Goal: Task Accomplishment & Management: Manage account settings

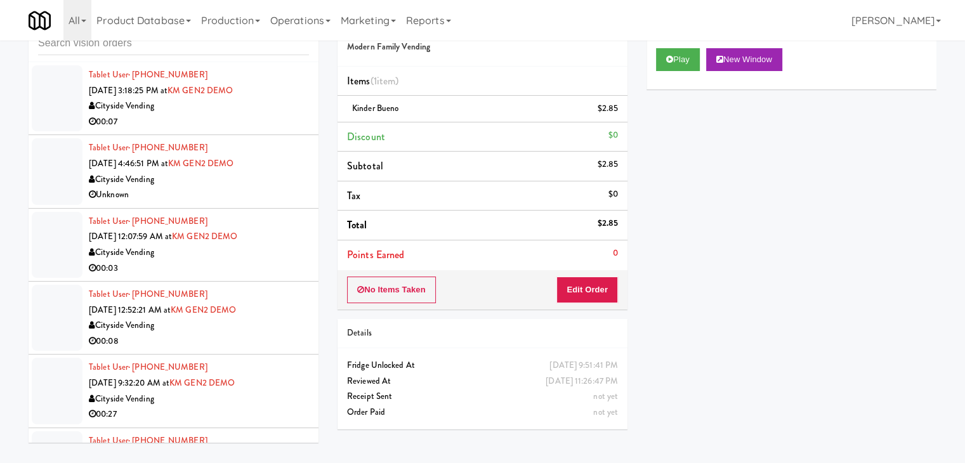
scroll to position [16754, 0]
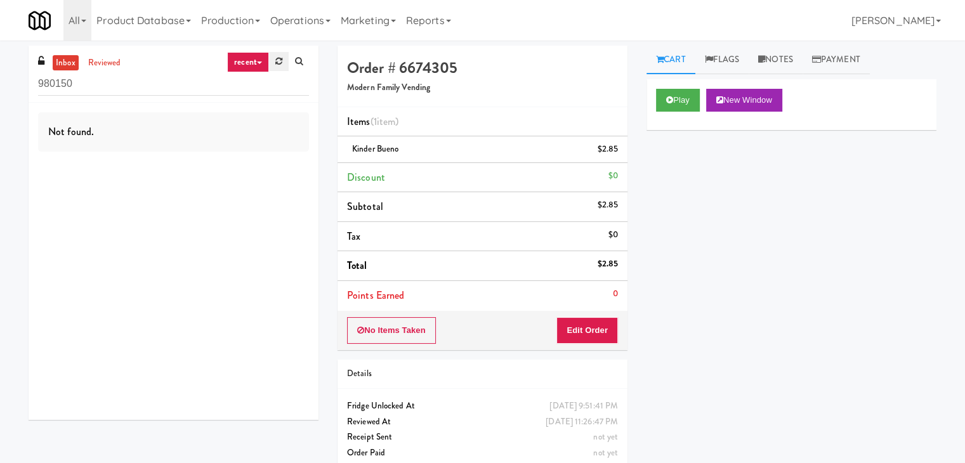
click at [277, 56] on link at bounding box center [279, 61] width 20 height 19
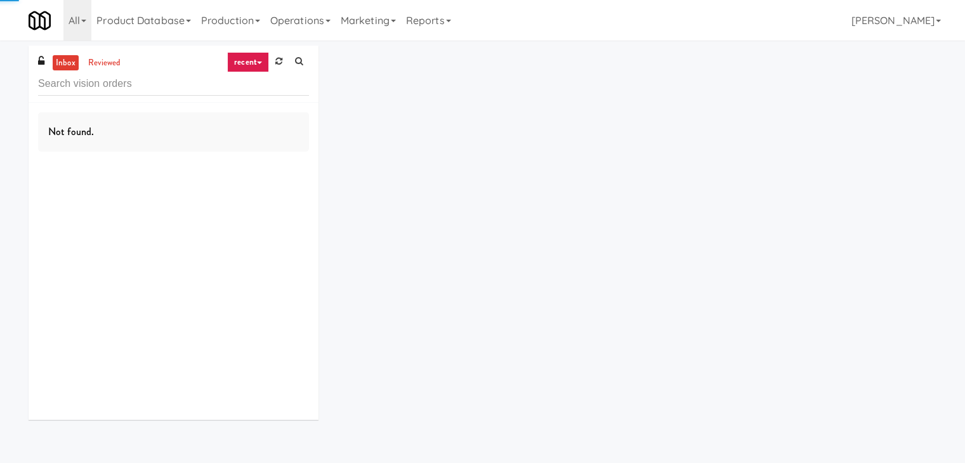
click at [253, 57] on link "recent" at bounding box center [248, 62] width 42 height 20
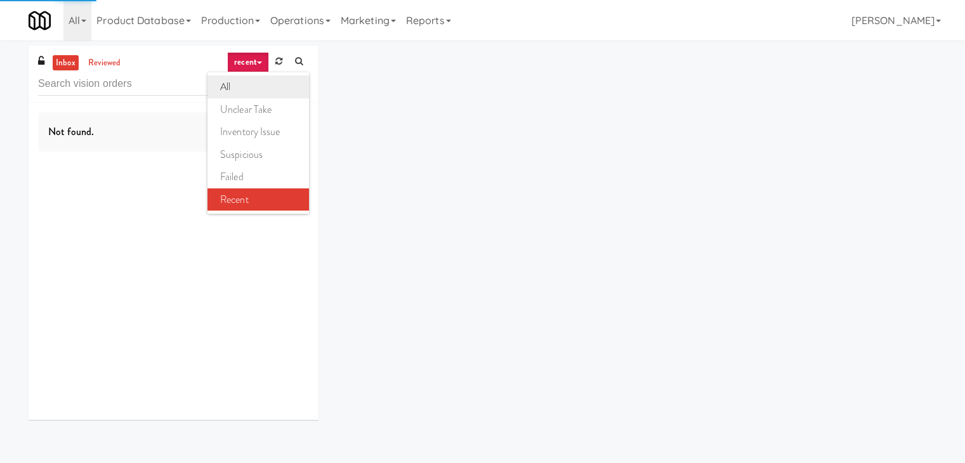
click at [254, 84] on link "all" at bounding box center [258, 87] width 102 height 23
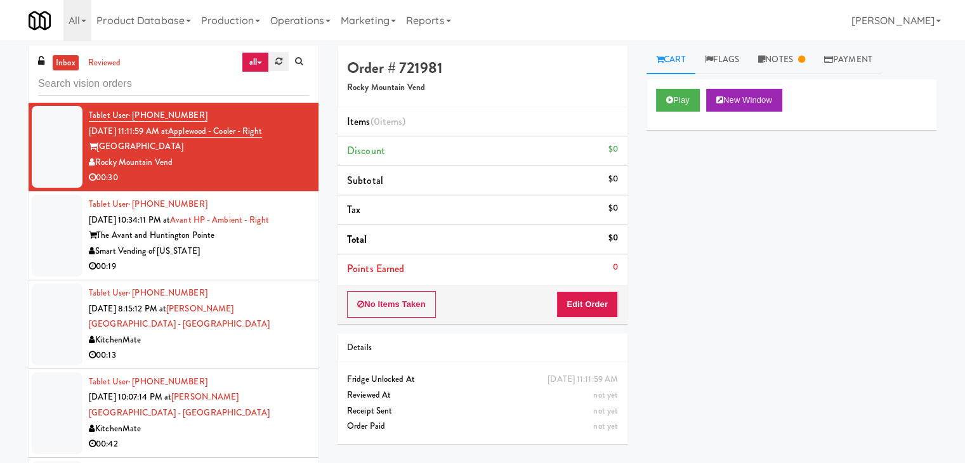
click at [270, 62] on link at bounding box center [279, 61] width 20 height 19
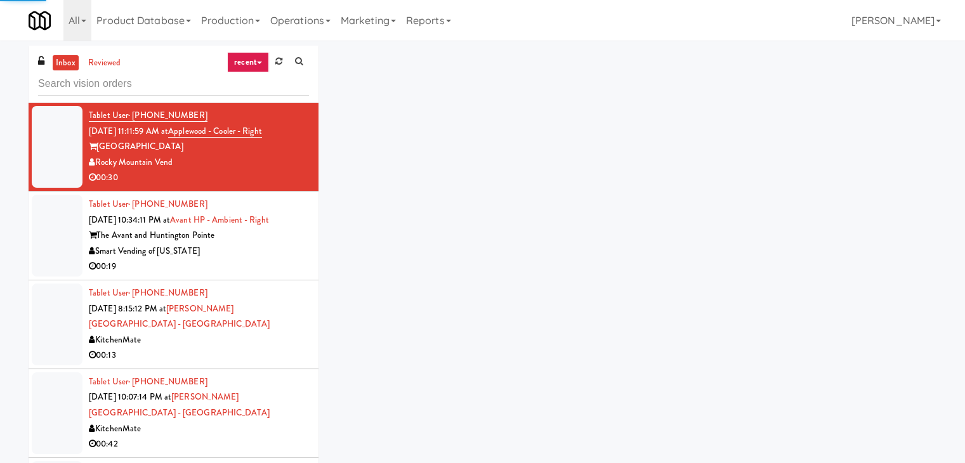
click at [251, 69] on link "recent" at bounding box center [248, 62] width 42 height 20
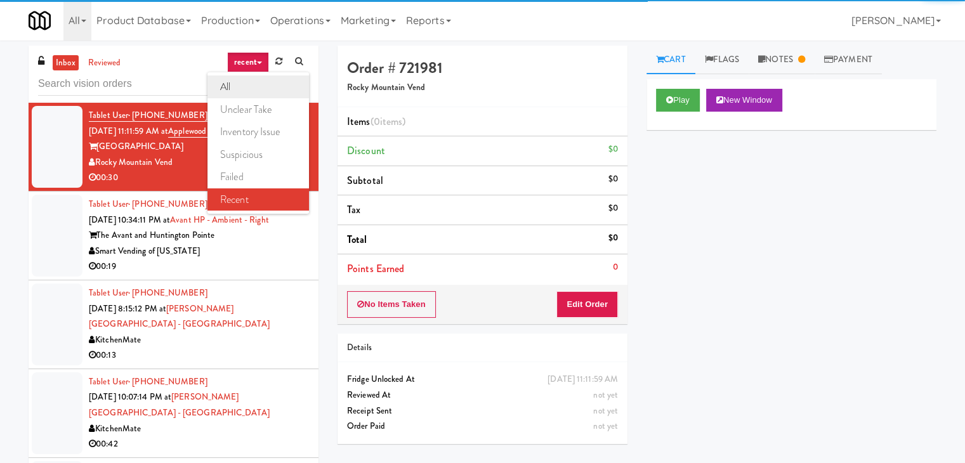
click at [247, 92] on link "all" at bounding box center [258, 87] width 102 height 23
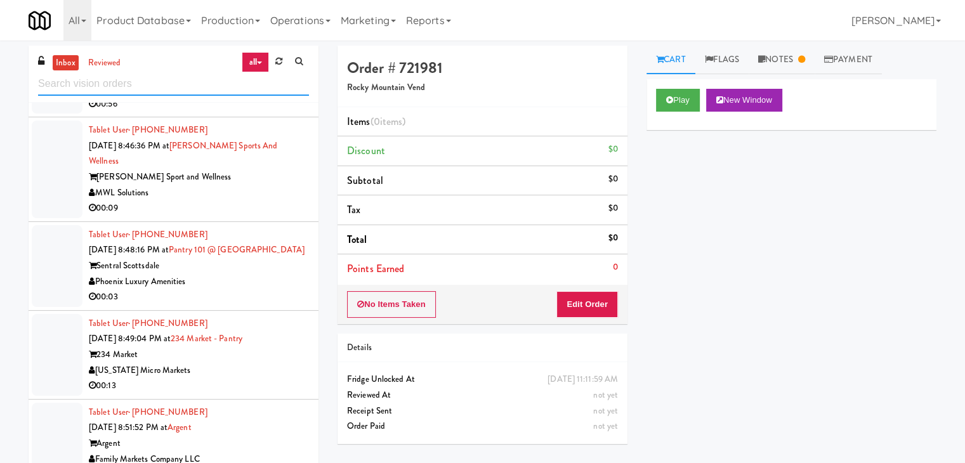
click at [113, 77] on input "text" at bounding box center [173, 83] width 271 height 23
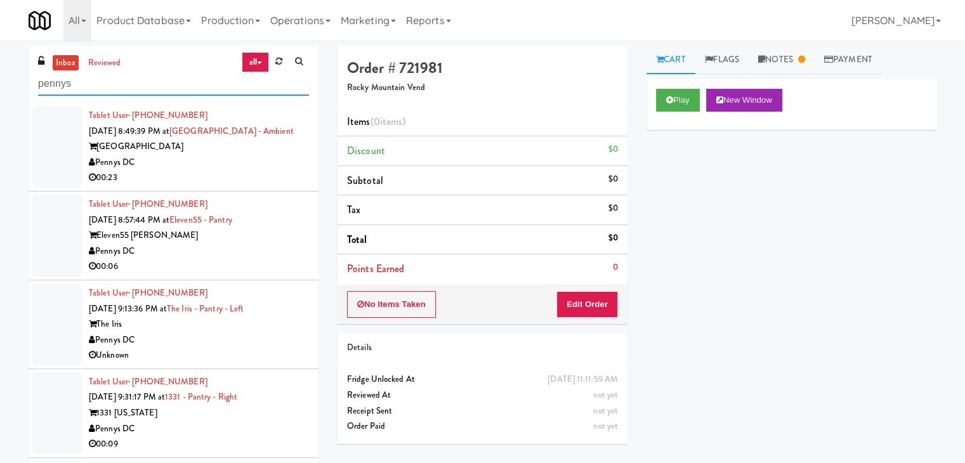
type input "pennys"
click at [211, 158] on div "Pennys DC" at bounding box center [199, 163] width 220 height 16
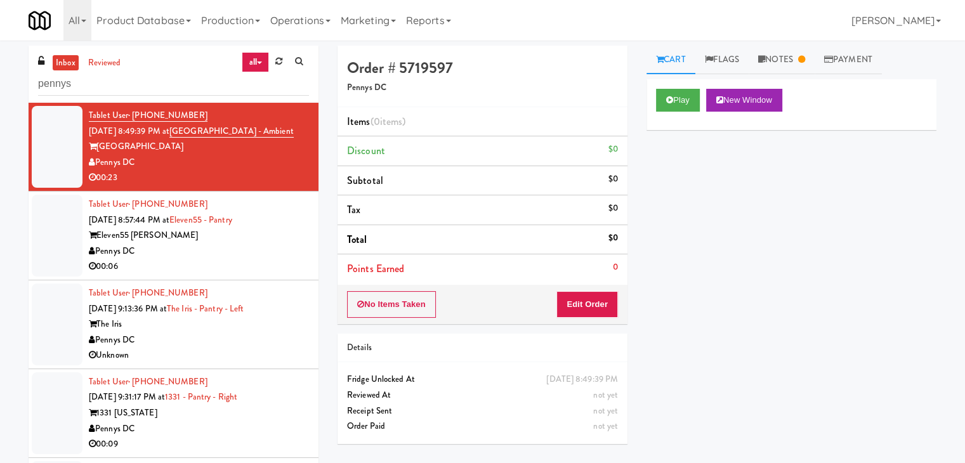
click at [185, 249] on div "Pennys DC" at bounding box center [199, 252] width 220 height 16
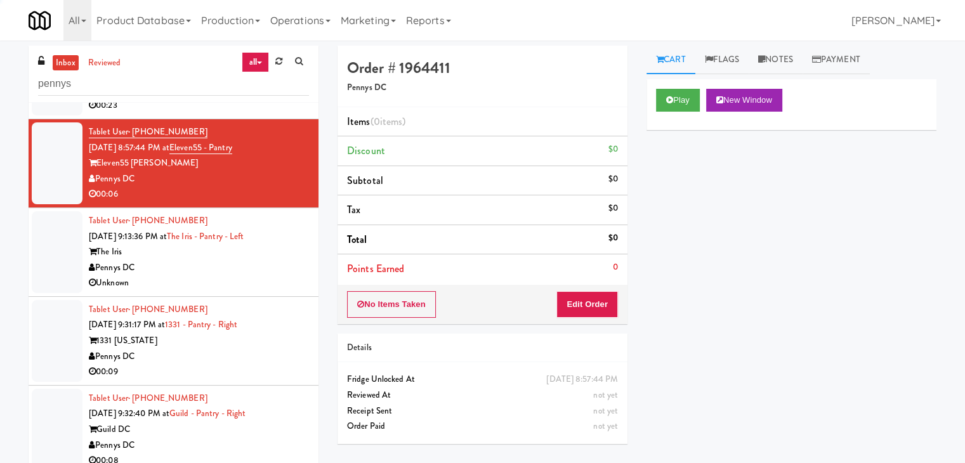
scroll to position [127, 0]
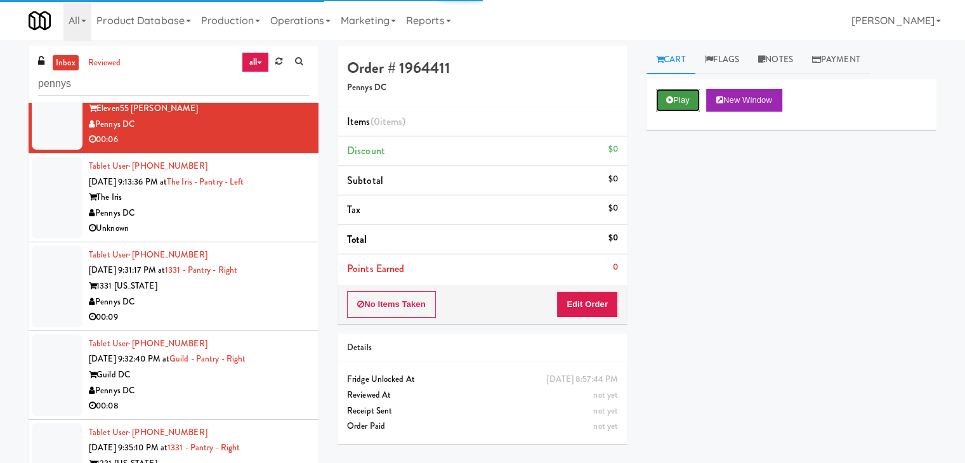
click at [669, 108] on button "Play" at bounding box center [678, 100] width 44 height 23
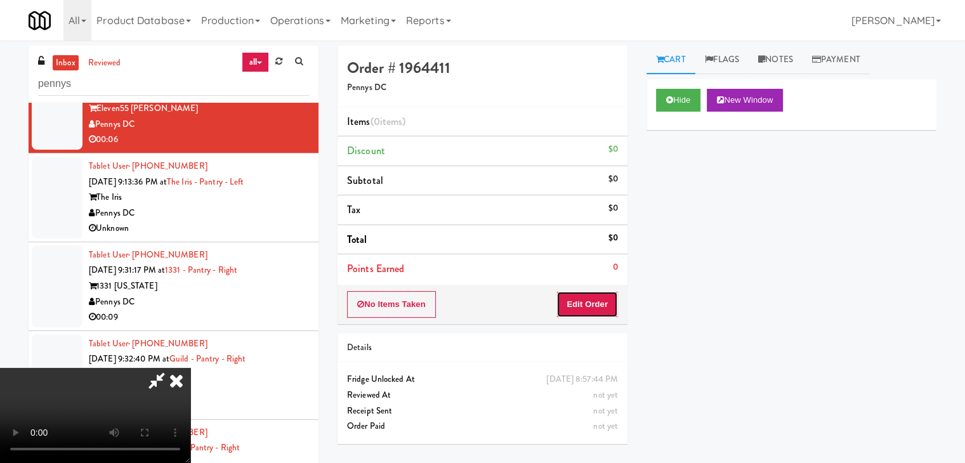
click at [591, 305] on button "Edit Order" at bounding box center [587, 304] width 62 height 27
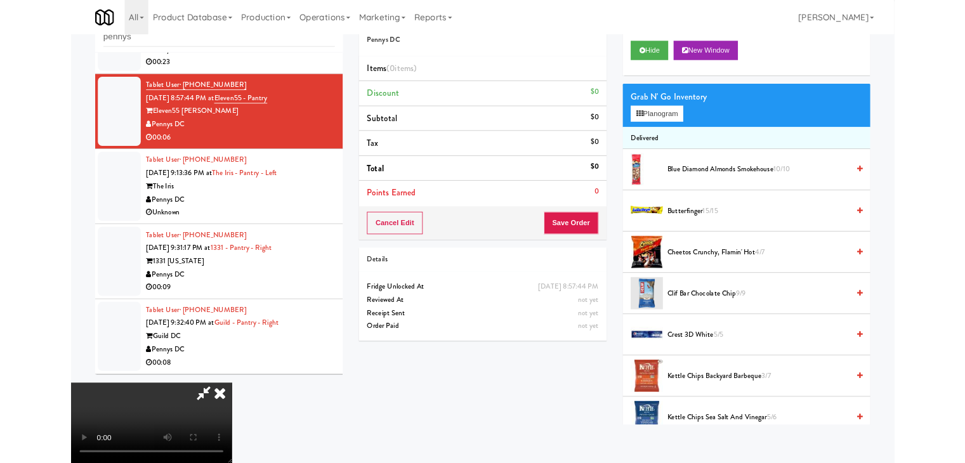
scroll to position [0, 0]
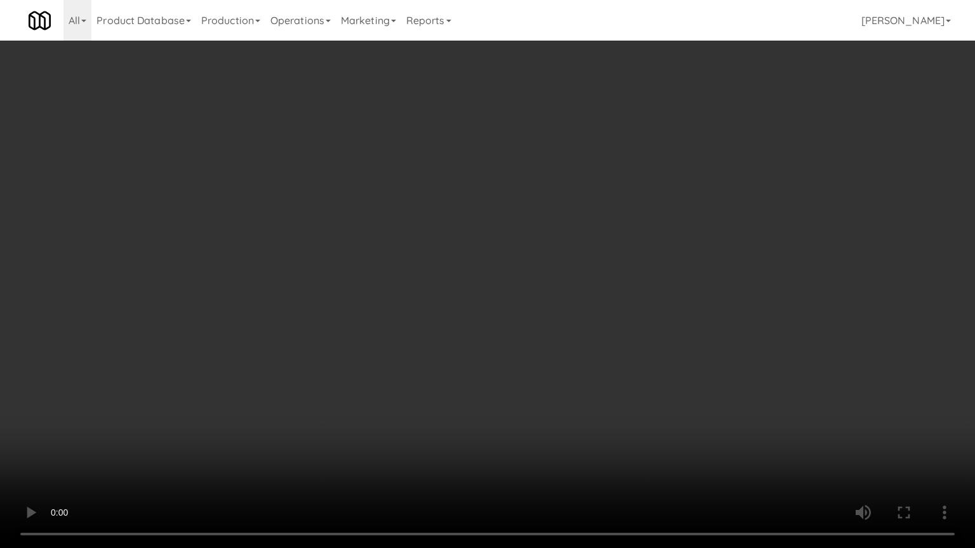
click at [597, 261] on video at bounding box center [487, 274] width 975 height 548
click at [596, 261] on video at bounding box center [487, 274] width 975 height 548
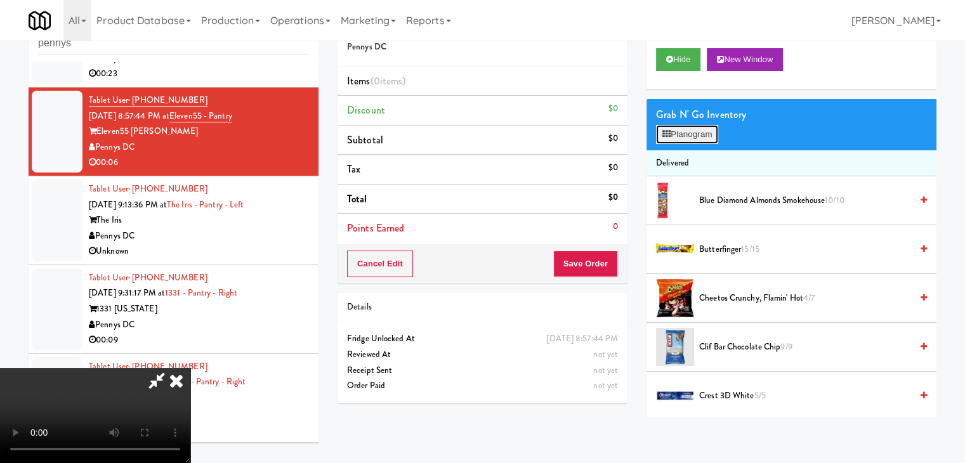
click at [705, 131] on button "Planogram" at bounding box center [687, 134] width 62 height 19
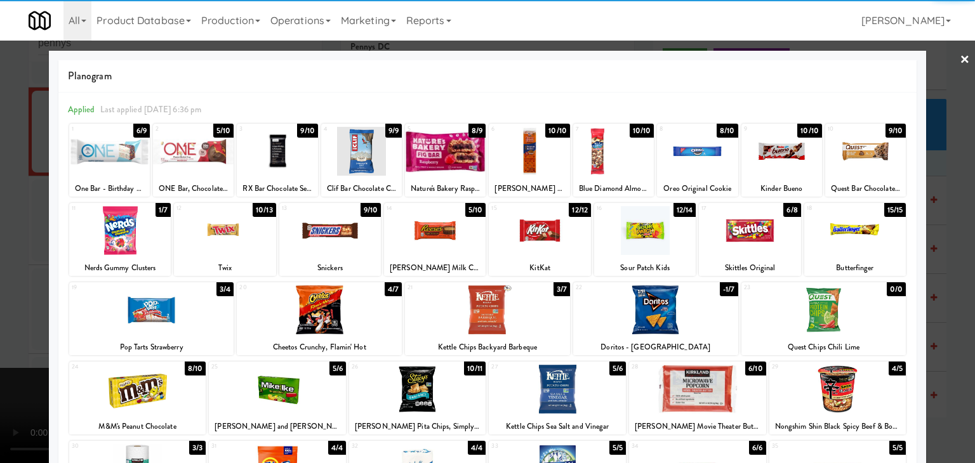
click at [430, 233] on div at bounding box center [435, 230] width 102 height 49
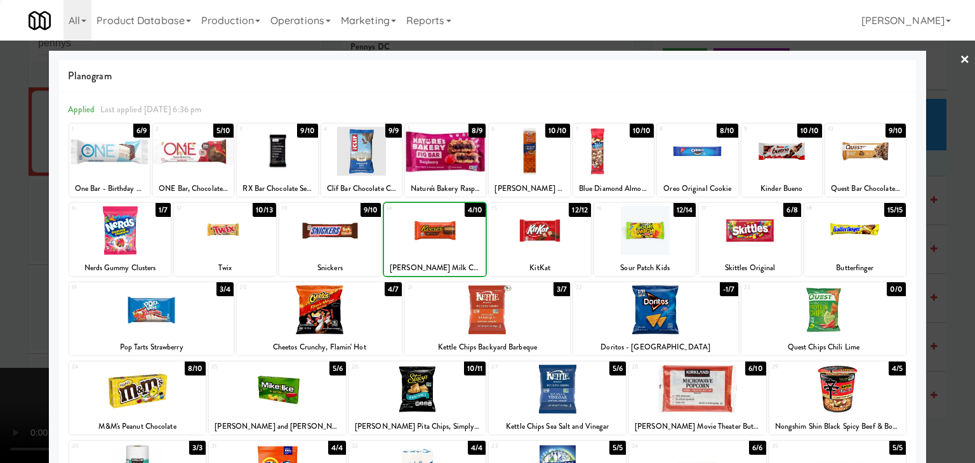
drag, startPoint x: 8, startPoint y: 234, endPoint x: 438, endPoint y: 258, distance: 430.8
click at [25, 234] on div at bounding box center [487, 231] width 975 height 463
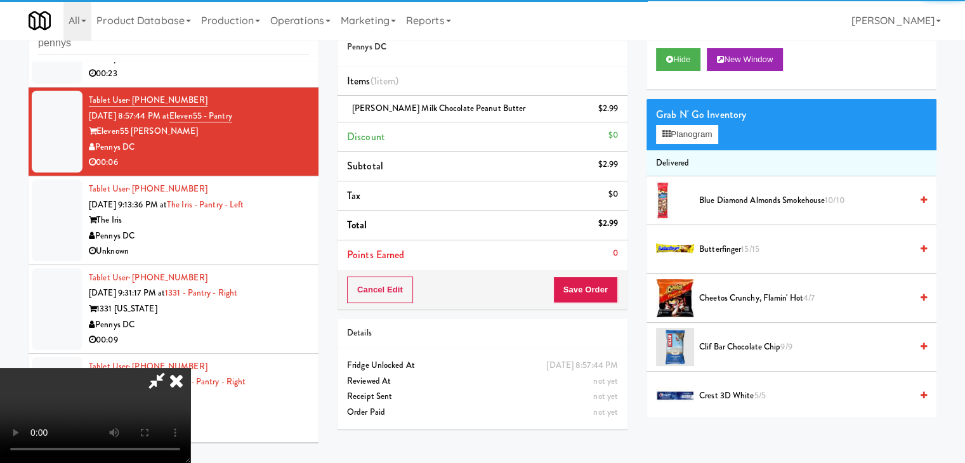
click at [190, 368] on video at bounding box center [95, 415] width 190 height 95
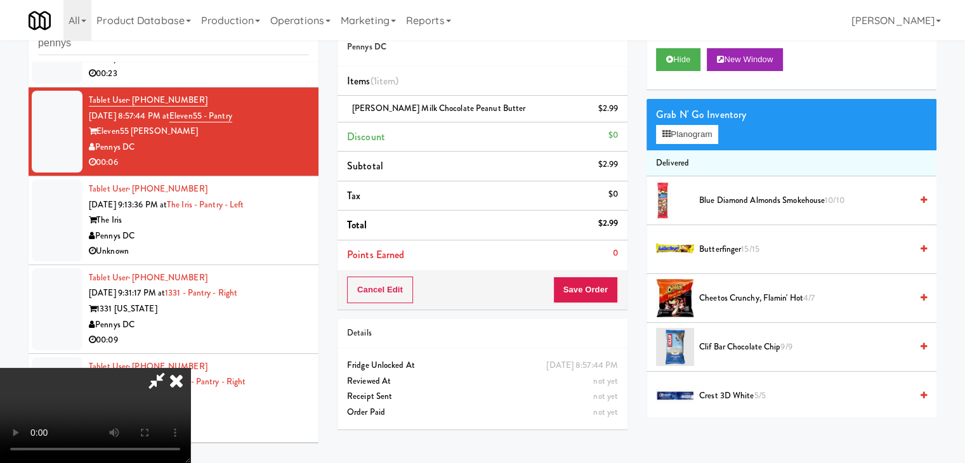
drag, startPoint x: 565, startPoint y: 277, endPoint x: 575, endPoint y: 282, distance: 11.9
click at [190, 368] on div at bounding box center [95, 415] width 190 height 95
click at [579, 282] on button "Save Order" at bounding box center [585, 290] width 65 height 27
click at [580, 284] on button "Save Order" at bounding box center [585, 290] width 65 height 27
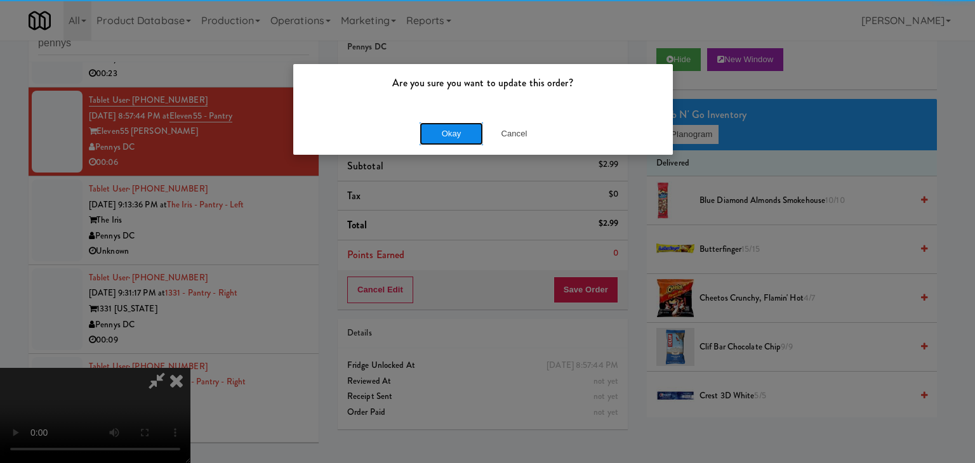
click at [459, 135] on button "Okay" at bounding box center [450, 133] width 63 height 23
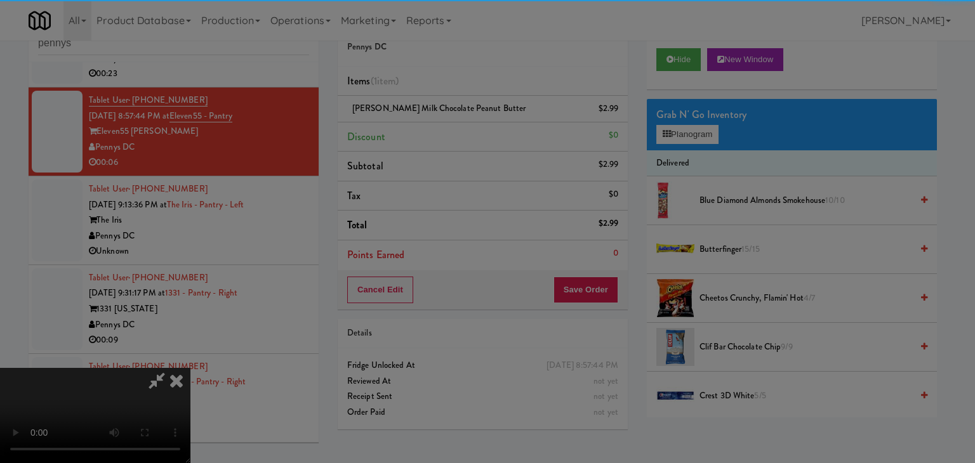
click at [459, 131] on div "Okay Cancel" at bounding box center [482, 110] width 379 height 43
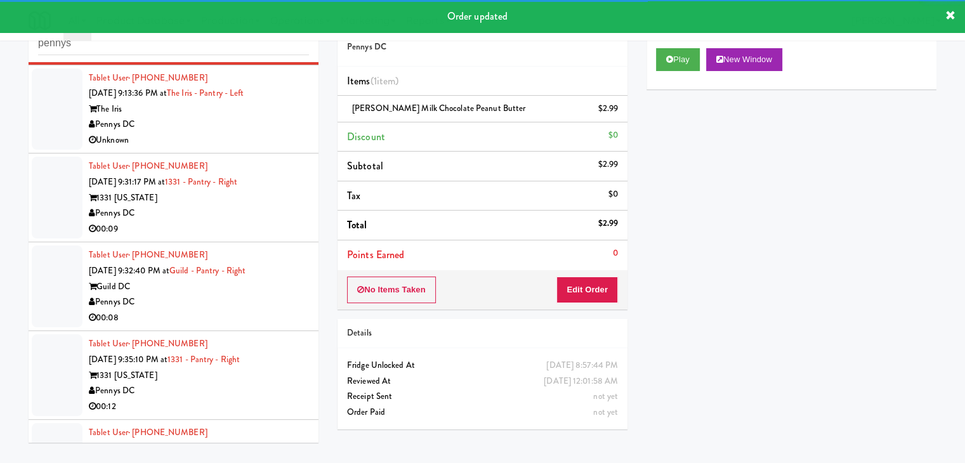
scroll to position [206, 0]
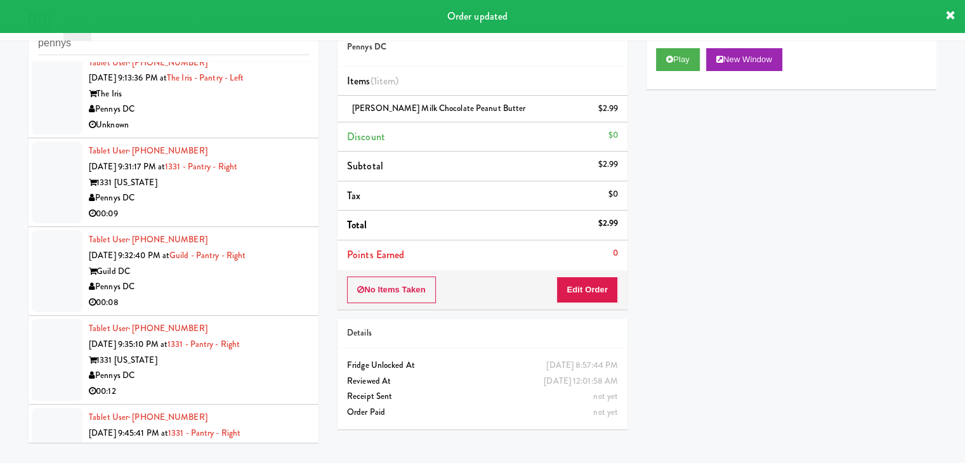
click at [268, 138] on li "Tablet User · (203) 321-6299 Sep 4, 2025 9:31:17 PM at 1331 - Pantry - Right 13…" at bounding box center [174, 182] width 290 height 89
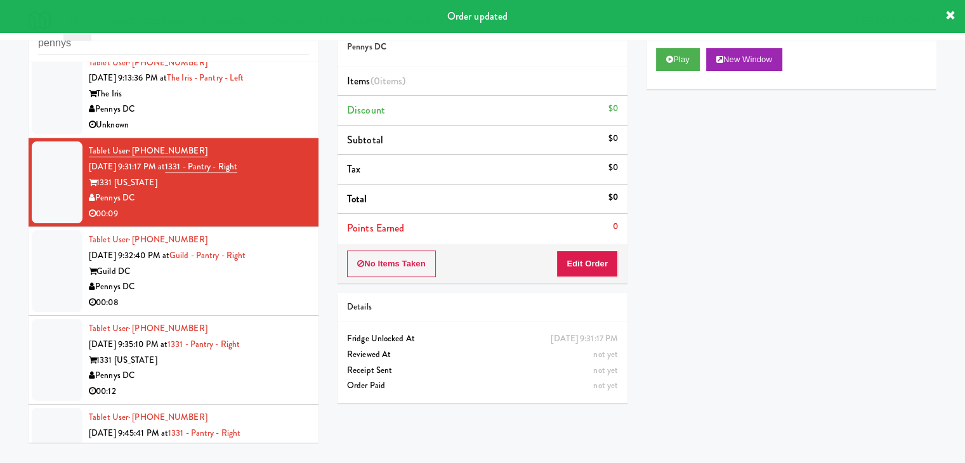
click at [274, 122] on div "Unknown" at bounding box center [199, 125] width 220 height 16
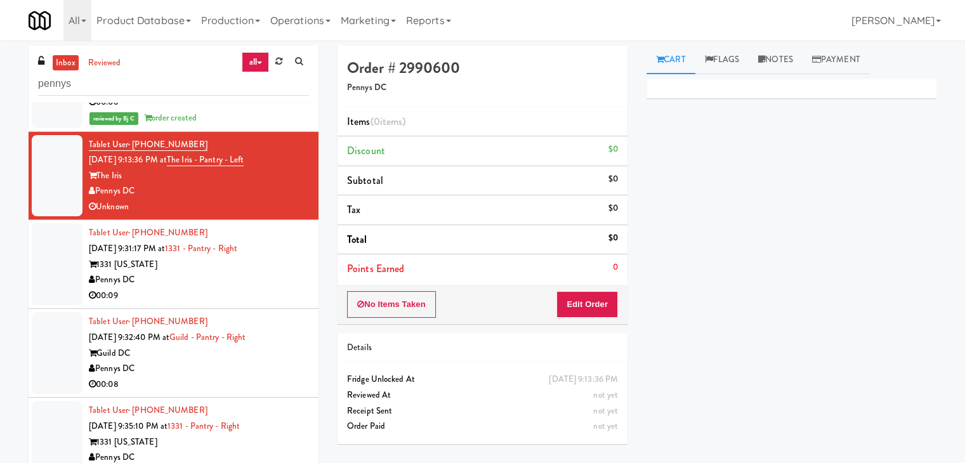
scroll to position [142, 0]
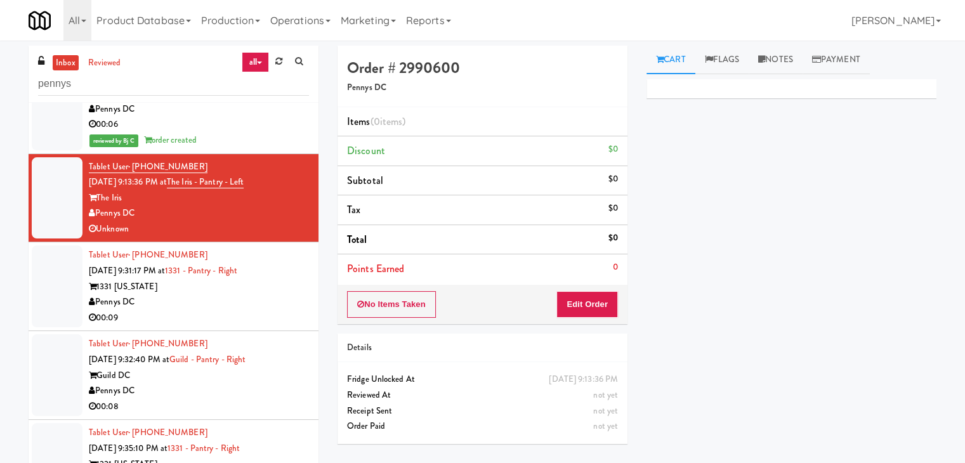
click at [220, 306] on div "Pennys DC" at bounding box center [199, 302] width 220 height 16
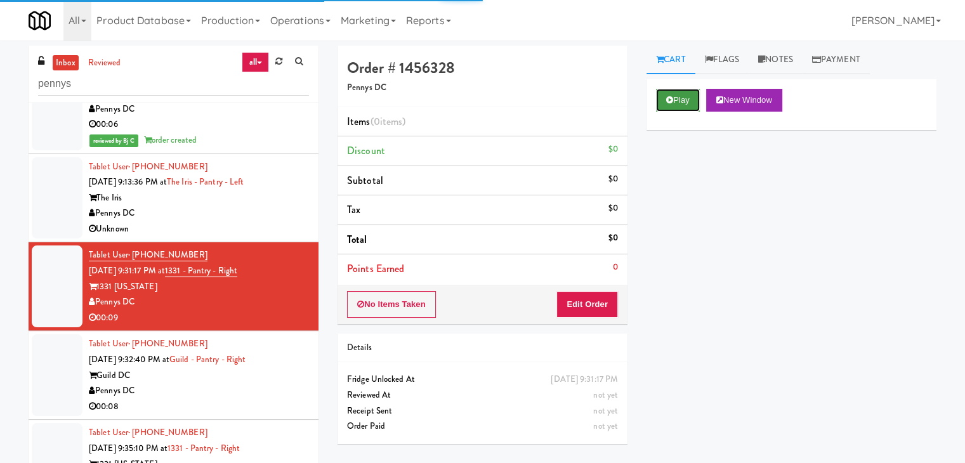
click at [669, 102] on icon at bounding box center [669, 100] width 7 height 8
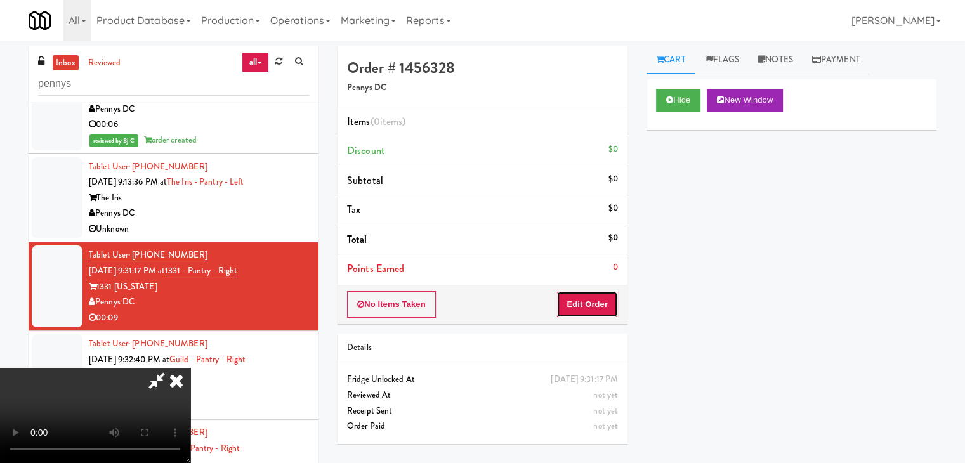
click at [582, 305] on button "Edit Order" at bounding box center [587, 304] width 62 height 27
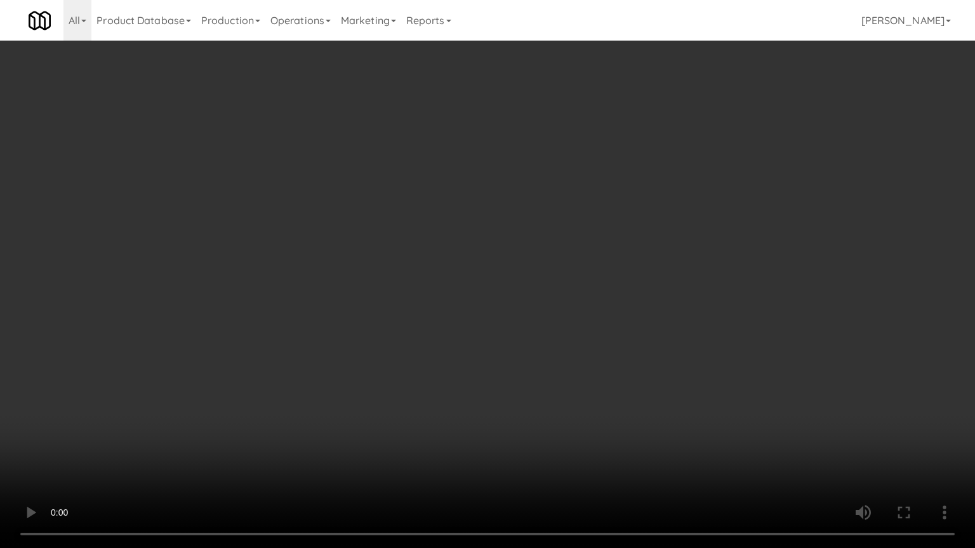
click at [539, 343] on video at bounding box center [487, 274] width 975 height 548
click at [539, 345] on video at bounding box center [487, 274] width 975 height 548
click at [539, 342] on video at bounding box center [487, 274] width 975 height 548
click at [541, 341] on video at bounding box center [487, 274] width 975 height 548
click at [544, 343] on video at bounding box center [487, 274] width 975 height 548
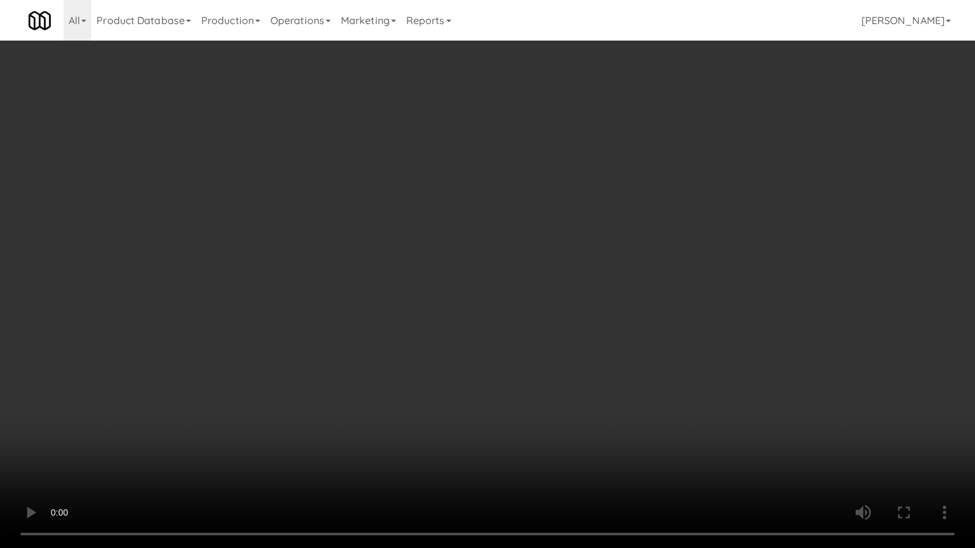
click at [549, 345] on video at bounding box center [487, 274] width 975 height 548
click at [548, 347] on video at bounding box center [487, 274] width 975 height 548
click at [575, 339] on video at bounding box center [487, 274] width 975 height 548
drag, startPoint x: 575, startPoint y: 339, endPoint x: 625, endPoint y: 239, distance: 112.1
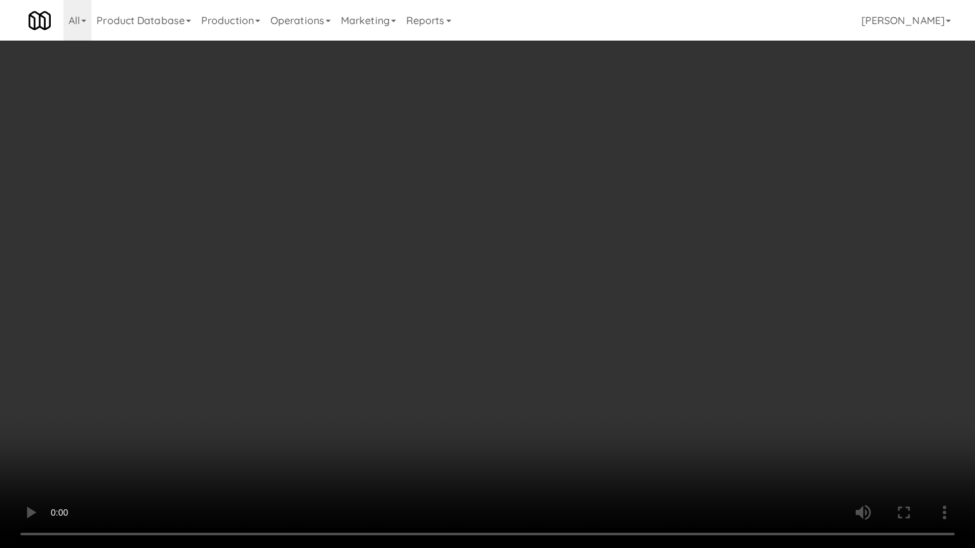
click at [579, 334] on video at bounding box center [487, 274] width 975 height 548
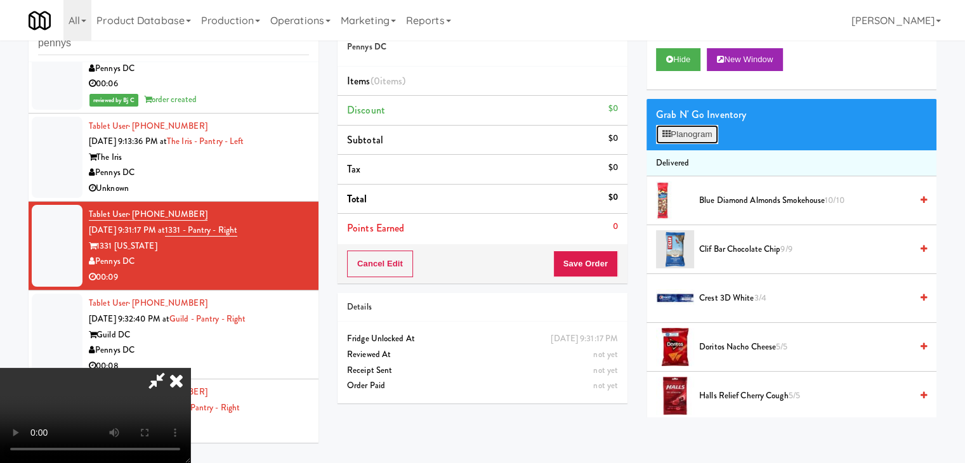
click at [703, 135] on button "Planogram" at bounding box center [687, 134] width 62 height 19
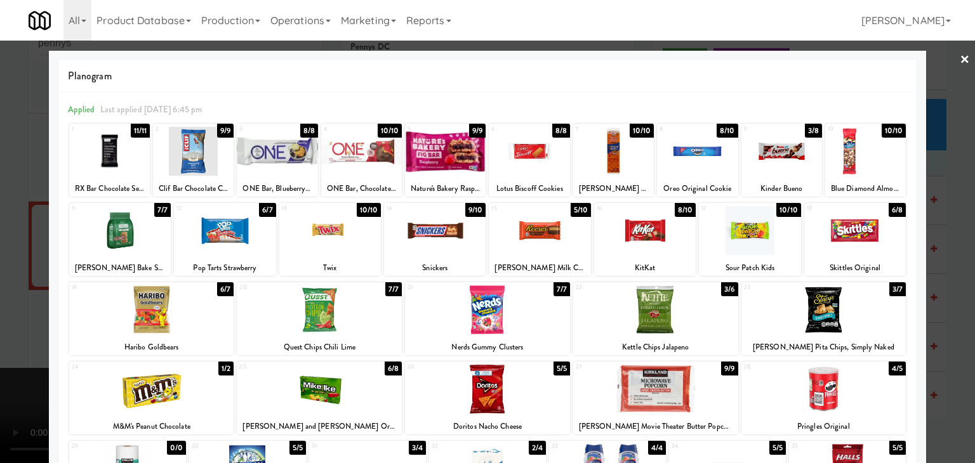
click at [341, 244] on div at bounding box center [330, 230] width 102 height 49
click at [622, 328] on div at bounding box center [655, 310] width 165 height 49
drag, startPoint x: 0, startPoint y: 305, endPoint x: 160, endPoint y: 305, distance: 159.9
click at [25, 305] on div at bounding box center [487, 231] width 975 height 463
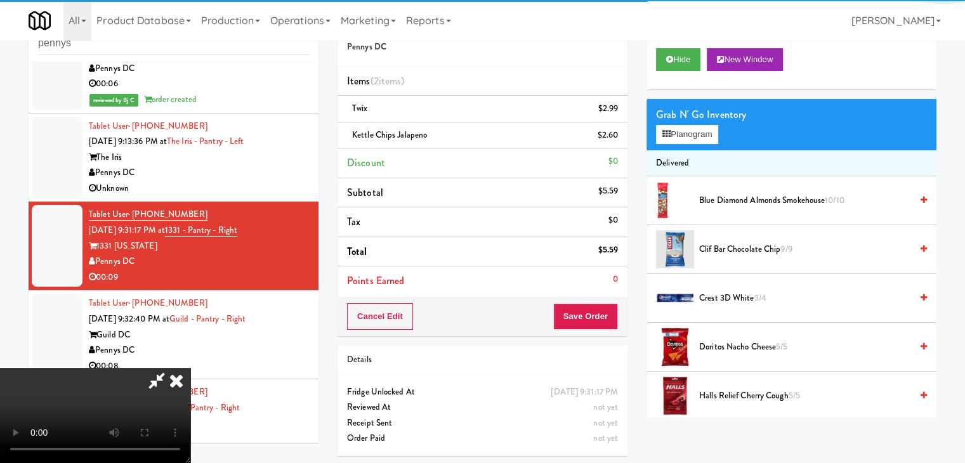
click at [613, 311] on div "Cancel Edit Save Order" at bounding box center [483, 316] width 290 height 39
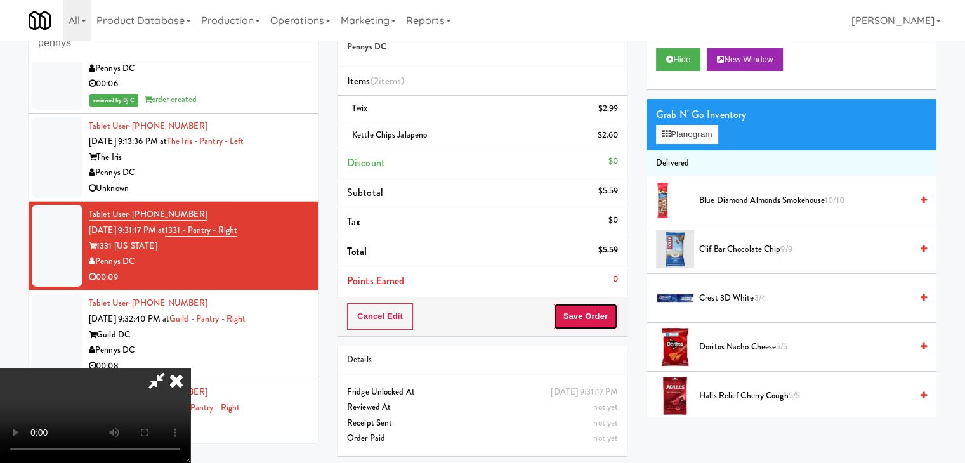
click at [612, 311] on button "Save Order" at bounding box center [585, 316] width 65 height 27
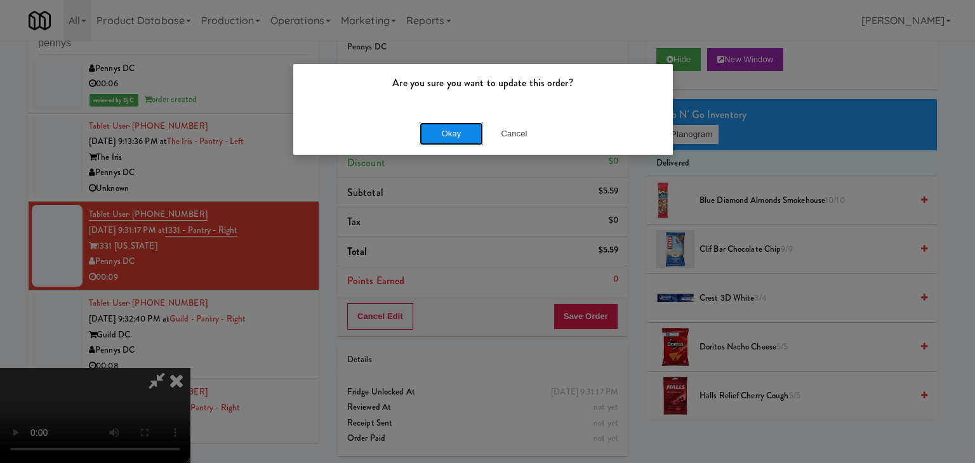
click at [457, 133] on button "Okay" at bounding box center [450, 133] width 63 height 23
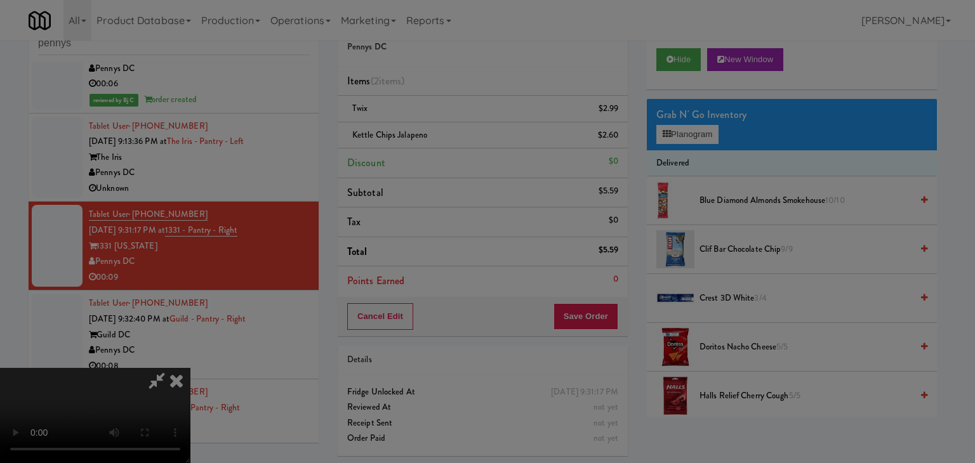
click at [457, 131] on div "Okay Cancel" at bounding box center [482, 110] width 379 height 43
click at [457, 133] on div at bounding box center [487, 231] width 975 height 463
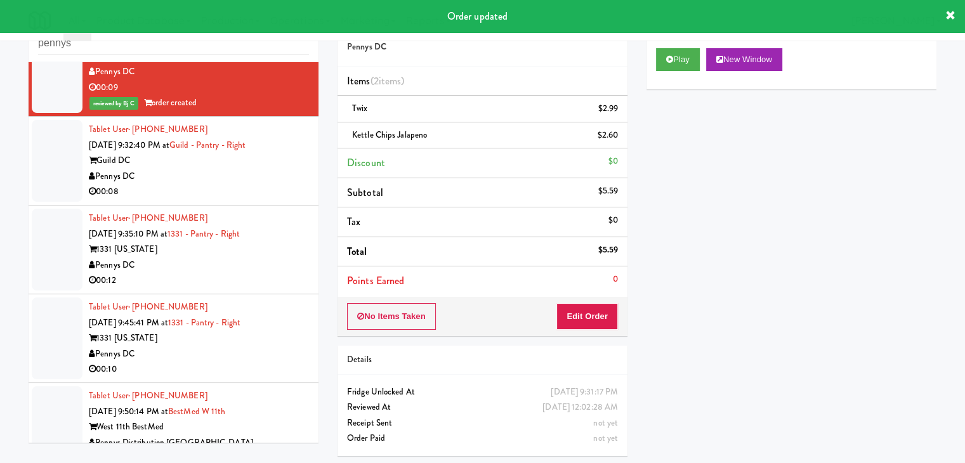
scroll to position [332, 0]
click at [244, 186] on div "00:08" at bounding box center [199, 191] width 220 height 16
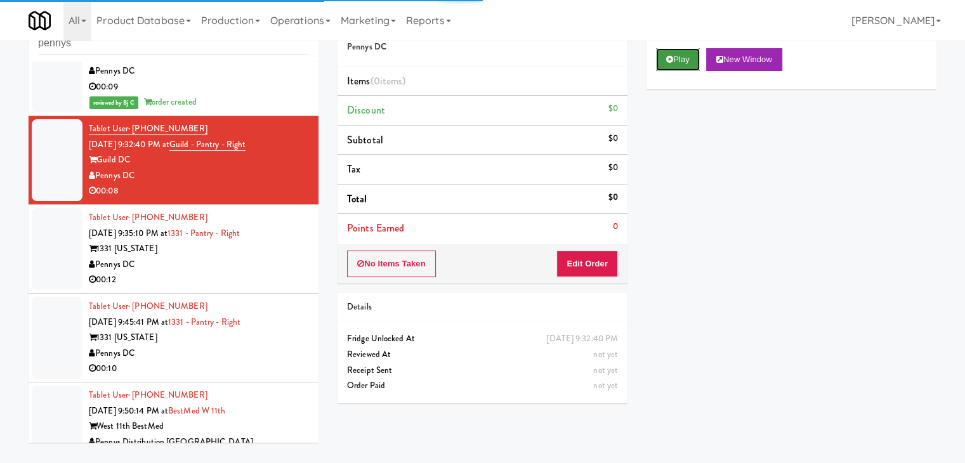
click at [690, 58] on button "Play" at bounding box center [678, 59] width 44 height 23
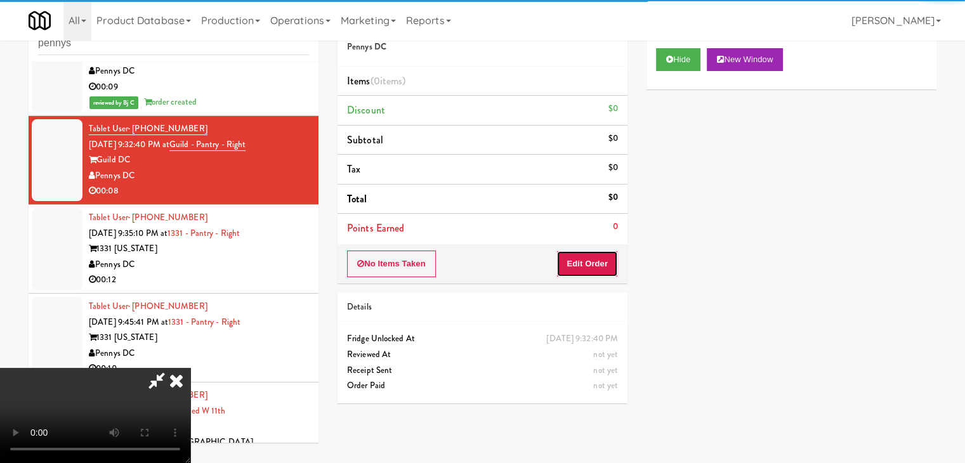
click at [593, 261] on button "Edit Order" at bounding box center [587, 264] width 62 height 27
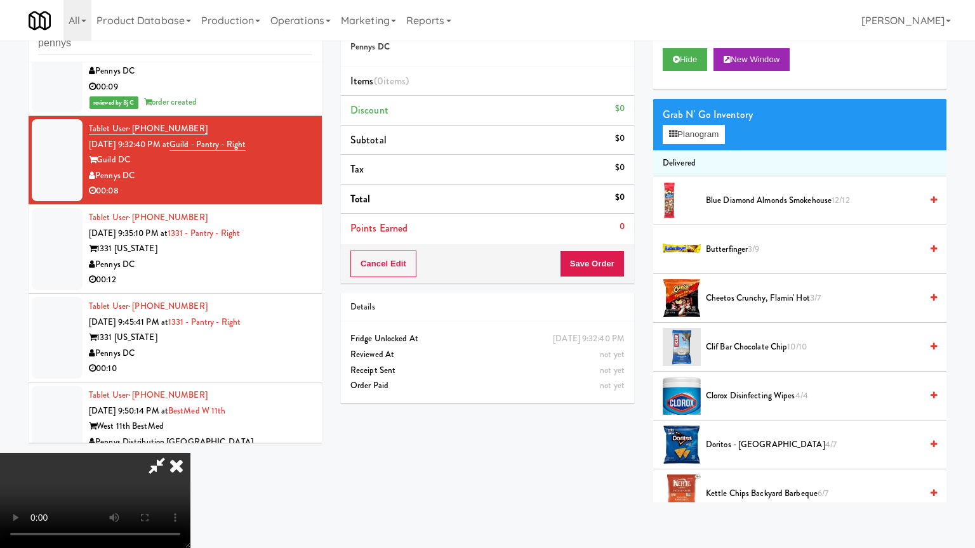
click at [190, 453] on video at bounding box center [95, 500] width 190 height 95
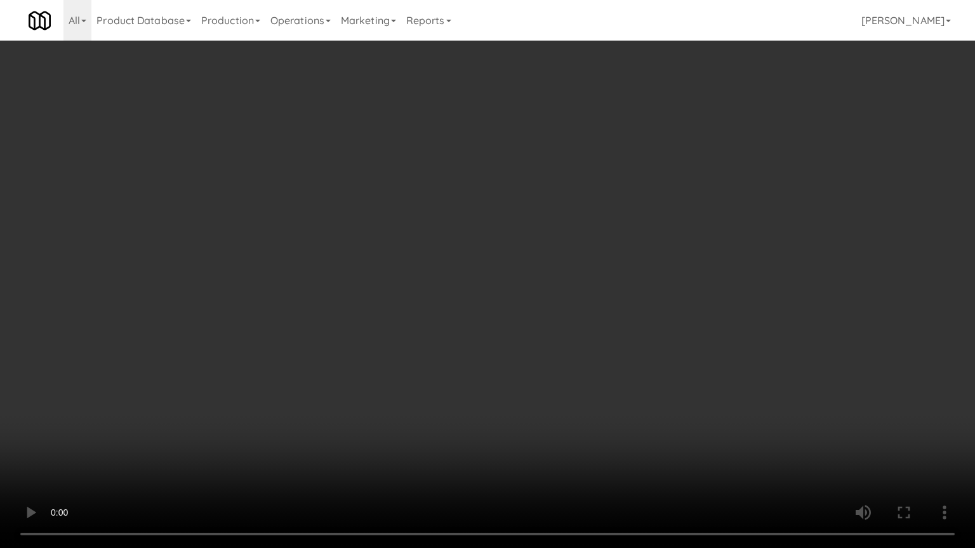
click at [628, 386] on video at bounding box center [487, 274] width 975 height 548
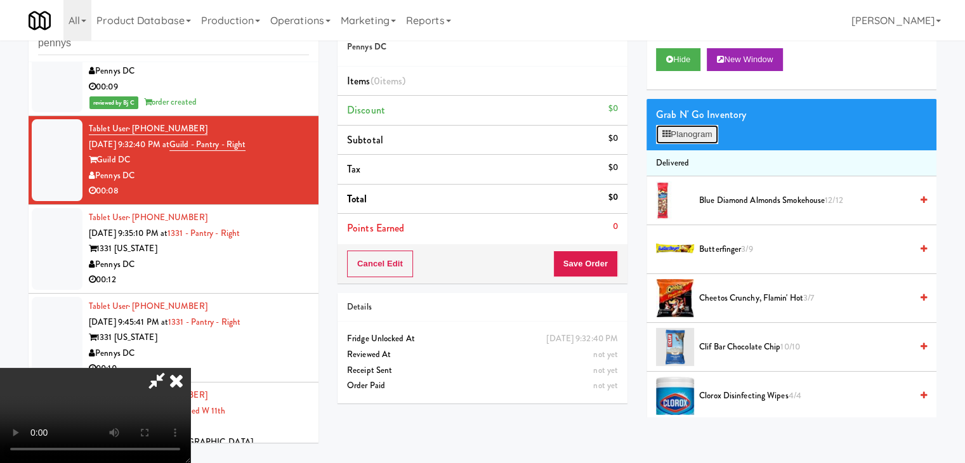
click at [700, 132] on button "Planogram" at bounding box center [687, 134] width 62 height 19
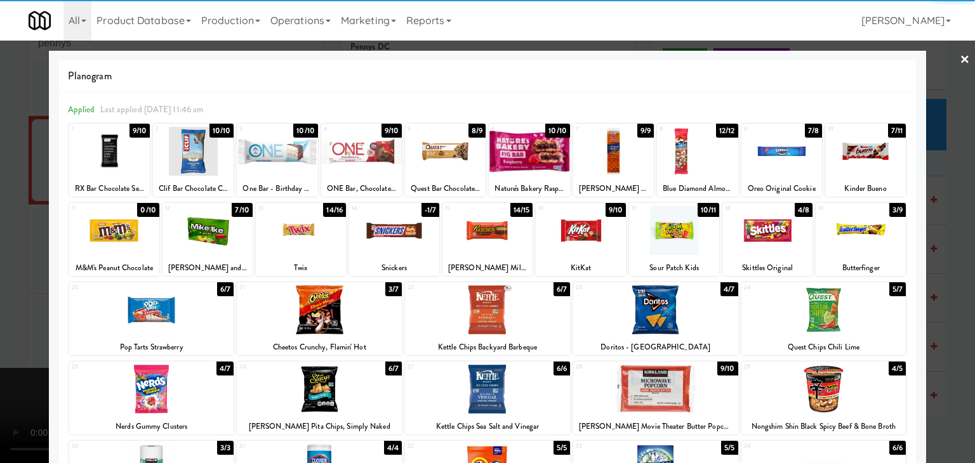
drag, startPoint x: 881, startPoint y: 246, endPoint x: 875, endPoint y: 233, distance: 14.2
click at [879, 242] on div at bounding box center [860, 230] width 90 height 49
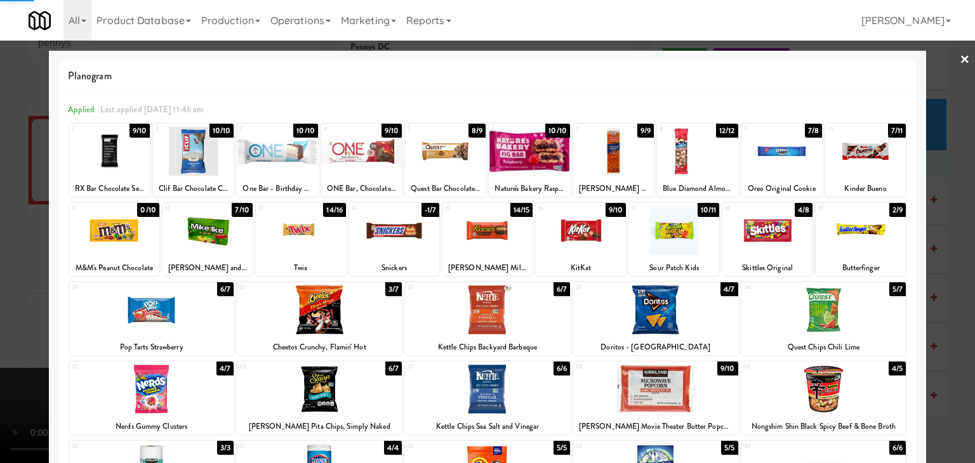
click at [857, 131] on div at bounding box center [865, 151] width 81 height 49
drag, startPoint x: 935, startPoint y: 203, endPoint x: 900, endPoint y: 213, distance: 35.6
click at [933, 204] on div at bounding box center [487, 231] width 975 height 463
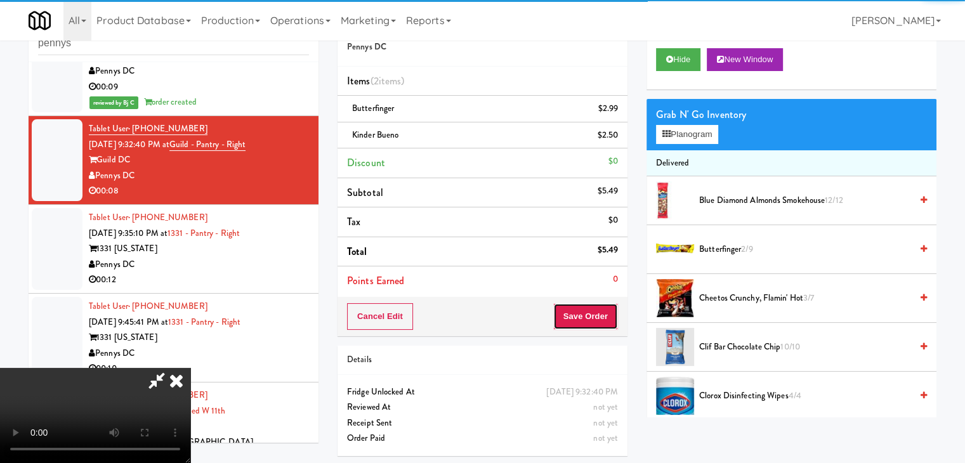
click at [594, 322] on button "Save Order" at bounding box center [585, 316] width 65 height 27
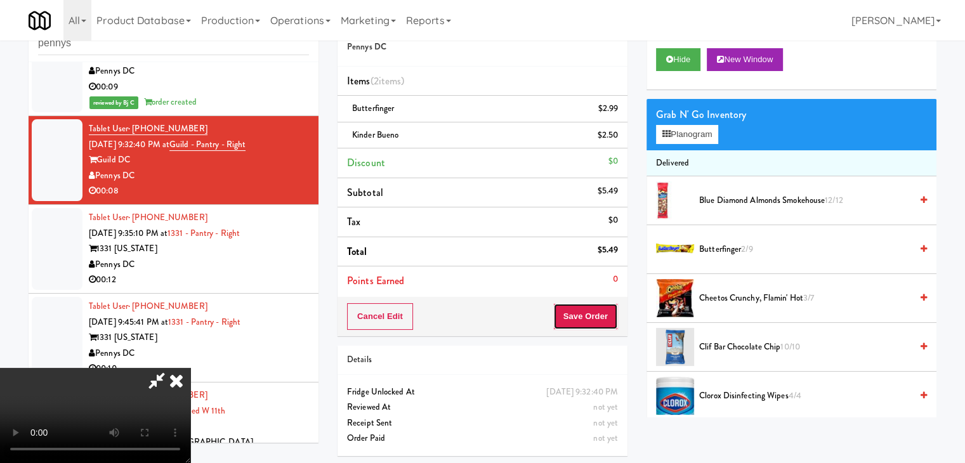
click at [594, 322] on button "Save Order" at bounding box center [585, 316] width 65 height 27
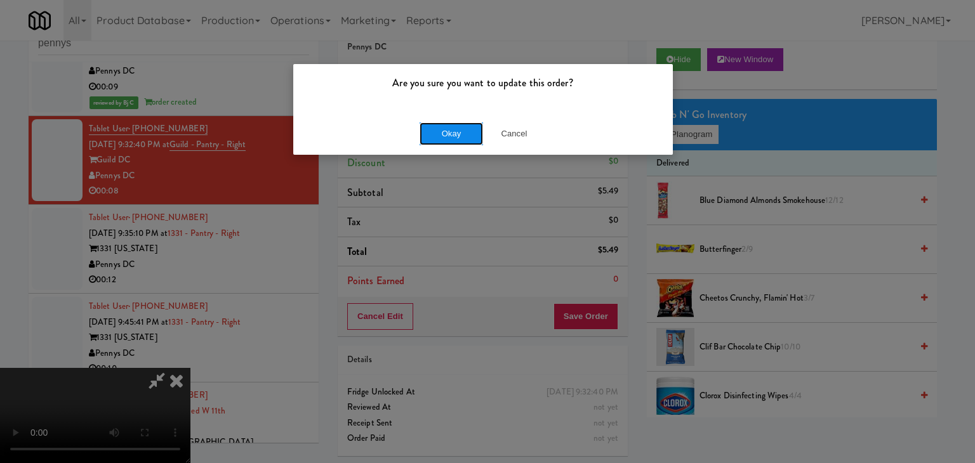
click at [473, 133] on button "Okay" at bounding box center [450, 133] width 63 height 23
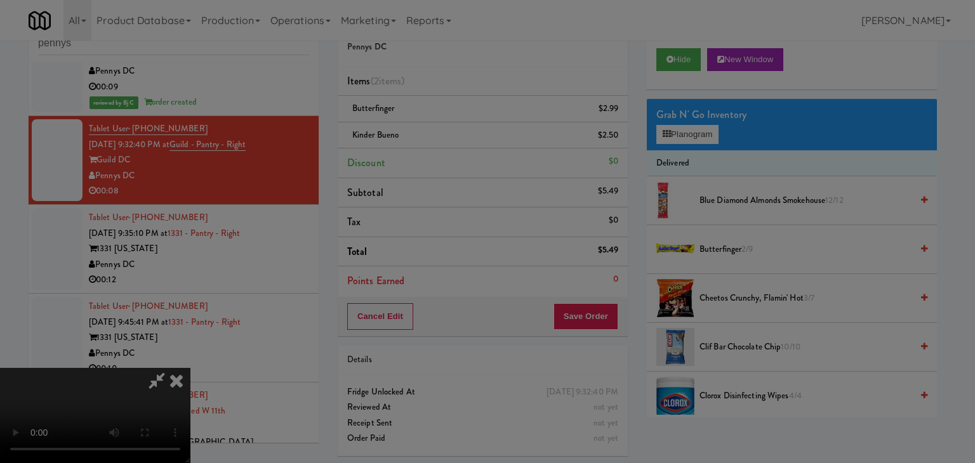
click at [473, 131] on div "Okay Cancel" at bounding box center [482, 110] width 379 height 43
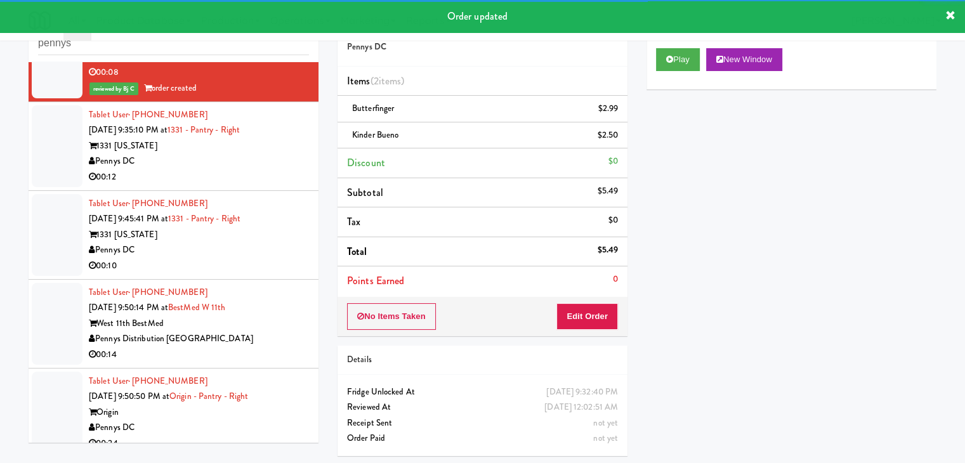
scroll to position [459, 0]
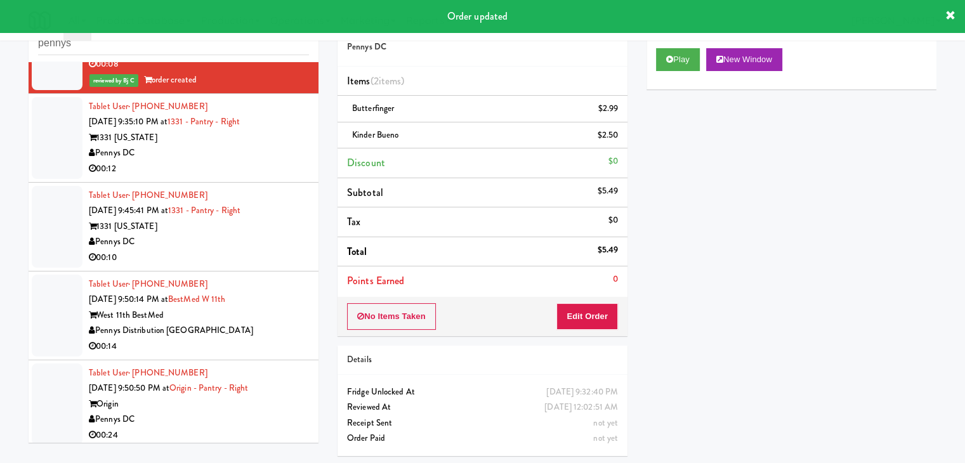
click at [269, 158] on div "Pennys DC" at bounding box center [199, 153] width 220 height 16
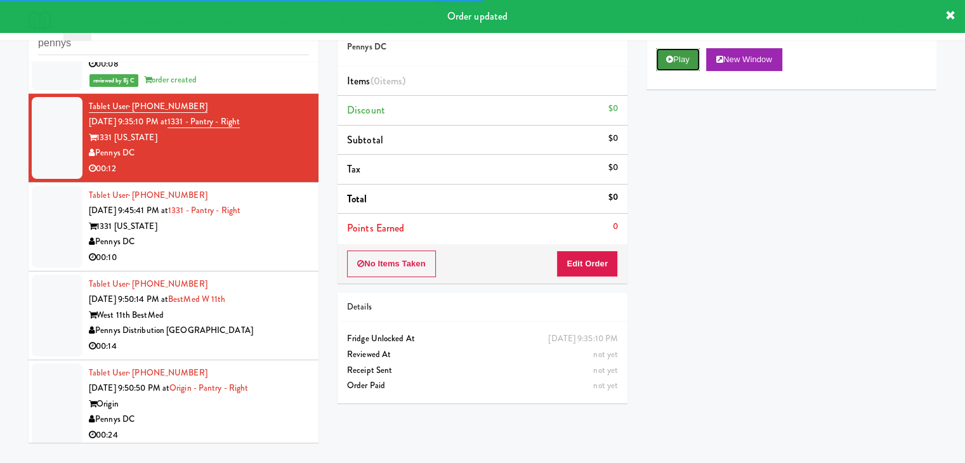
click at [688, 58] on button "Play" at bounding box center [678, 59] width 44 height 23
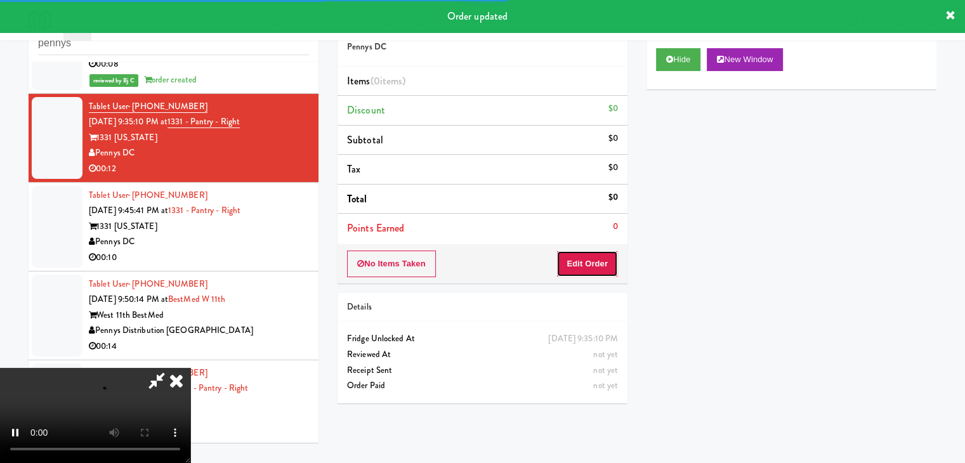
click at [594, 259] on button "Edit Order" at bounding box center [587, 264] width 62 height 27
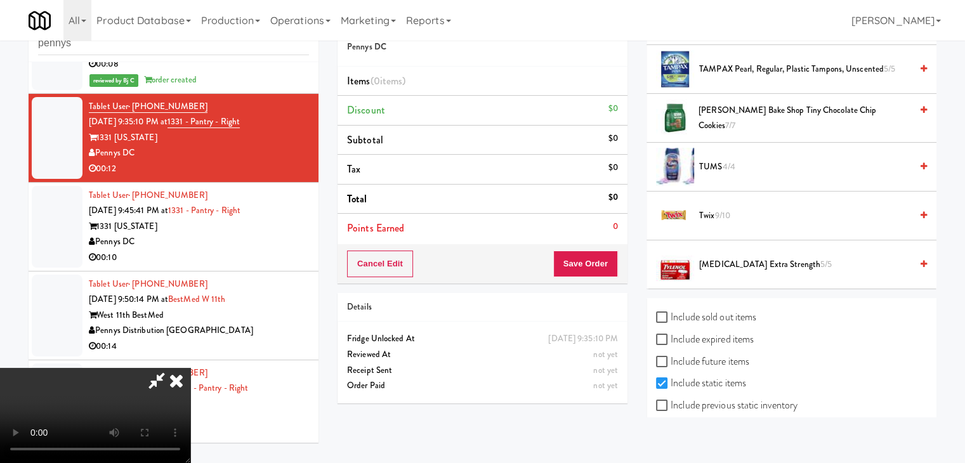
scroll to position [1562, 0]
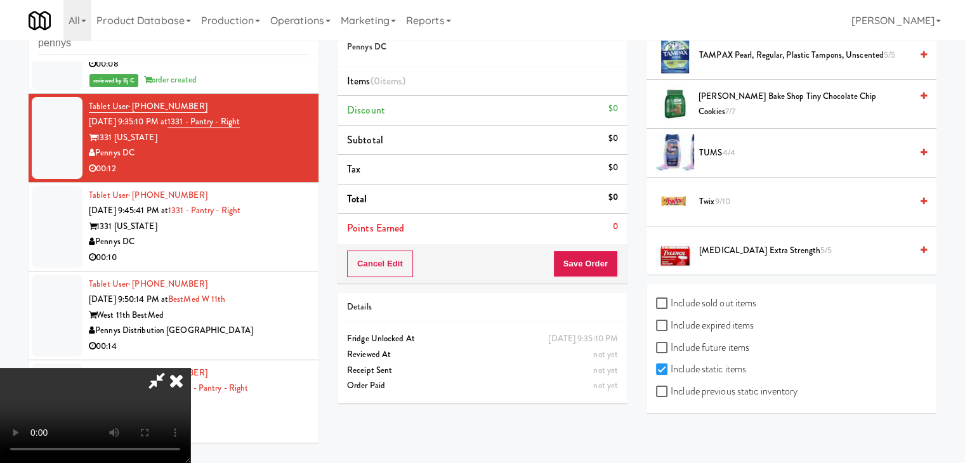
click at [737, 386] on label "Include previous static inventory" at bounding box center [726, 391] width 141 height 19
click at [671, 387] on input "Include previous static inventory" at bounding box center [663, 392] width 15 height 10
checkbox input "true"
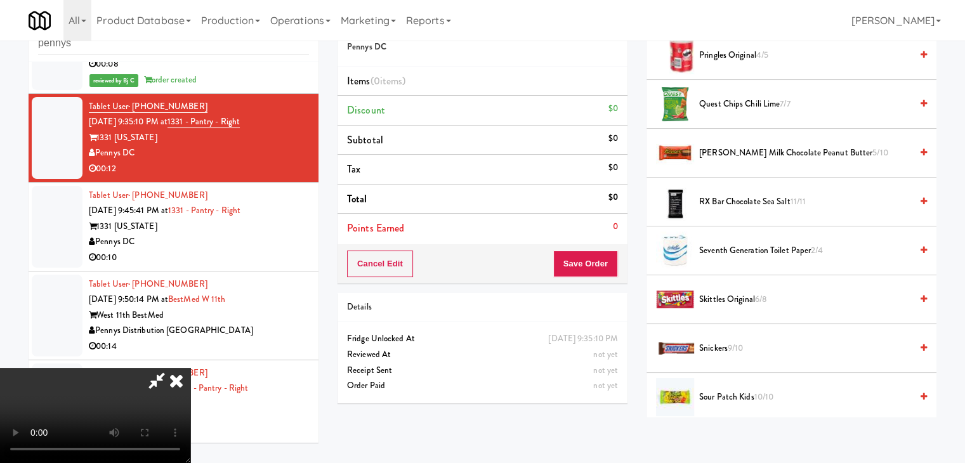
scroll to position [0, 0]
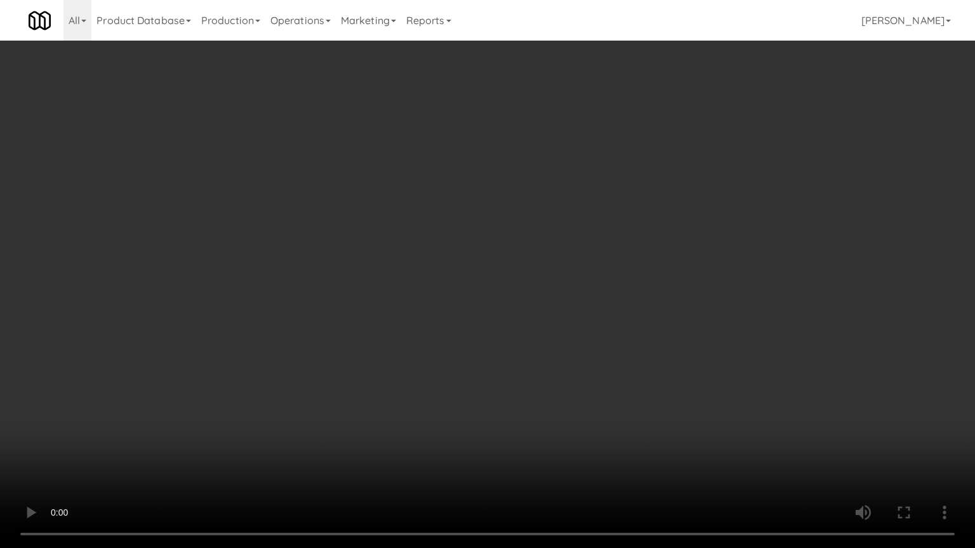
click at [554, 352] on video at bounding box center [487, 274] width 975 height 548
click at [560, 350] on video at bounding box center [487, 274] width 975 height 548
click at [561, 351] on video at bounding box center [487, 274] width 975 height 548
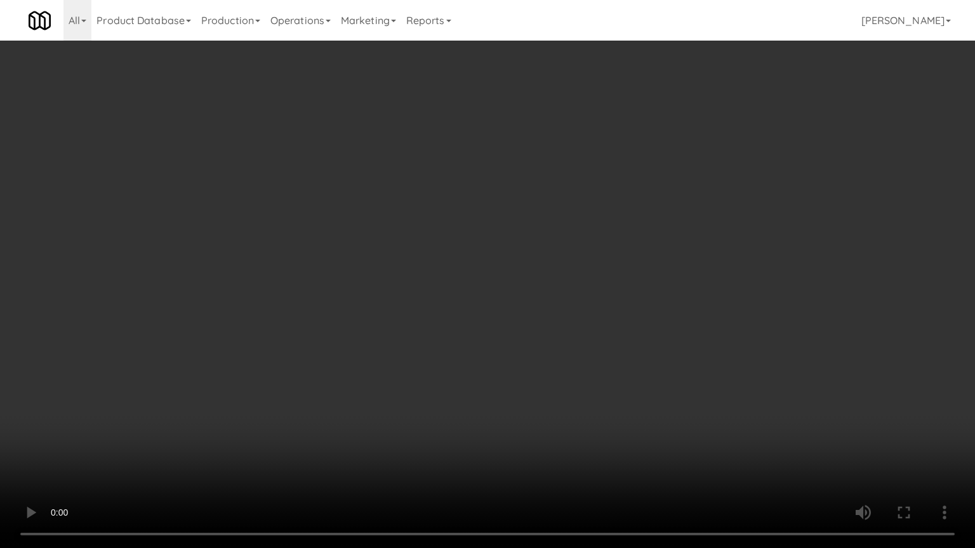
click at [560, 353] on video at bounding box center [487, 274] width 975 height 548
click at [561, 358] on video at bounding box center [487, 274] width 975 height 548
click at [612, 213] on video at bounding box center [487, 274] width 975 height 548
click at [648, 223] on video at bounding box center [487, 274] width 975 height 548
click at [646, 229] on video at bounding box center [487, 274] width 975 height 548
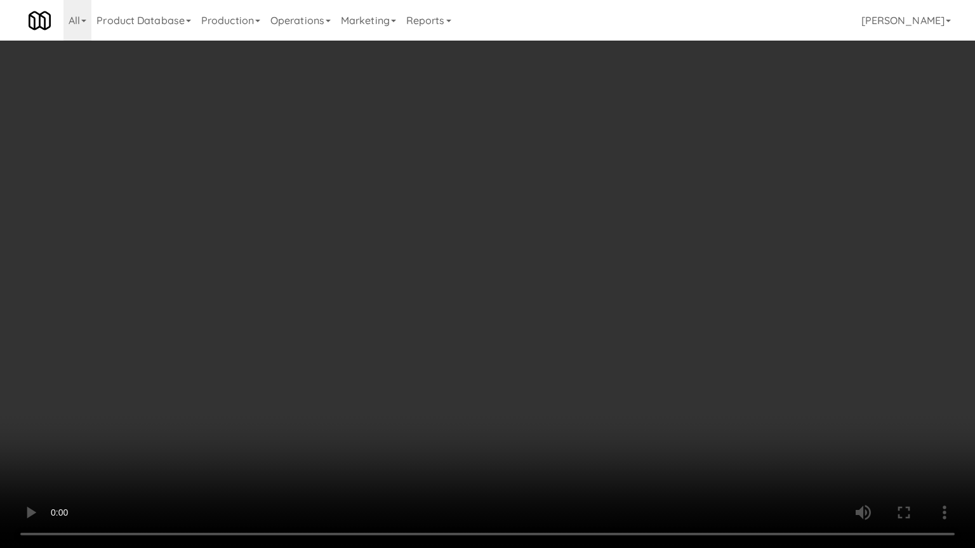
click at [648, 232] on video at bounding box center [487, 274] width 975 height 548
click at [656, 239] on video at bounding box center [487, 274] width 975 height 548
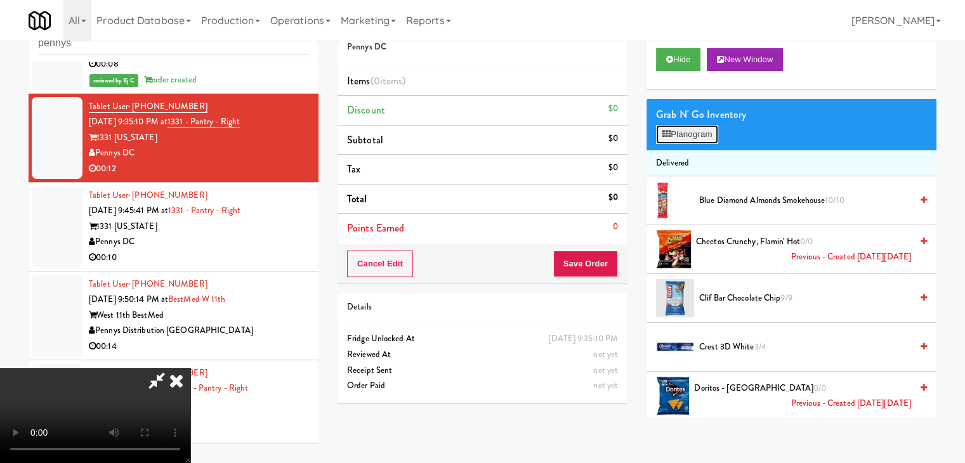
click at [702, 136] on button "Planogram" at bounding box center [687, 134] width 62 height 19
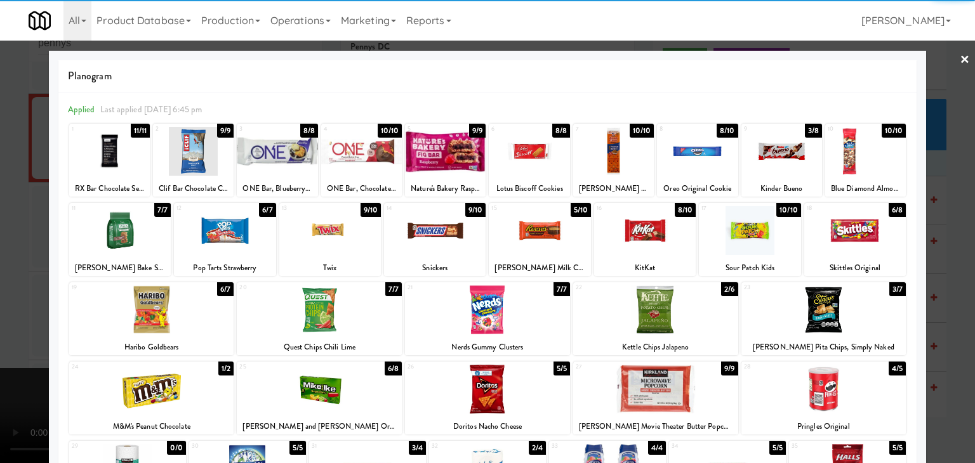
click at [132, 242] on div at bounding box center [120, 230] width 102 height 49
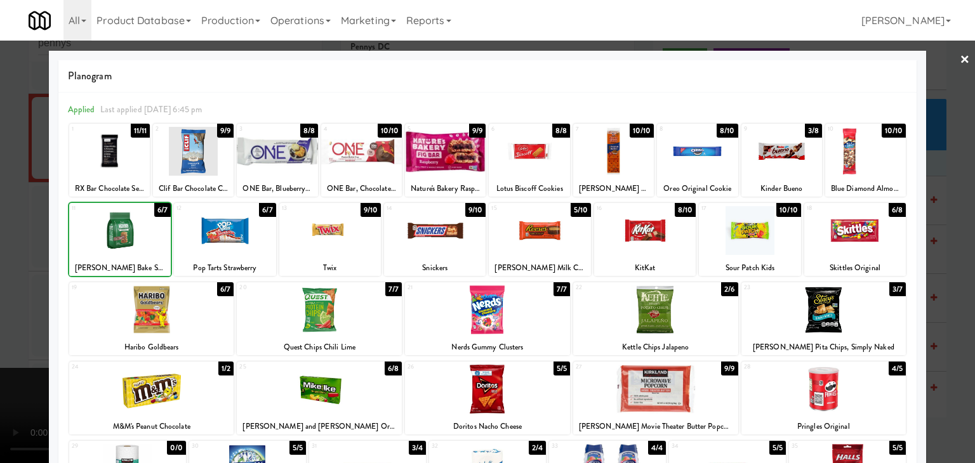
click at [132, 241] on div at bounding box center [120, 230] width 102 height 49
drag, startPoint x: 132, startPoint y: 241, endPoint x: 35, endPoint y: 242, distance: 97.1
click at [132, 240] on div at bounding box center [120, 230] width 102 height 49
click at [15, 246] on div at bounding box center [487, 231] width 975 height 463
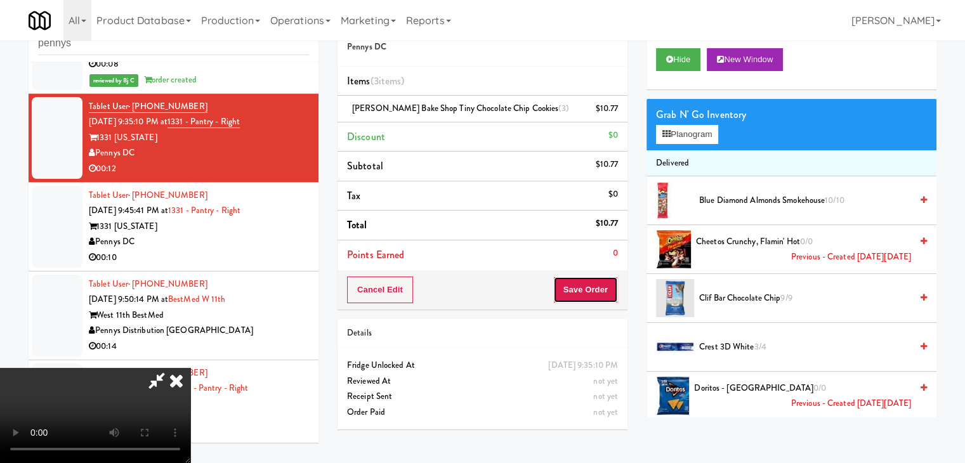
click at [607, 277] on button "Save Order" at bounding box center [585, 290] width 65 height 27
click at [605, 280] on button "Save Order" at bounding box center [585, 290] width 65 height 27
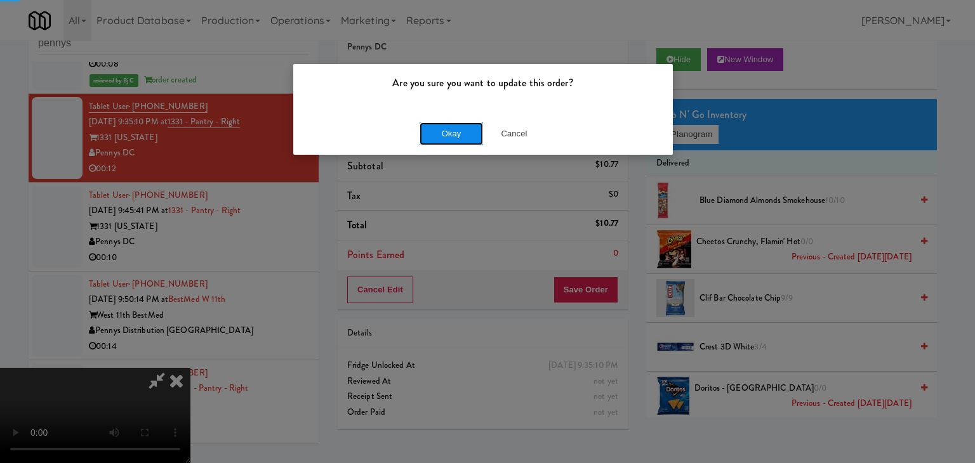
click at [464, 135] on button "Okay" at bounding box center [450, 133] width 63 height 23
click at [464, 135] on div "Okay Cancel" at bounding box center [482, 133] width 379 height 43
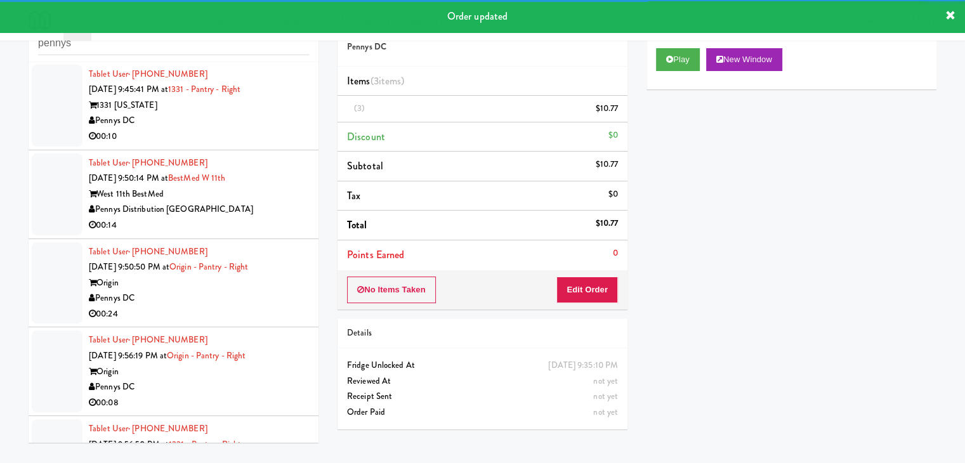
scroll to position [586, 0]
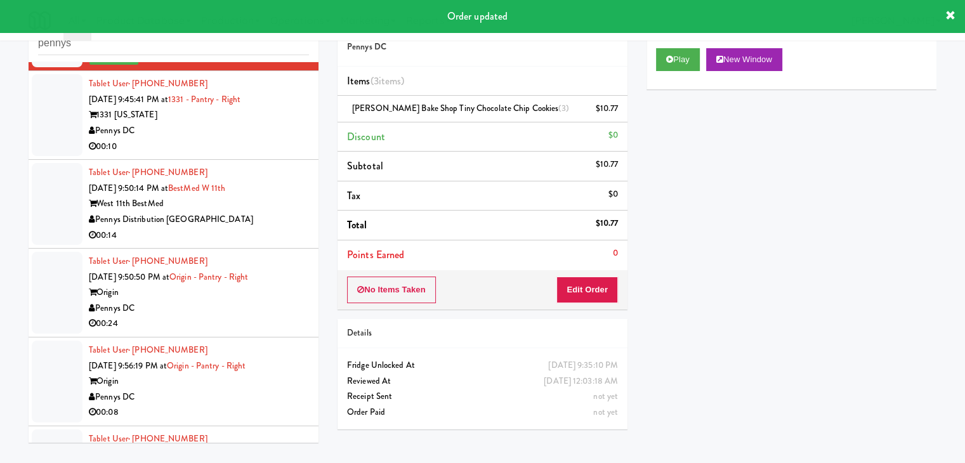
click at [255, 147] on div "00:10" at bounding box center [199, 147] width 220 height 16
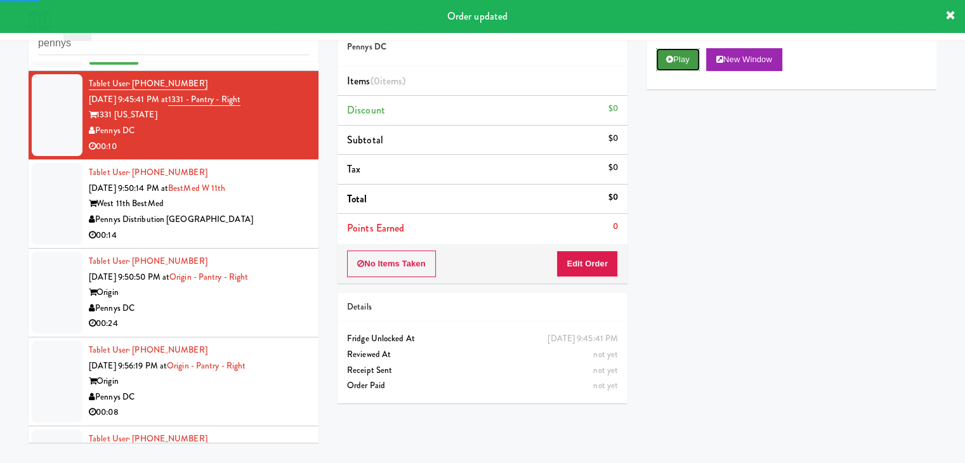
click at [674, 56] on button "Play" at bounding box center [678, 59] width 44 height 23
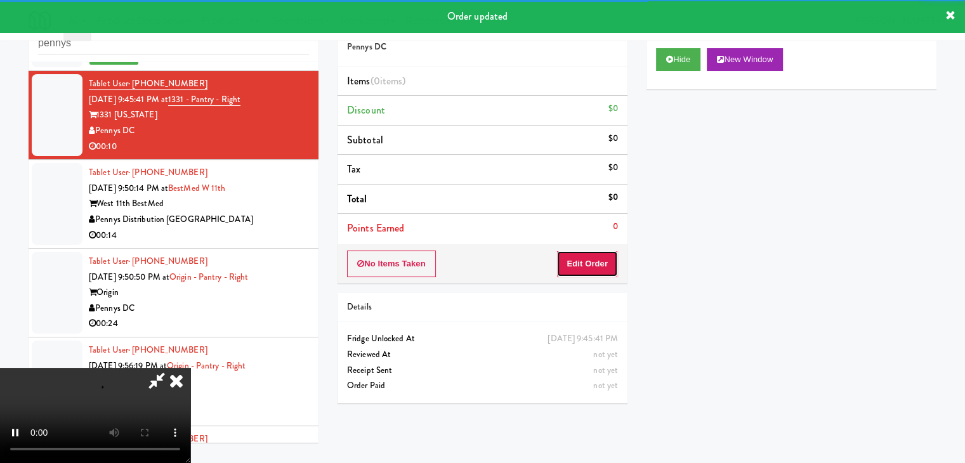
click at [582, 261] on button "Edit Order" at bounding box center [587, 264] width 62 height 27
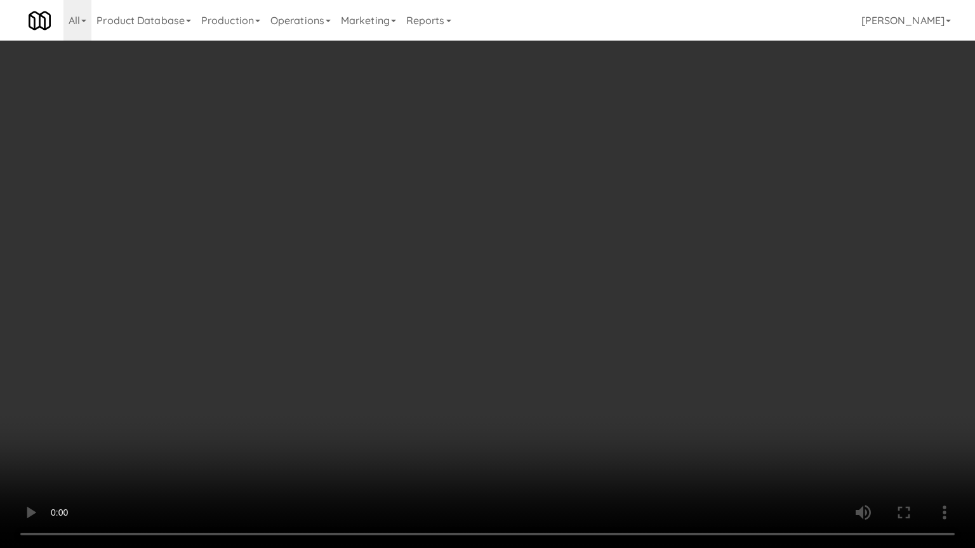
click at [575, 327] on video at bounding box center [487, 274] width 975 height 548
click at [570, 327] on video at bounding box center [487, 274] width 975 height 548
click at [572, 329] on video at bounding box center [487, 274] width 975 height 548
click at [574, 330] on video at bounding box center [487, 274] width 975 height 548
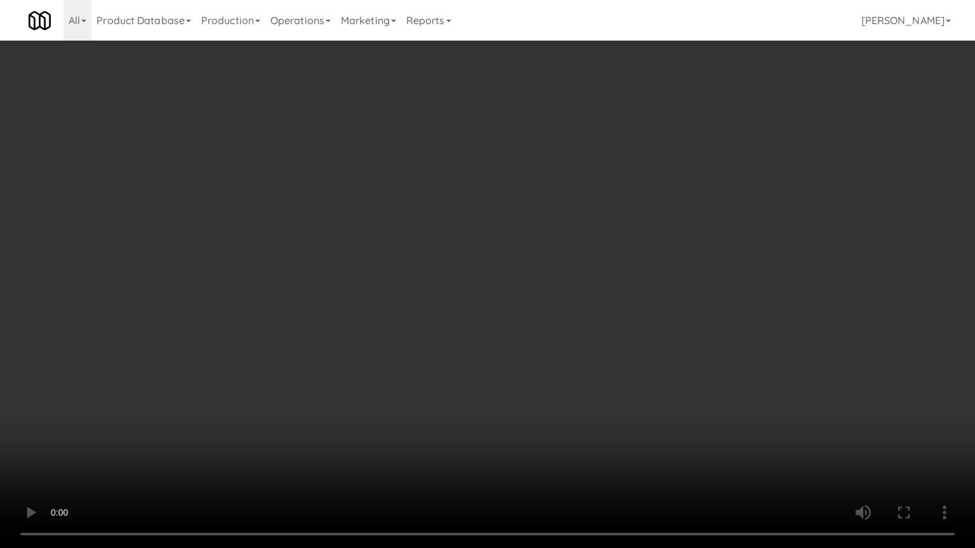
click at [574, 332] on video at bounding box center [487, 274] width 975 height 548
click at [572, 337] on video at bounding box center [487, 274] width 975 height 548
click at [574, 338] on video at bounding box center [487, 274] width 975 height 548
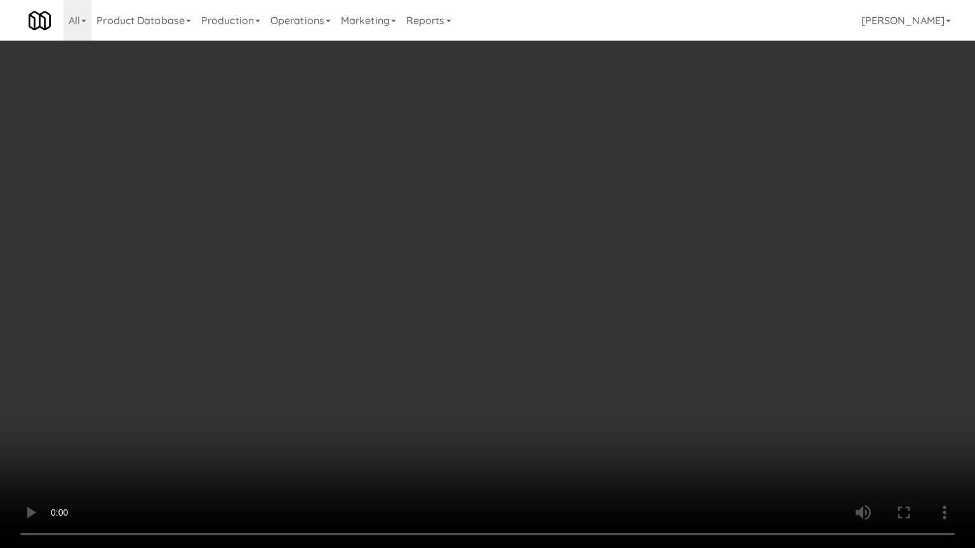
click at [574, 338] on video at bounding box center [487, 274] width 975 height 548
click at [573, 338] on video at bounding box center [487, 274] width 975 height 548
click at [573, 339] on video at bounding box center [487, 274] width 975 height 548
click at [582, 330] on video at bounding box center [487, 274] width 975 height 548
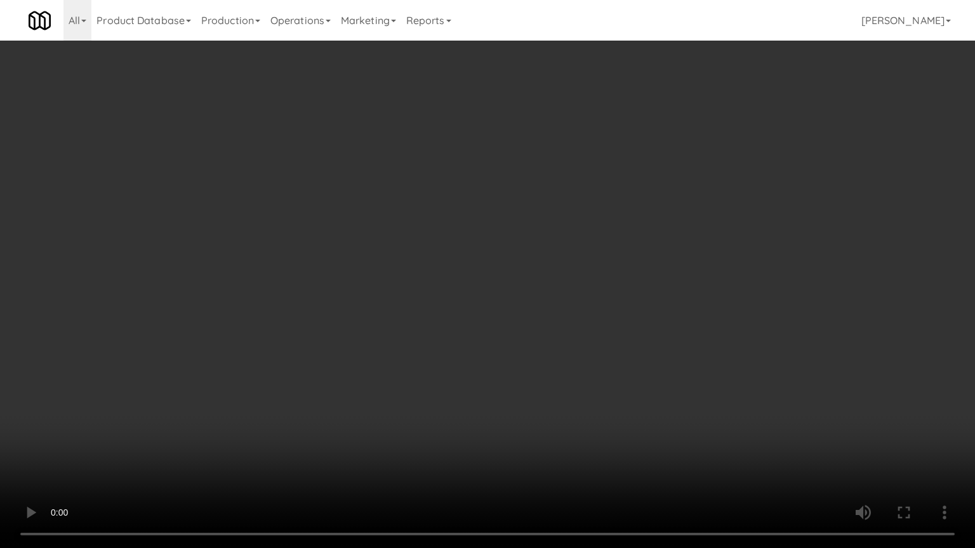
drag, startPoint x: 582, startPoint y: 330, endPoint x: 621, endPoint y: 234, distance: 103.1
click at [585, 327] on video at bounding box center [487, 274] width 975 height 548
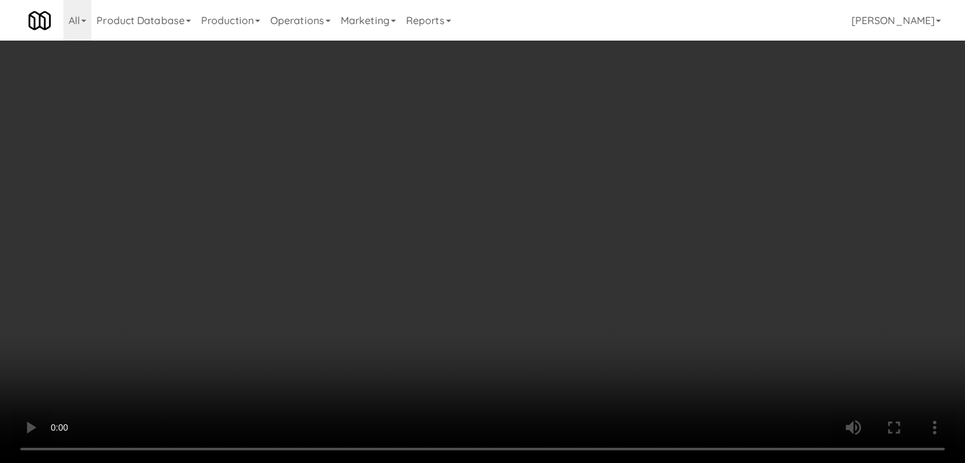
click at [698, 143] on div "Grab N' Go Inventory Planogram" at bounding box center [792, 124] width 290 height 51
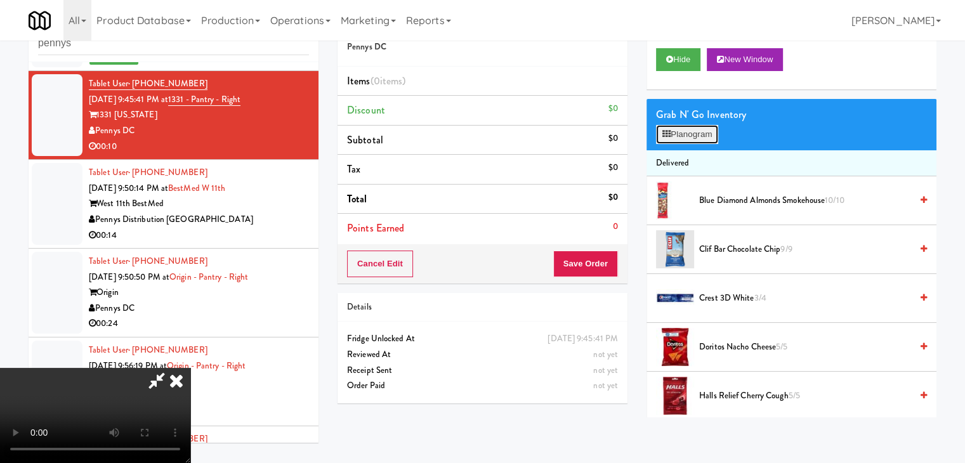
click at [699, 138] on button "Planogram" at bounding box center [687, 134] width 62 height 19
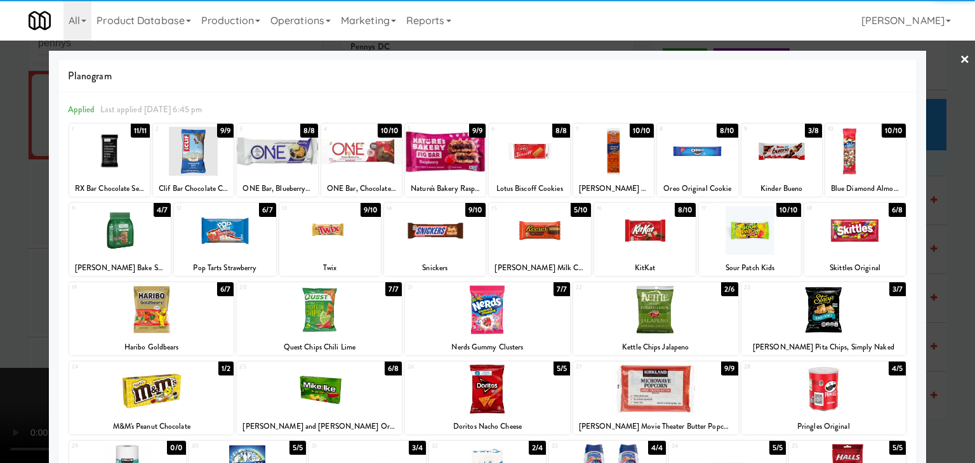
click at [339, 239] on div at bounding box center [330, 230] width 102 height 49
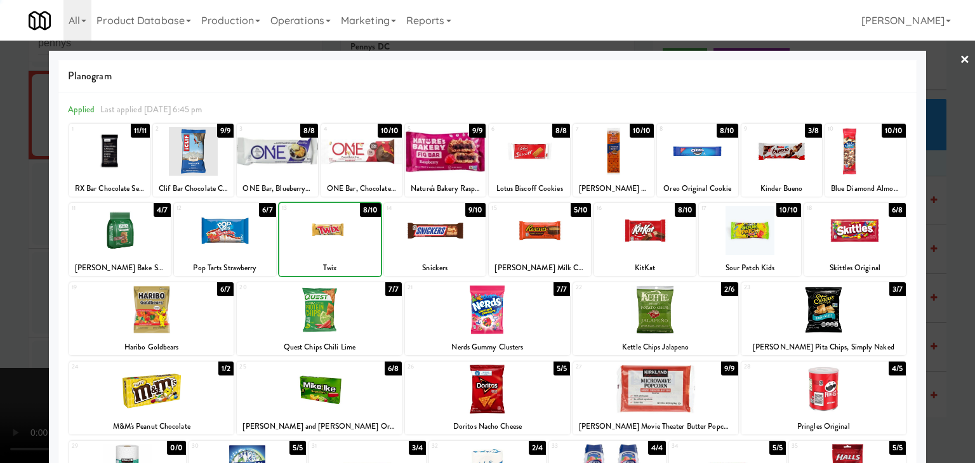
drag, startPoint x: 0, startPoint y: 240, endPoint x: 129, endPoint y: 241, distance: 129.4
click at [28, 239] on div at bounding box center [487, 231] width 975 height 463
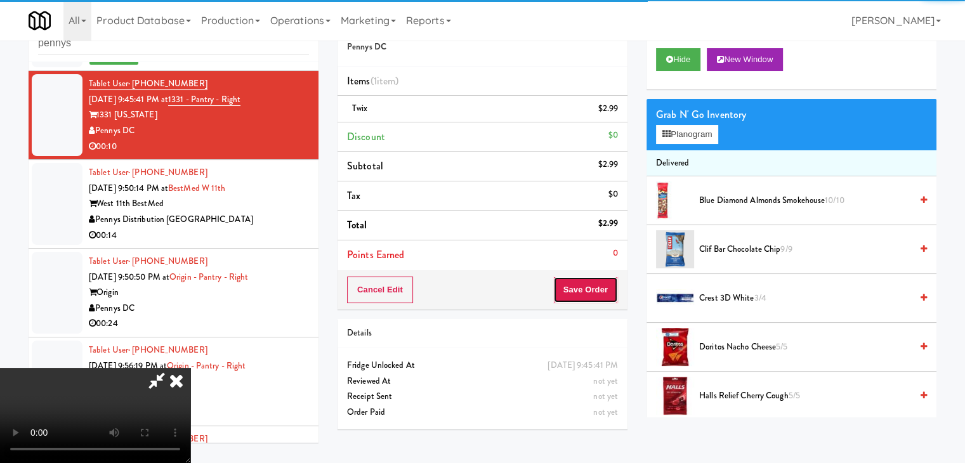
click at [588, 286] on button "Save Order" at bounding box center [585, 290] width 65 height 27
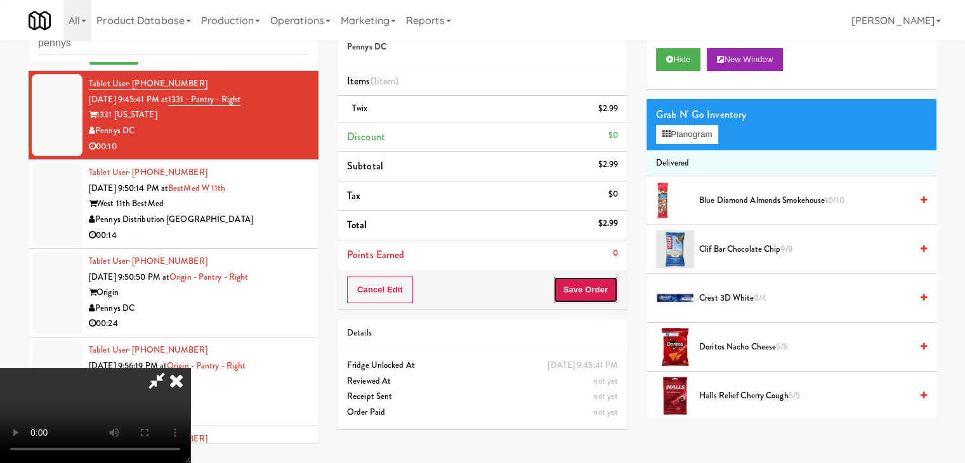
click at [588, 286] on button "Save Order" at bounding box center [585, 290] width 65 height 27
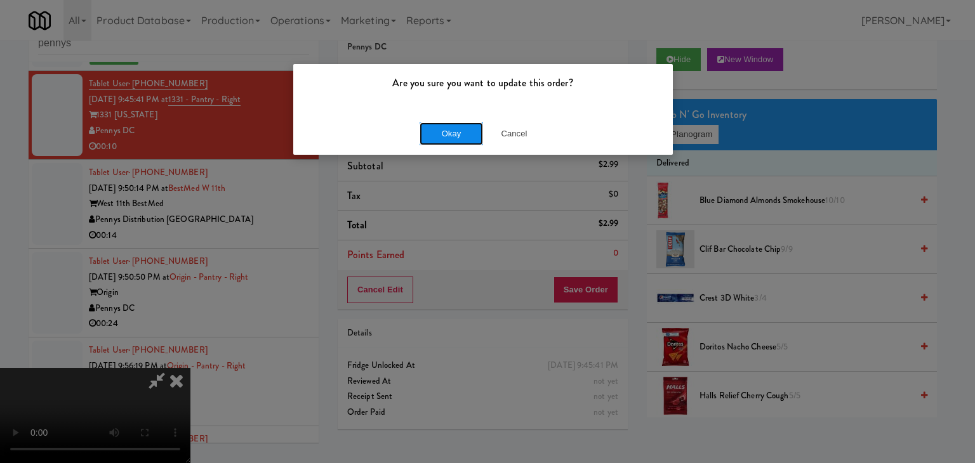
click at [462, 138] on button "Okay" at bounding box center [450, 133] width 63 height 23
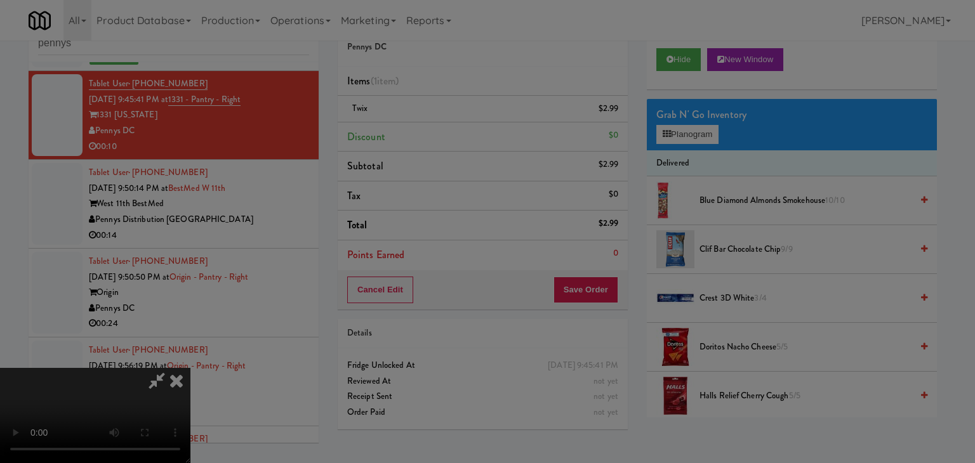
click at [462, 131] on div "Okay Cancel" at bounding box center [482, 110] width 379 height 43
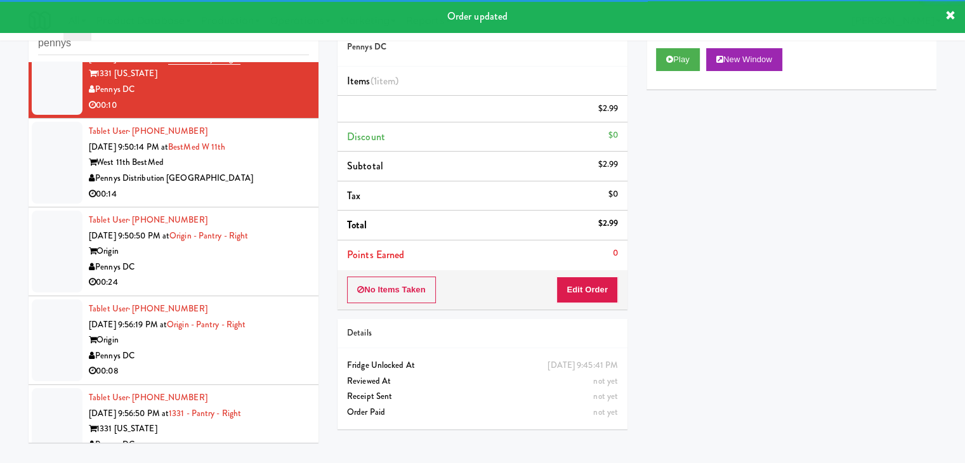
scroll to position [650, 0]
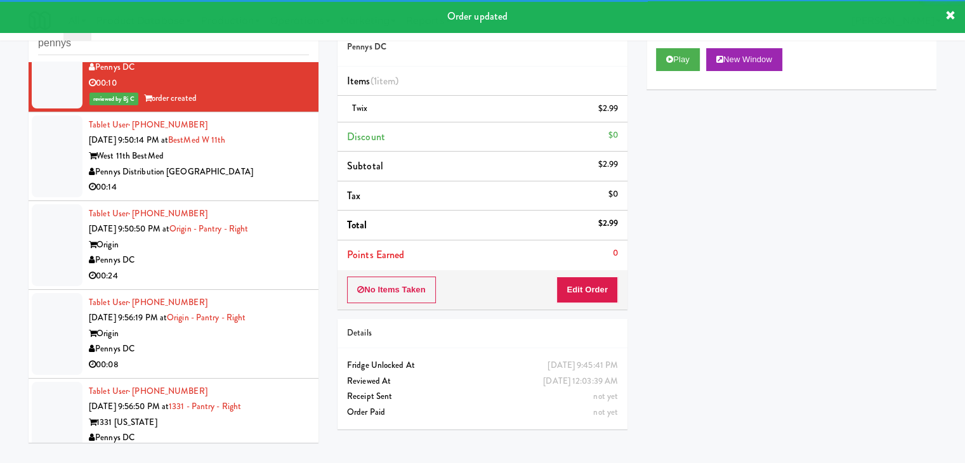
click at [266, 172] on div "Pennys Distribution [GEOGRAPHIC_DATA]" at bounding box center [199, 172] width 220 height 16
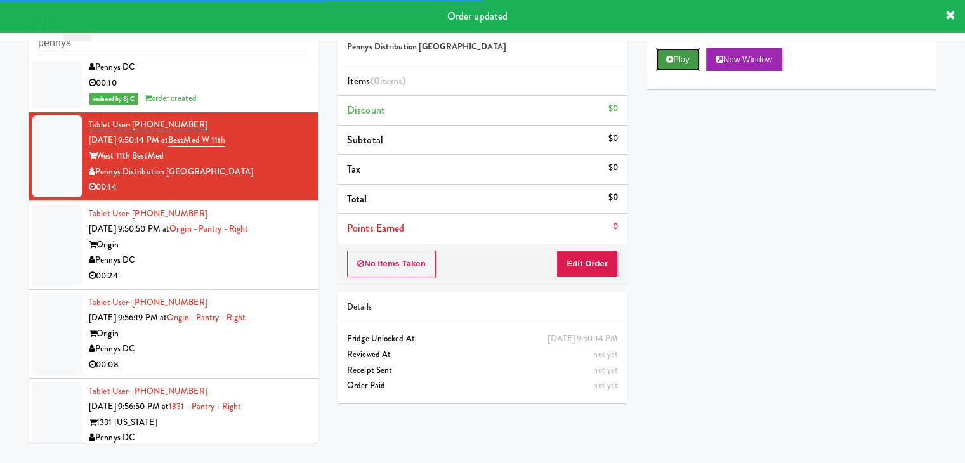
click at [678, 60] on button "Play" at bounding box center [678, 59] width 44 height 23
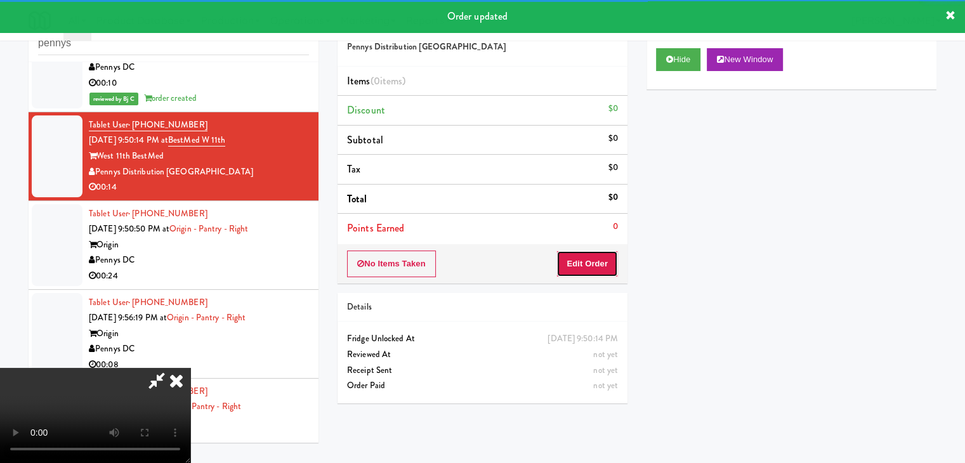
click at [591, 253] on button "Edit Order" at bounding box center [587, 264] width 62 height 27
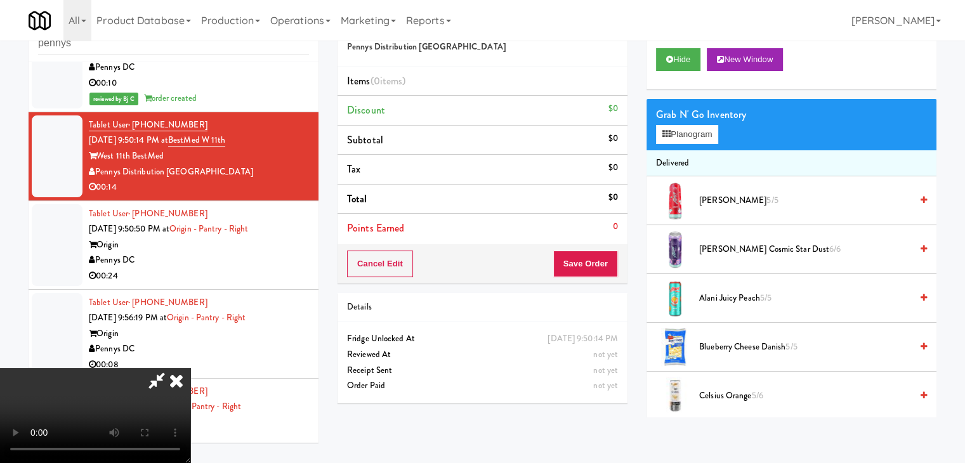
click at [190, 368] on video at bounding box center [95, 415] width 190 height 95
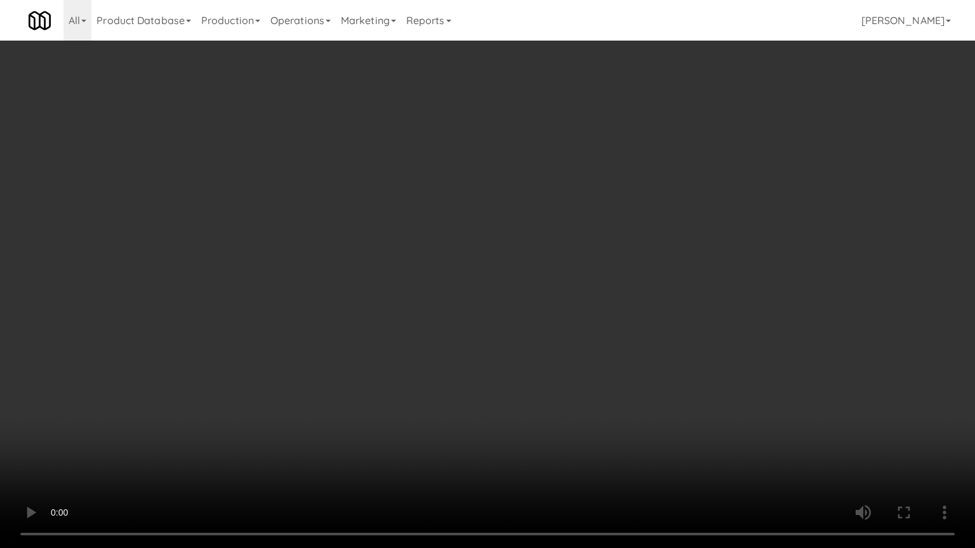
click at [421, 320] on video at bounding box center [487, 274] width 975 height 548
click at [588, 337] on video at bounding box center [487, 274] width 975 height 548
click at [598, 329] on video at bounding box center [487, 274] width 975 height 548
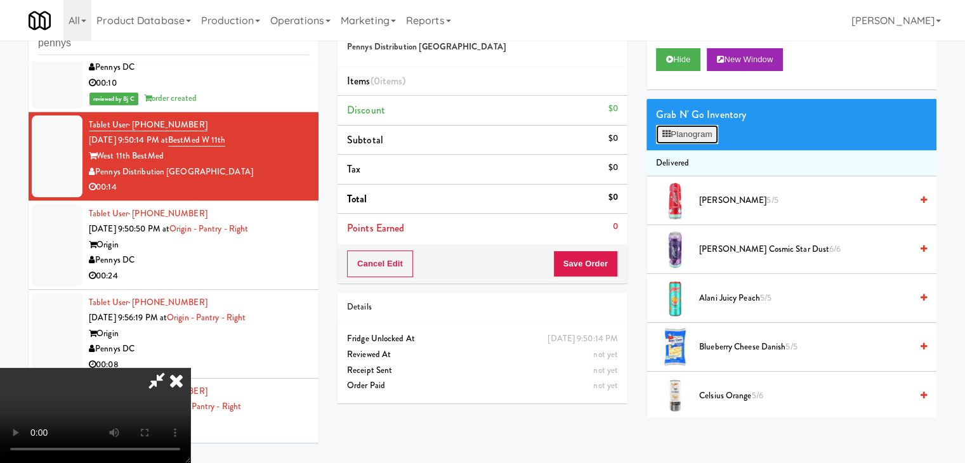
click at [694, 131] on button "Planogram" at bounding box center [687, 134] width 62 height 19
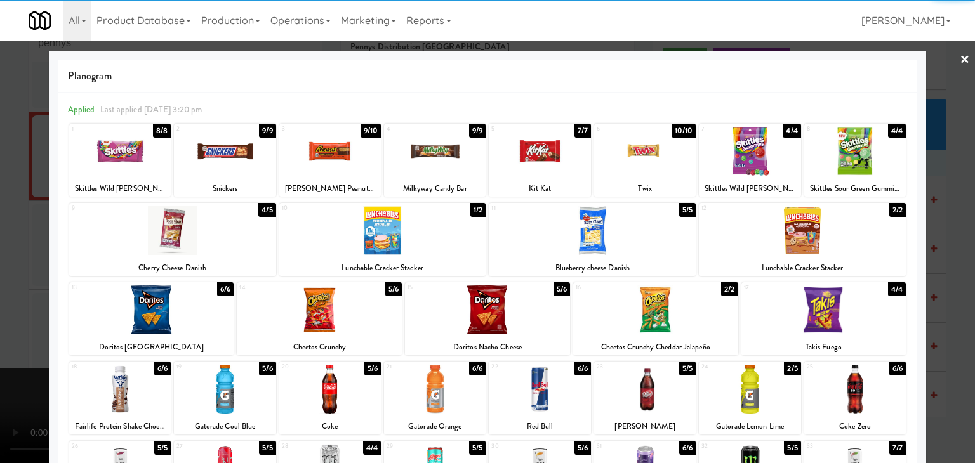
drag, startPoint x: 225, startPoint y: 402, endPoint x: 256, endPoint y: 395, distance: 31.9
click at [233, 396] on div at bounding box center [225, 389] width 102 height 49
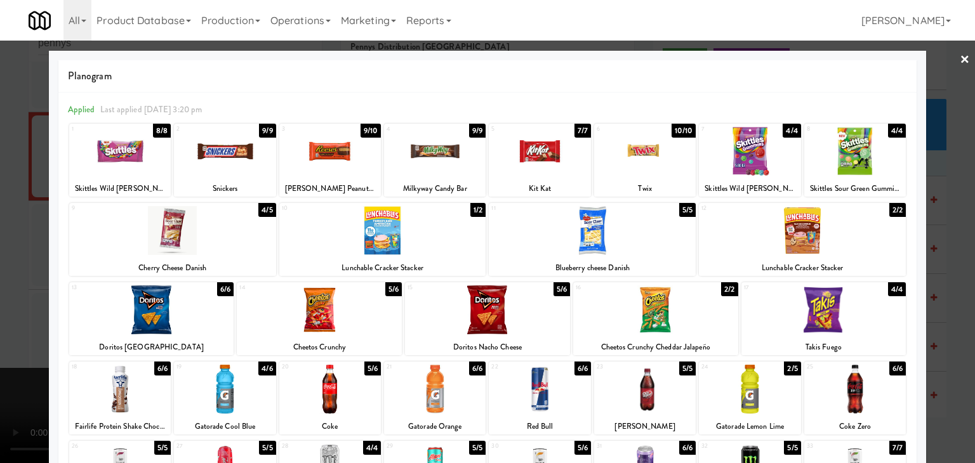
drag, startPoint x: 759, startPoint y: 391, endPoint x: 726, endPoint y: 357, distance: 47.6
click at [757, 391] on div at bounding box center [750, 389] width 102 height 49
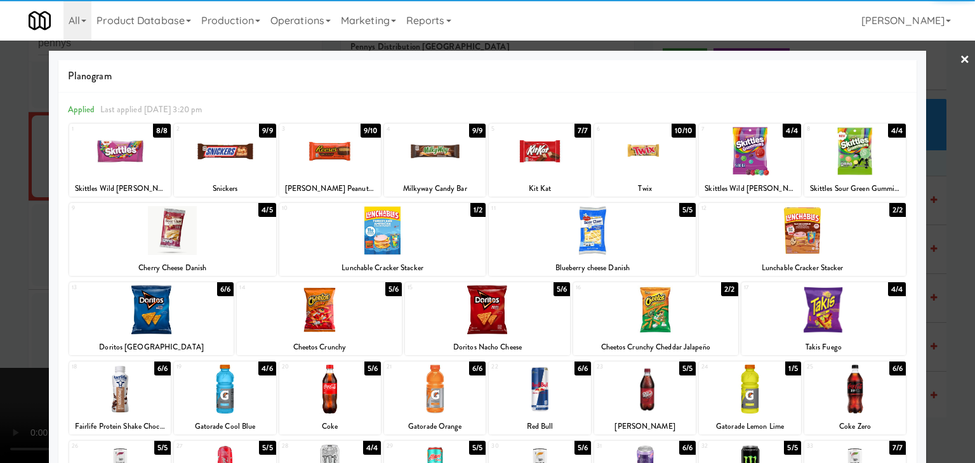
drag, startPoint x: 651, startPoint y: 161, endPoint x: 0, endPoint y: 292, distance: 664.1
click at [651, 161] on div at bounding box center [645, 151] width 102 height 49
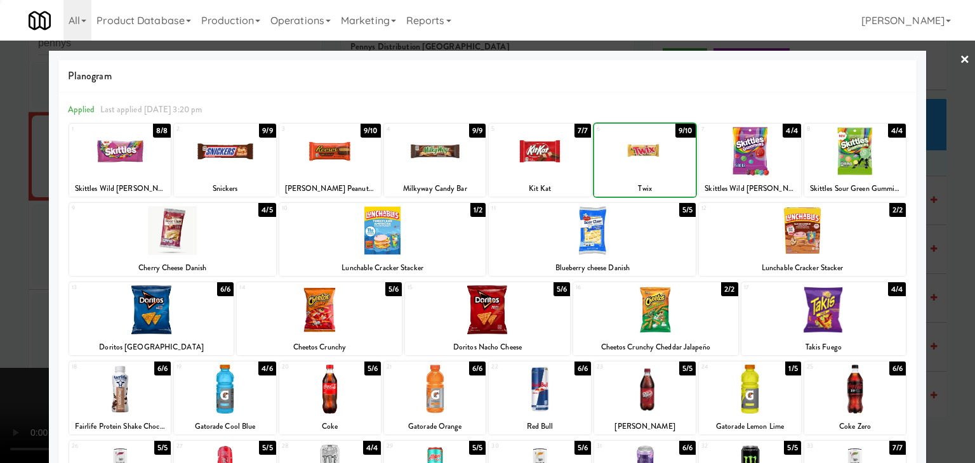
drag, startPoint x: 0, startPoint y: 376, endPoint x: 559, endPoint y: 381, distance: 559.0
click at [10, 376] on div at bounding box center [487, 231] width 975 height 463
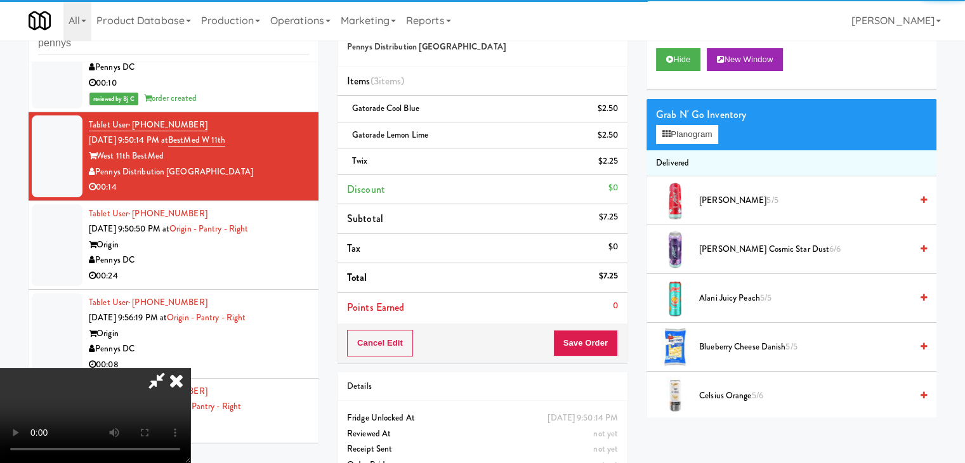
click at [611, 341] on div "Cancel Edit Save Order" at bounding box center [483, 343] width 290 height 39
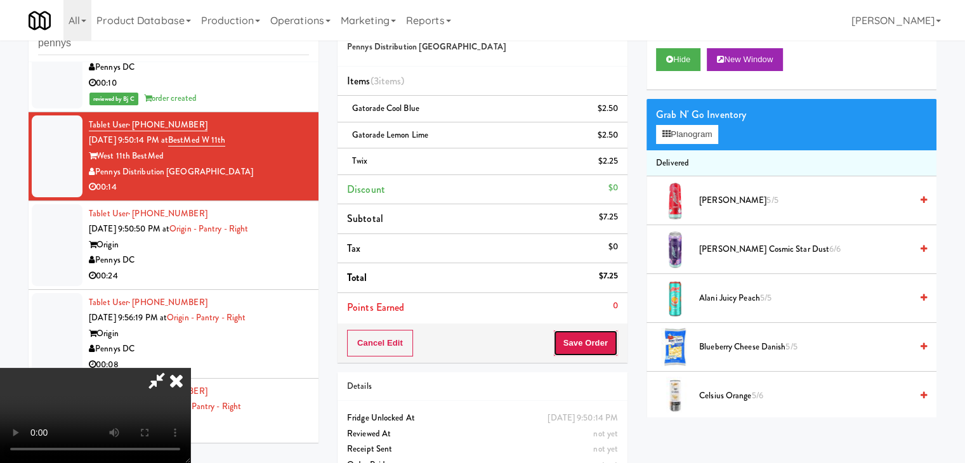
click at [603, 336] on button "Save Order" at bounding box center [585, 343] width 65 height 27
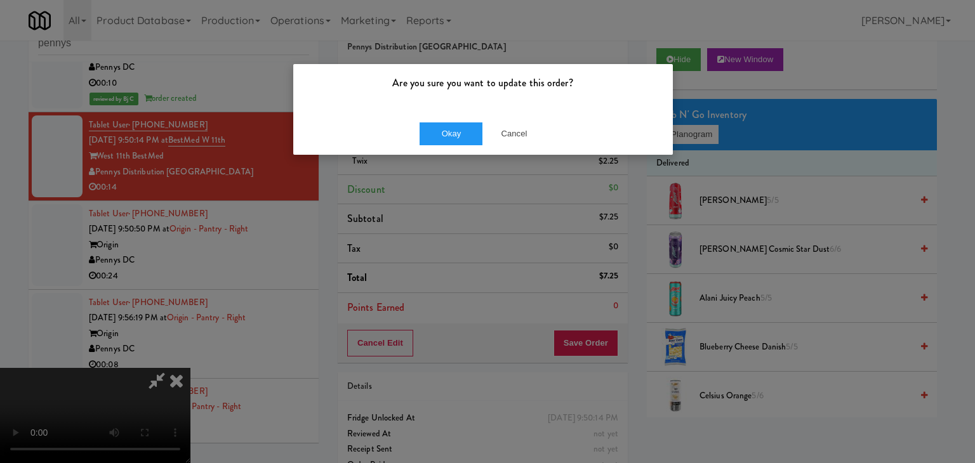
click at [441, 148] on div "Are you sure you want to update this order? Okay Cancel" at bounding box center [487, 231] width 975 height 463
click at [447, 131] on button "Okay" at bounding box center [450, 133] width 63 height 23
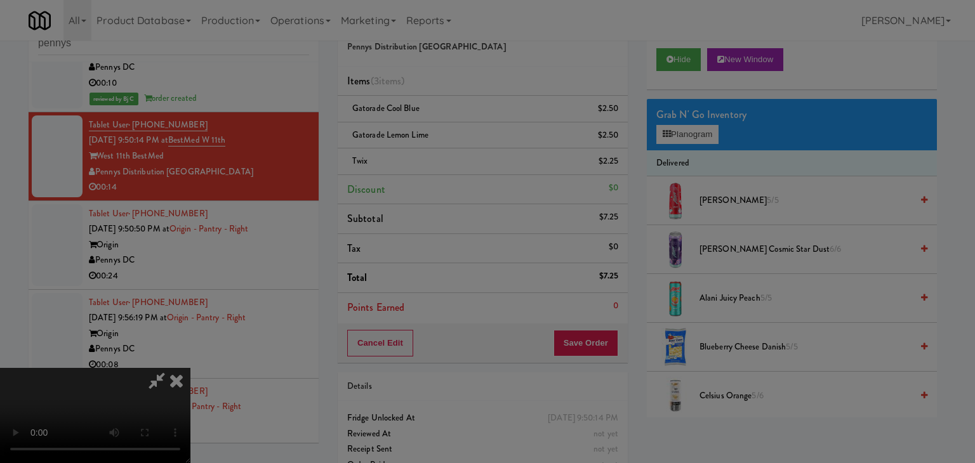
click at [447, 122] on button "Okay" at bounding box center [450, 110] width 63 height 23
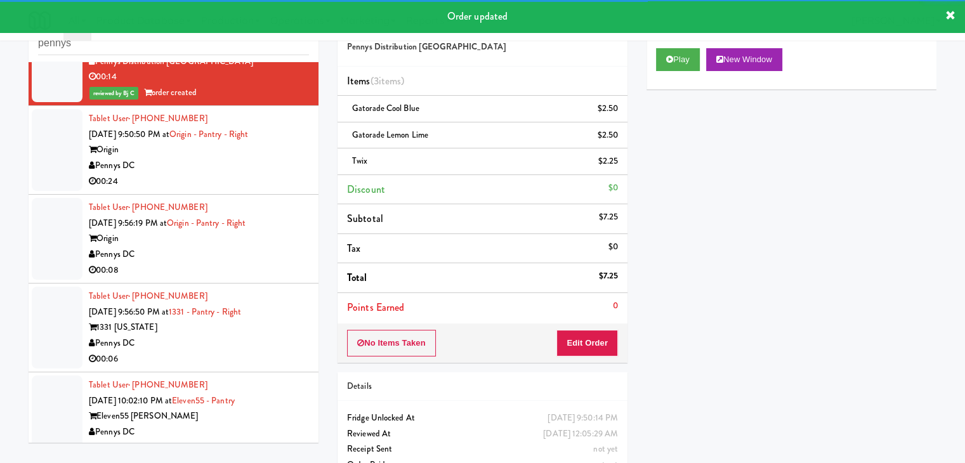
scroll to position [777, 0]
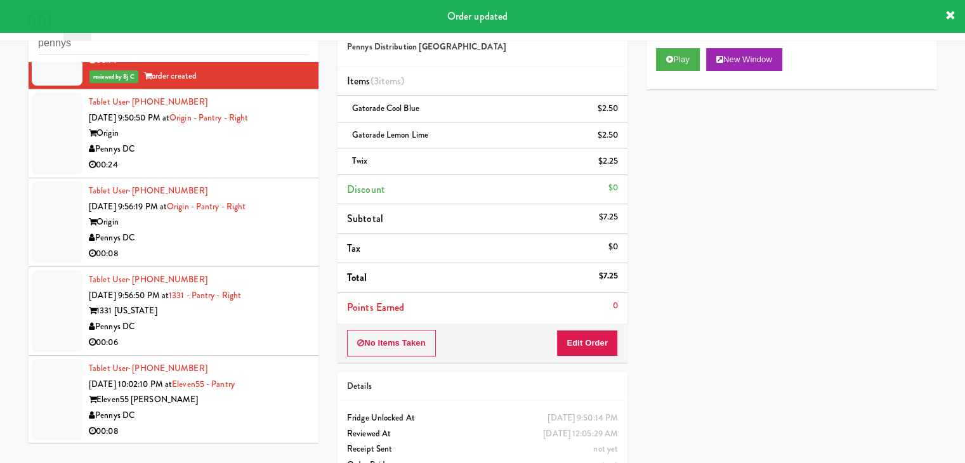
click at [287, 253] on div "00:08" at bounding box center [199, 254] width 220 height 16
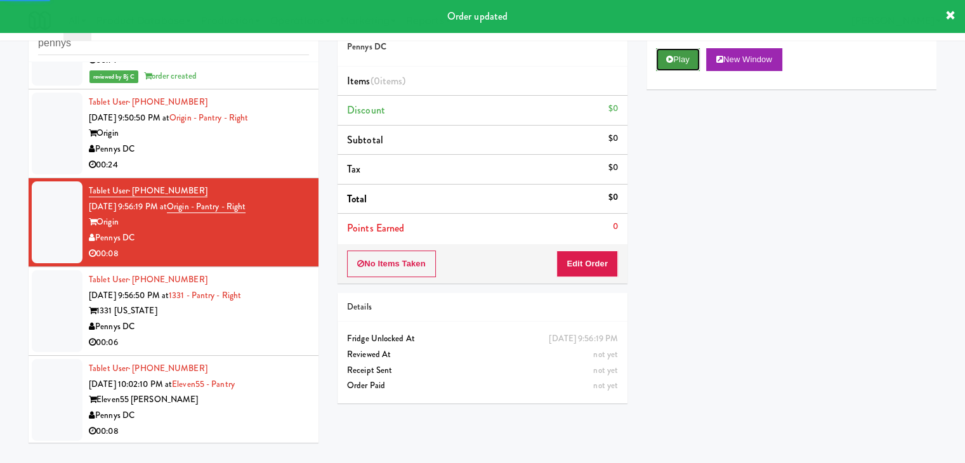
drag, startPoint x: 683, startPoint y: 61, endPoint x: 680, endPoint y: 68, distance: 7.7
click at [682, 60] on button "Play" at bounding box center [678, 59] width 44 height 23
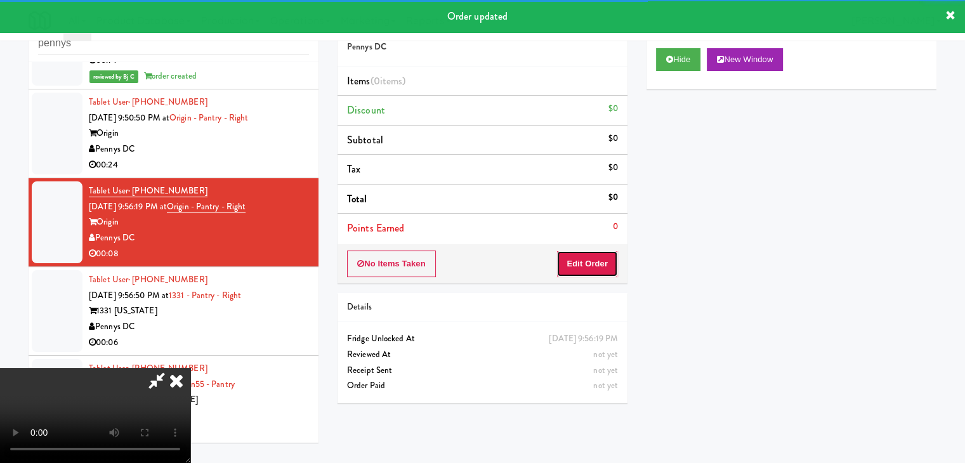
click at [570, 266] on button "Edit Order" at bounding box center [587, 264] width 62 height 27
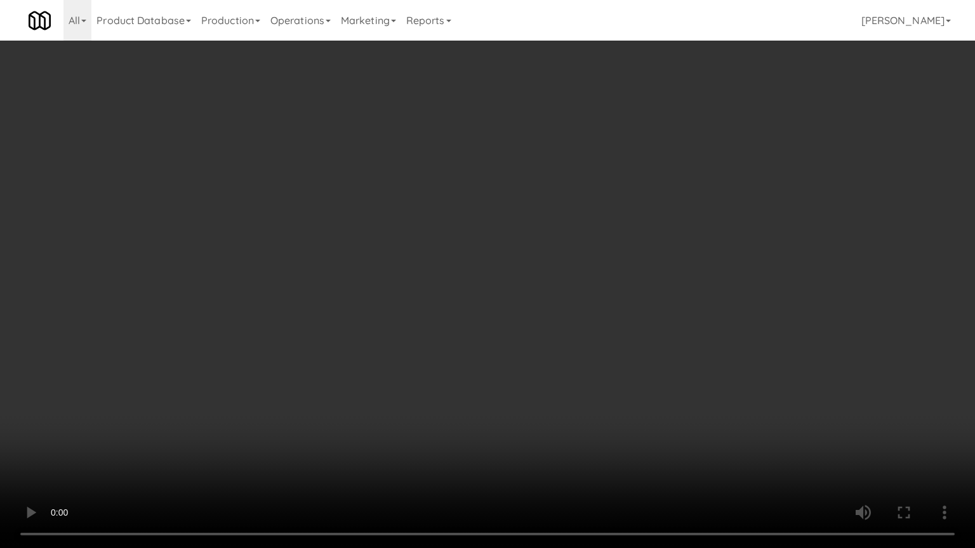
click at [595, 301] on video at bounding box center [487, 274] width 975 height 548
click at [598, 302] on video at bounding box center [487, 274] width 975 height 548
click at [597, 303] on video at bounding box center [487, 274] width 975 height 548
click at [619, 299] on video at bounding box center [487, 274] width 975 height 548
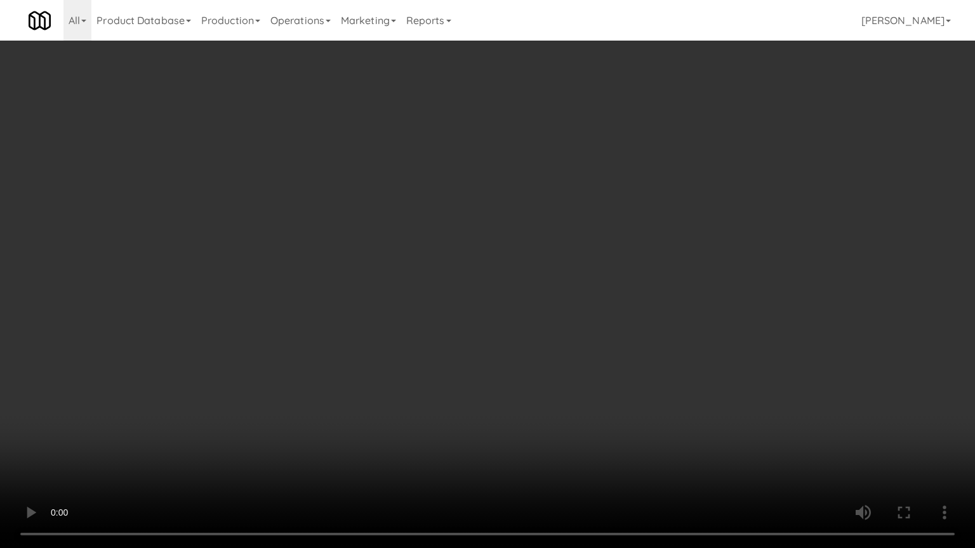
click at [619, 299] on video at bounding box center [487, 274] width 975 height 548
click at [620, 299] on video at bounding box center [487, 274] width 975 height 548
click at [622, 299] on video at bounding box center [487, 274] width 975 height 548
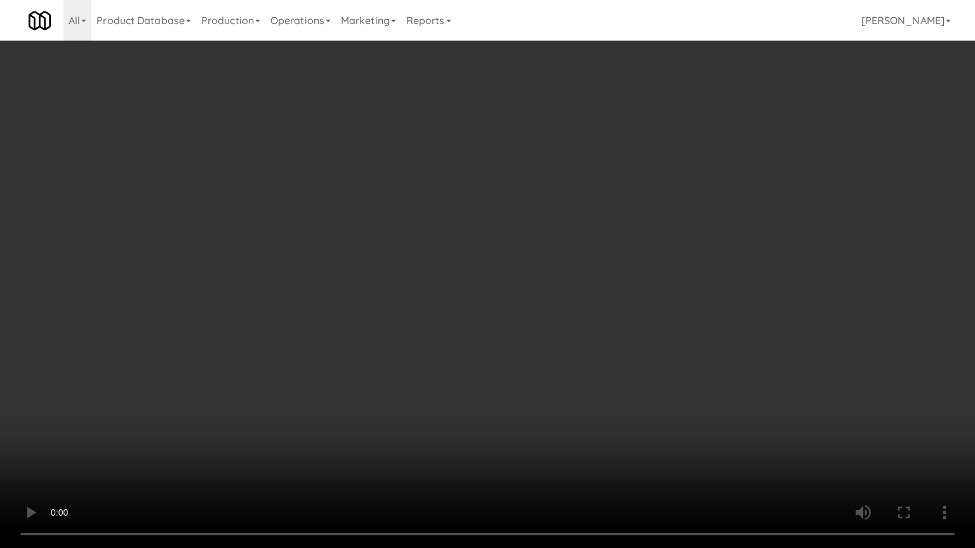
click at [632, 294] on video at bounding box center [487, 274] width 975 height 548
drag, startPoint x: 632, startPoint y: 294, endPoint x: 678, endPoint y: 196, distance: 108.4
click at [634, 289] on video at bounding box center [487, 274] width 975 height 548
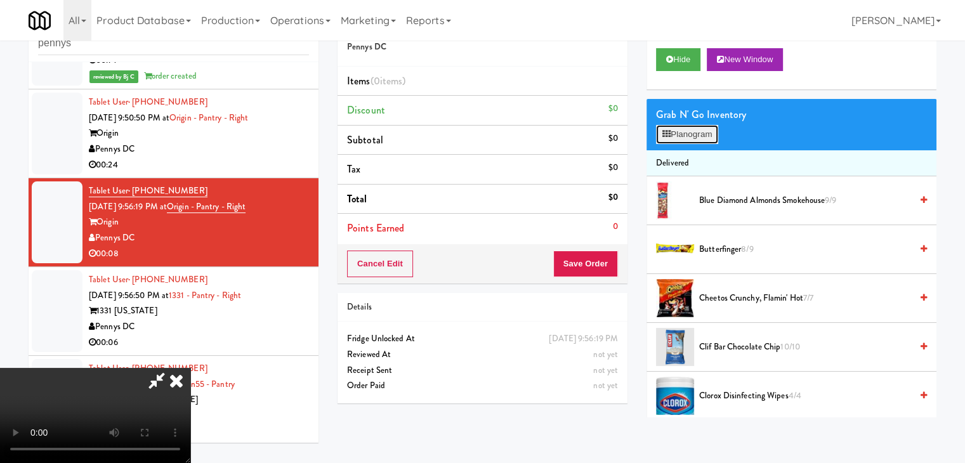
click at [706, 126] on button "Planogram" at bounding box center [687, 134] width 62 height 19
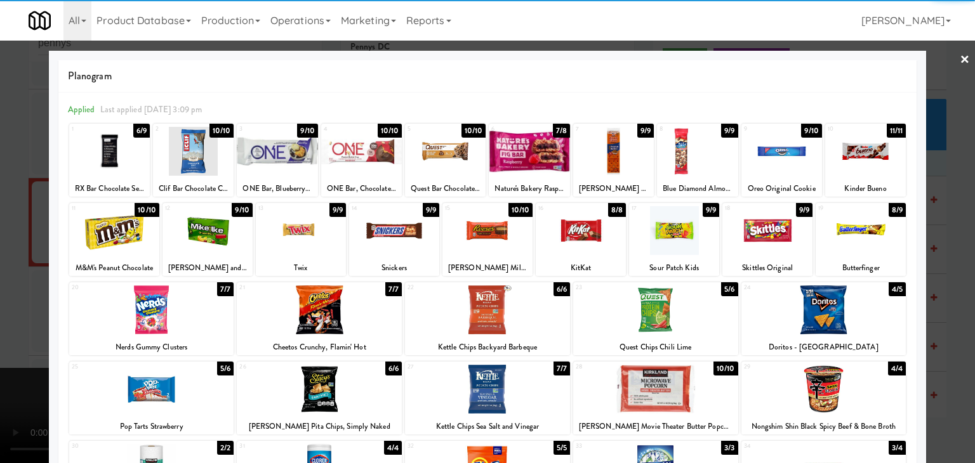
click at [747, 237] on div at bounding box center [767, 230] width 90 height 49
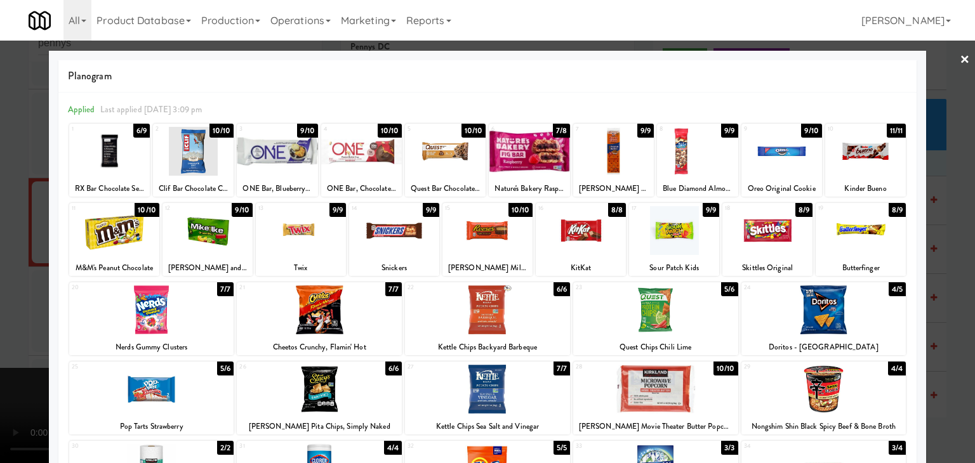
click at [472, 235] on div at bounding box center [487, 230] width 90 height 49
drag, startPoint x: 0, startPoint y: 237, endPoint x: 41, endPoint y: 243, distance: 41.0
click at [1, 239] on div at bounding box center [487, 231] width 975 height 463
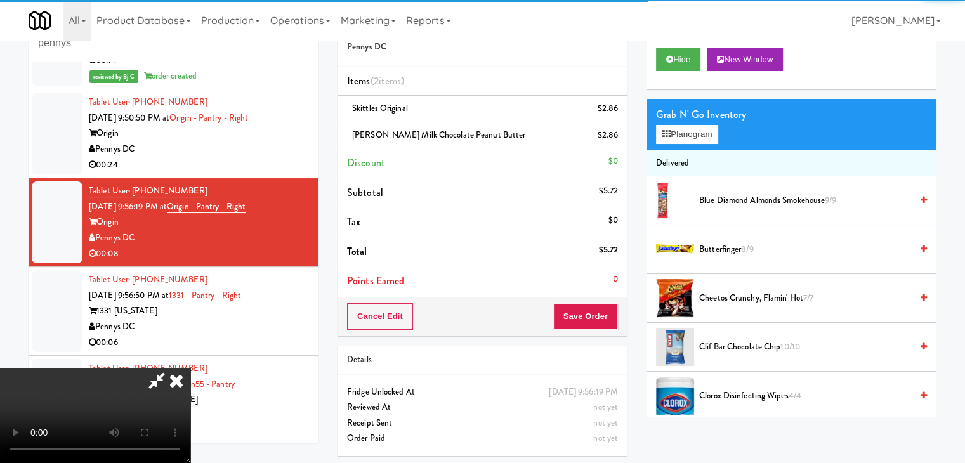
click at [190, 368] on video at bounding box center [95, 415] width 190 height 95
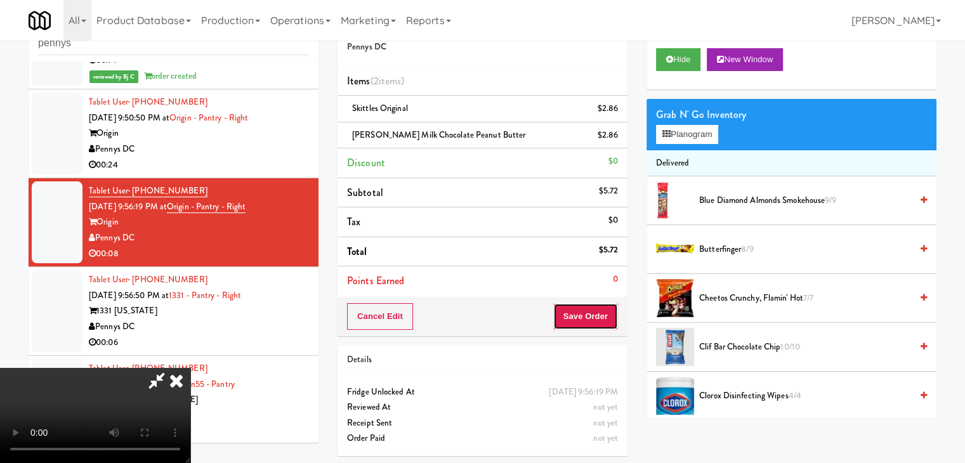
click at [584, 306] on button "Save Order" at bounding box center [585, 316] width 65 height 27
click at [590, 318] on button "Save Order" at bounding box center [585, 316] width 65 height 27
click at [591, 320] on button "Save Order" at bounding box center [585, 316] width 65 height 27
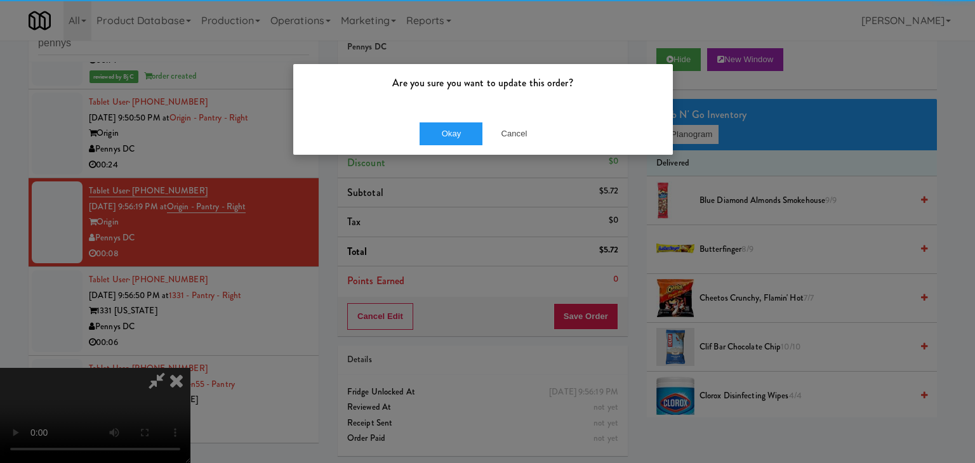
click at [466, 147] on div "Okay Cancel" at bounding box center [482, 133] width 379 height 43
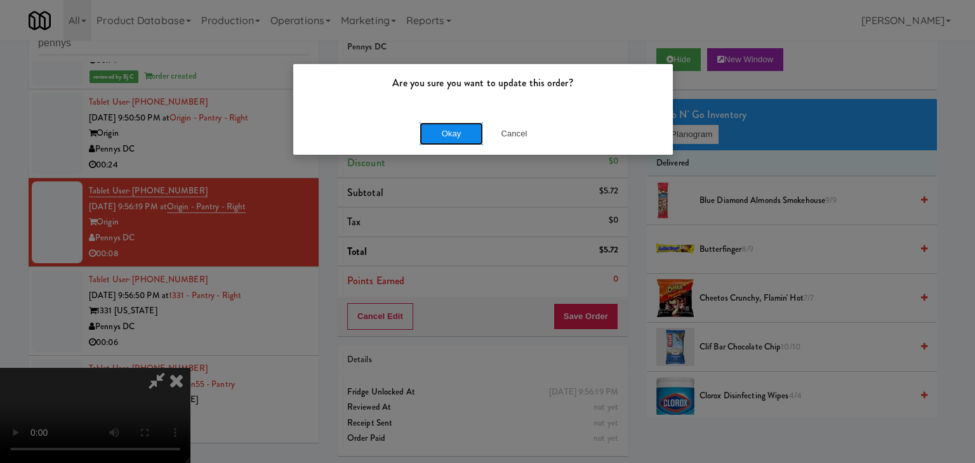
drag, startPoint x: 465, startPoint y: 141, endPoint x: 464, endPoint y: 131, distance: 10.8
click at [465, 134] on button "Okay" at bounding box center [450, 133] width 63 height 23
click at [464, 131] on div "Okay Cancel" at bounding box center [482, 133] width 379 height 43
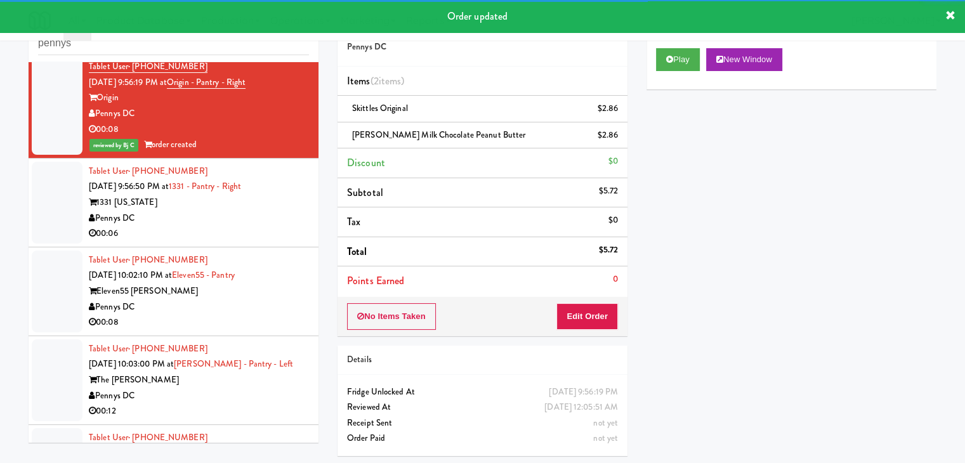
scroll to position [903, 0]
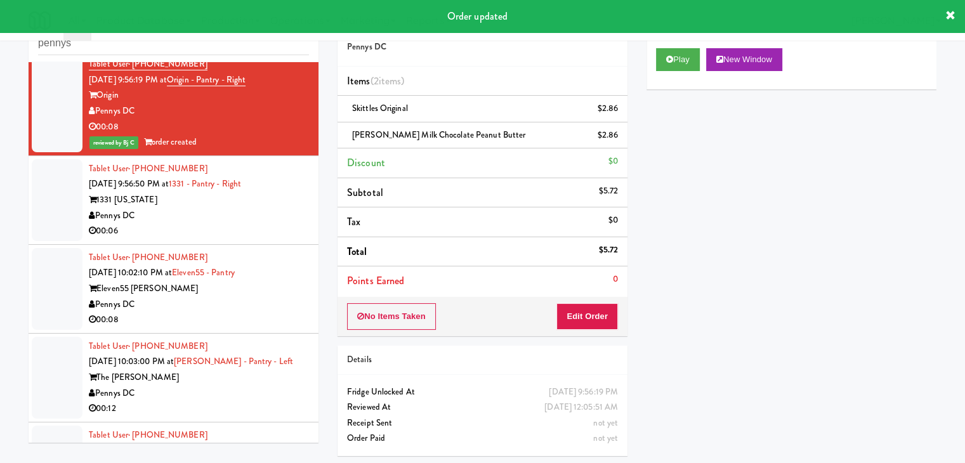
click at [277, 223] on div "Tablet User · (203) 321-6299 Sep 4, 2025 9:56:50 PM at 1331 - Pantry - Right 13…" at bounding box center [199, 200] width 220 height 78
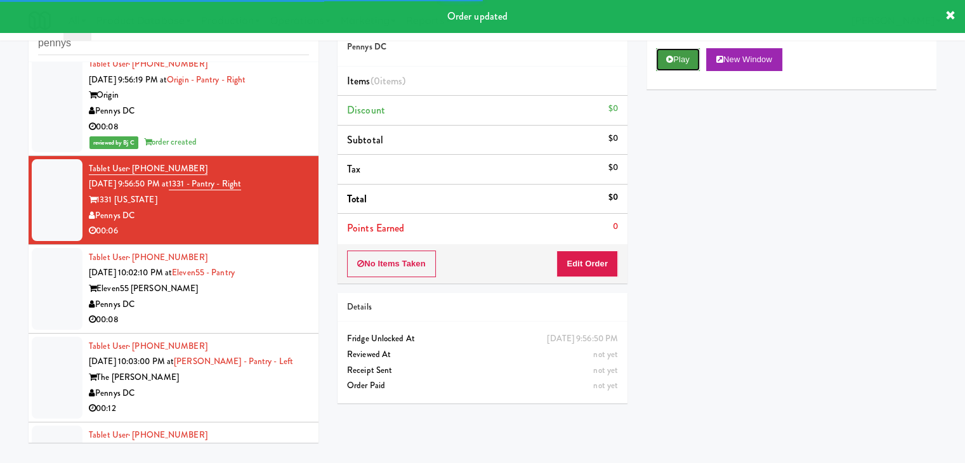
click at [695, 52] on button "Play" at bounding box center [678, 59] width 44 height 23
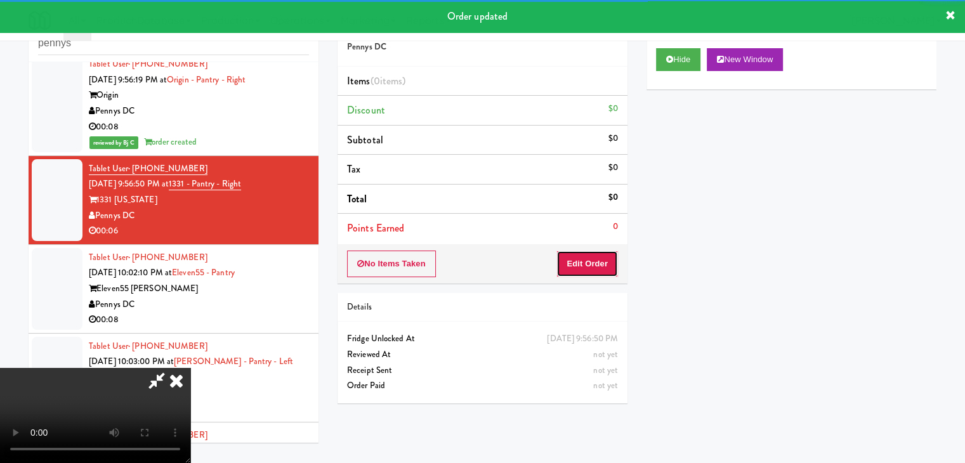
click at [579, 265] on button "Edit Order" at bounding box center [587, 264] width 62 height 27
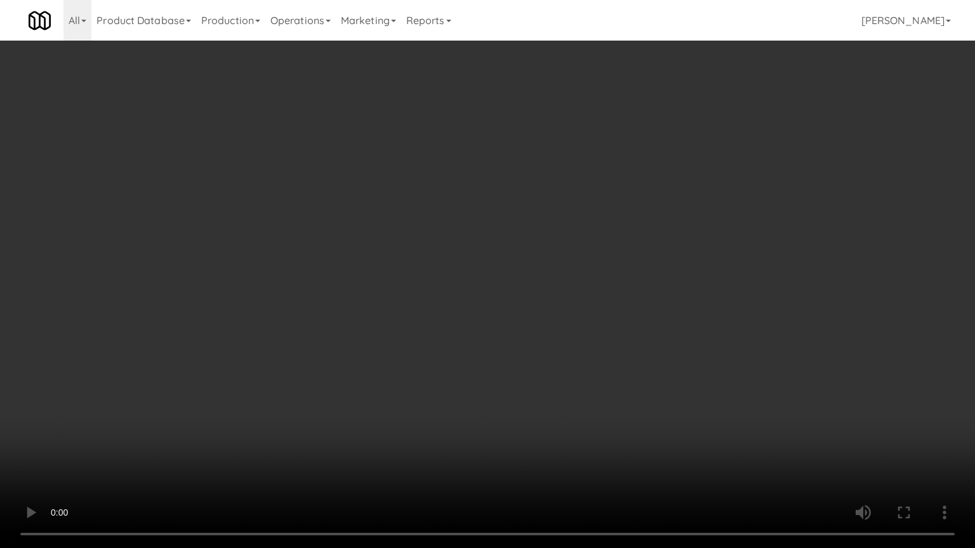
click at [521, 385] on video at bounding box center [487, 274] width 975 height 548
click at [524, 383] on video at bounding box center [487, 274] width 975 height 548
click at [538, 367] on video at bounding box center [487, 274] width 975 height 548
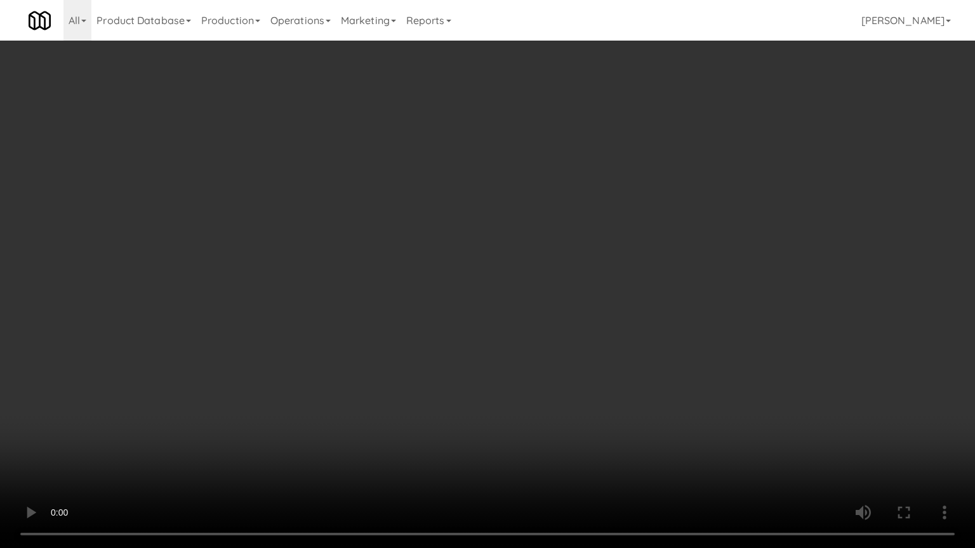
drag, startPoint x: 539, startPoint y: 365, endPoint x: 597, endPoint y: 284, distance: 100.2
click at [541, 365] on video at bounding box center [487, 274] width 975 height 548
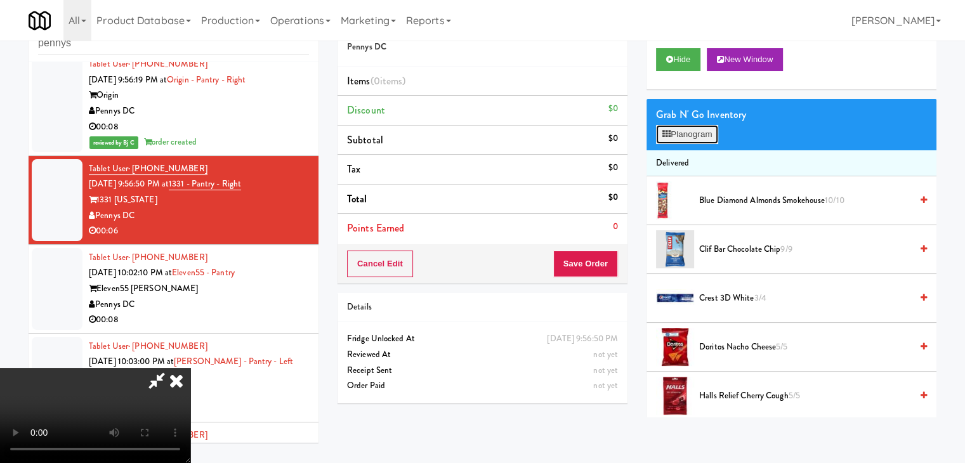
click at [701, 137] on button "Planogram" at bounding box center [687, 134] width 62 height 19
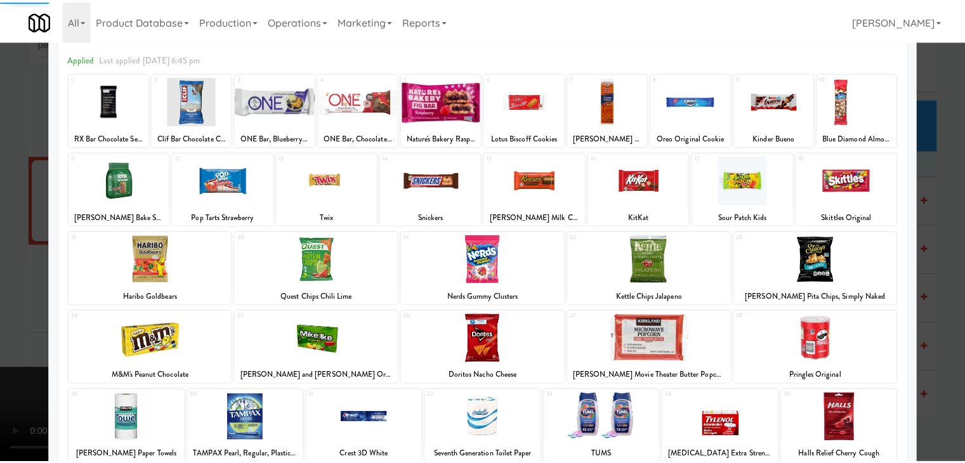
scroll to position [127, 0]
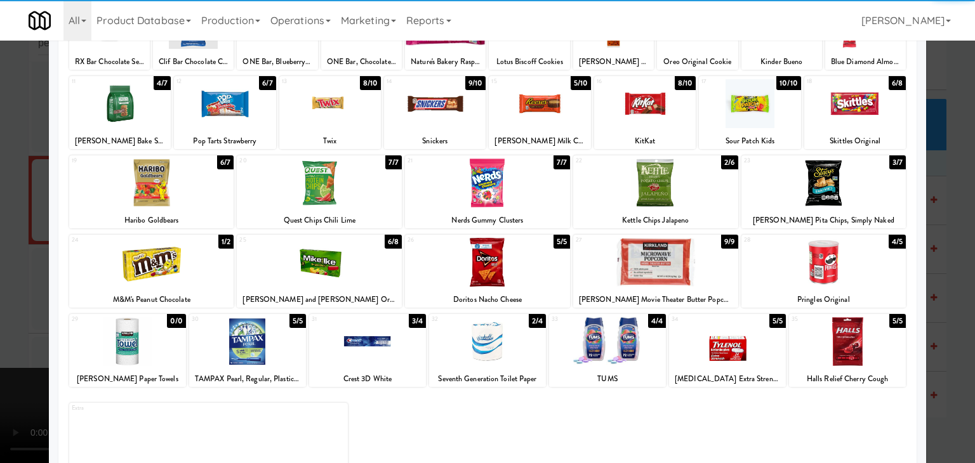
click at [656, 195] on div at bounding box center [655, 183] width 165 height 49
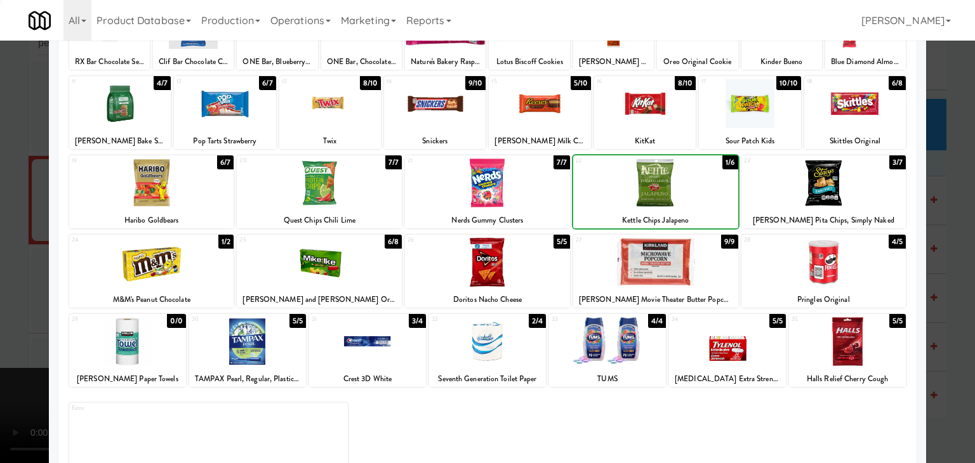
click at [3, 259] on div at bounding box center [487, 231] width 975 height 463
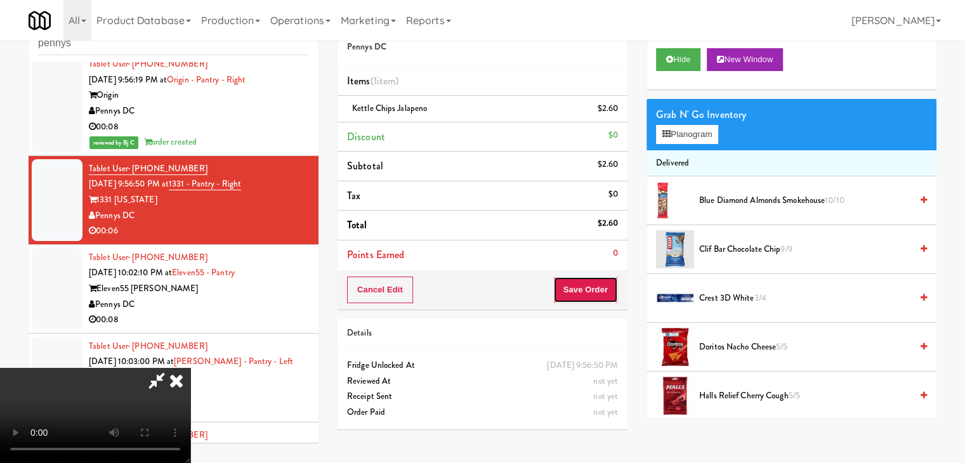
click at [586, 297] on button "Save Order" at bounding box center [585, 290] width 65 height 27
click at [588, 296] on button "Save Order" at bounding box center [585, 290] width 65 height 27
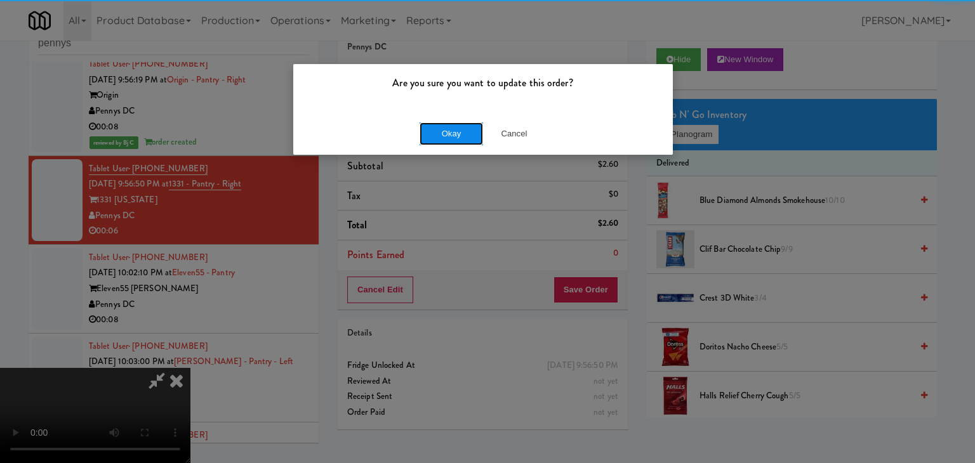
click at [452, 127] on button "Okay" at bounding box center [450, 133] width 63 height 23
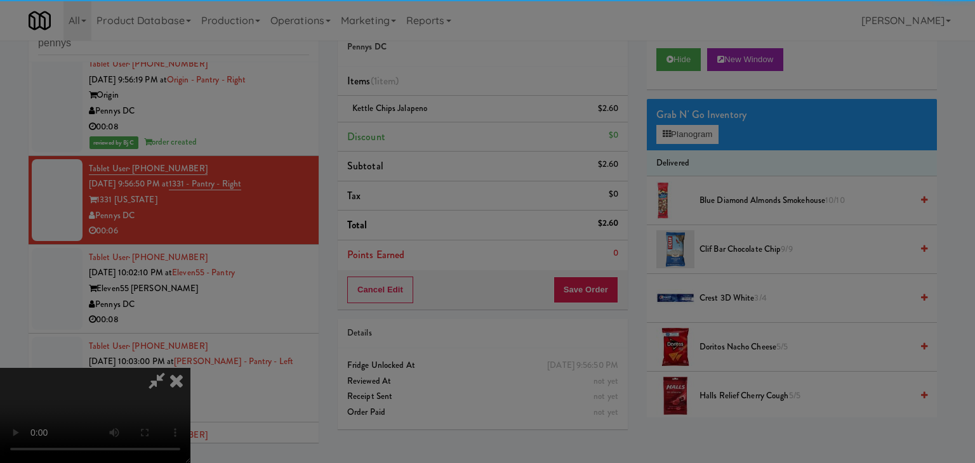
click at [452, 122] on button "Okay" at bounding box center [450, 110] width 63 height 23
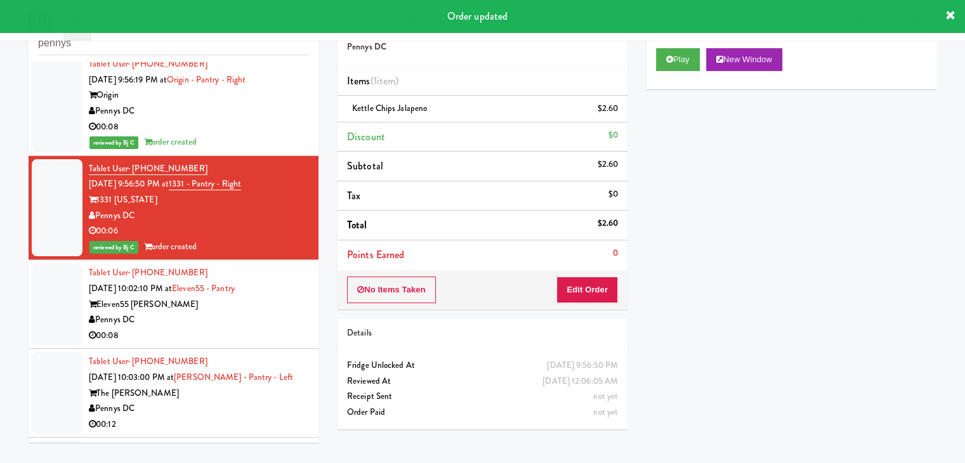
click at [264, 313] on div "Pennys DC" at bounding box center [199, 320] width 220 height 16
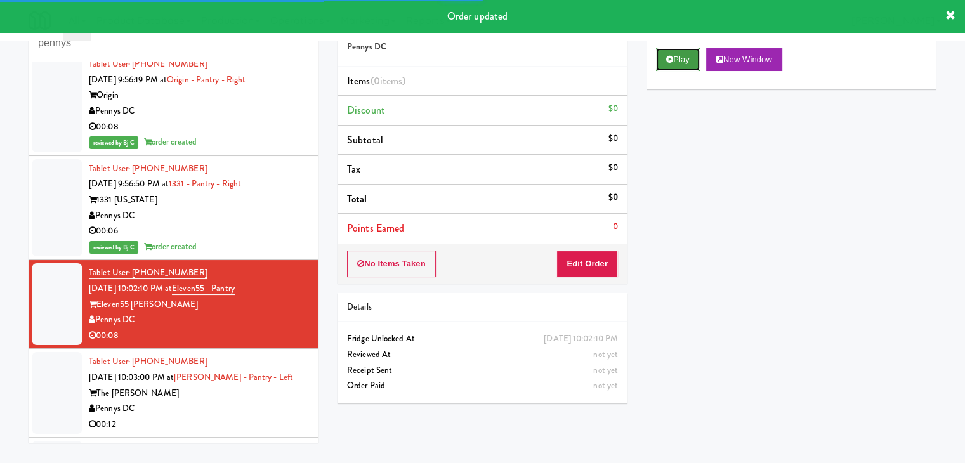
click at [665, 66] on button "Play" at bounding box center [678, 59] width 44 height 23
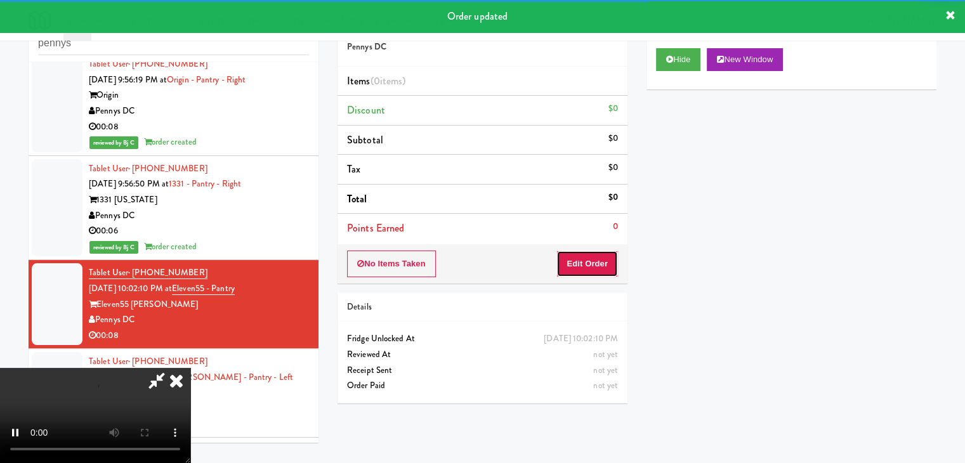
click at [591, 259] on button "Edit Order" at bounding box center [587, 264] width 62 height 27
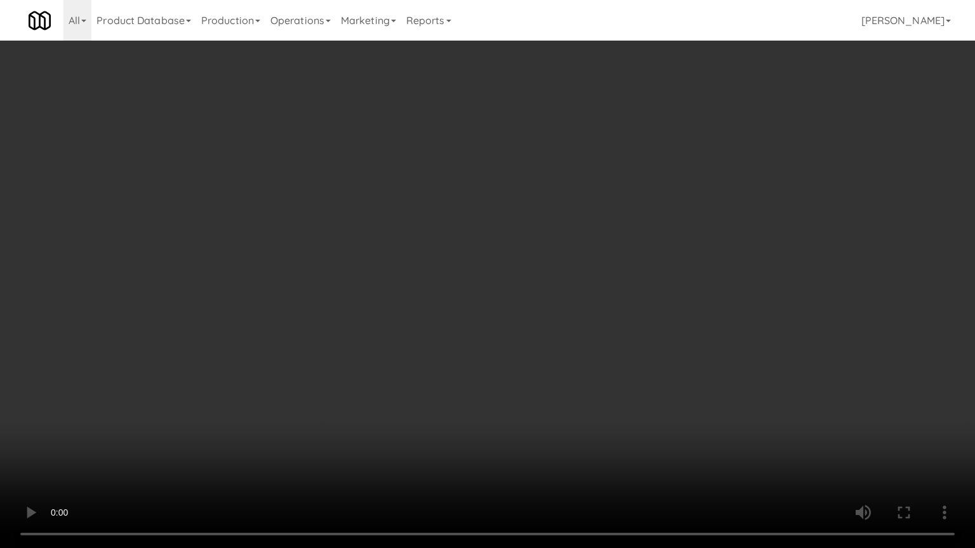
click at [573, 353] on video at bounding box center [487, 274] width 975 height 548
click at [575, 354] on video at bounding box center [487, 274] width 975 height 548
click at [575, 353] on video at bounding box center [487, 274] width 975 height 548
click at [587, 348] on video at bounding box center [487, 274] width 975 height 548
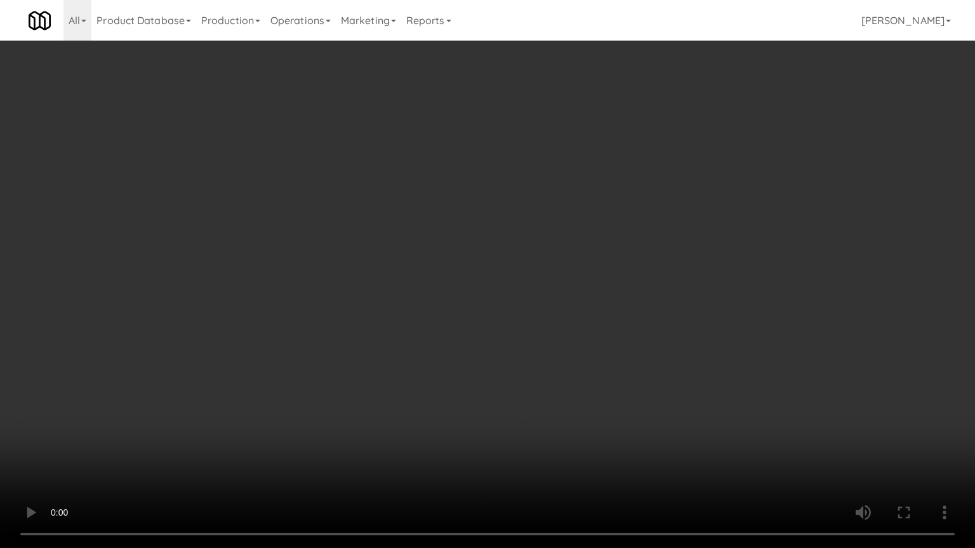
drag, startPoint x: 589, startPoint y: 345, endPoint x: 641, endPoint y: 245, distance: 113.2
click at [593, 342] on video at bounding box center [487, 274] width 975 height 548
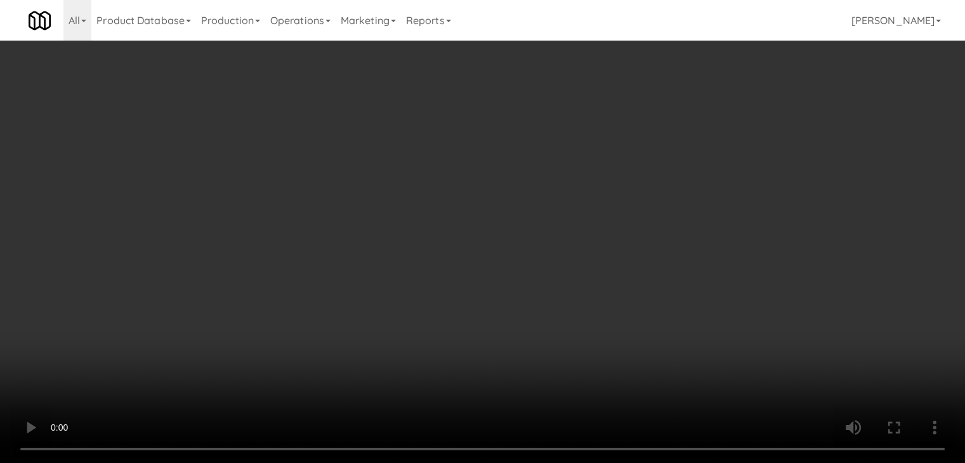
click at [693, 126] on button "Planogram" at bounding box center [687, 134] width 62 height 19
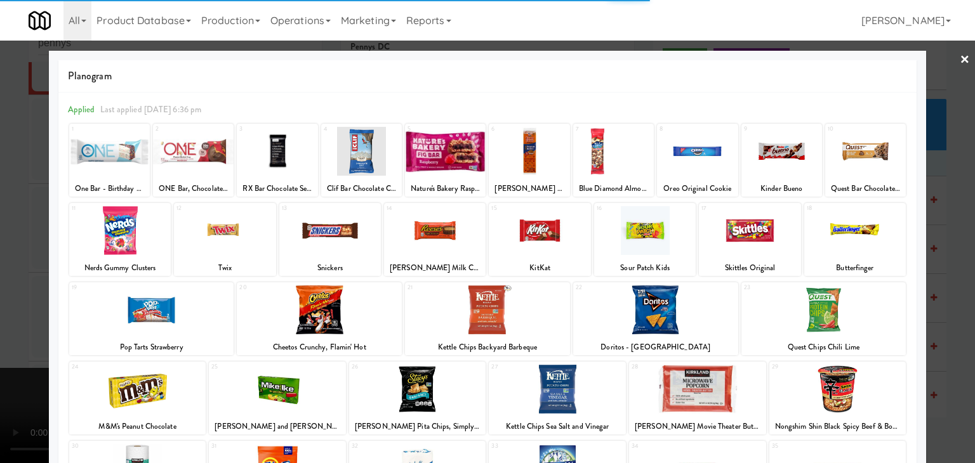
click at [124, 226] on div at bounding box center [120, 230] width 102 height 49
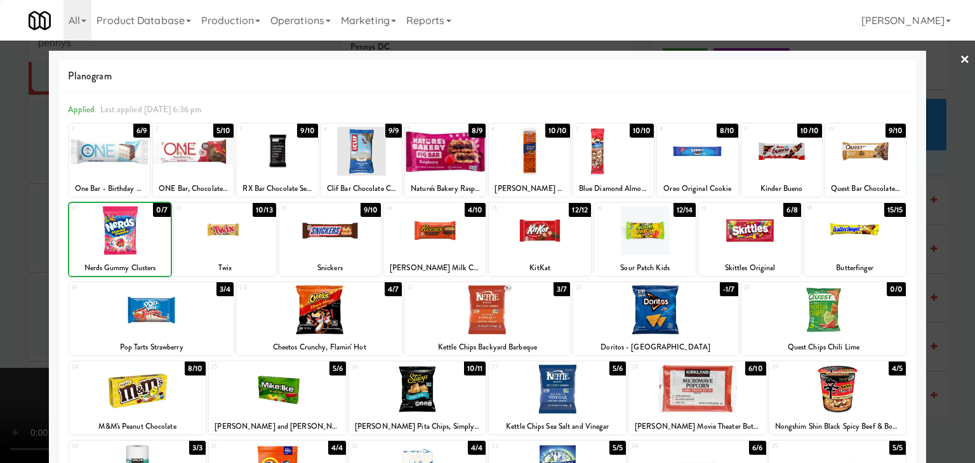
click at [11, 228] on div at bounding box center [487, 231] width 975 height 463
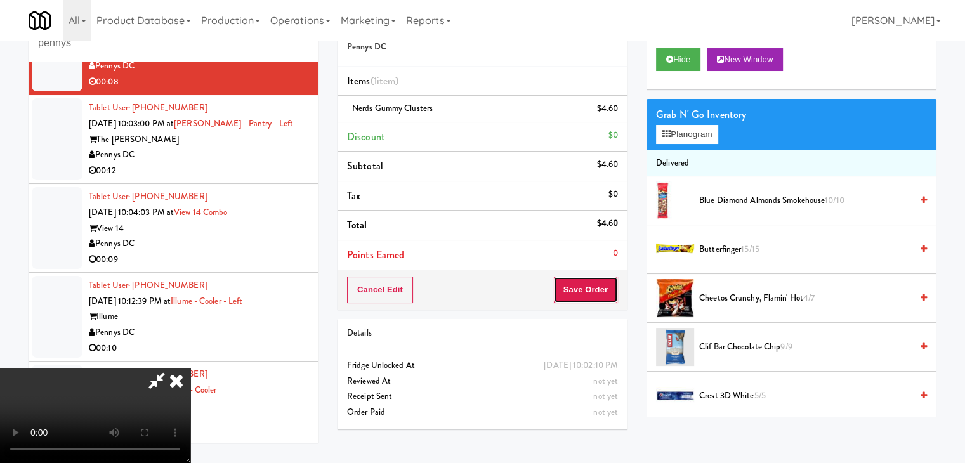
click at [617, 291] on button "Save Order" at bounding box center [585, 290] width 65 height 27
click at [616, 290] on button "Save Order" at bounding box center [585, 290] width 65 height 27
click at [609, 290] on button "Save Order" at bounding box center [585, 290] width 65 height 27
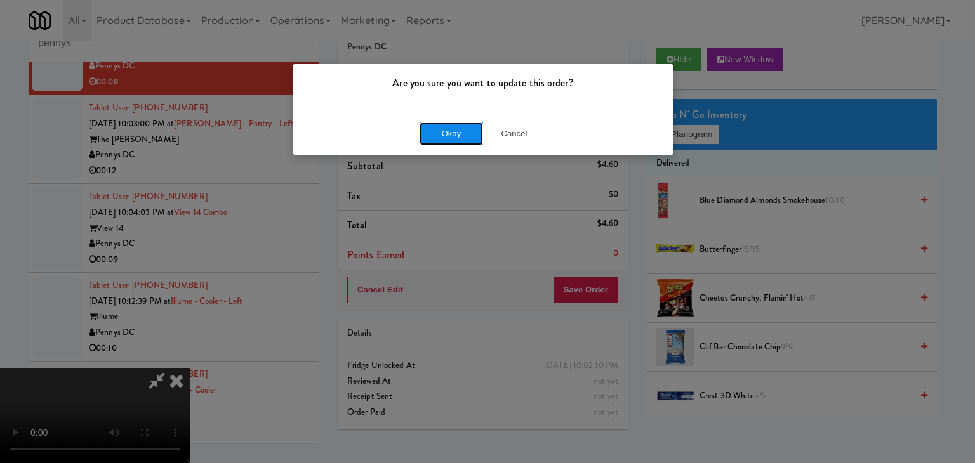
drag, startPoint x: 428, startPoint y: 135, endPoint x: 429, endPoint y: 126, distance: 8.9
click at [429, 126] on button "Okay" at bounding box center [450, 133] width 63 height 23
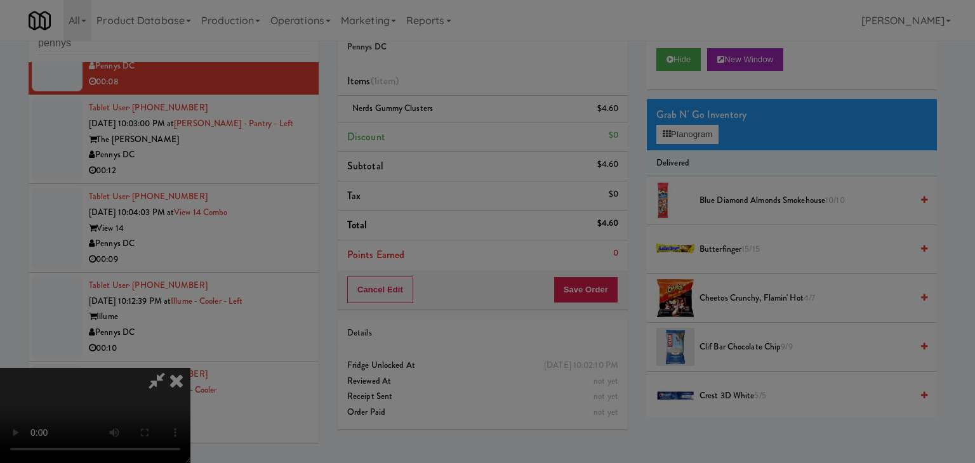
click at [429, 122] on button "Okay" at bounding box center [450, 110] width 63 height 23
click at [429, 126] on div at bounding box center [487, 231] width 975 height 463
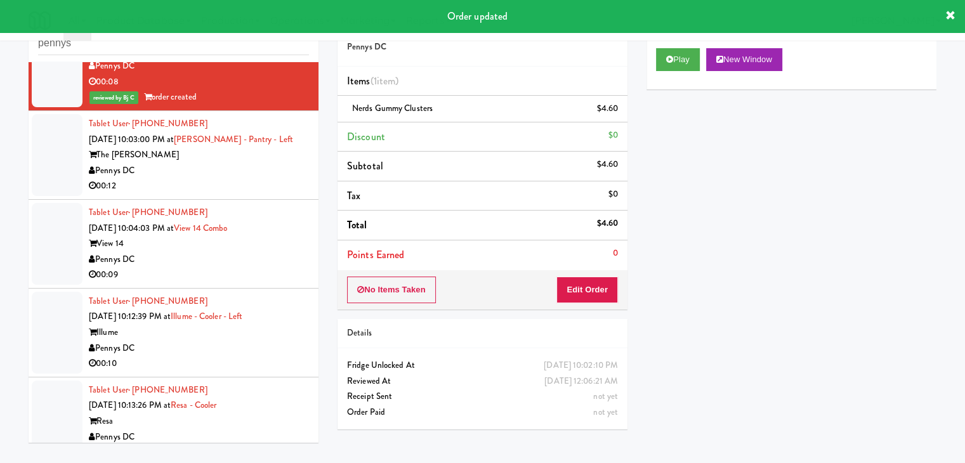
click at [240, 178] on div "00:12" at bounding box center [199, 186] width 220 height 16
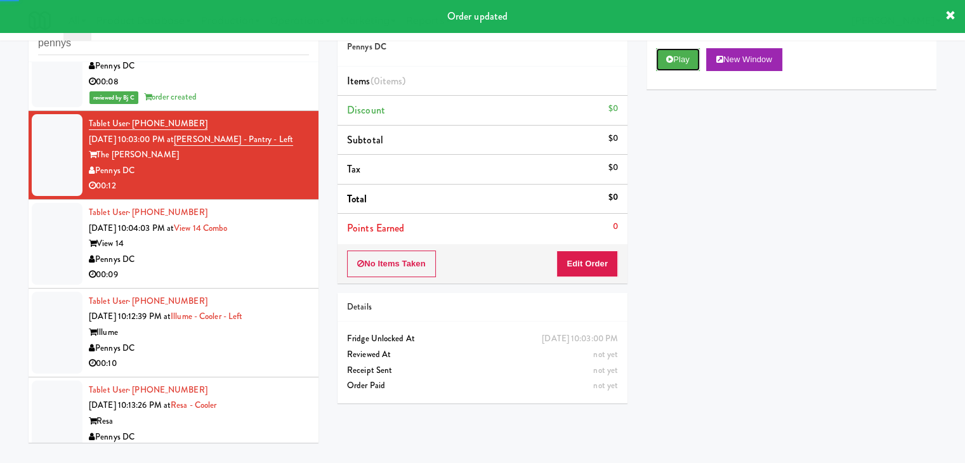
click at [683, 51] on button "Play" at bounding box center [678, 59] width 44 height 23
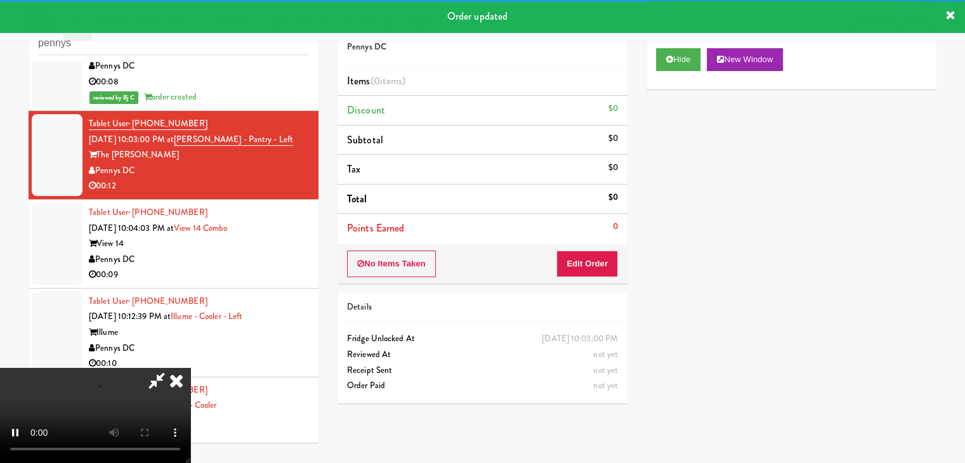
click at [589, 251] on div "No Items Taken Edit Order" at bounding box center [483, 263] width 290 height 39
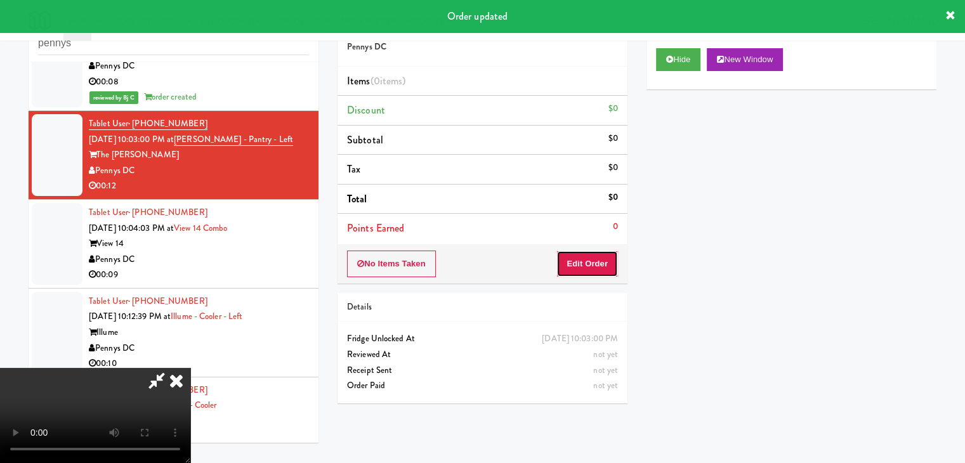
click at [588, 256] on button "Edit Order" at bounding box center [587, 264] width 62 height 27
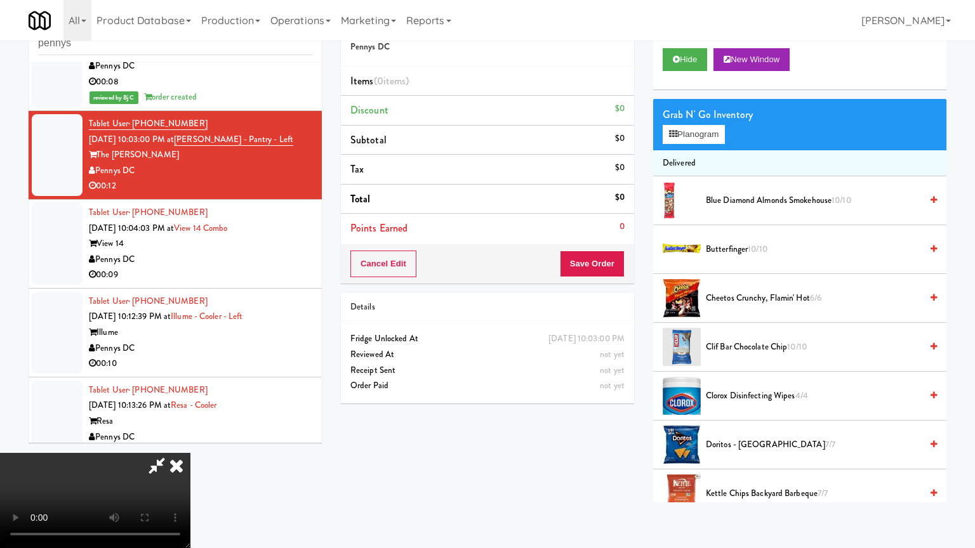
click at [190, 453] on video at bounding box center [95, 500] width 190 height 95
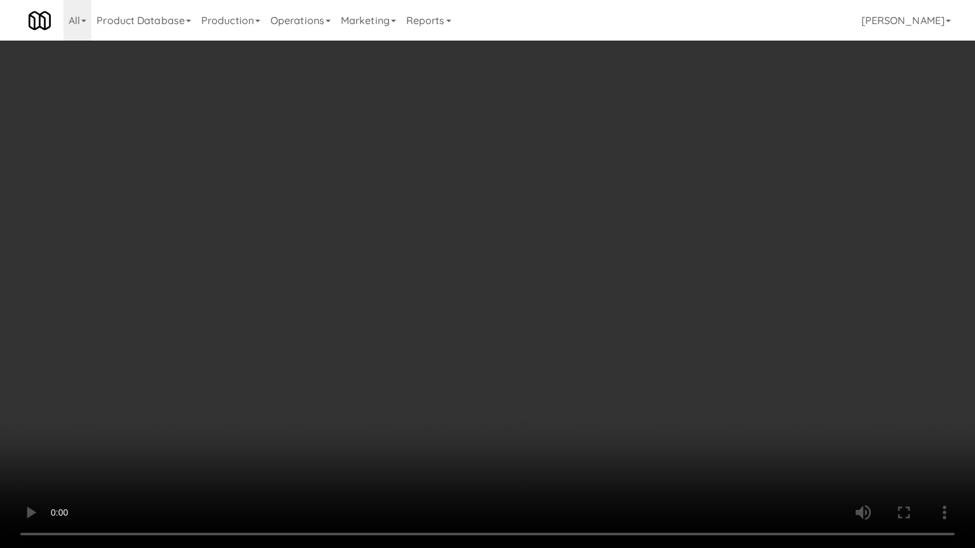
click at [561, 361] on video at bounding box center [487, 274] width 975 height 548
click at [563, 361] on video at bounding box center [487, 274] width 975 height 548
click at [571, 353] on video at bounding box center [487, 274] width 975 height 548
drag, startPoint x: 571, startPoint y: 353, endPoint x: 614, endPoint y: 247, distance: 114.4
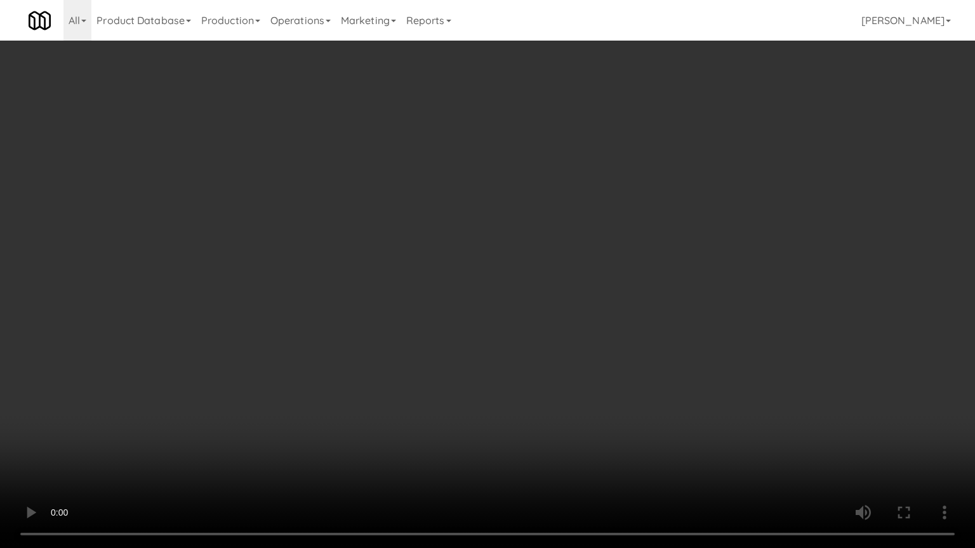
click at [579, 341] on video at bounding box center [487, 274] width 975 height 548
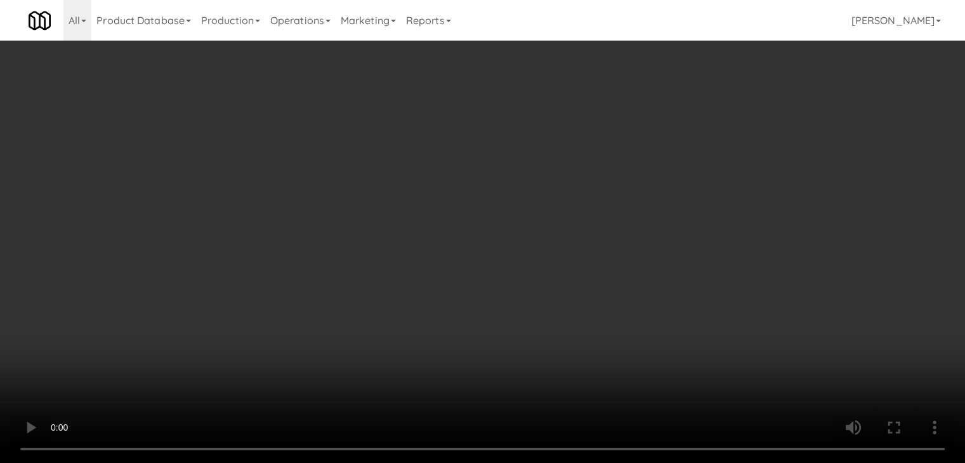
click at [519, 194] on video at bounding box center [482, 231] width 965 height 463
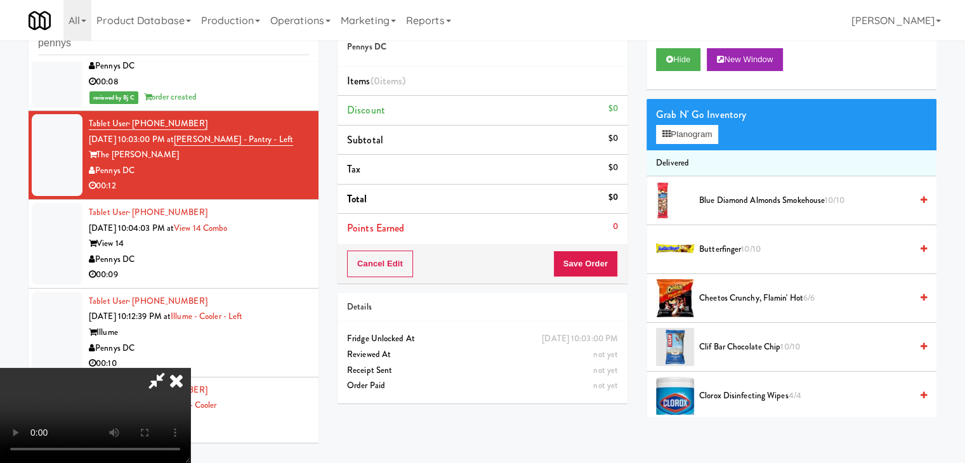
click at [190, 368] on video at bounding box center [95, 415] width 190 height 95
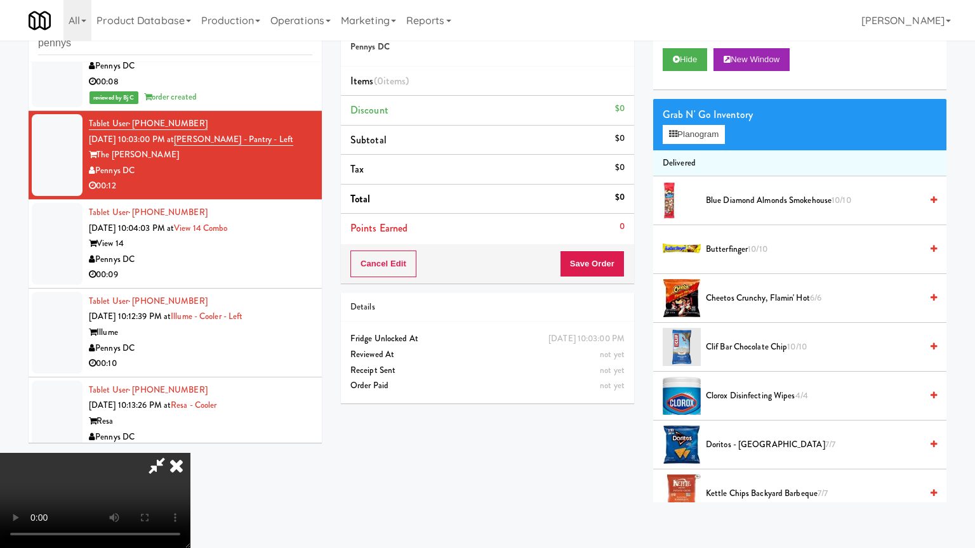
click at [190, 453] on video at bounding box center [95, 500] width 190 height 95
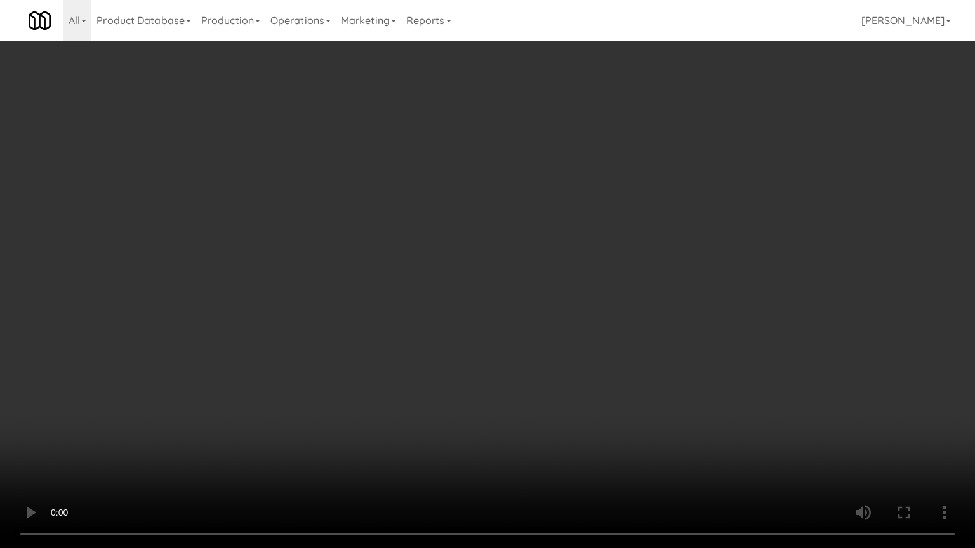
click at [544, 251] on video at bounding box center [487, 274] width 975 height 548
click at [548, 251] on video at bounding box center [487, 274] width 975 height 548
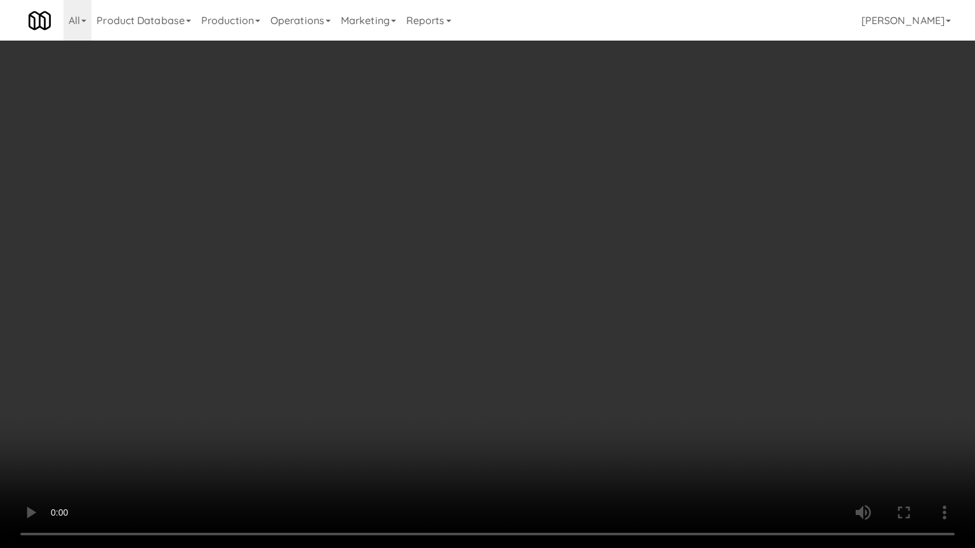
click at [548, 251] on video at bounding box center [487, 274] width 975 height 548
click at [546, 252] on video at bounding box center [487, 274] width 975 height 548
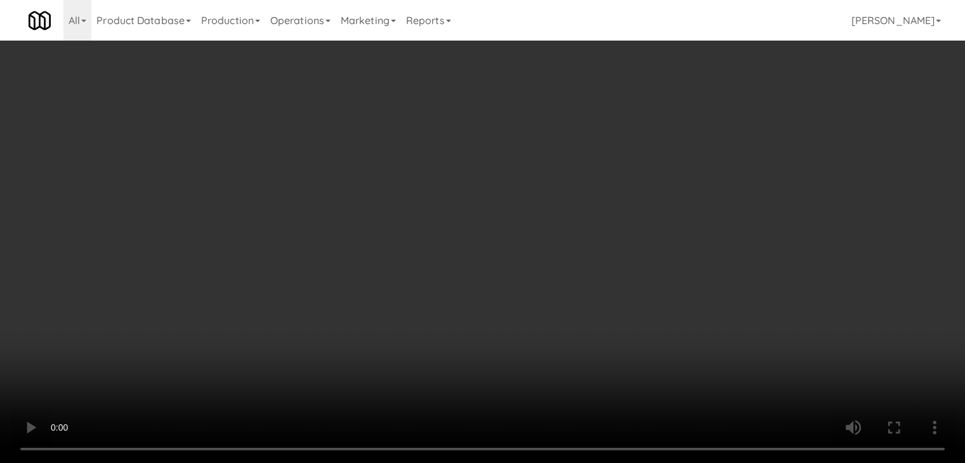
click at [692, 129] on button "Planogram" at bounding box center [687, 134] width 62 height 19
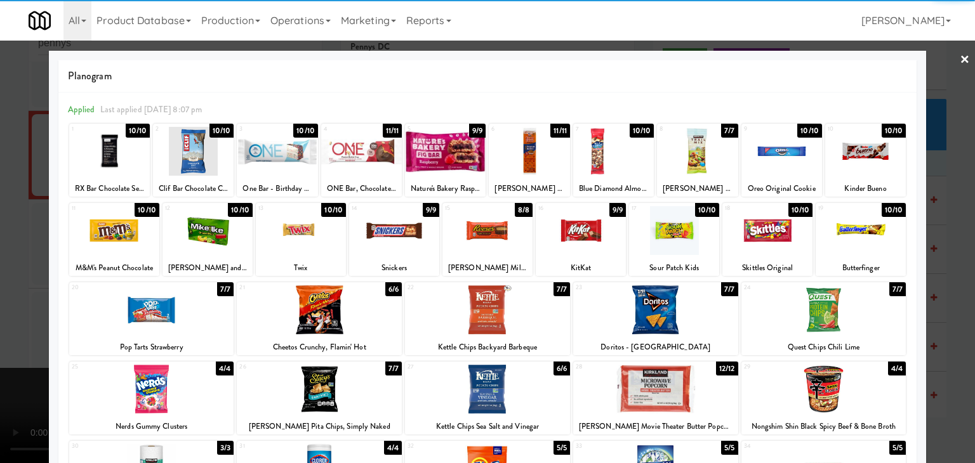
click at [304, 241] on div at bounding box center [301, 230] width 90 height 49
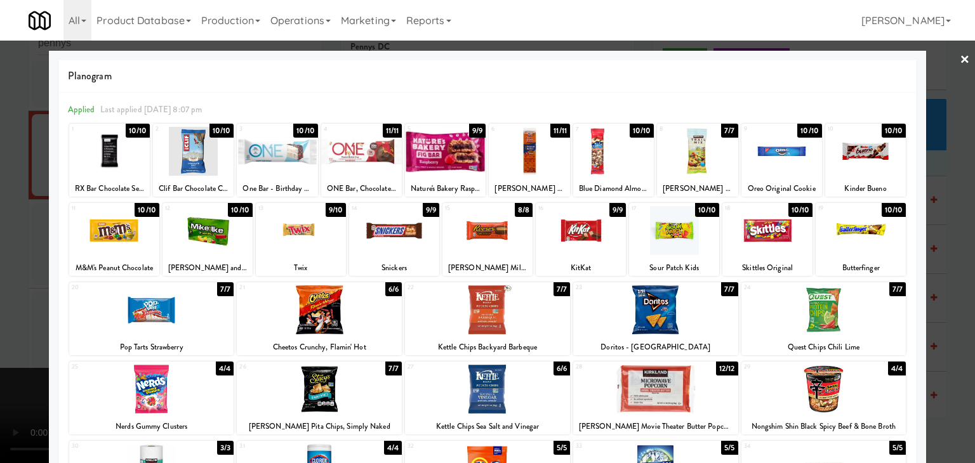
drag, startPoint x: 584, startPoint y: 233, endPoint x: 607, endPoint y: 233, distance: 22.2
click at [584, 233] on div at bounding box center [580, 230] width 90 height 49
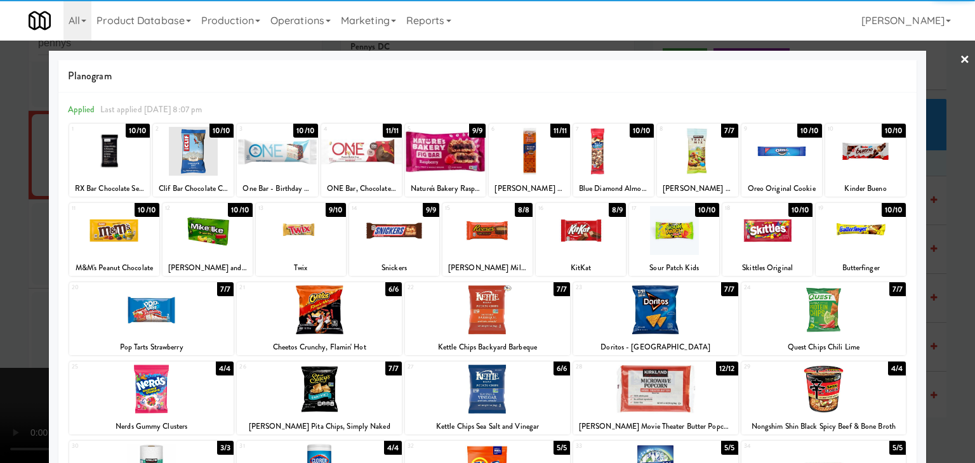
click at [855, 154] on div at bounding box center [865, 151] width 81 height 49
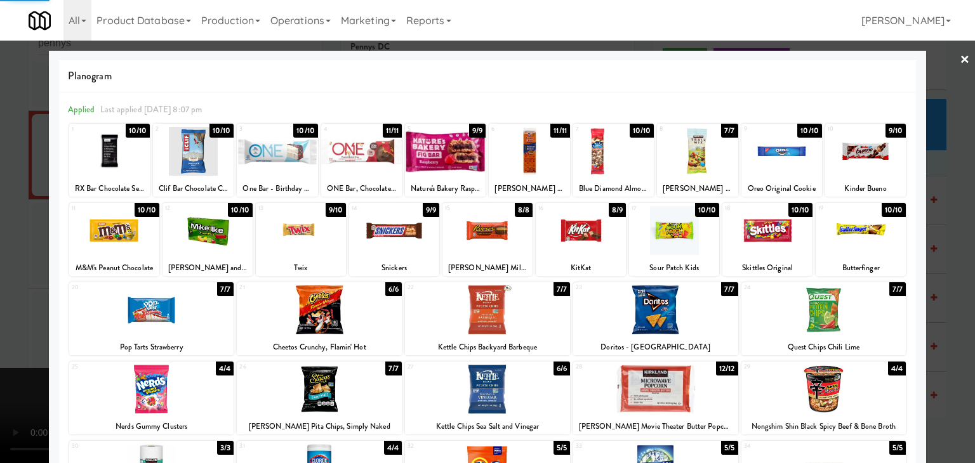
click at [950, 227] on div at bounding box center [487, 231] width 975 height 463
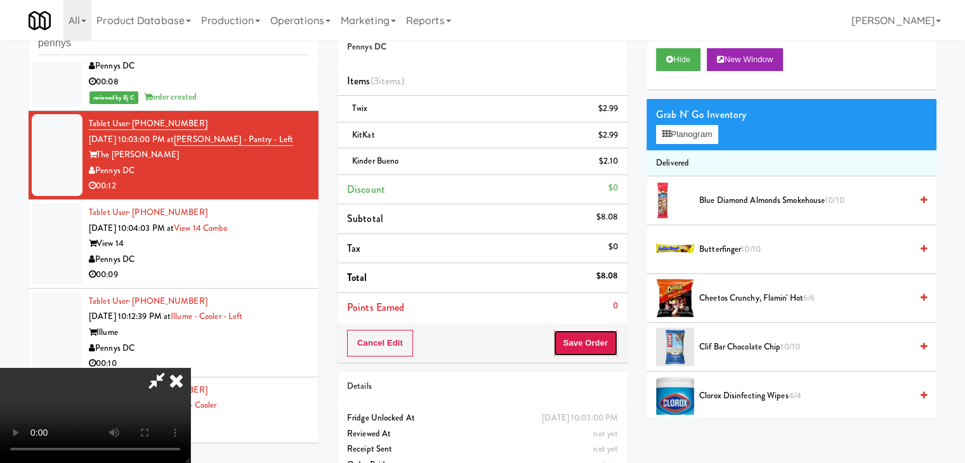
drag, startPoint x: 587, startPoint y: 348, endPoint x: 601, endPoint y: 343, distance: 15.1
click at [588, 347] on button "Save Order" at bounding box center [585, 343] width 65 height 27
click at [601, 343] on button "Save Order" at bounding box center [585, 343] width 65 height 27
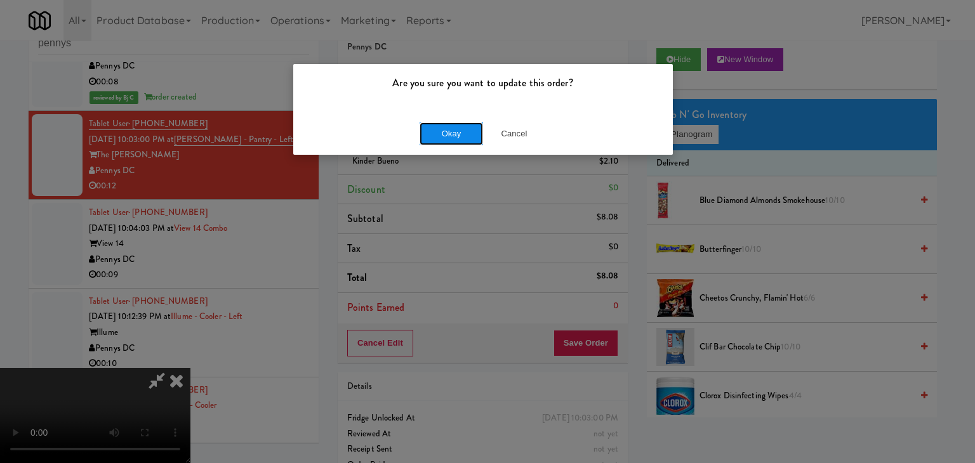
click at [455, 122] on button "Okay" at bounding box center [450, 133] width 63 height 23
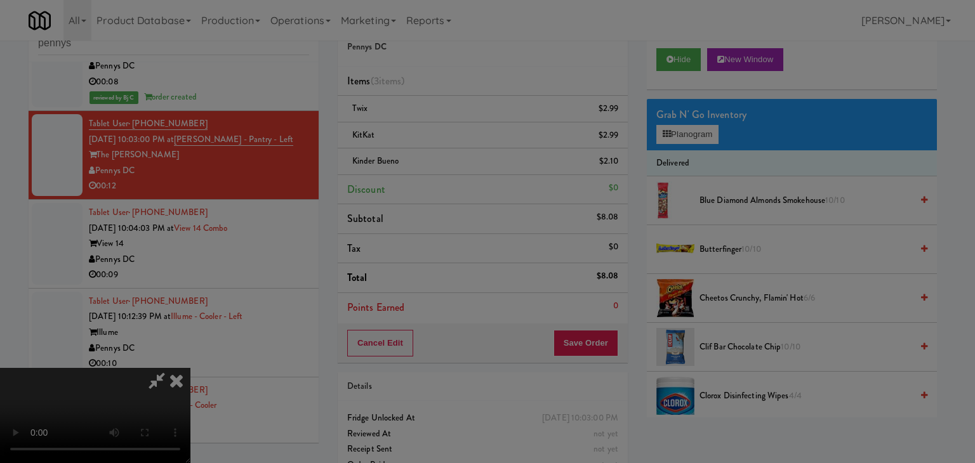
click at [454, 121] on body "Are you sure you want to update this order? Okay Cancel Okay Are you sure you w…" at bounding box center [487, 231] width 975 height 463
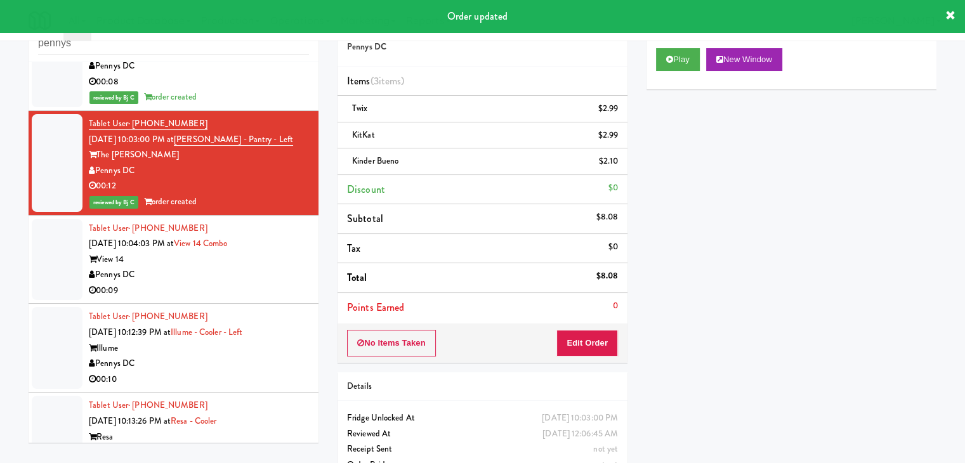
drag, startPoint x: 255, startPoint y: 292, endPoint x: 259, endPoint y: 285, distance: 8.3
click at [259, 285] on div "00:09" at bounding box center [199, 291] width 220 height 16
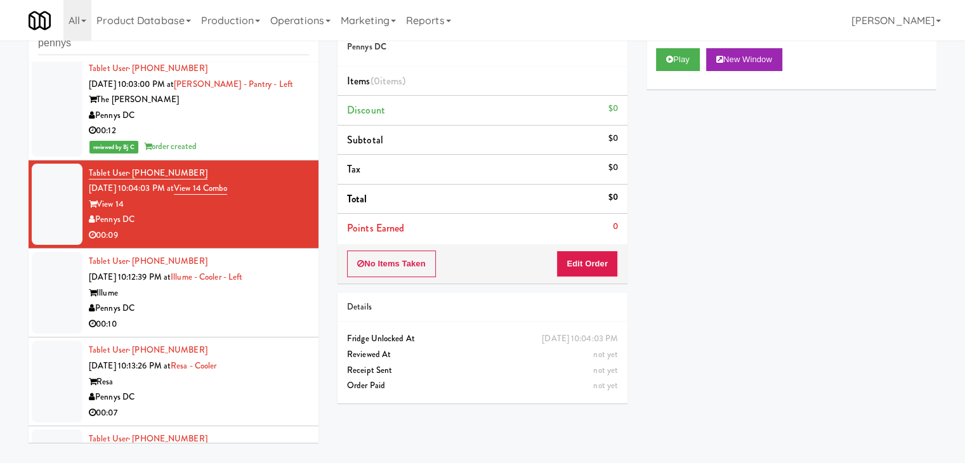
scroll to position [1284, 0]
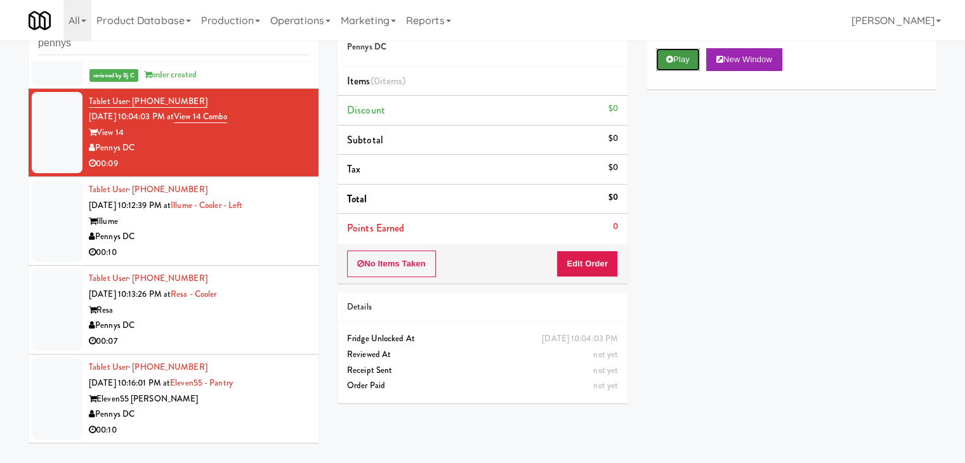
click at [678, 58] on button "Play" at bounding box center [678, 59] width 44 height 23
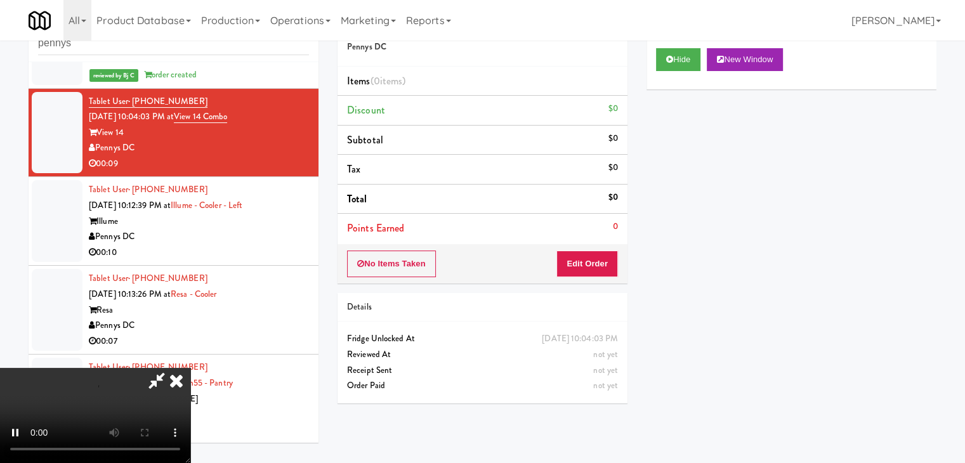
click at [595, 249] on div "No Items Taken Edit Order" at bounding box center [483, 263] width 290 height 39
click at [593, 251] on button "Edit Order" at bounding box center [587, 264] width 62 height 27
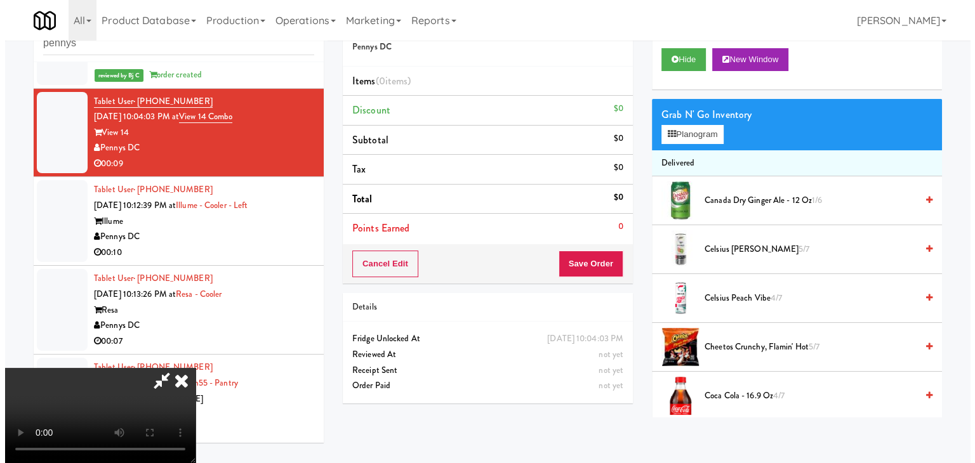
scroll to position [0, 0]
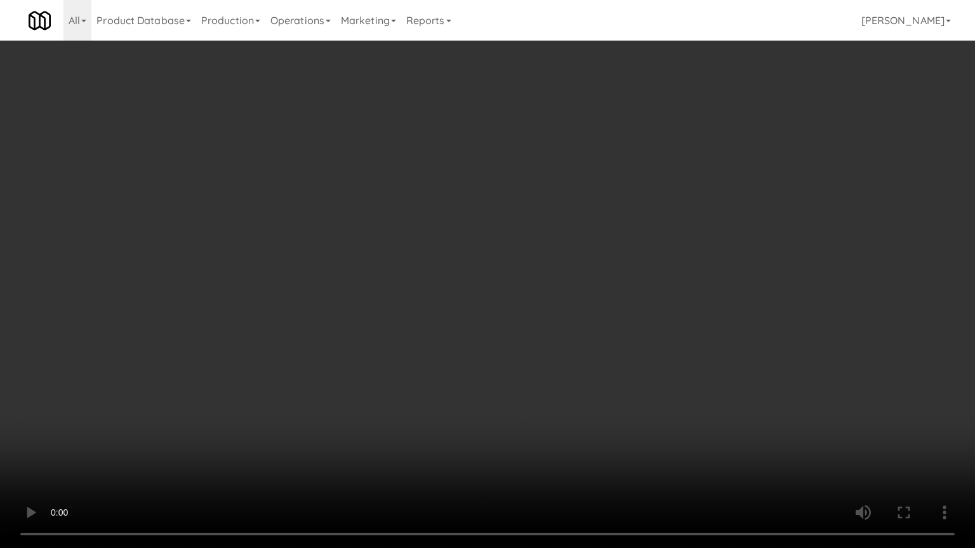
click at [622, 294] on video at bounding box center [487, 274] width 975 height 548
click at [622, 297] on video at bounding box center [487, 274] width 975 height 548
click at [626, 296] on video at bounding box center [487, 274] width 975 height 548
click at [633, 294] on video at bounding box center [487, 274] width 975 height 548
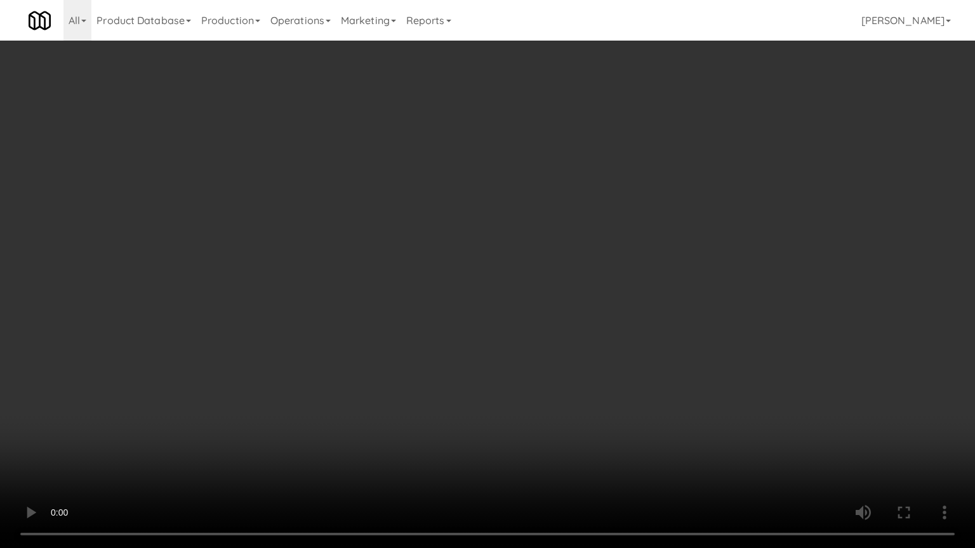
click at [637, 289] on video at bounding box center [487, 274] width 975 height 548
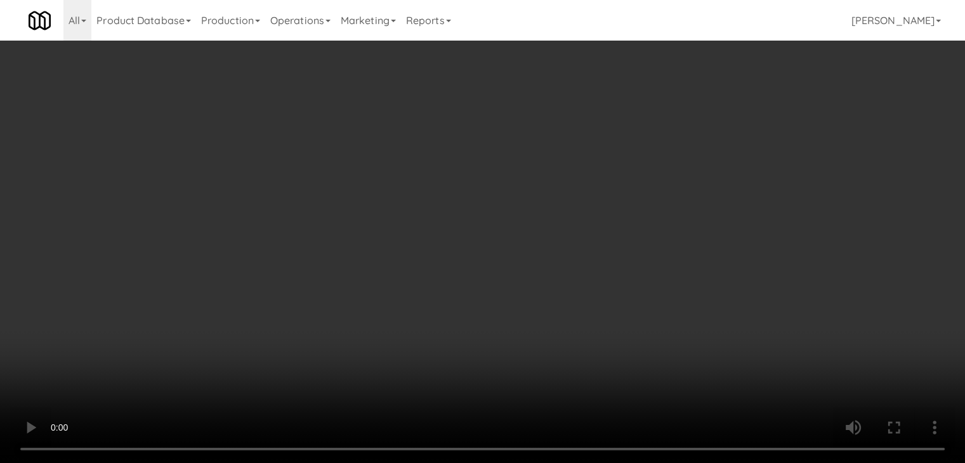
click at [707, 134] on button "Planogram" at bounding box center [687, 134] width 62 height 19
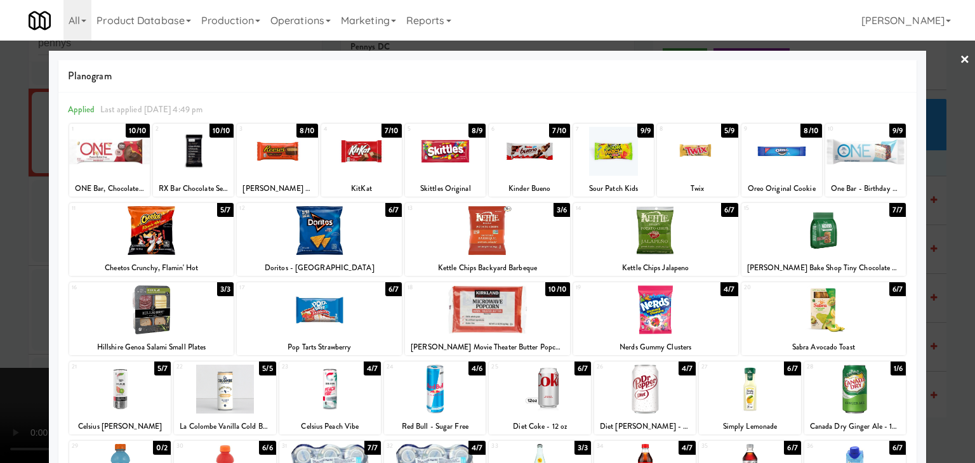
click at [533, 157] on div at bounding box center [529, 151] width 81 height 49
click at [6, 195] on div at bounding box center [487, 231] width 975 height 463
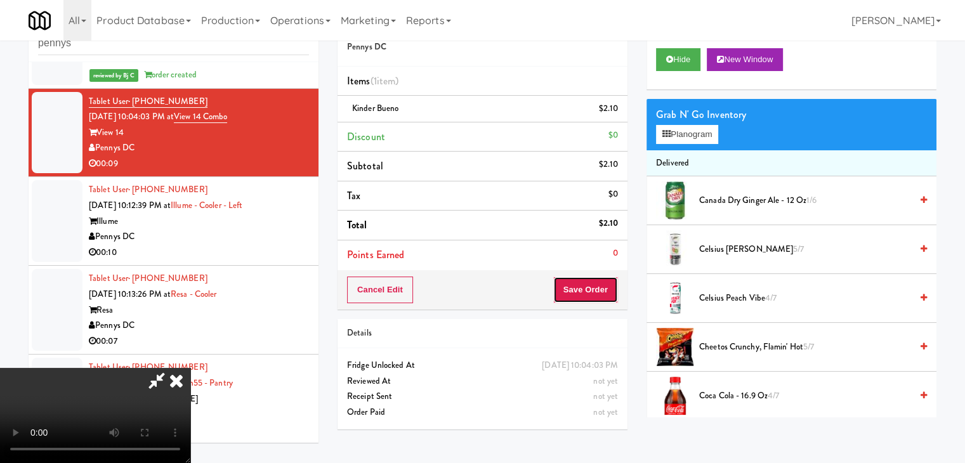
click at [588, 286] on button "Save Order" at bounding box center [585, 290] width 65 height 27
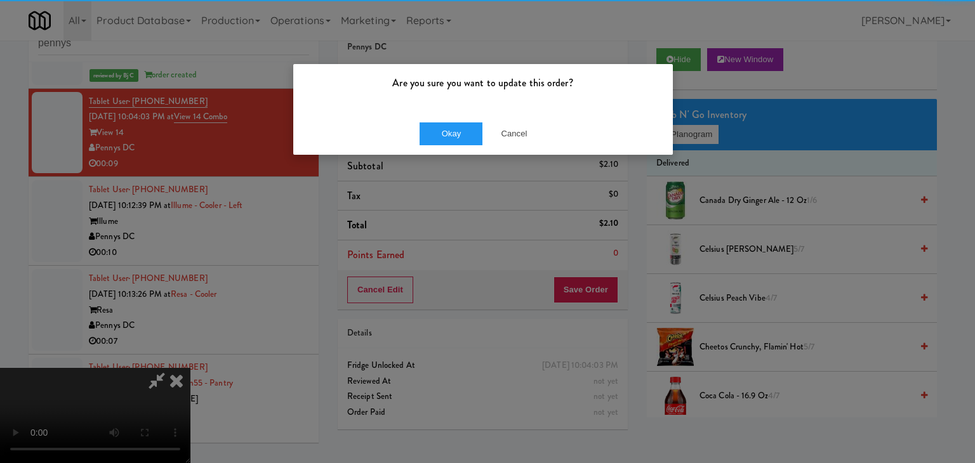
click at [438, 119] on div "Okay Cancel" at bounding box center [482, 133] width 379 height 43
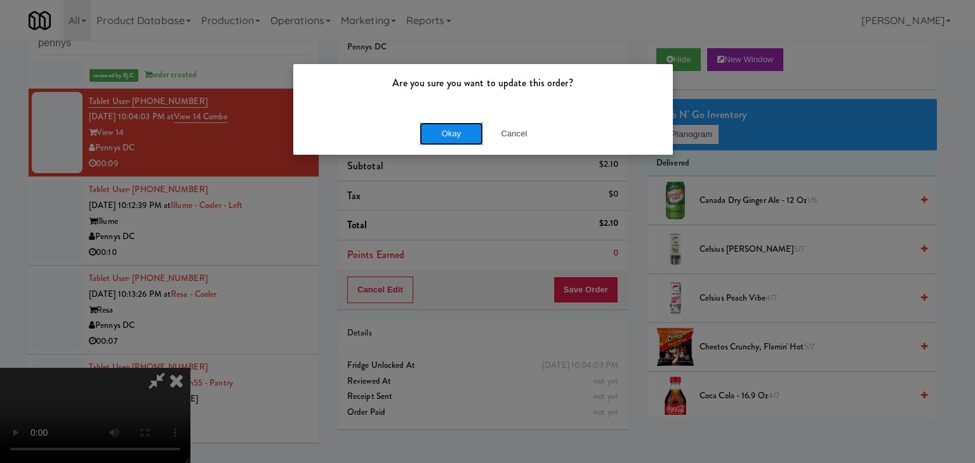
click at [435, 135] on button "Okay" at bounding box center [450, 133] width 63 height 23
click at [435, 135] on div "Okay Cancel" at bounding box center [482, 133] width 379 height 43
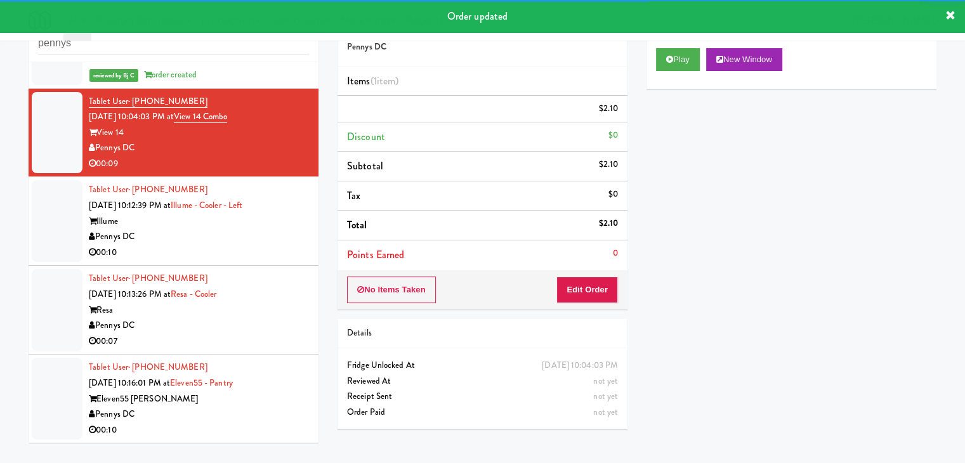
click at [230, 230] on div "Illume" at bounding box center [199, 222] width 220 height 16
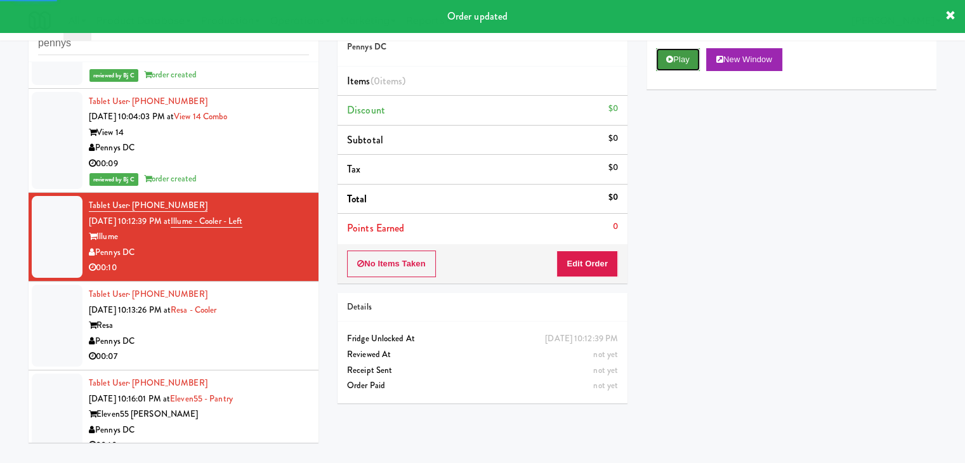
click at [683, 55] on button "Play" at bounding box center [678, 59] width 44 height 23
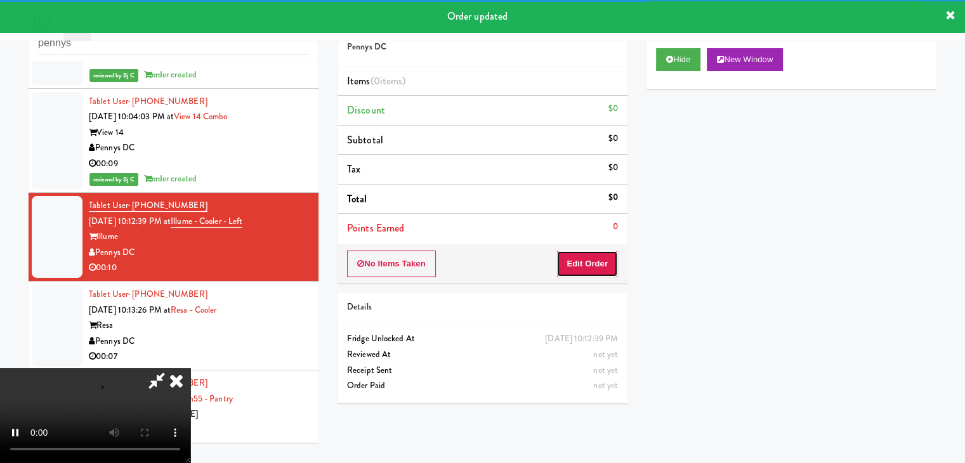
click at [581, 254] on button "Edit Order" at bounding box center [587, 264] width 62 height 27
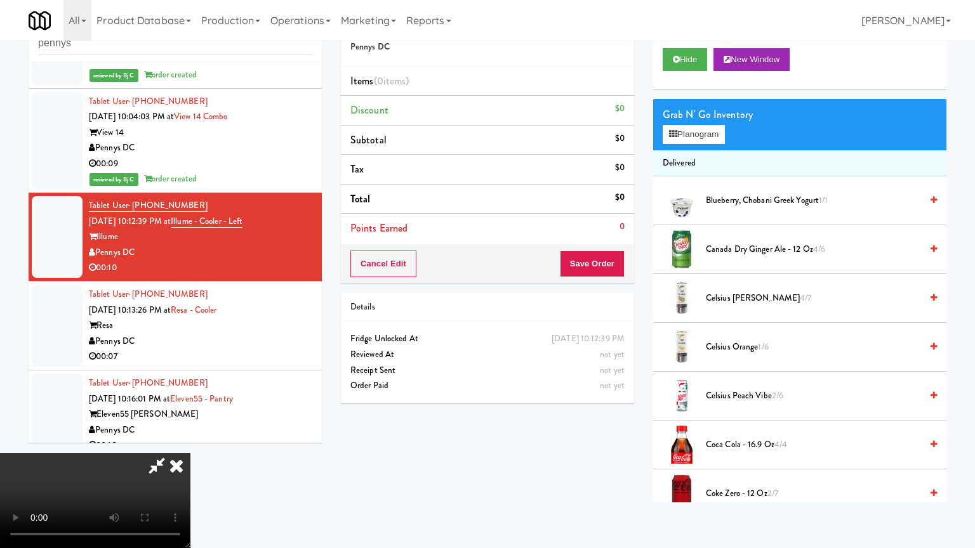
click at [190, 453] on video at bounding box center [95, 500] width 190 height 95
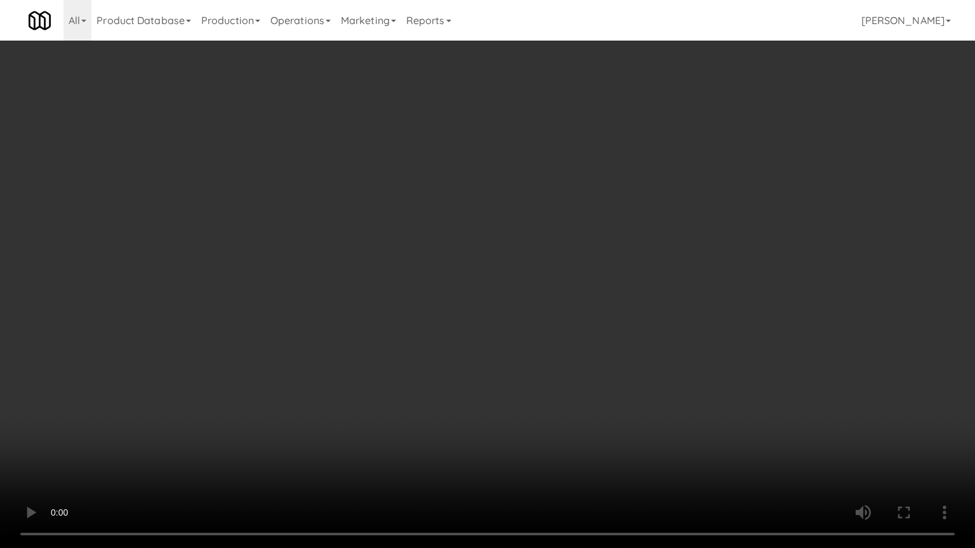
click at [560, 269] on video at bounding box center [487, 274] width 975 height 548
click at [572, 266] on video at bounding box center [487, 274] width 975 height 548
click at [576, 268] on video at bounding box center [487, 274] width 975 height 548
click at [589, 264] on video at bounding box center [487, 274] width 975 height 548
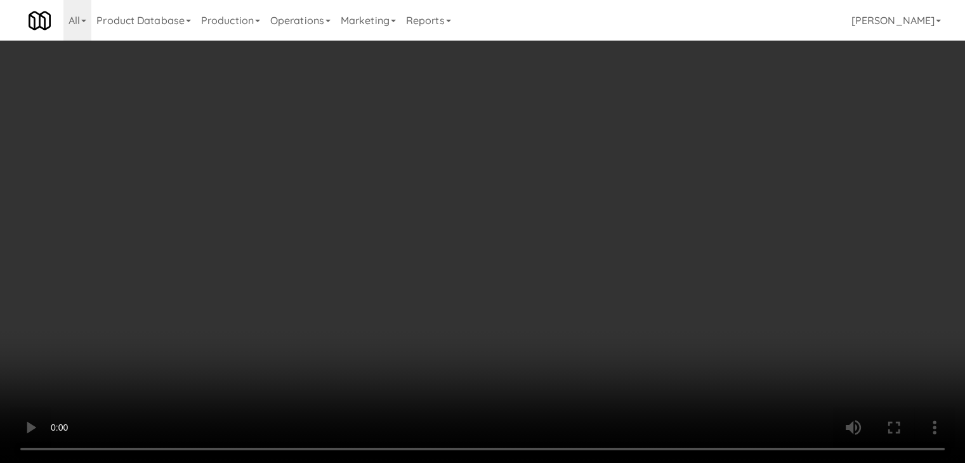
click at [520, 183] on video at bounding box center [482, 231] width 965 height 463
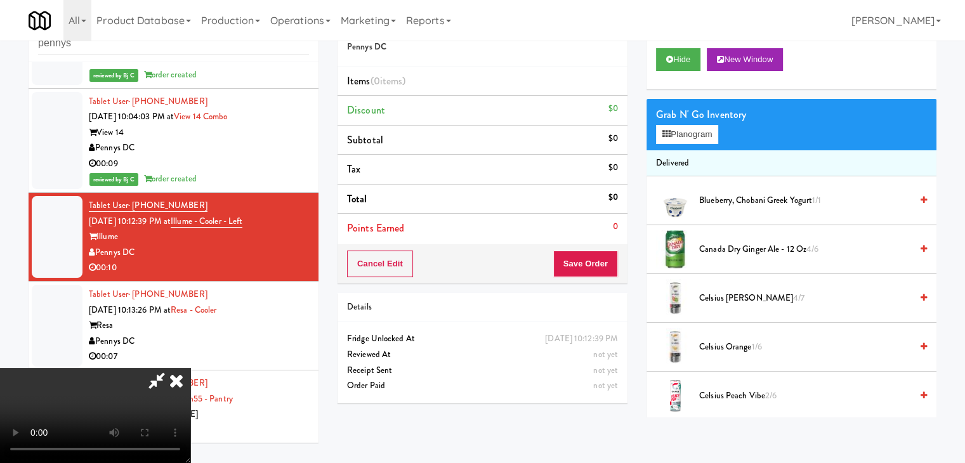
click at [190, 368] on video at bounding box center [95, 415] width 190 height 95
click at [713, 130] on button "Planogram" at bounding box center [687, 134] width 62 height 19
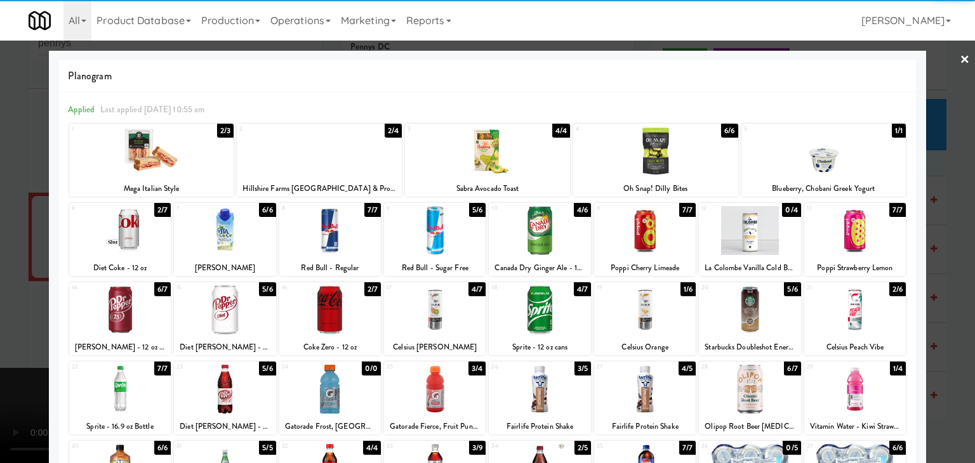
click at [850, 230] on div at bounding box center [855, 230] width 102 height 49
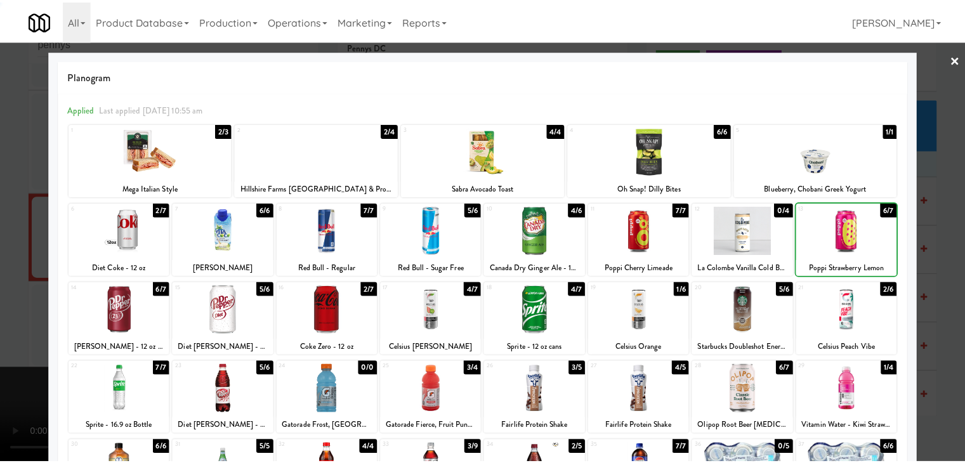
scroll to position [160, 0]
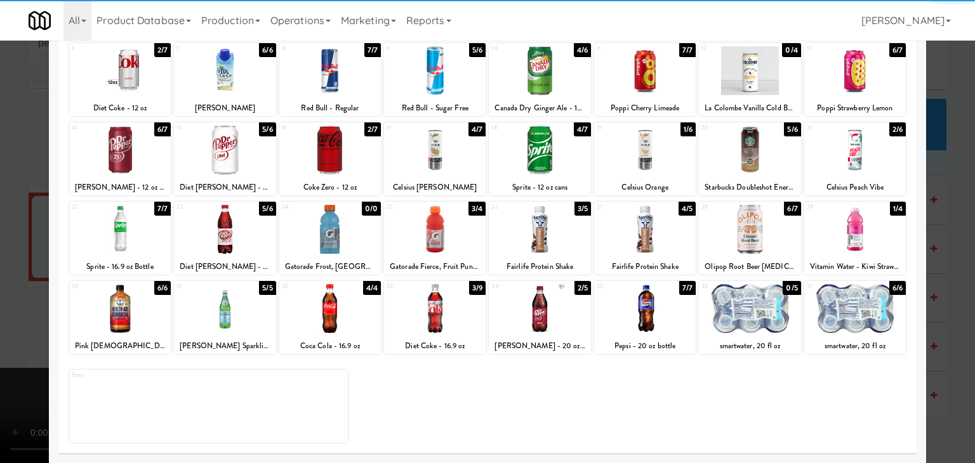
click at [863, 320] on div at bounding box center [855, 308] width 102 height 49
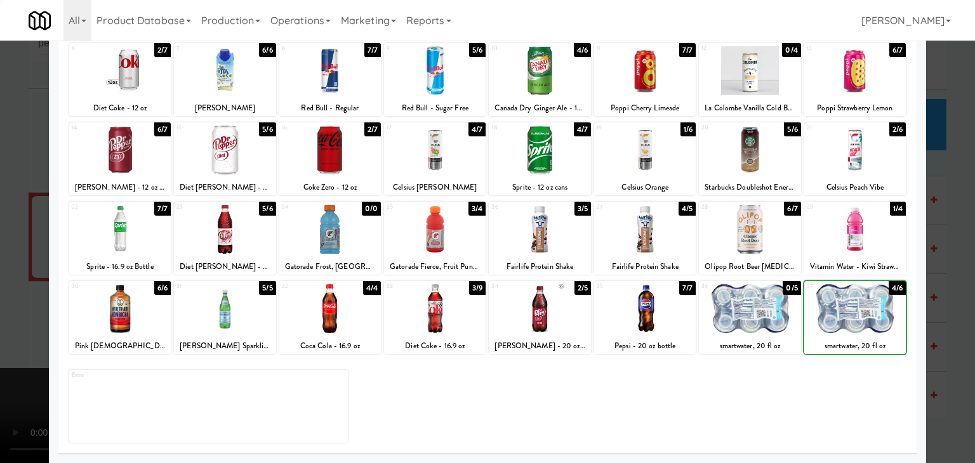
click at [948, 318] on div at bounding box center [487, 231] width 975 height 463
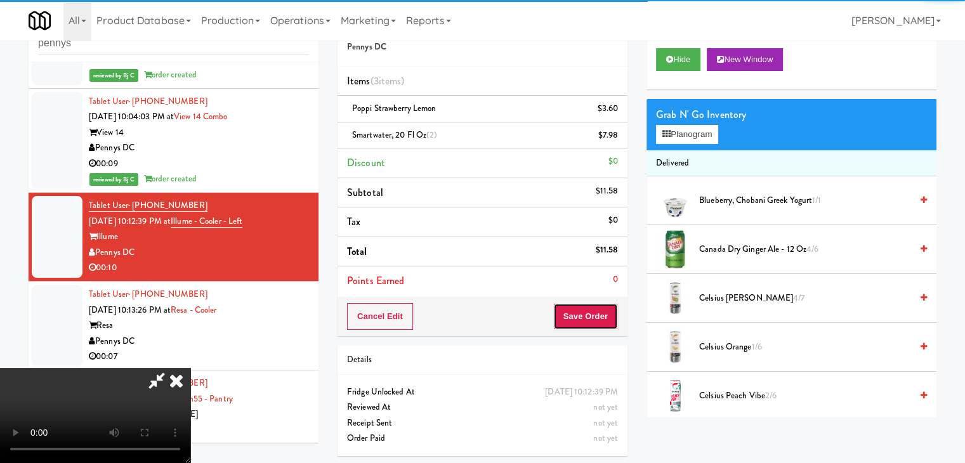
click at [615, 311] on button "Save Order" at bounding box center [585, 316] width 65 height 27
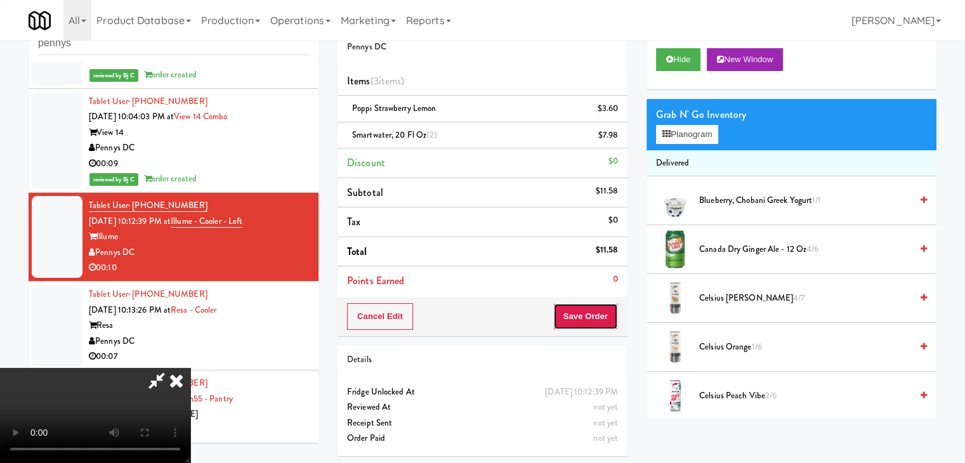
click at [615, 311] on button "Save Order" at bounding box center [585, 316] width 65 height 27
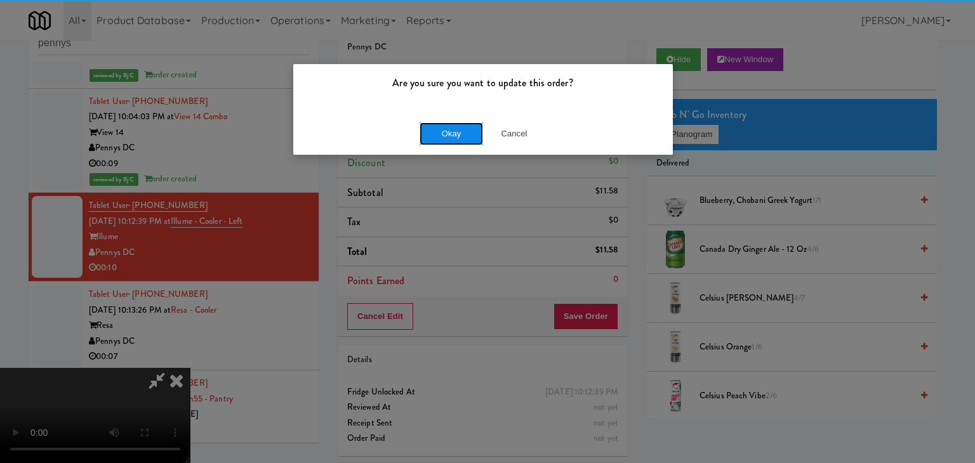
click at [461, 133] on button "Okay" at bounding box center [450, 133] width 63 height 23
drag, startPoint x: 461, startPoint y: 132, endPoint x: 466, endPoint y: 145, distance: 13.4
click at [461, 133] on button "Okay" at bounding box center [450, 133] width 63 height 23
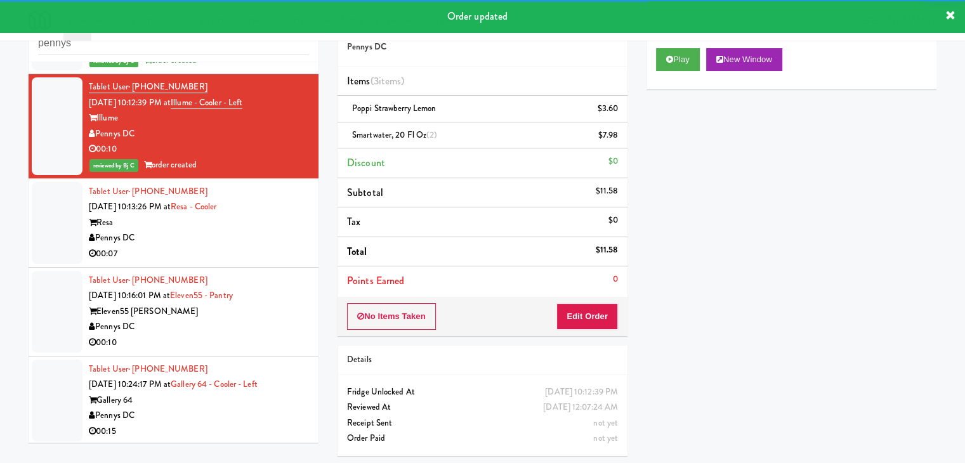
scroll to position [1411, 0]
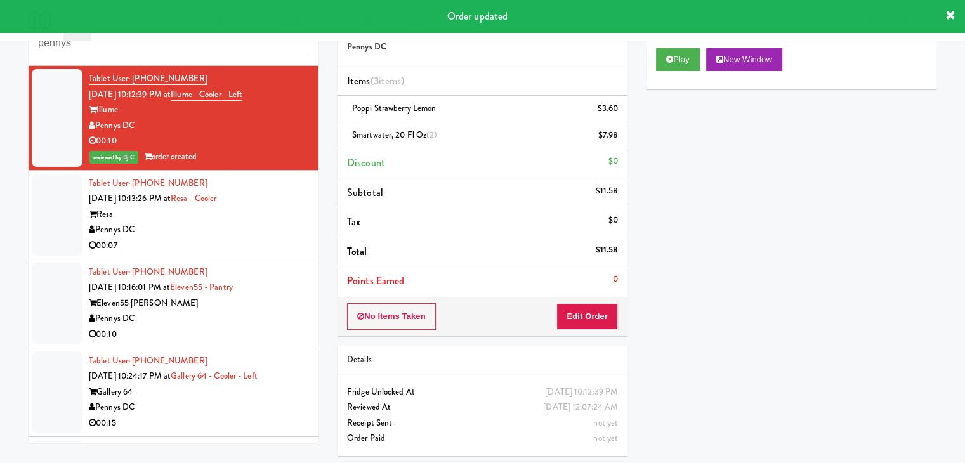
click at [251, 230] on div "Pennys DC" at bounding box center [199, 230] width 220 height 16
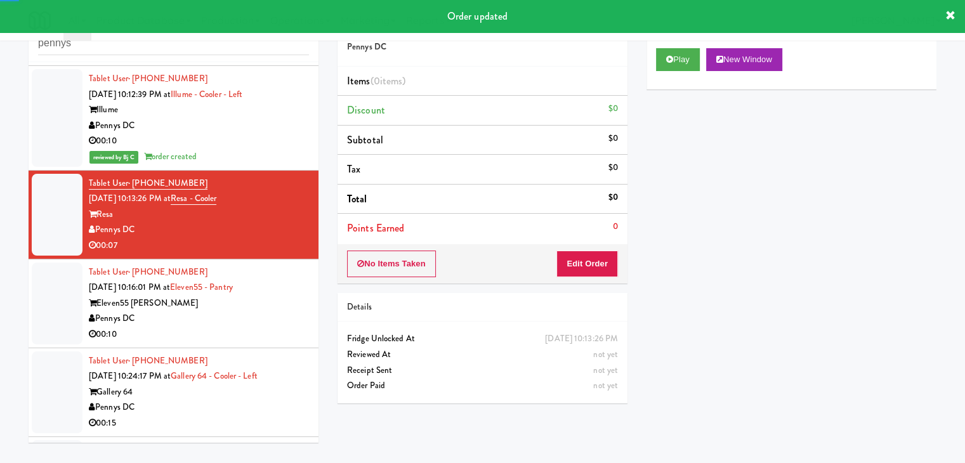
click at [674, 34] on div "All 325 Vending https://classic.micromart.com/vision-orders/980150?operator_id=…" at bounding box center [483, 20] width 908 height 41
click at [675, 54] on button "Play" at bounding box center [678, 59] width 44 height 23
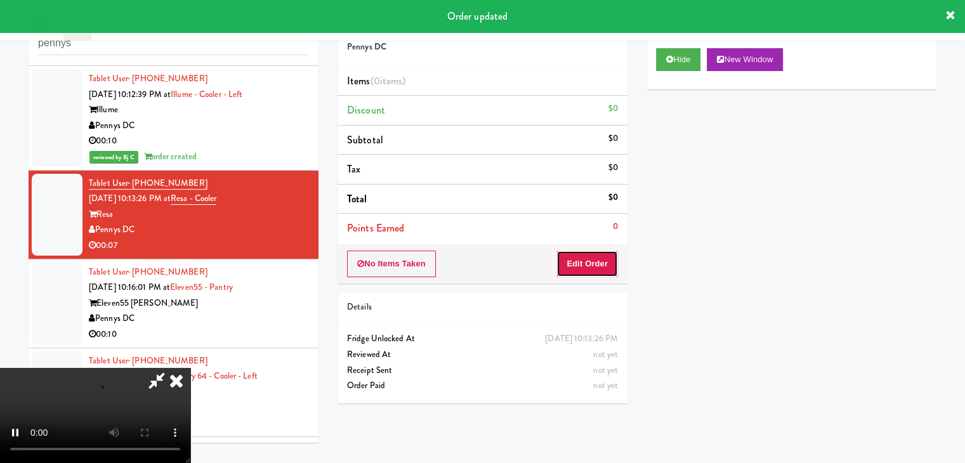
click at [610, 261] on button "Edit Order" at bounding box center [587, 264] width 62 height 27
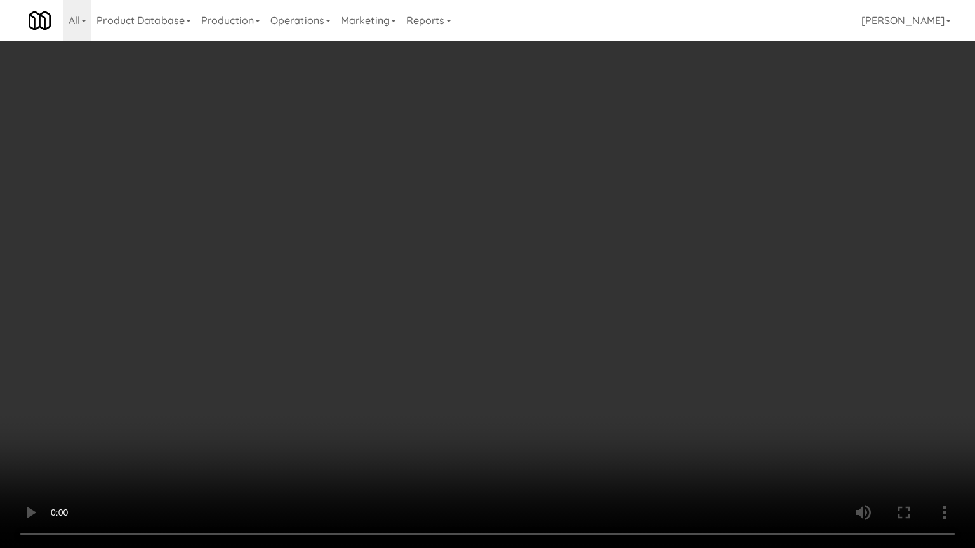
click at [588, 299] on video at bounding box center [487, 274] width 975 height 548
drag, startPoint x: 588, startPoint y: 299, endPoint x: 667, endPoint y: 185, distance: 139.9
click at [589, 297] on video at bounding box center [487, 274] width 975 height 548
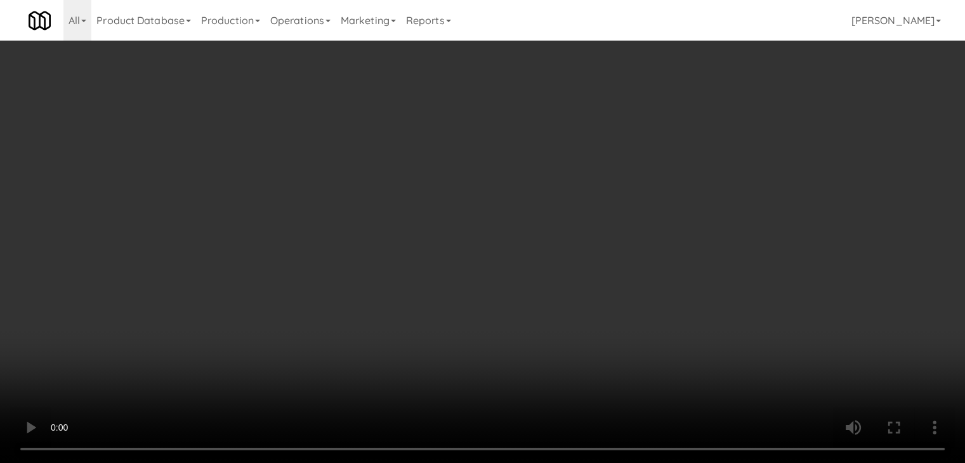
click at [704, 129] on button "Planogram" at bounding box center [687, 134] width 62 height 19
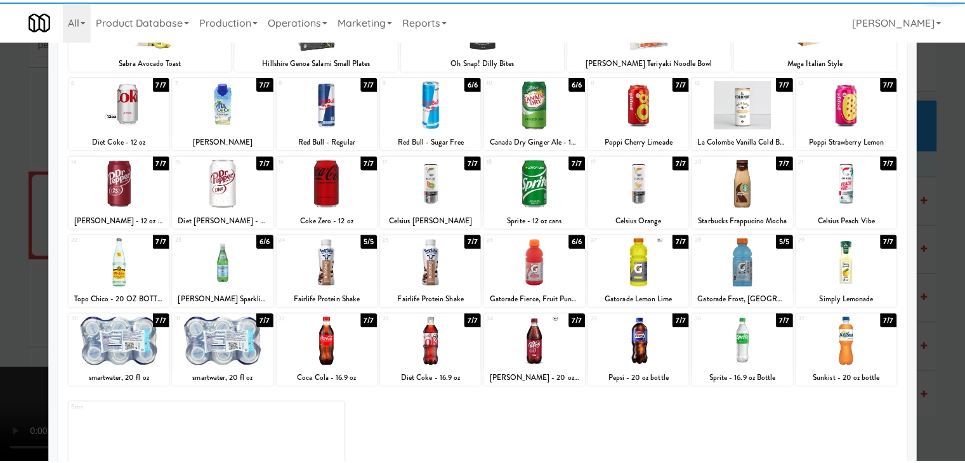
scroll to position [160, 0]
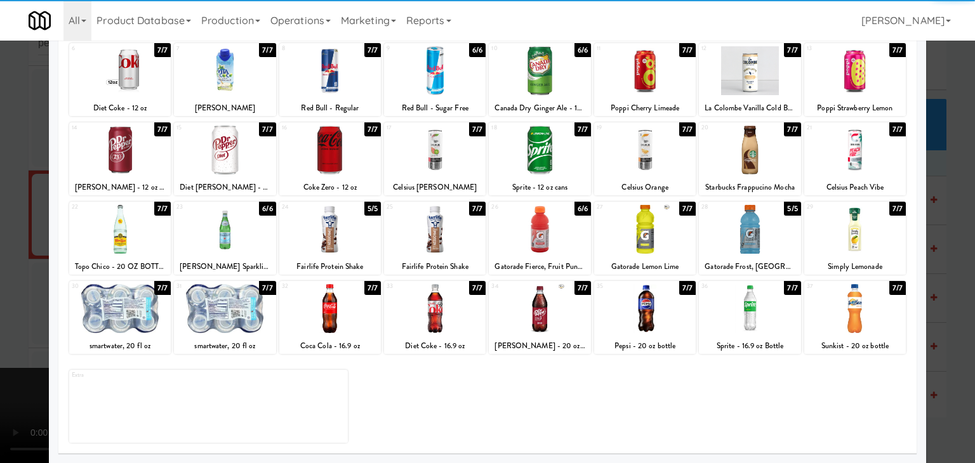
click at [735, 240] on div at bounding box center [750, 229] width 102 height 49
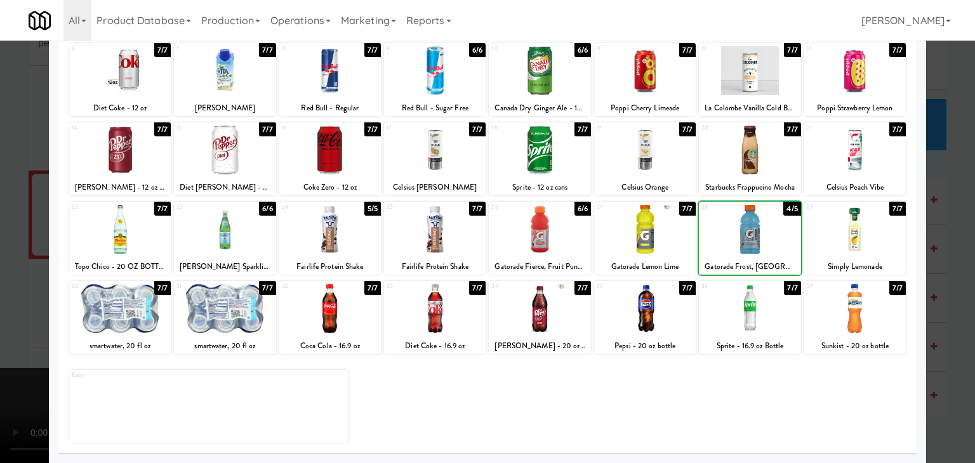
click at [10, 237] on div at bounding box center [487, 231] width 975 height 463
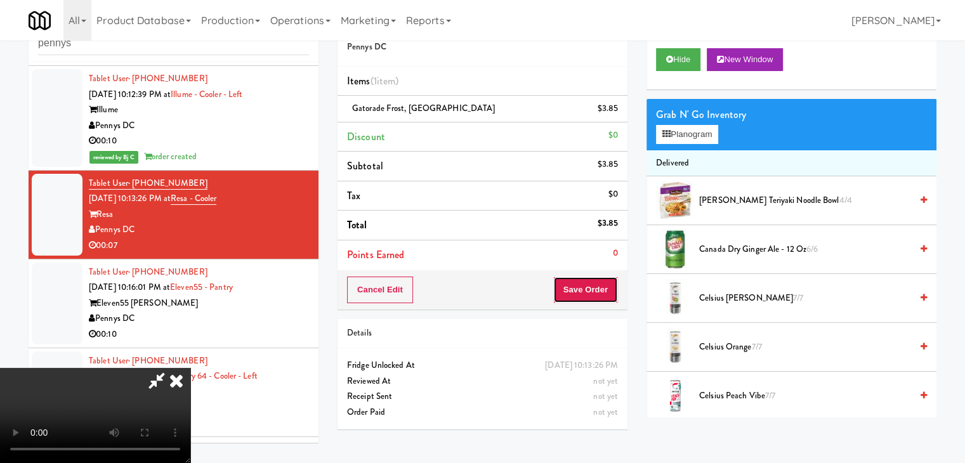
click at [596, 289] on button "Save Order" at bounding box center [585, 290] width 65 height 27
click at [597, 289] on button "Save Order" at bounding box center [585, 290] width 65 height 27
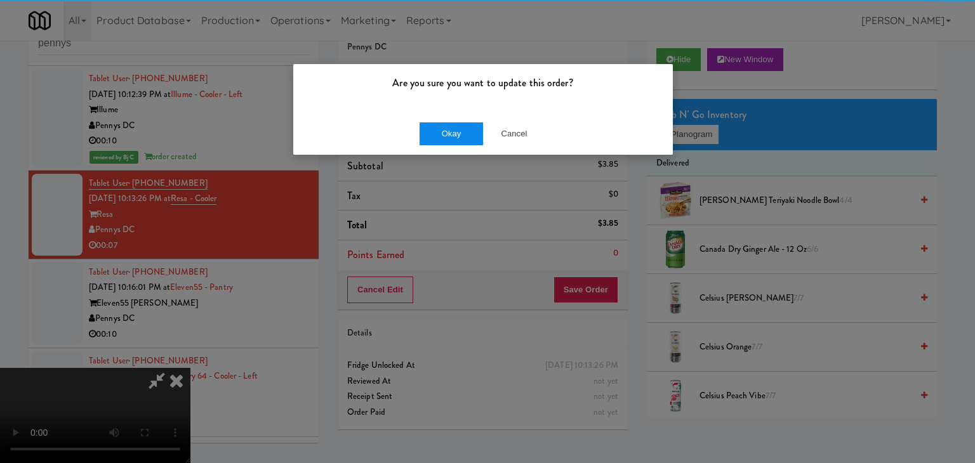
click at [465, 139] on div "Okay Cancel" at bounding box center [482, 133] width 379 height 43
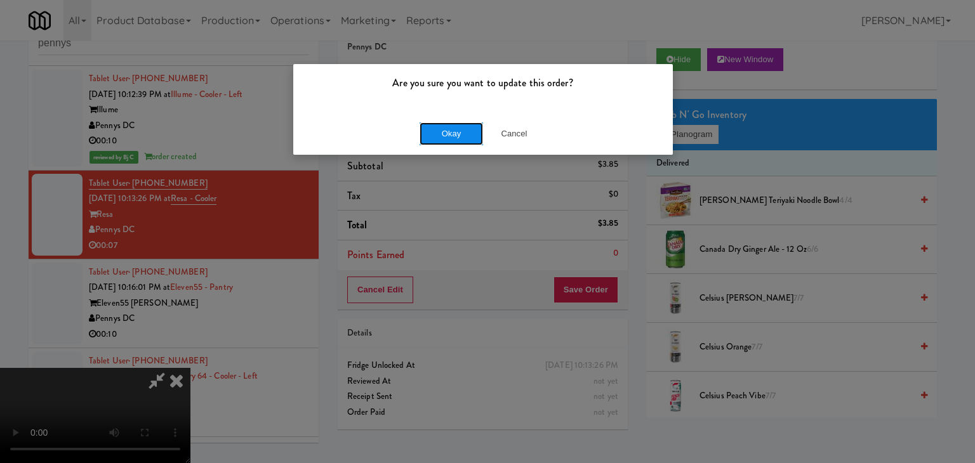
click at [465, 138] on button "Okay" at bounding box center [450, 133] width 63 height 23
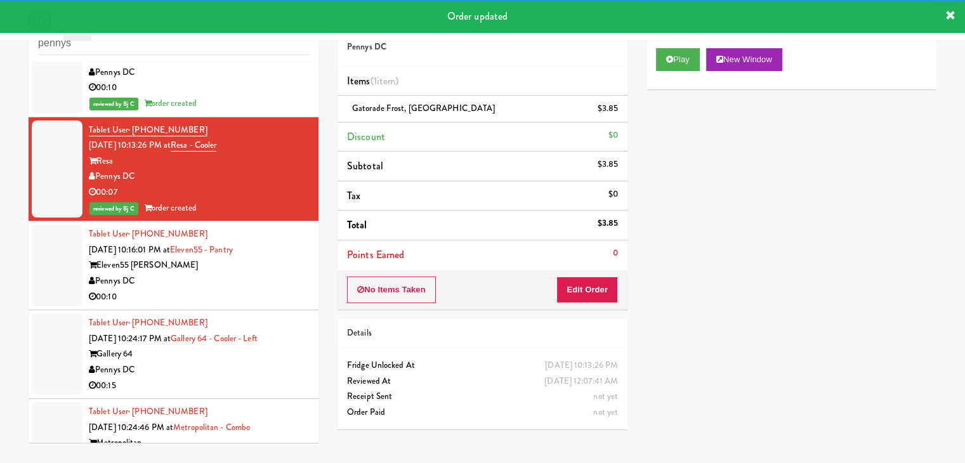
scroll to position [1538, 0]
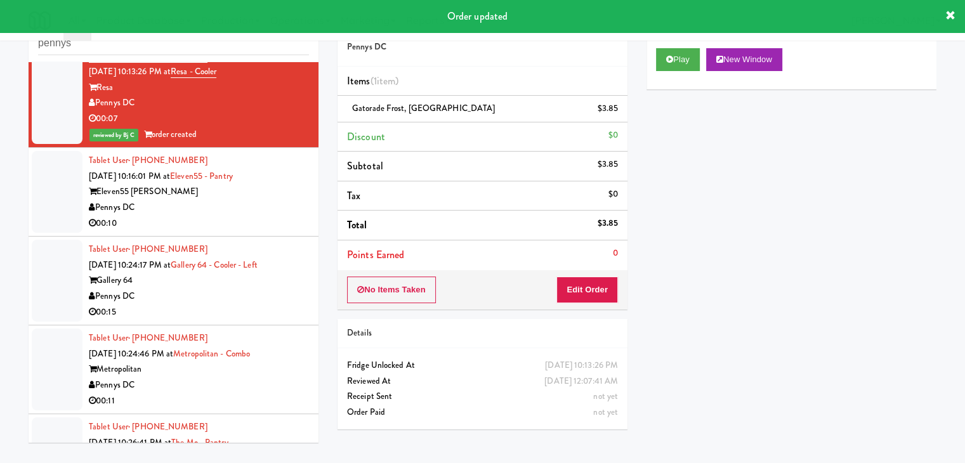
drag, startPoint x: 261, startPoint y: 192, endPoint x: 269, endPoint y: 200, distance: 11.7
click at [265, 194] on div "Eleven55 [PERSON_NAME]" at bounding box center [199, 192] width 220 height 16
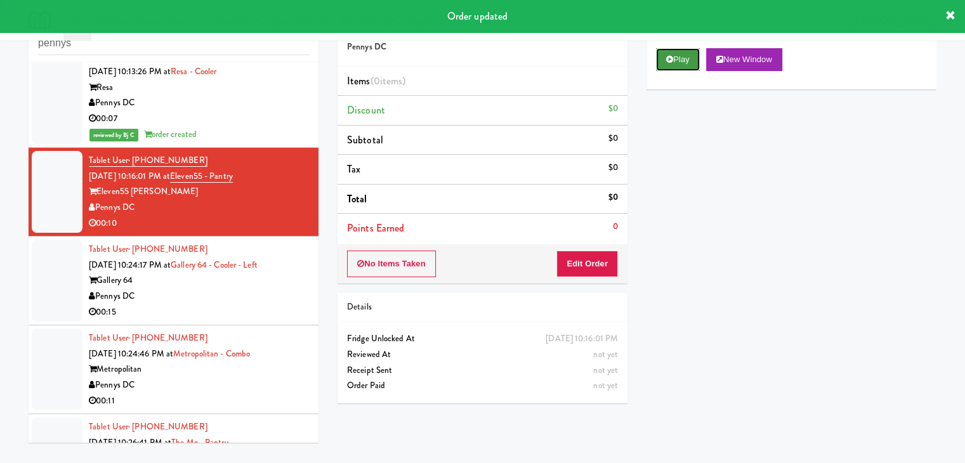
drag, startPoint x: 678, startPoint y: 52, endPoint x: 675, endPoint y: 60, distance: 8.6
click at [678, 53] on button "Play" at bounding box center [678, 59] width 44 height 23
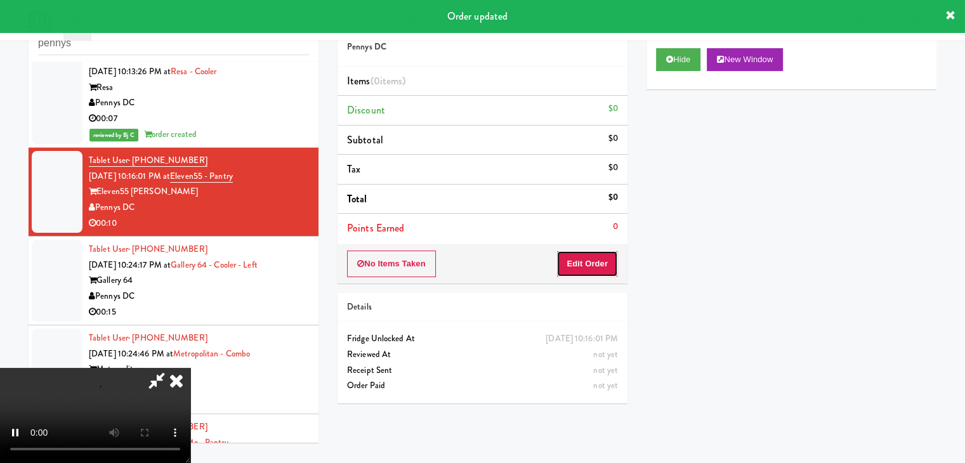
click at [594, 257] on button "Edit Order" at bounding box center [587, 264] width 62 height 27
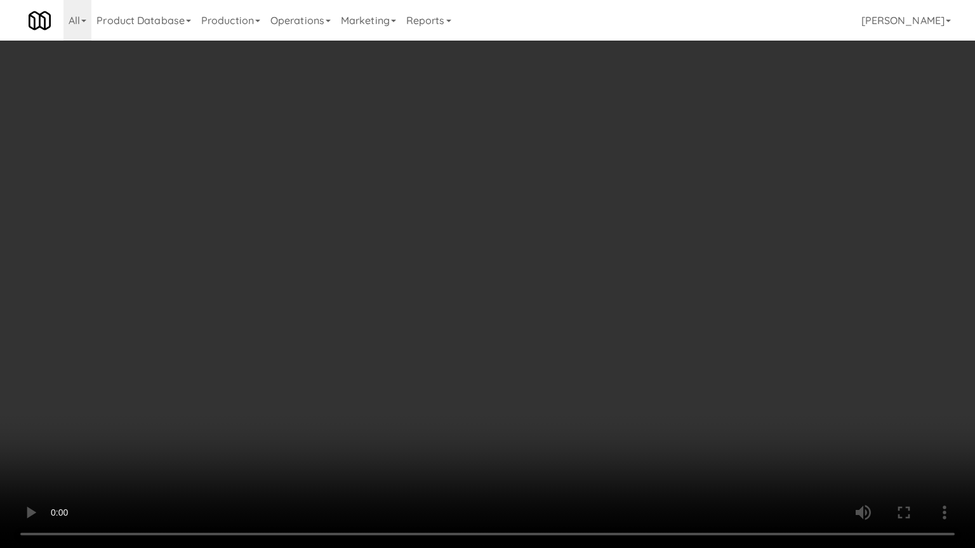
click at [586, 305] on video at bounding box center [487, 274] width 975 height 548
drag, startPoint x: 586, startPoint y: 305, endPoint x: 609, endPoint y: 214, distance: 93.7
click at [586, 302] on video at bounding box center [487, 274] width 975 height 548
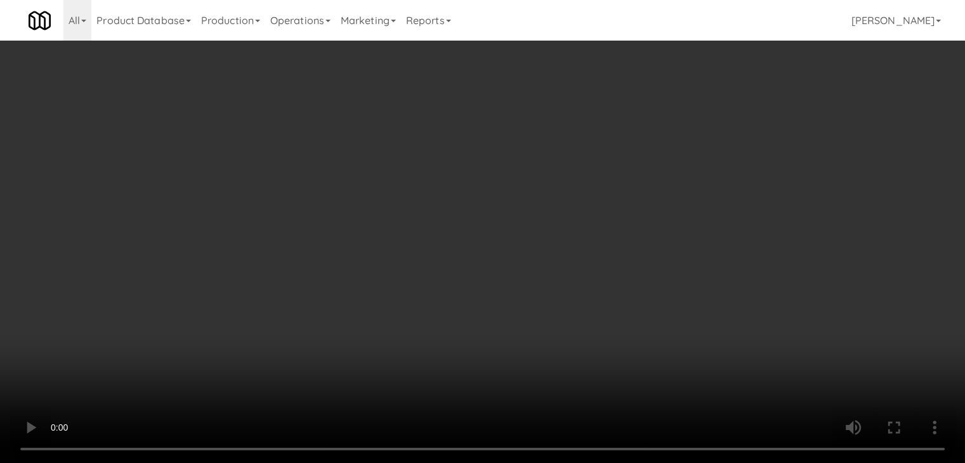
click at [696, 135] on button "Planogram" at bounding box center [687, 134] width 62 height 19
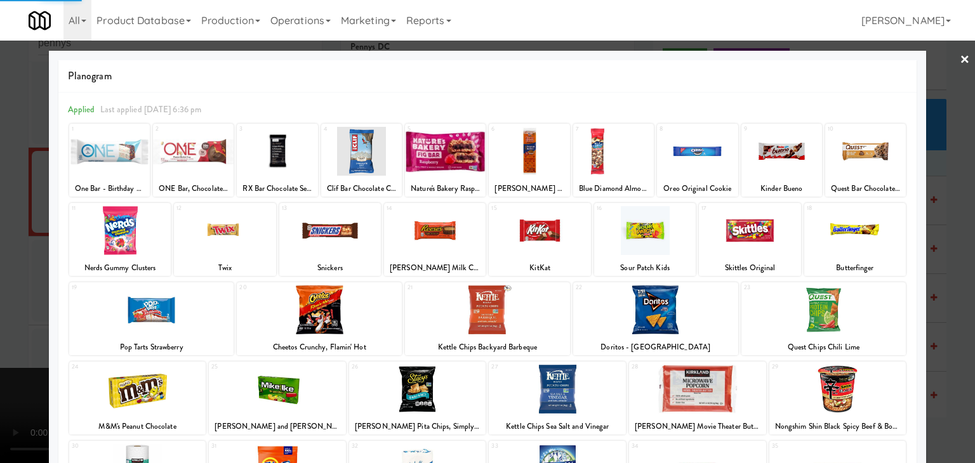
click at [757, 237] on div at bounding box center [750, 230] width 102 height 49
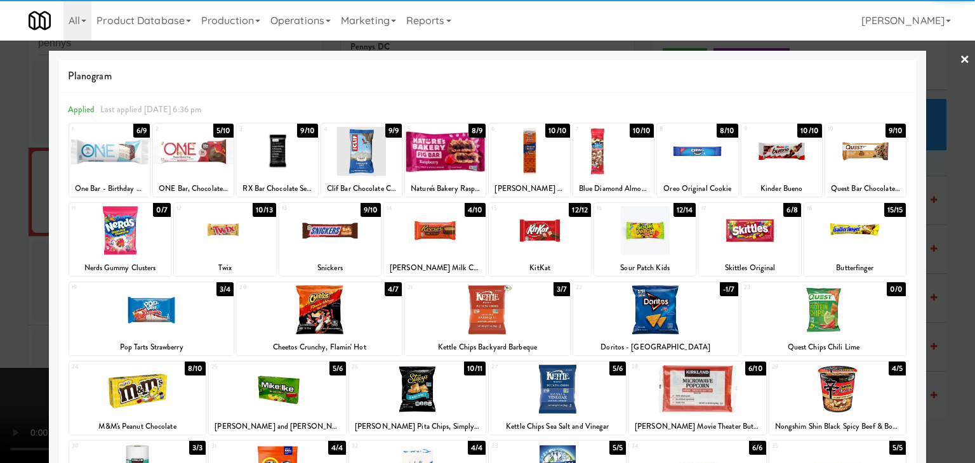
click at [761, 239] on div at bounding box center [750, 230] width 102 height 49
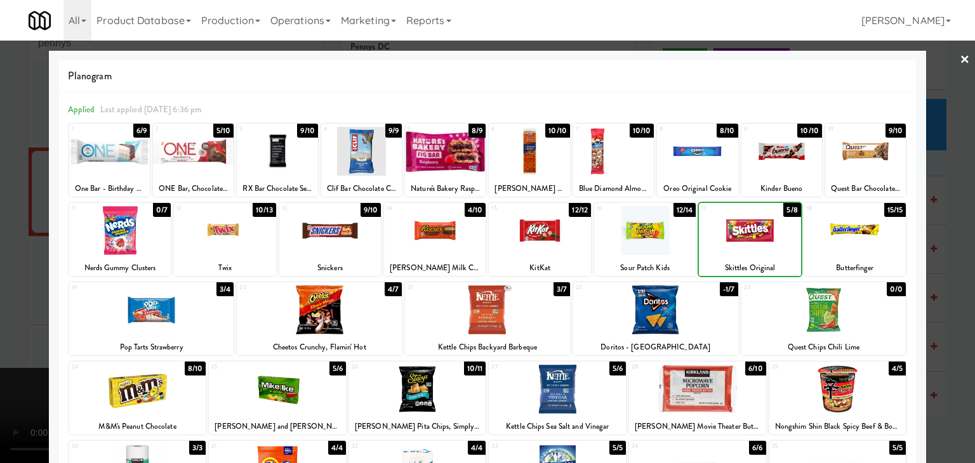
click at [949, 248] on div at bounding box center [487, 231] width 975 height 463
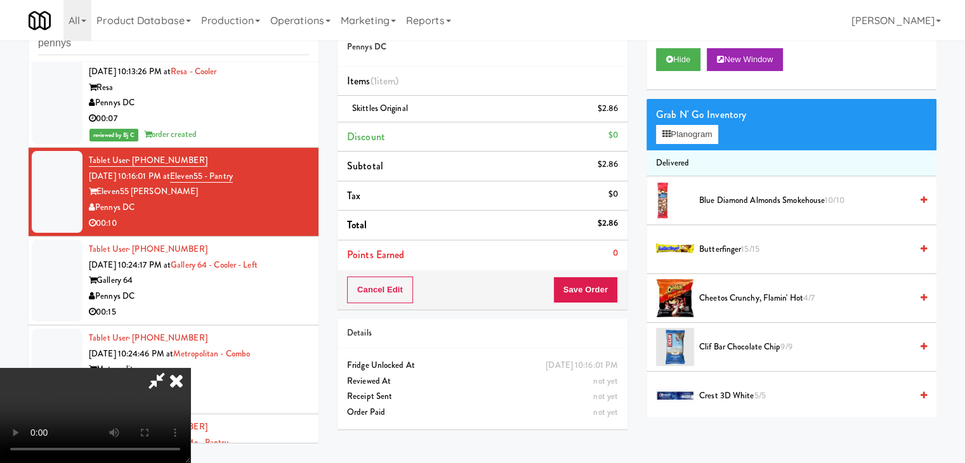
click at [190, 368] on icon at bounding box center [176, 380] width 28 height 25
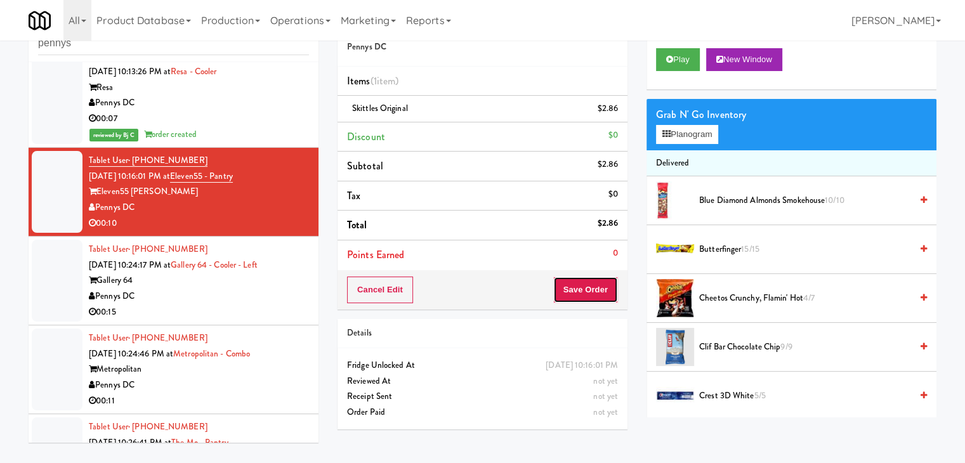
click at [605, 285] on button "Save Order" at bounding box center [585, 290] width 65 height 27
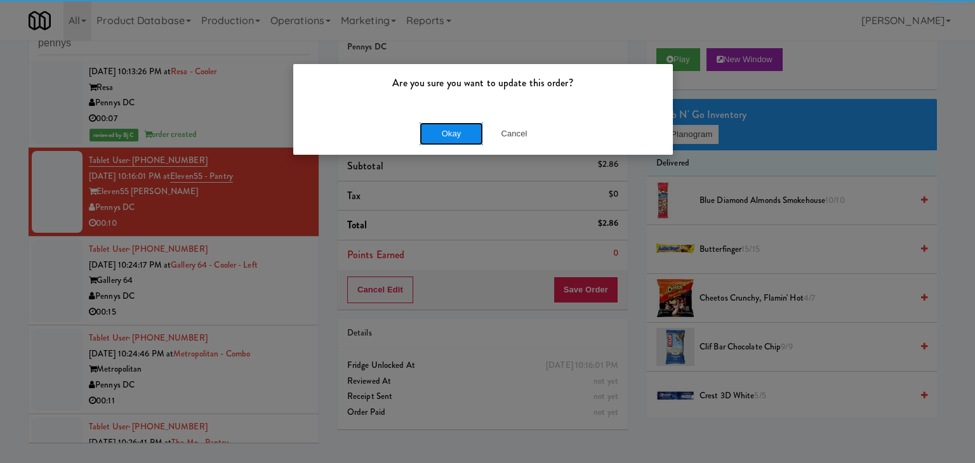
click at [475, 132] on button "Okay" at bounding box center [450, 133] width 63 height 23
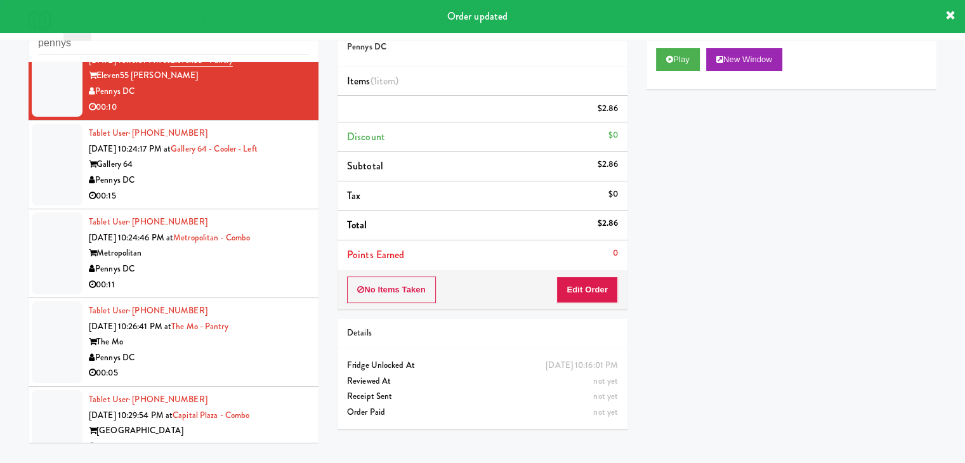
scroll to position [1665, 0]
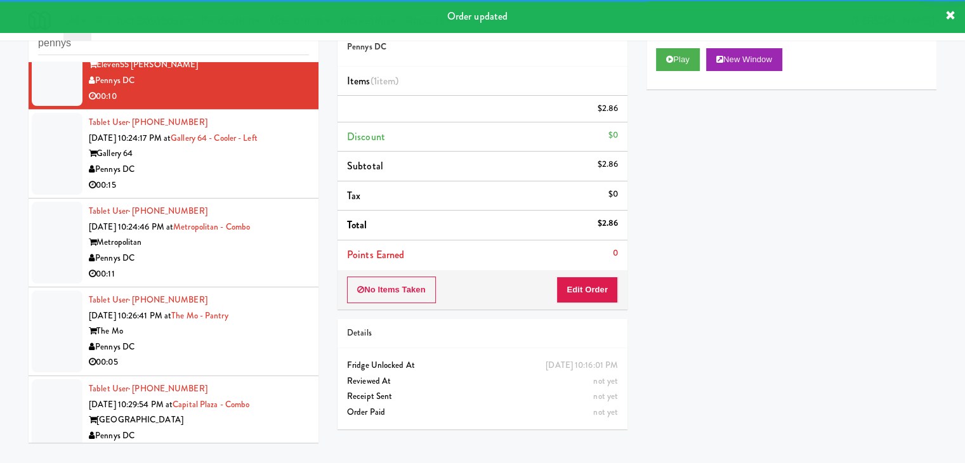
click at [244, 174] on div "Pennys DC" at bounding box center [199, 170] width 220 height 16
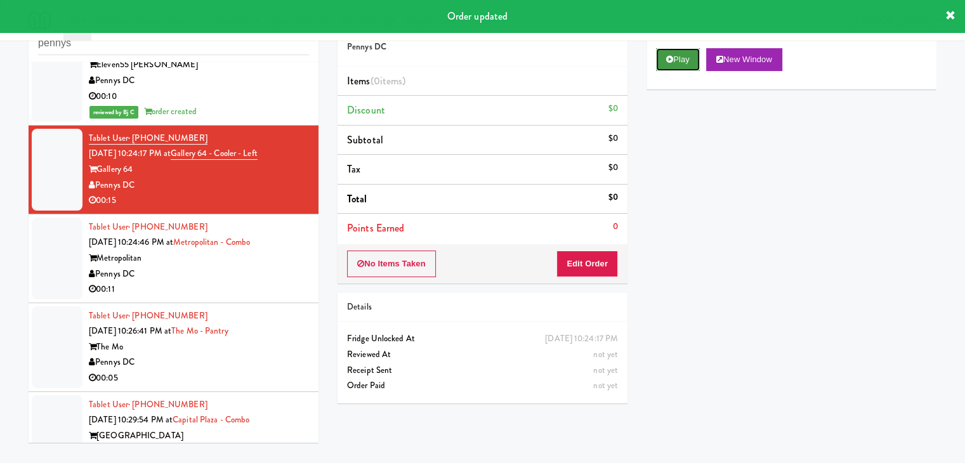
click at [678, 62] on button "Play" at bounding box center [678, 59] width 44 height 23
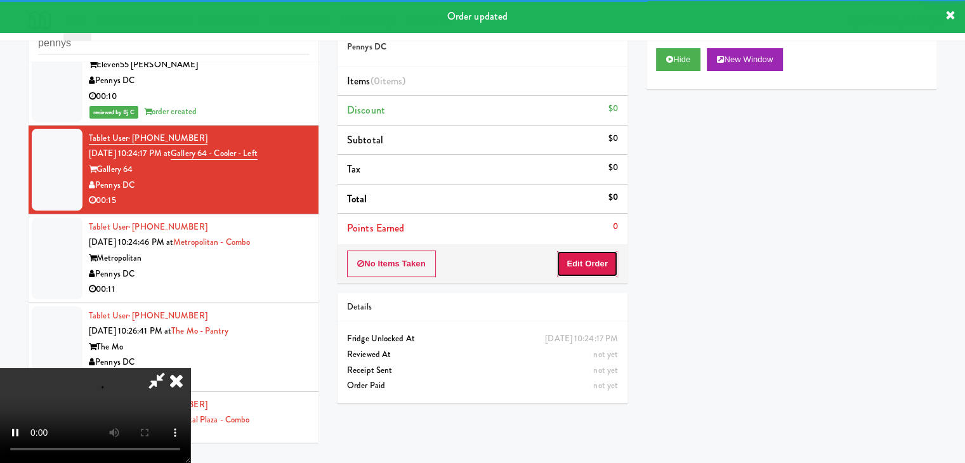
click at [597, 265] on button "Edit Order" at bounding box center [587, 264] width 62 height 27
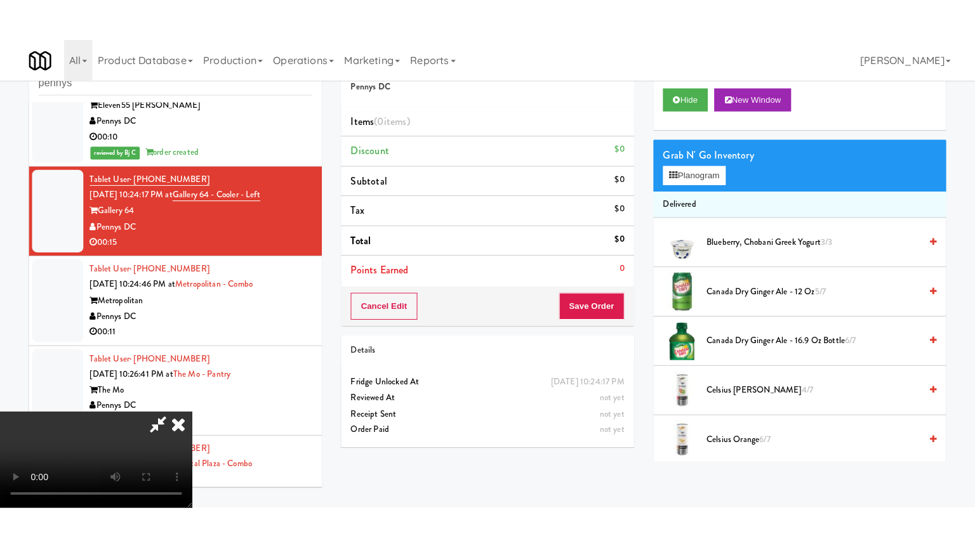
scroll to position [178, 0]
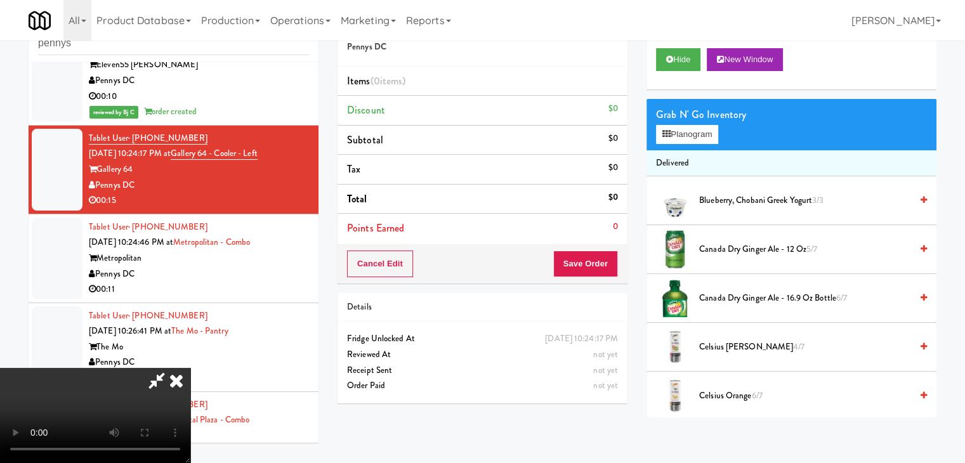
click at [190, 413] on video at bounding box center [95, 415] width 190 height 95
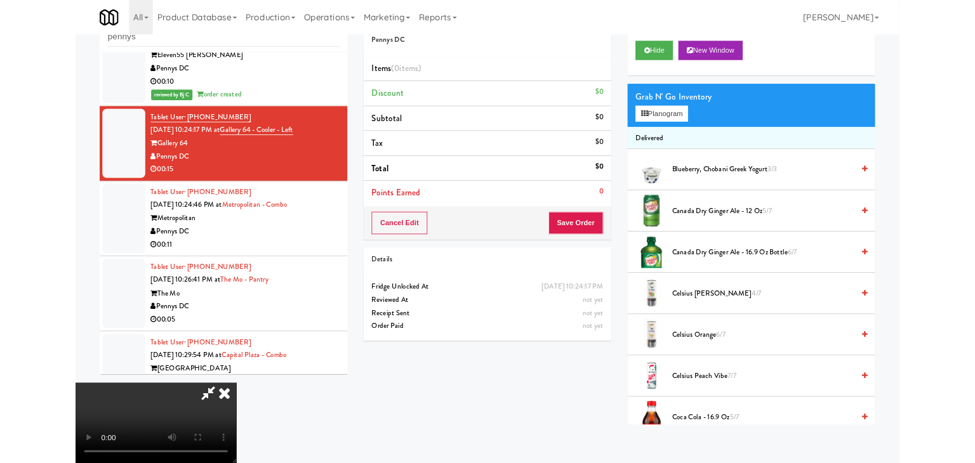
scroll to position [0, 0]
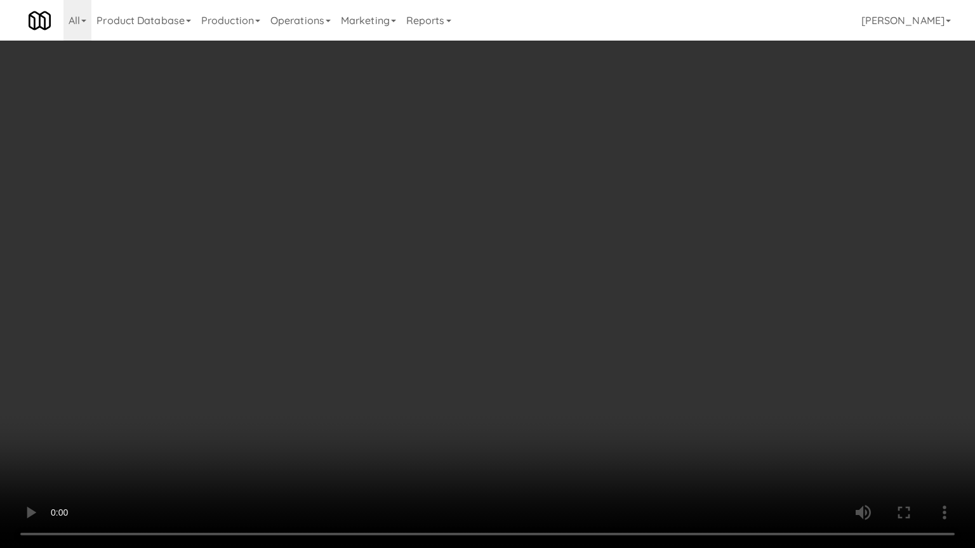
click at [581, 369] on video at bounding box center [487, 274] width 975 height 548
click at [613, 349] on video at bounding box center [487, 274] width 975 height 548
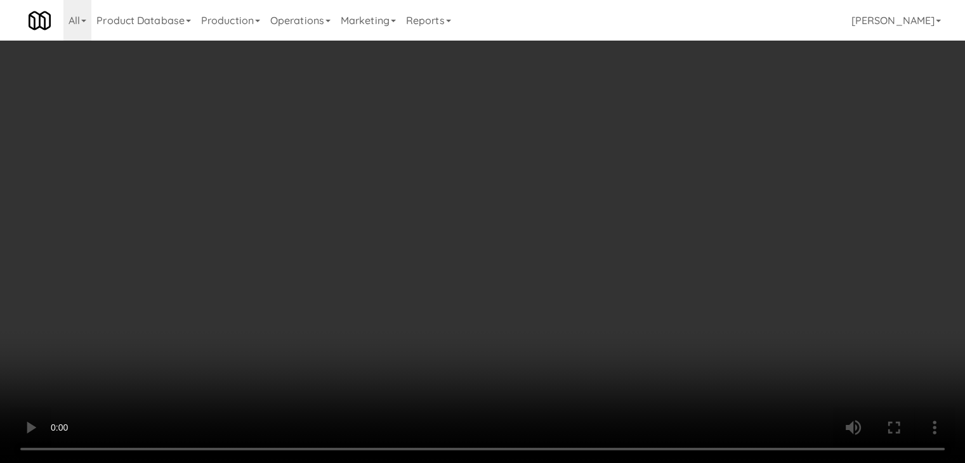
click at [702, 134] on button "Planogram" at bounding box center [687, 134] width 62 height 19
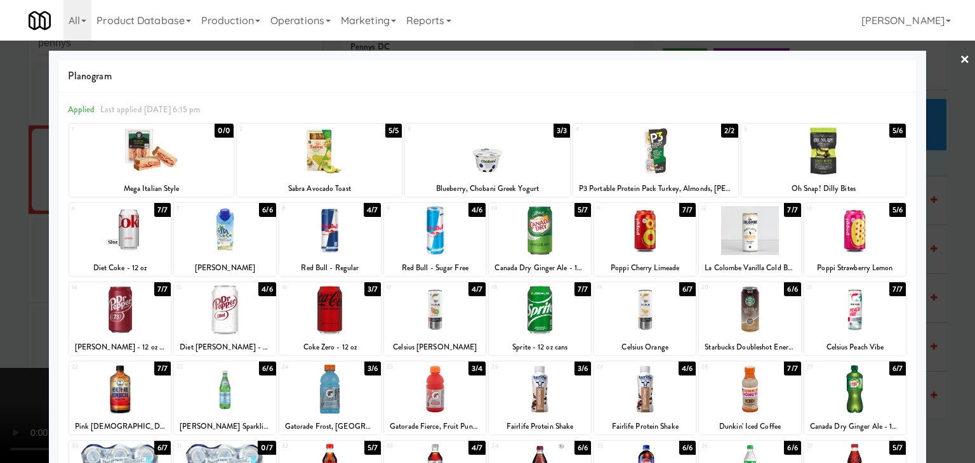
click at [482, 161] on div at bounding box center [487, 151] width 165 height 49
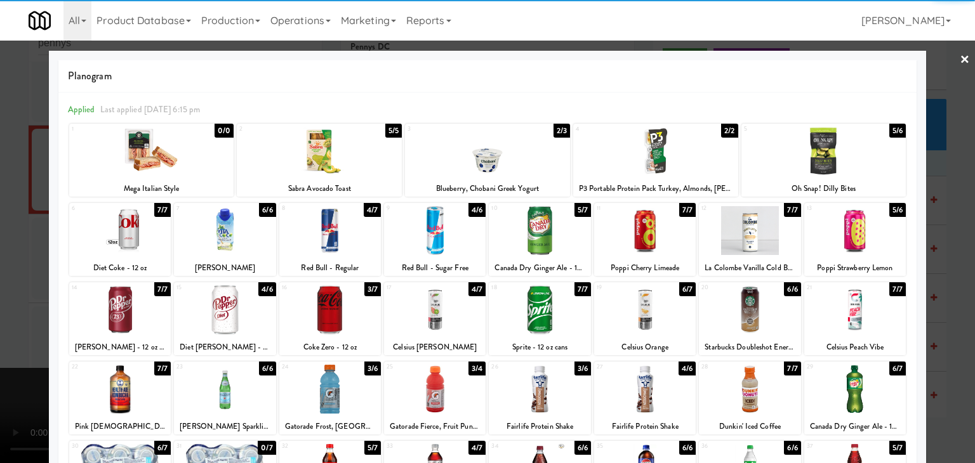
drag, startPoint x: 0, startPoint y: 258, endPoint x: 107, endPoint y: 270, distance: 107.9
click at [4, 259] on div at bounding box center [487, 231] width 975 height 463
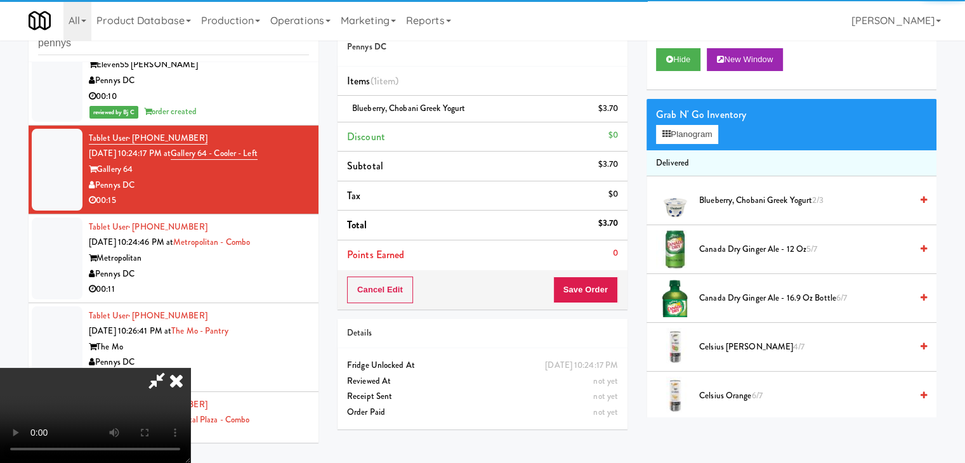
click at [190, 368] on video at bounding box center [95, 415] width 190 height 95
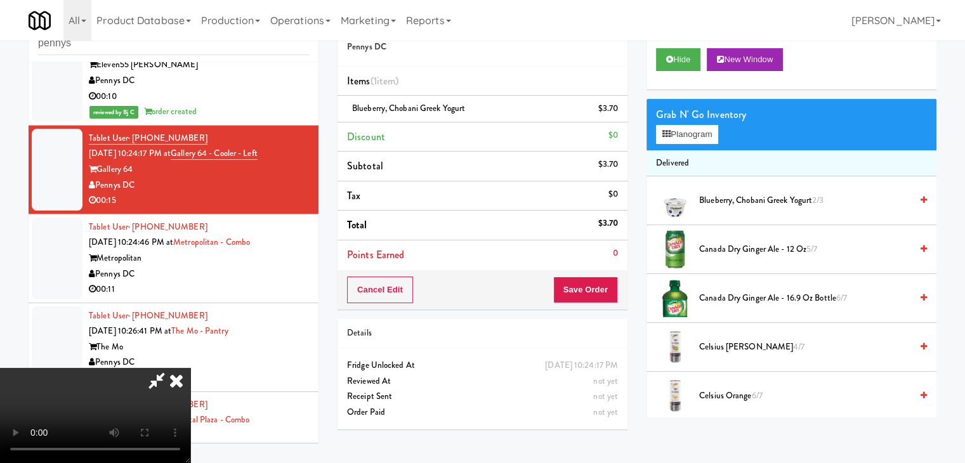
scroll to position [51, 0]
click at [190, 372] on video at bounding box center [95, 415] width 190 height 95
click at [706, 136] on button "Planogram" at bounding box center [687, 134] width 62 height 19
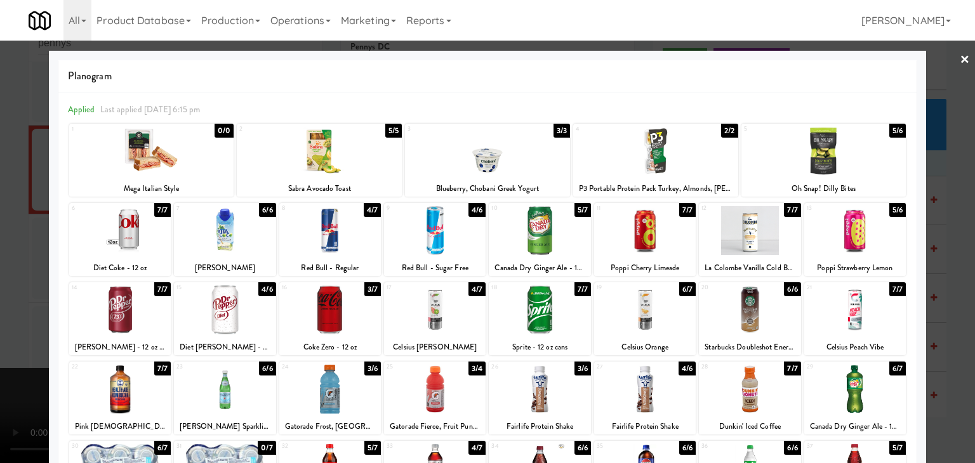
click at [117, 402] on div at bounding box center [120, 389] width 102 height 49
click at [6, 345] on div at bounding box center [487, 231] width 975 height 463
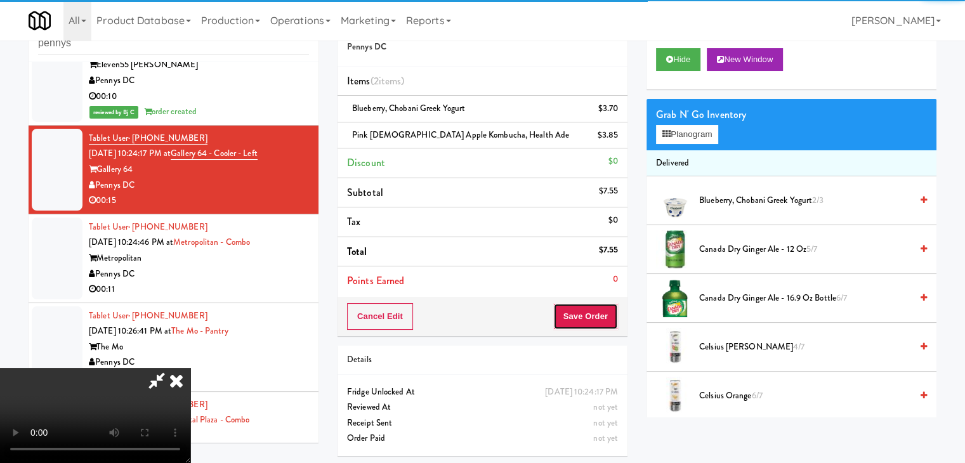
click at [602, 312] on button "Save Order" at bounding box center [585, 316] width 65 height 27
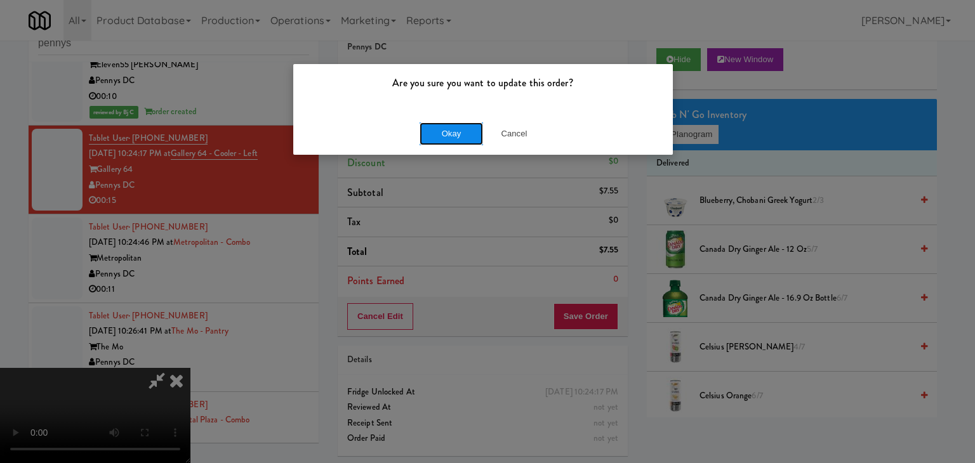
click at [468, 135] on button "Okay" at bounding box center [450, 133] width 63 height 23
click at [468, 135] on div "Okay Cancel" at bounding box center [482, 133] width 379 height 43
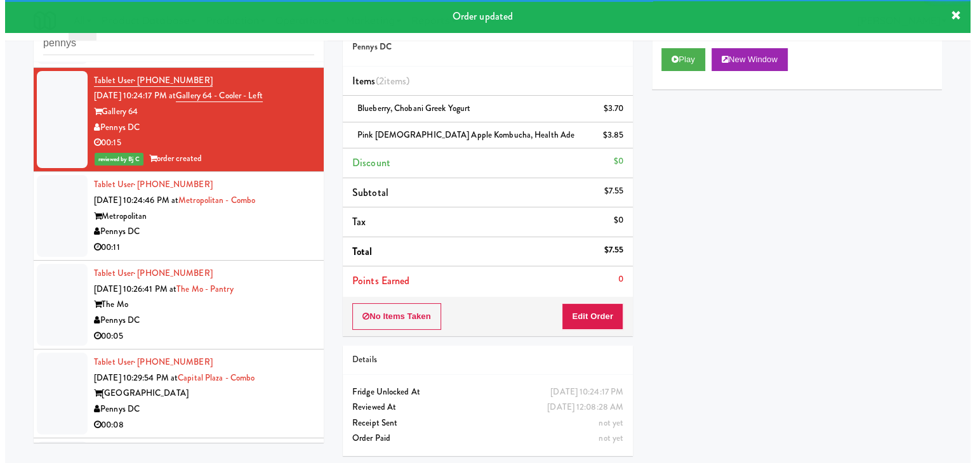
scroll to position [1792, 0]
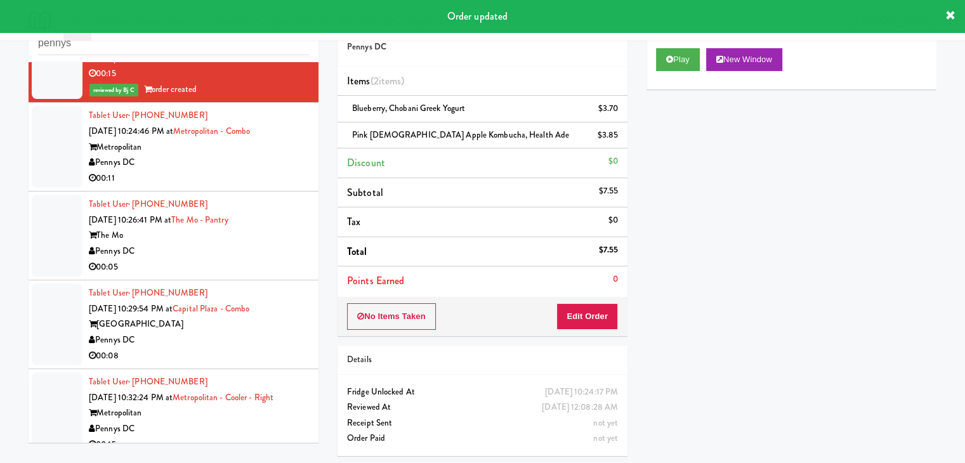
click at [249, 171] on div "00:11" at bounding box center [199, 179] width 220 height 16
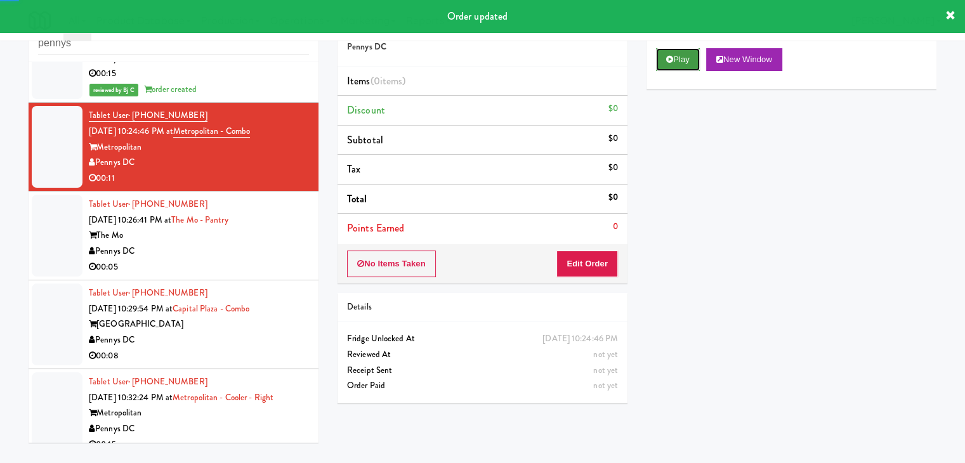
click at [677, 61] on button "Play" at bounding box center [678, 59] width 44 height 23
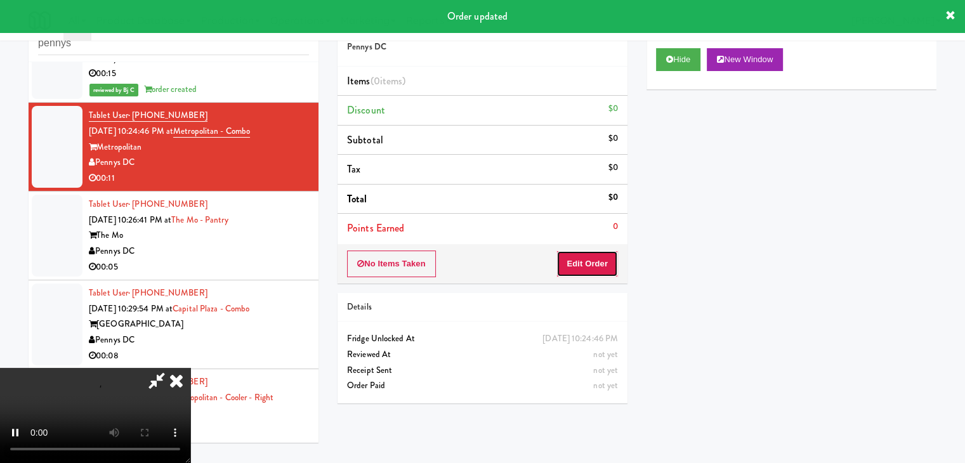
click at [591, 265] on button "Edit Order" at bounding box center [587, 264] width 62 height 27
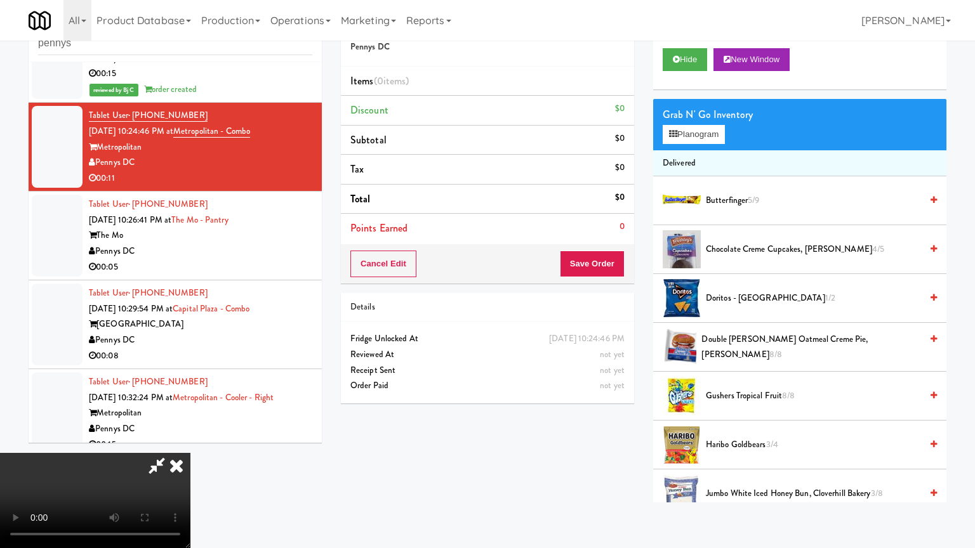
click at [190, 453] on video at bounding box center [95, 500] width 190 height 95
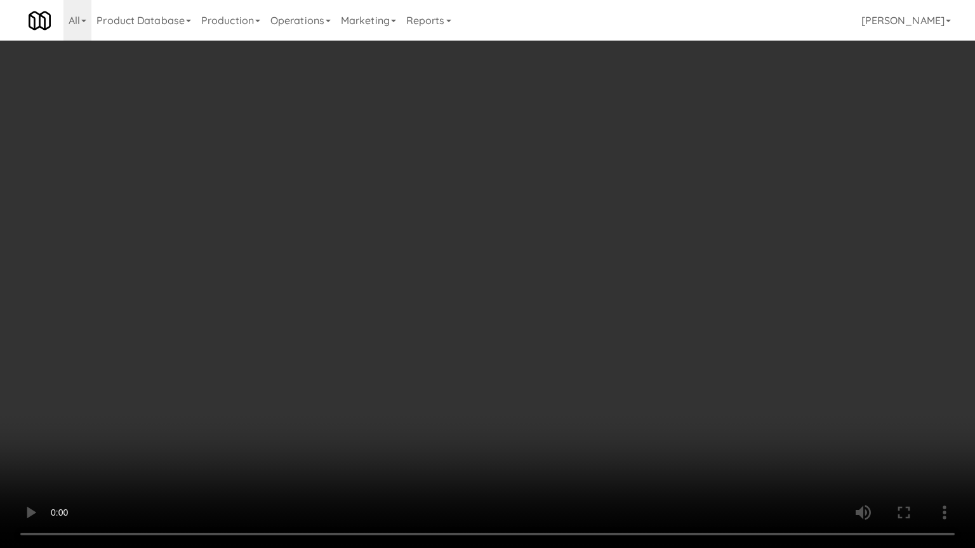
click at [617, 330] on video at bounding box center [487, 274] width 975 height 548
click at [617, 333] on video at bounding box center [487, 274] width 975 height 548
click at [629, 332] on video at bounding box center [487, 274] width 975 height 548
drag, startPoint x: 629, startPoint y: 332, endPoint x: 647, endPoint y: 239, distance: 94.4
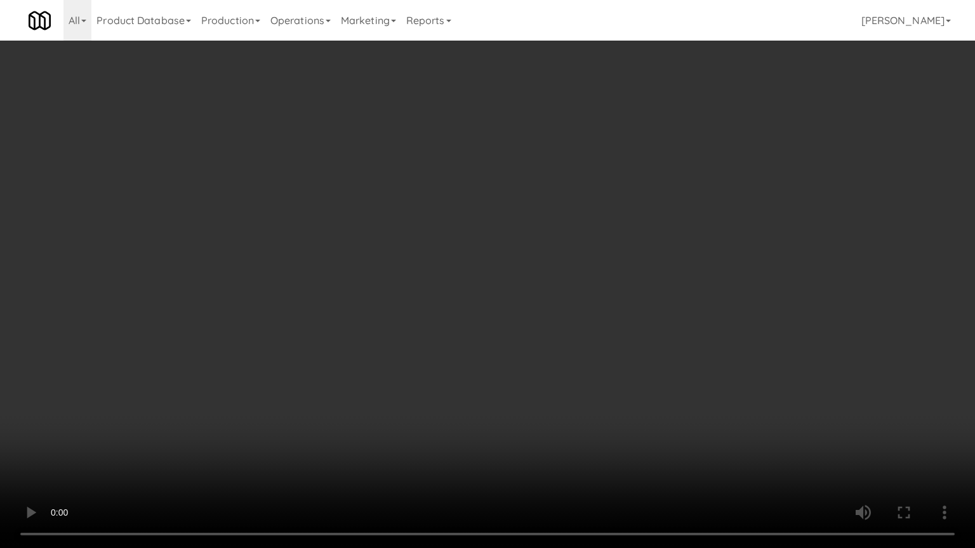
click at [629, 330] on video at bounding box center [487, 274] width 975 height 548
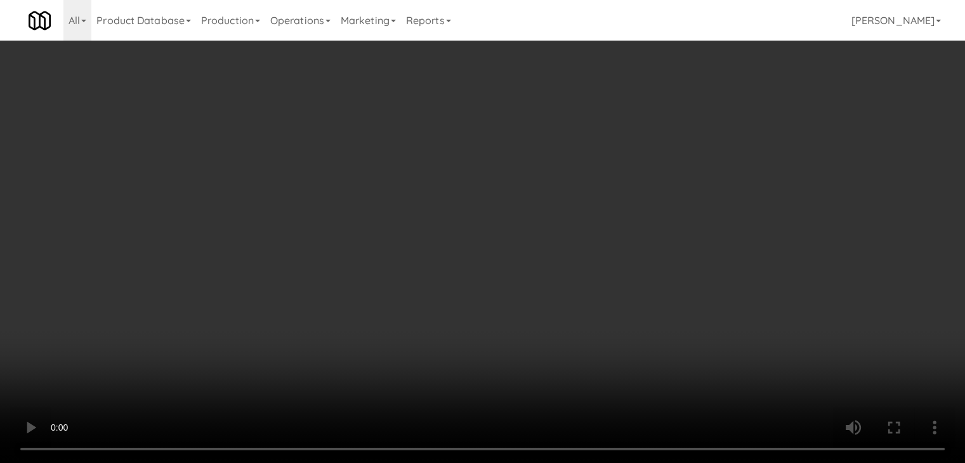
click at [492, 232] on video at bounding box center [482, 231] width 965 height 463
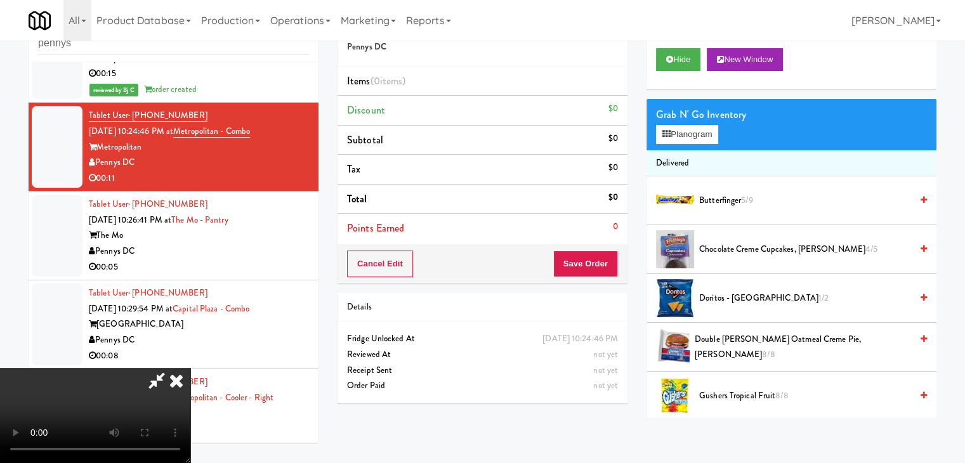
click at [190, 368] on video at bounding box center [95, 415] width 190 height 95
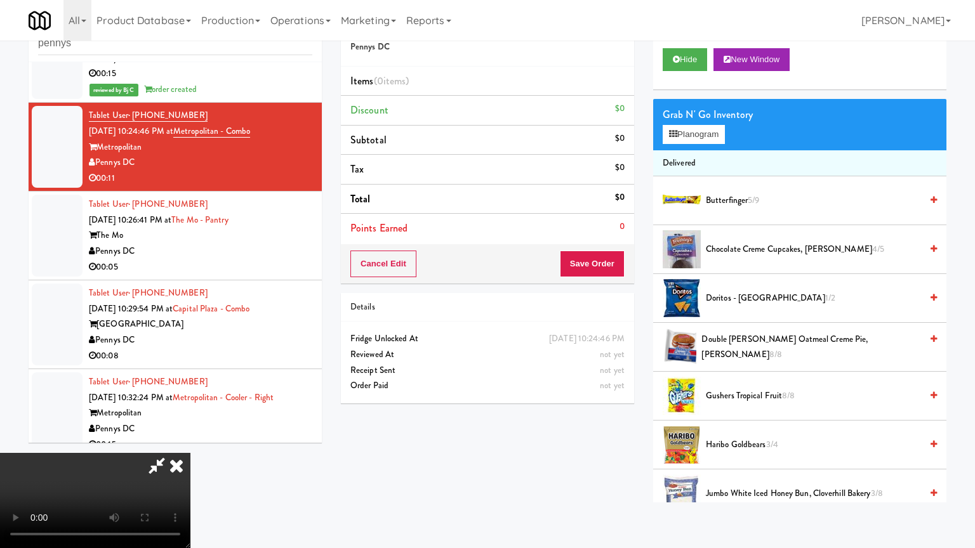
click at [190, 453] on video at bounding box center [95, 500] width 190 height 95
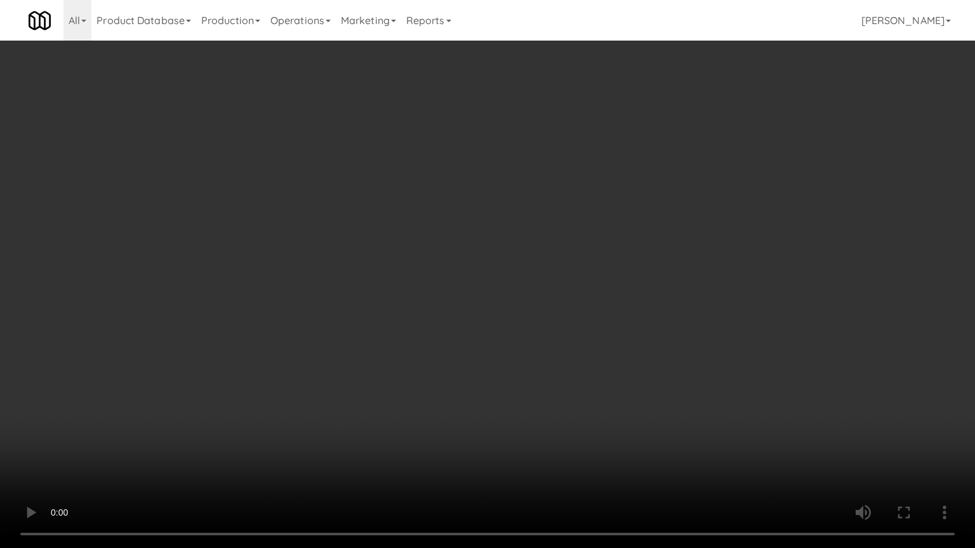
click at [522, 414] on video at bounding box center [487, 274] width 975 height 548
click at [525, 414] on video at bounding box center [487, 274] width 975 height 548
click at [526, 415] on video at bounding box center [487, 274] width 975 height 548
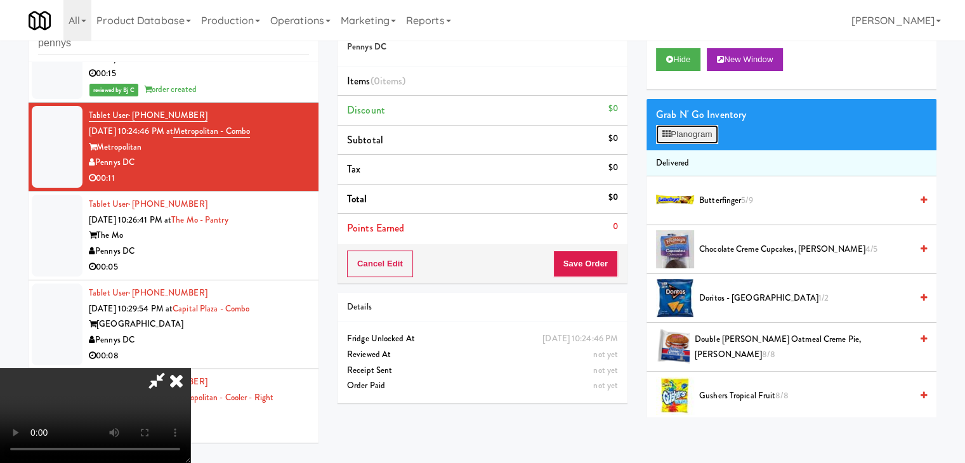
click at [692, 129] on button "Planogram" at bounding box center [687, 134] width 62 height 19
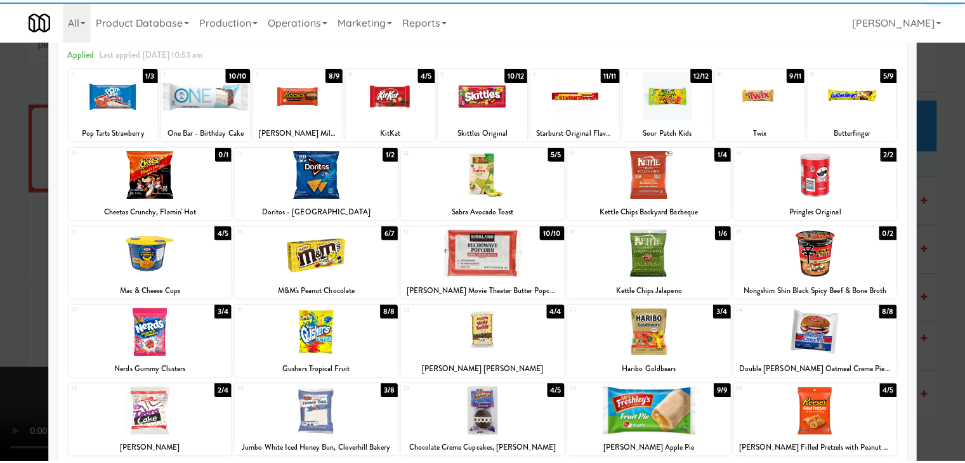
scroll to position [160, 0]
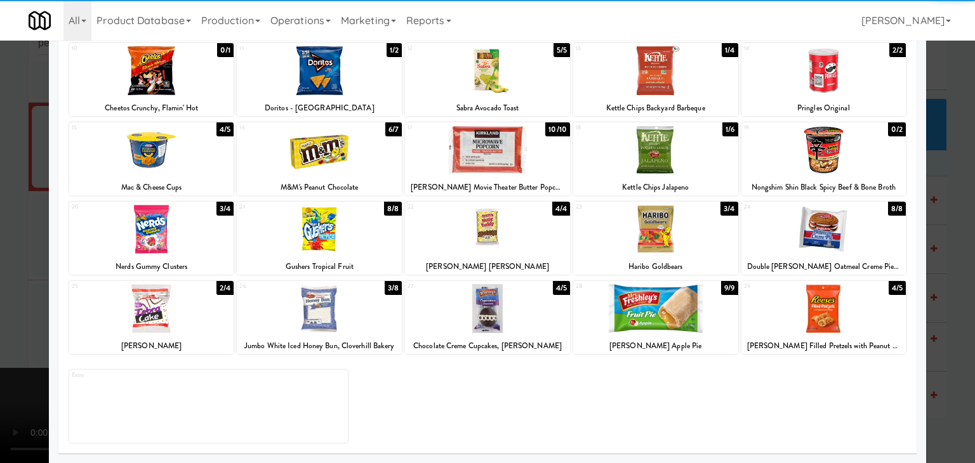
click at [636, 314] on div at bounding box center [655, 308] width 165 height 49
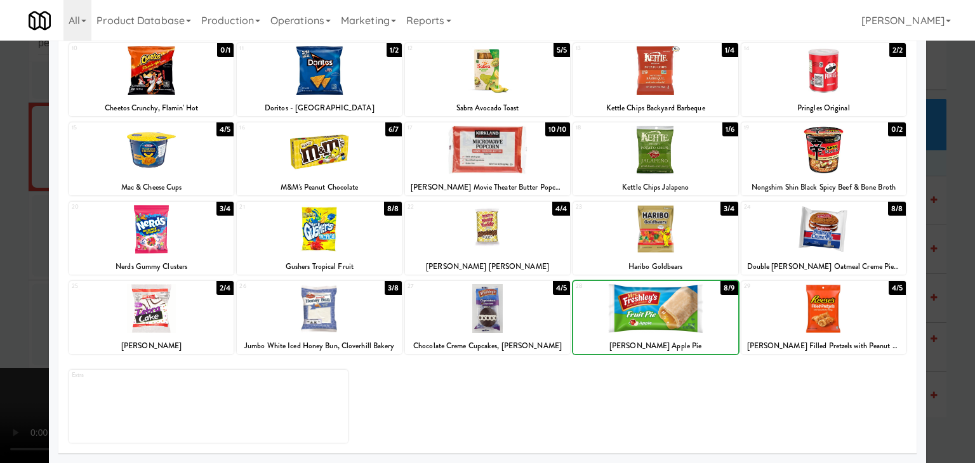
click at [636, 314] on div at bounding box center [655, 308] width 165 height 49
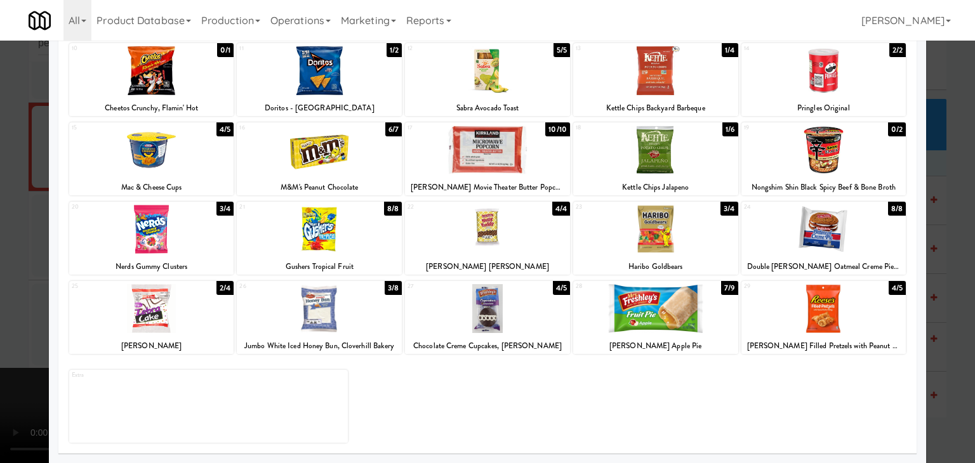
click at [331, 323] on div at bounding box center [319, 308] width 165 height 49
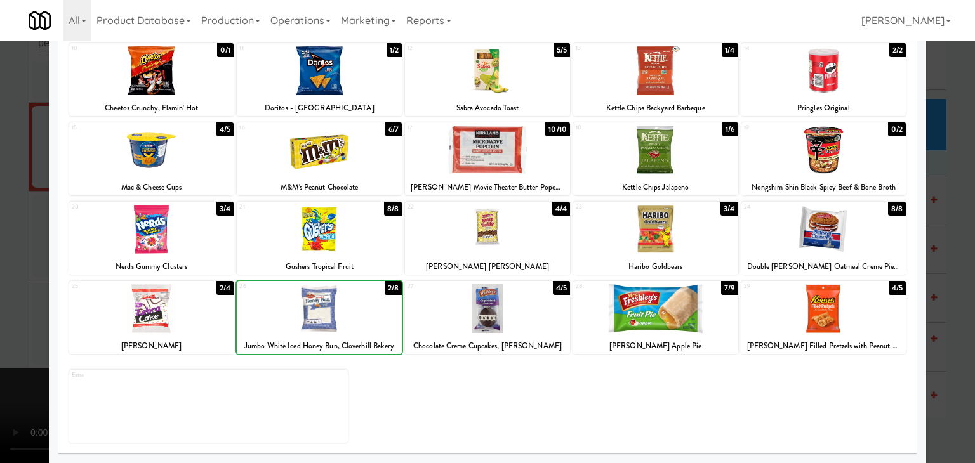
click at [331, 323] on div at bounding box center [319, 308] width 165 height 49
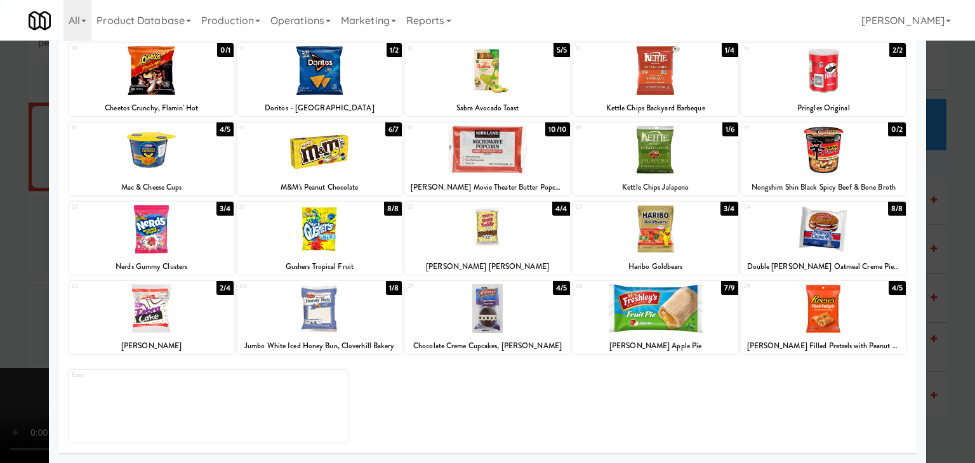
click at [3, 319] on div at bounding box center [487, 231] width 975 height 463
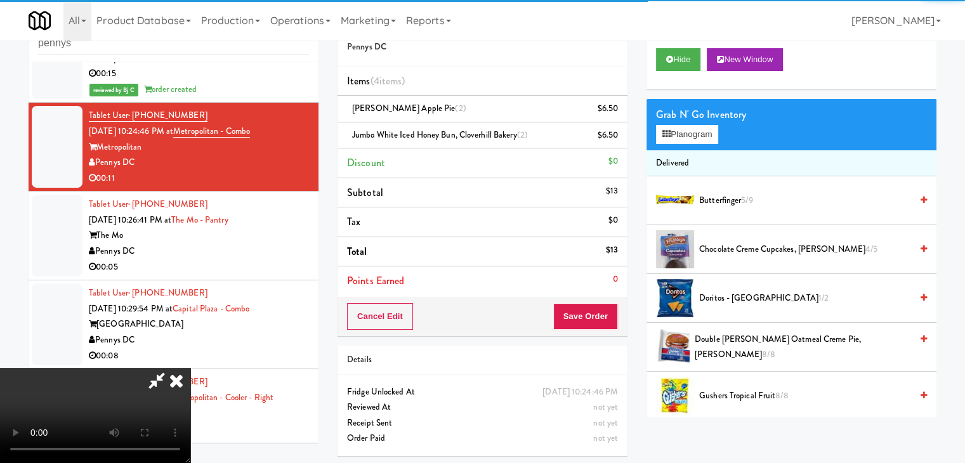
click at [190, 368] on video at bounding box center [95, 415] width 190 height 95
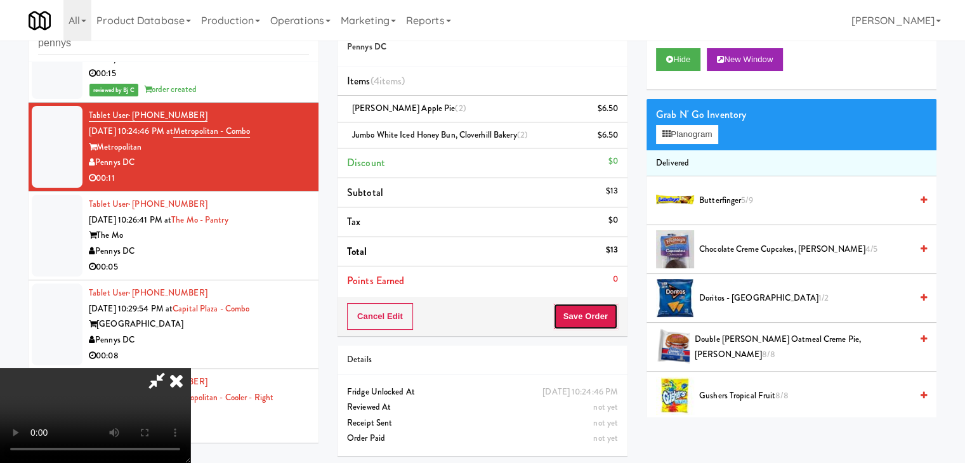
click at [603, 317] on button "Save Order" at bounding box center [585, 316] width 65 height 27
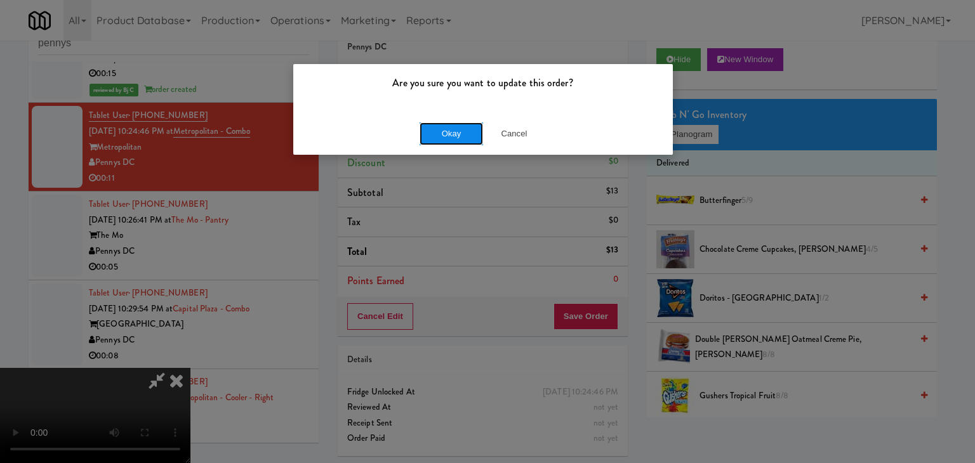
click at [438, 138] on button "Okay" at bounding box center [450, 133] width 63 height 23
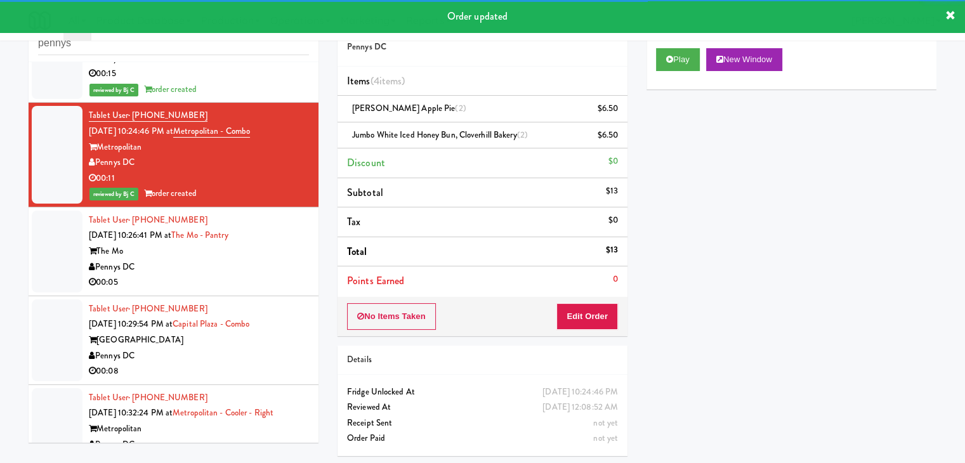
click at [202, 263] on div "Pennys DC" at bounding box center [199, 267] width 220 height 16
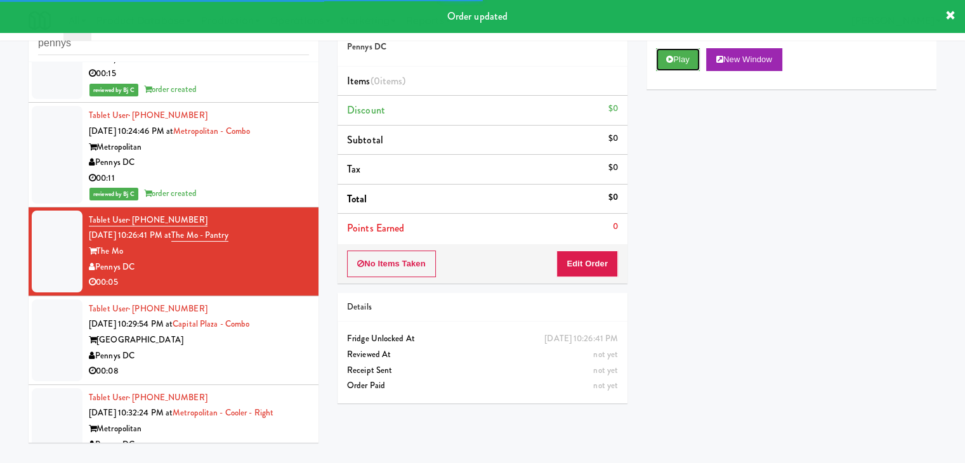
drag, startPoint x: 683, startPoint y: 63, endPoint x: 673, endPoint y: 77, distance: 16.9
click at [681, 63] on button "Play" at bounding box center [678, 59] width 44 height 23
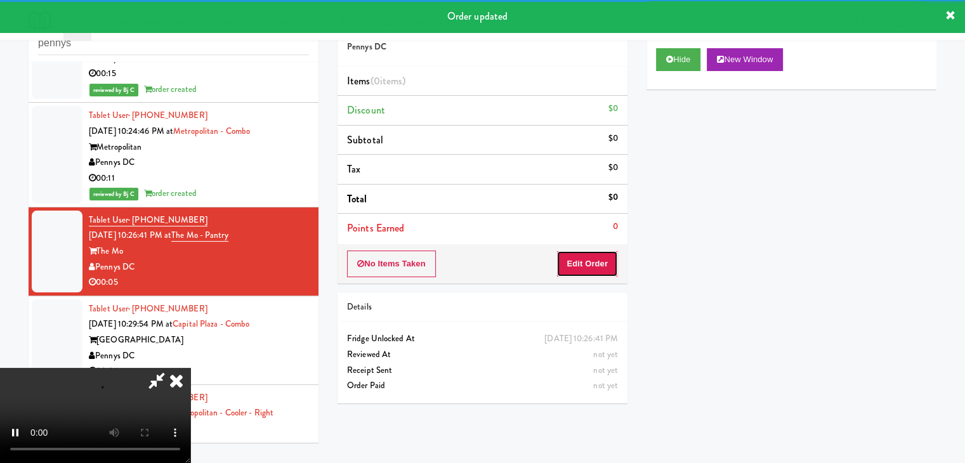
click at [611, 259] on button "Edit Order" at bounding box center [587, 264] width 62 height 27
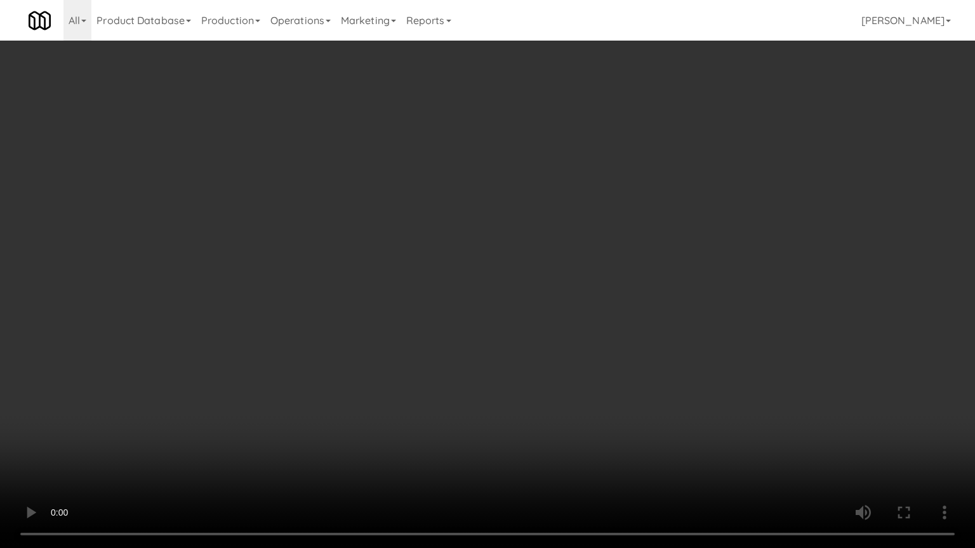
click at [540, 303] on video at bounding box center [487, 274] width 975 height 548
click at [540, 304] on video at bounding box center [487, 274] width 975 height 548
click at [541, 301] on video at bounding box center [487, 274] width 975 height 548
click at [560, 299] on video at bounding box center [487, 274] width 975 height 548
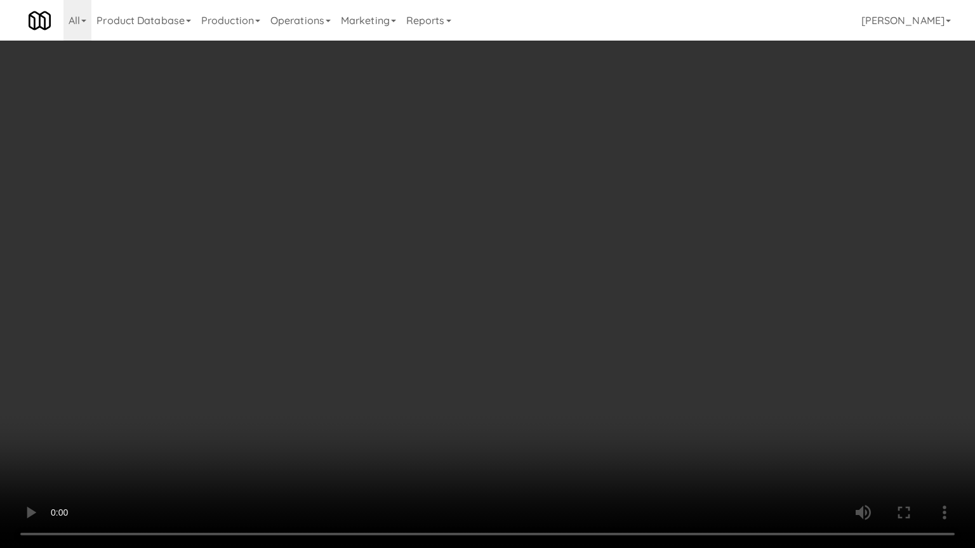
drag, startPoint x: 560, startPoint y: 299, endPoint x: 567, endPoint y: 229, distance: 70.7
click at [560, 294] on video at bounding box center [487, 274] width 975 height 548
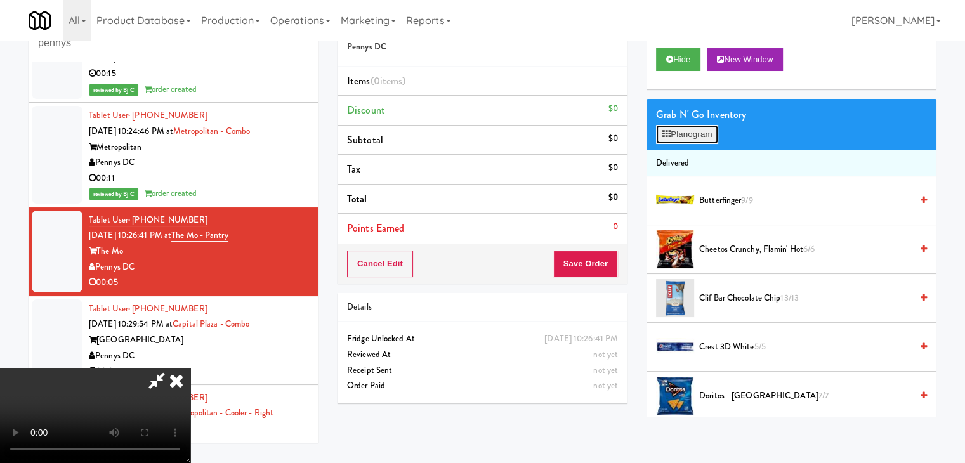
click at [678, 140] on button "Planogram" at bounding box center [687, 134] width 62 height 19
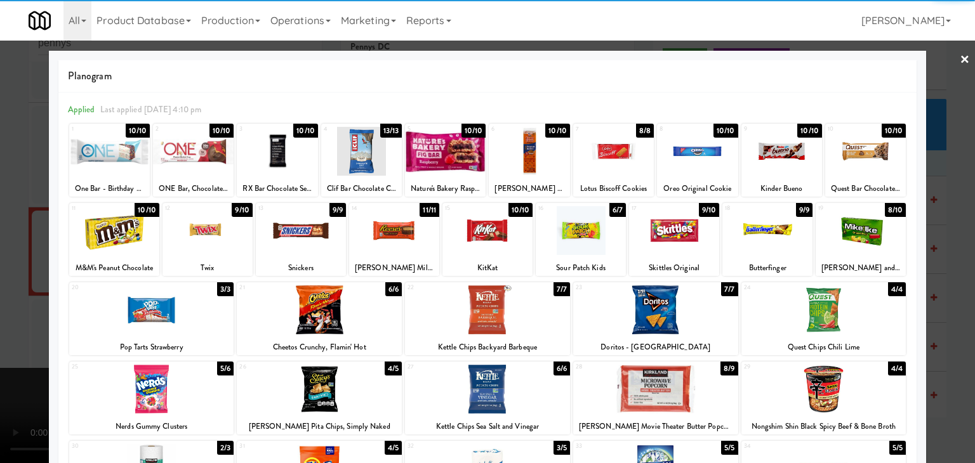
click at [589, 166] on div at bounding box center [613, 151] width 81 height 49
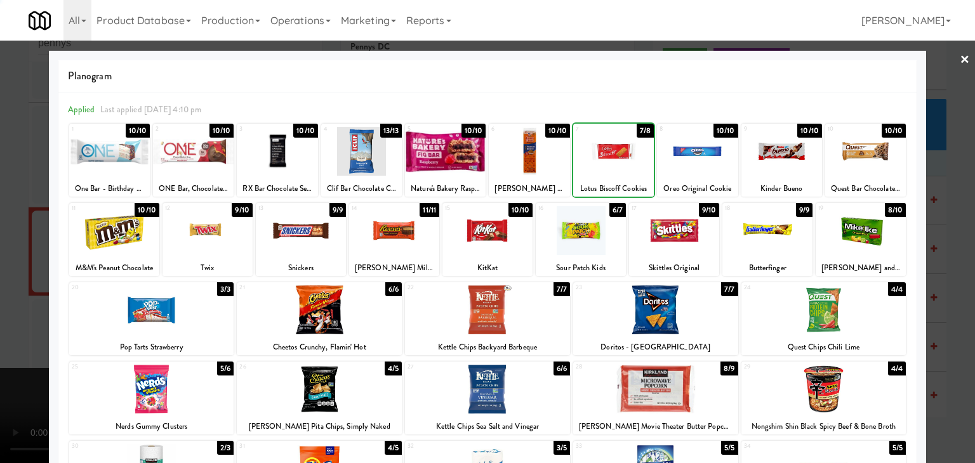
drag, startPoint x: 0, startPoint y: 229, endPoint x: 27, endPoint y: 234, distance: 27.1
click at [2, 230] on div at bounding box center [487, 231] width 975 height 463
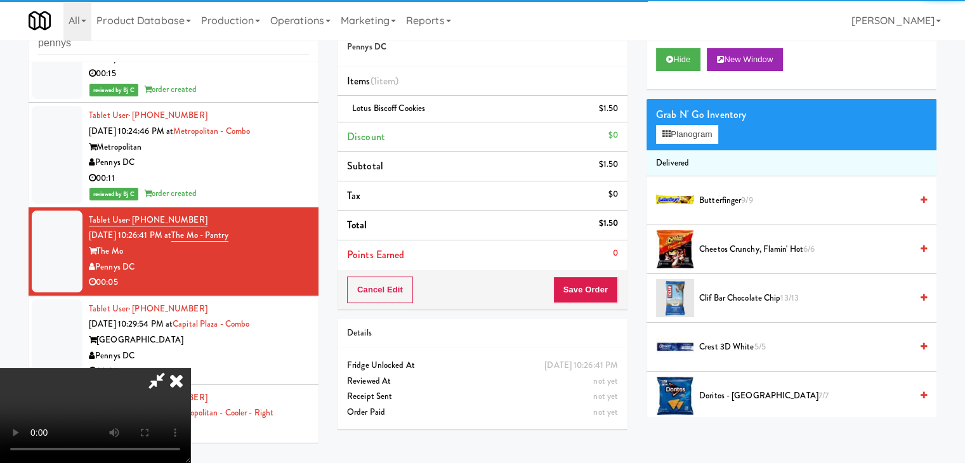
click at [190, 368] on video at bounding box center [95, 415] width 190 height 95
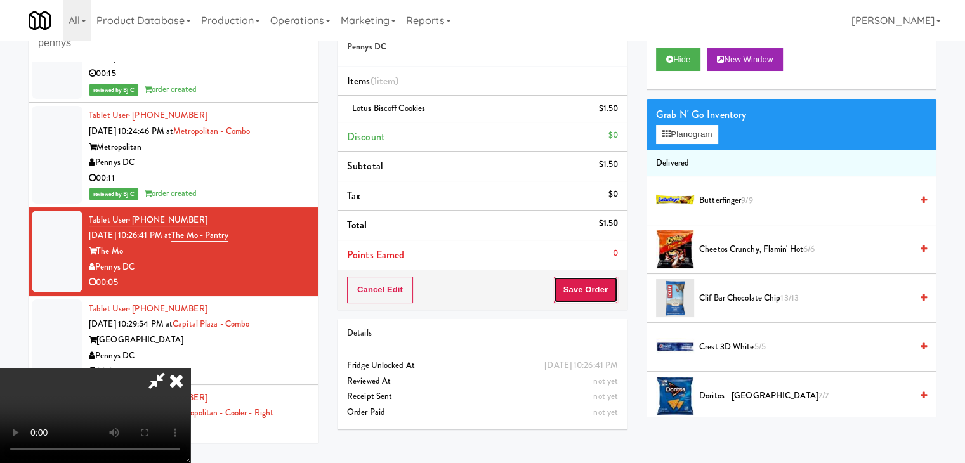
click at [598, 290] on button "Save Order" at bounding box center [585, 290] width 65 height 27
click at [596, 290] on button "Save Order" at bounding box center [585, 290] width 65 height 27
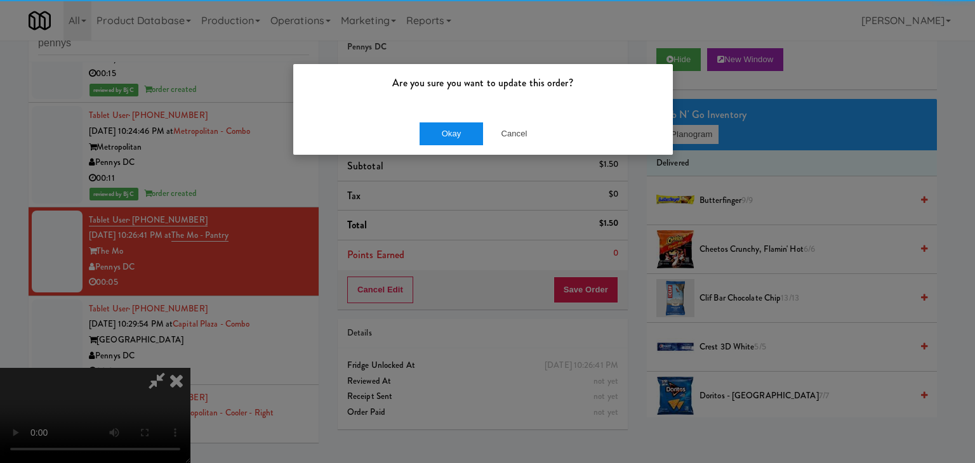
click at [472, 121] on div "Okay Cancel" at bounding box center [482, 133] width 379 height 43
click at [462, 130] on button "Okay" at bounding box center [450, 133] width 63 height 23
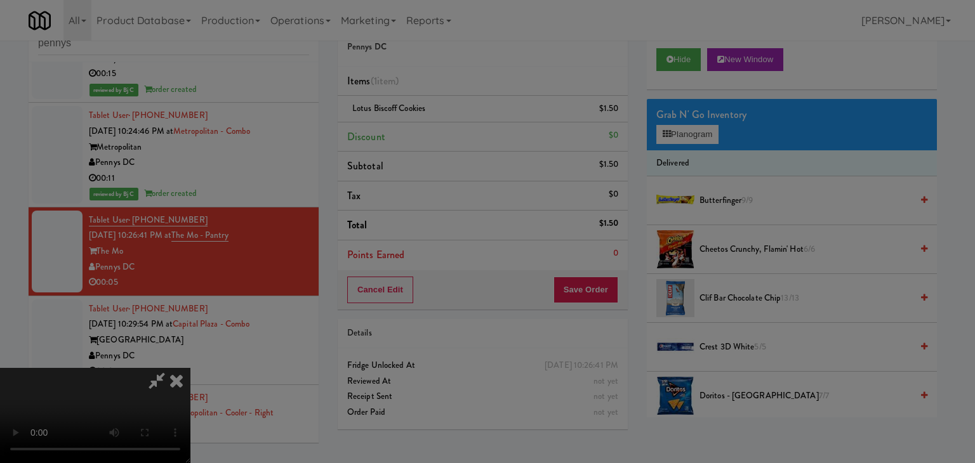
click at [462, 122] on button "Okay" at bounding box center [450, 110] width 63 height 23
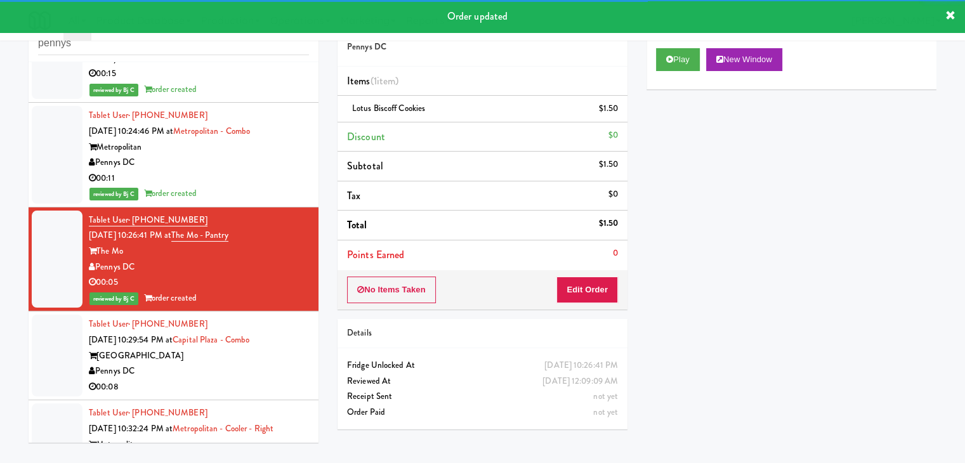
scroll to position [1919, 0]
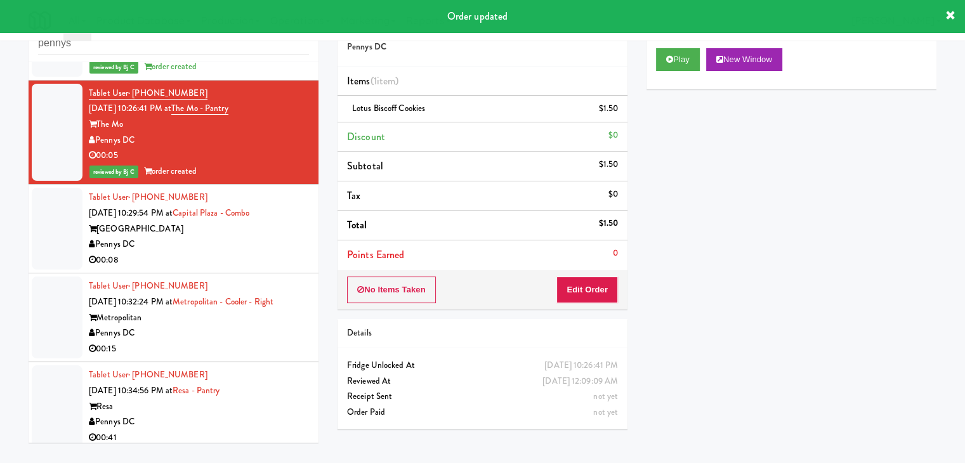
click at [266, 240] on div "Pennys DC" at bounding box center [199, 245] width 220 height 16
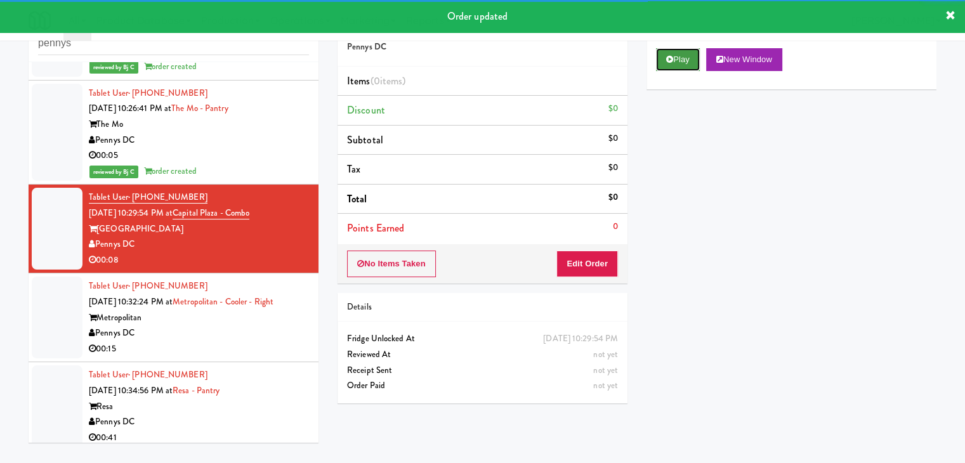
click at [692, 66] on button "Play" at bounding box center [678, 59] width 44 height 23
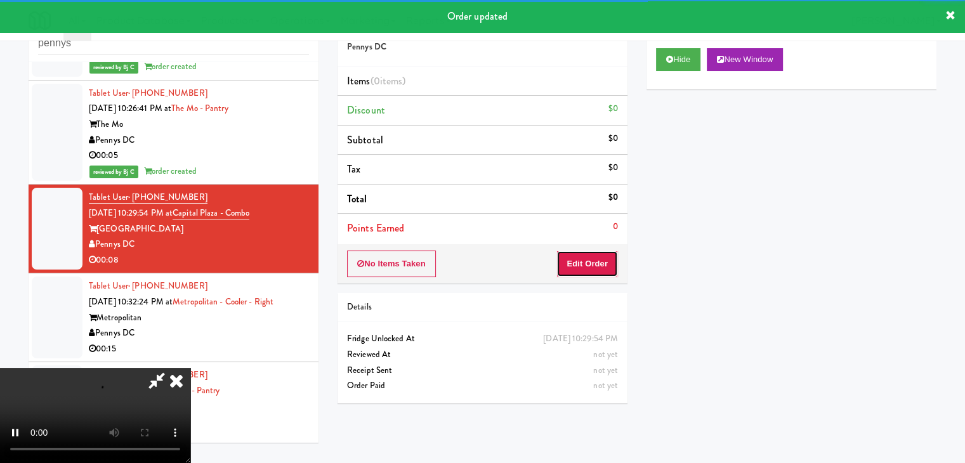
click at [599, 255] on button "Edit Order" at bounding box center [587, 264] width 62 height 27
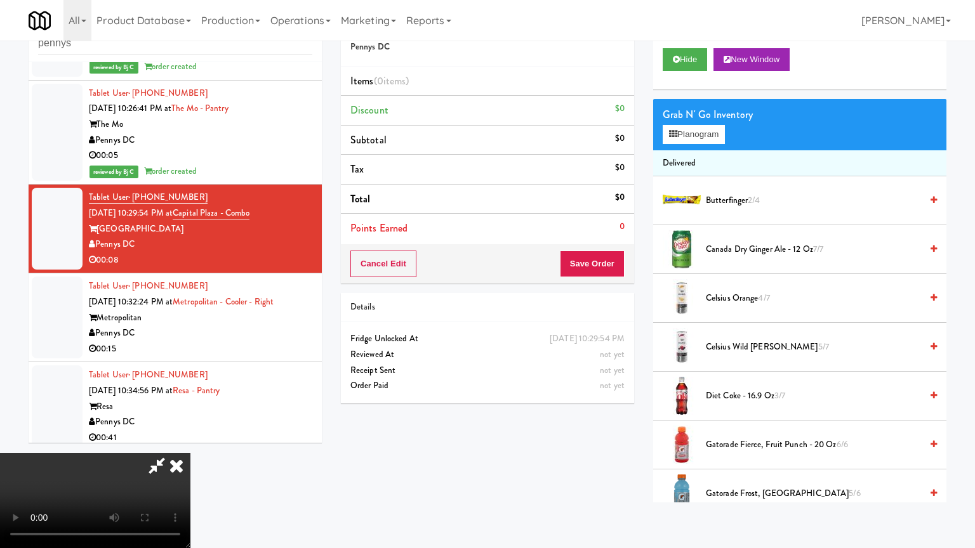
click at [190, 453] on video at bounding box center [95, 500] width 190 height 95
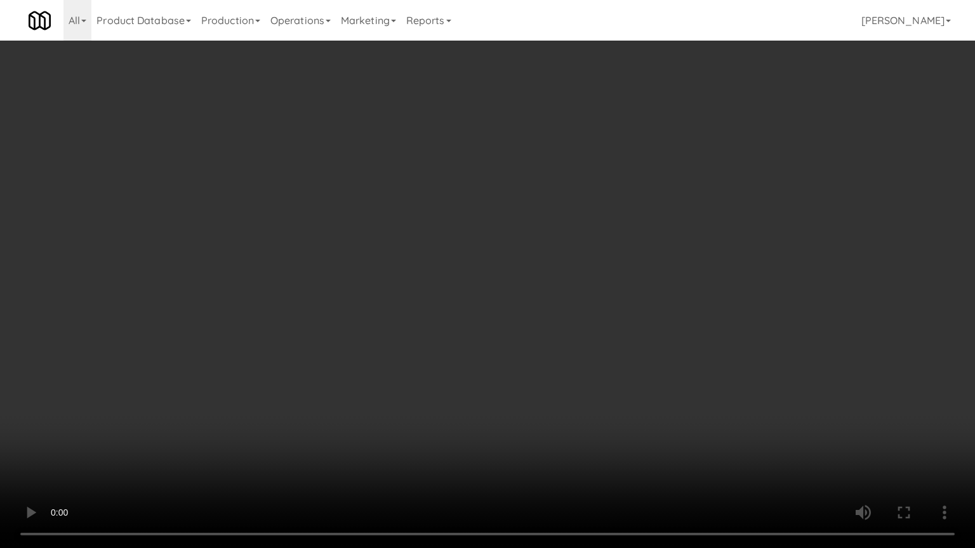
click at [617, 358] on video at bounding box center [487, 274] width 975 height 548
click at [622, 355] on video at bounding box center [487, 274] width 975 height 548
drag, startPoint x: 622, startPoint y: 355, endPoint x: 647, endPoint y: 242, distance: 116.1
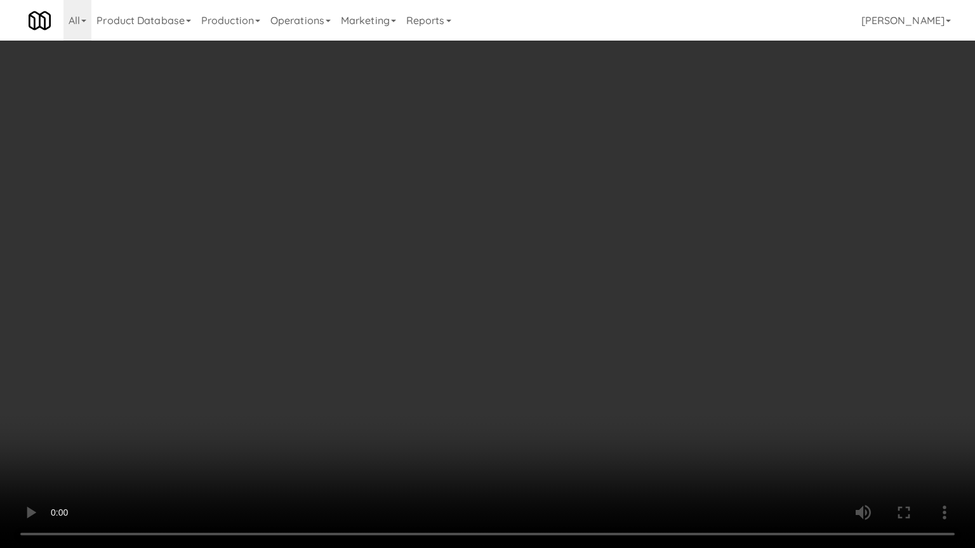
click at [622, 353] on video at bounding box center [487, 274] width 975 height 548
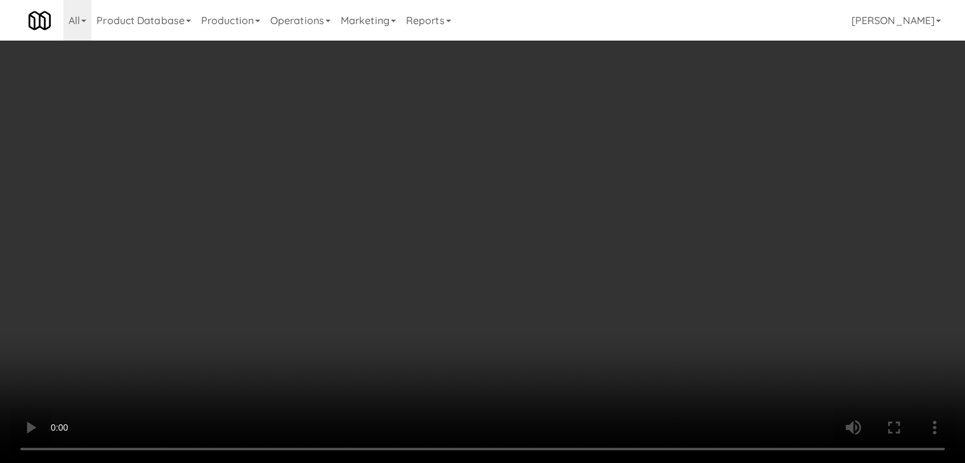
click at [697, 135] on button "Planogram" at bounding box center [687, 134] width 62 height 19
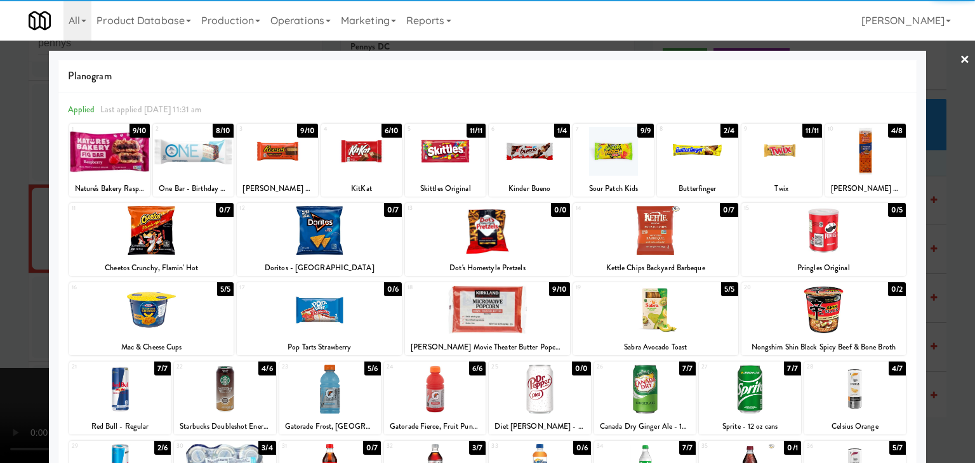
click at [270, 162] on div at bounding box center [277, 151] width 81 height 49
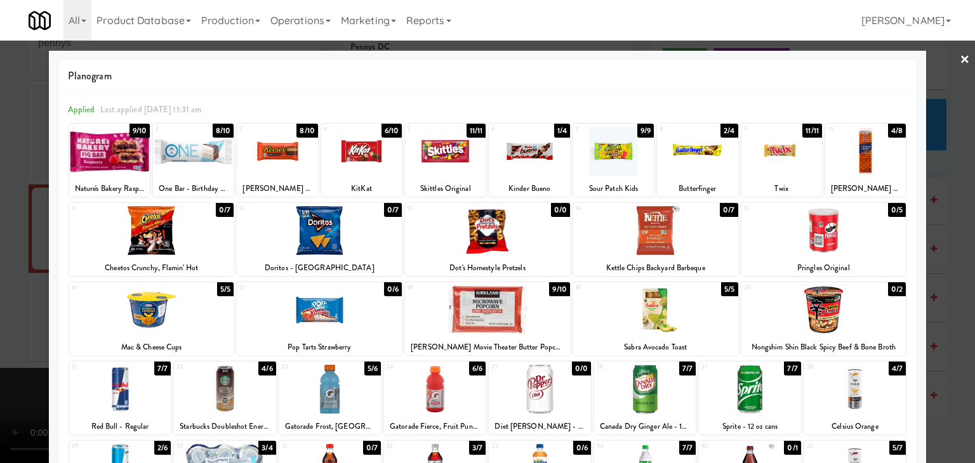
click at [871, 168] on div at bounding box center [865, 151] width 81 height 49
click at [0, 187] on div at bounding box center [487, 231] width 975 height 463
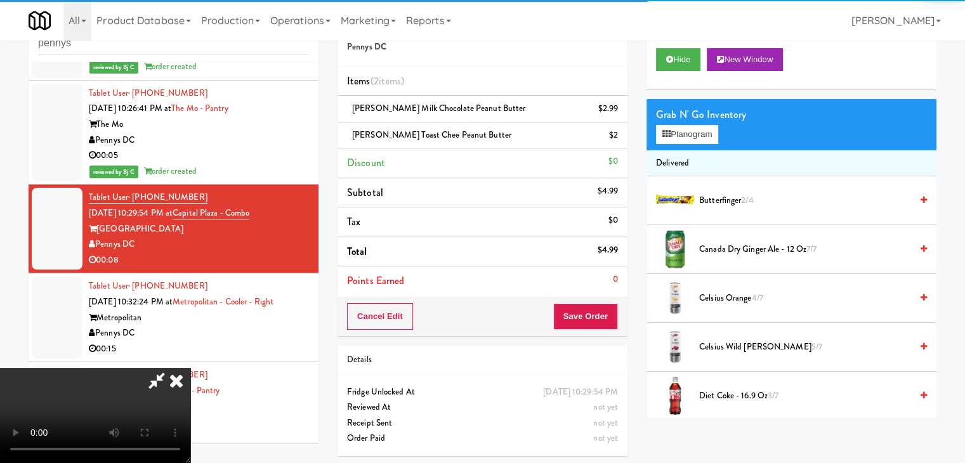
click at [190, 368] on video at bounding box center [95, 415] width 190 height 95
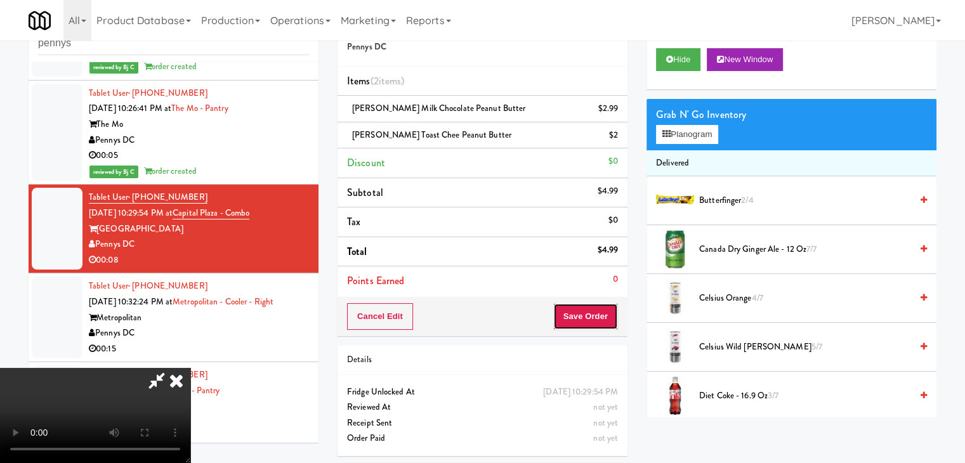
click at [589, 318] on button "Save Order" at bounding box center [585, 316] width 65 height 27
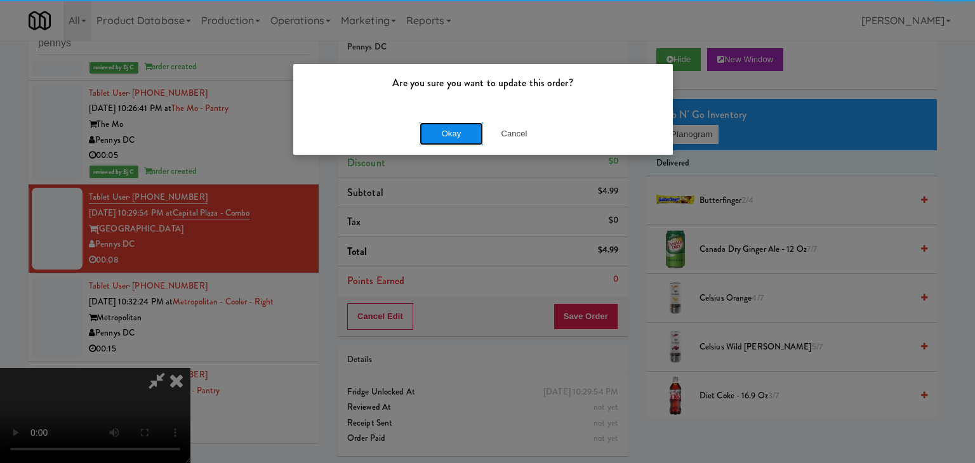
click at [462, 126] on button "Okay" at bounding box center [450, 133] width 63 height 23
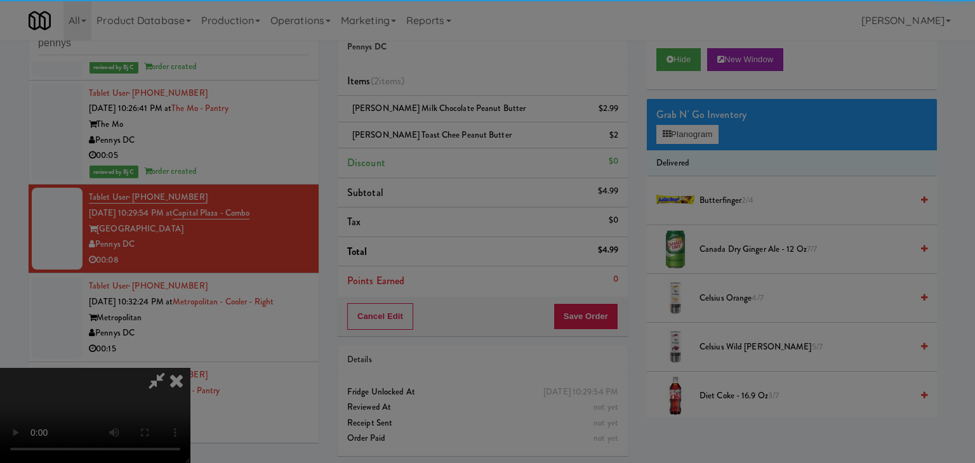
click at [462, 122] on button "Okay" at bounding box center [450, 110] width 63 height 23
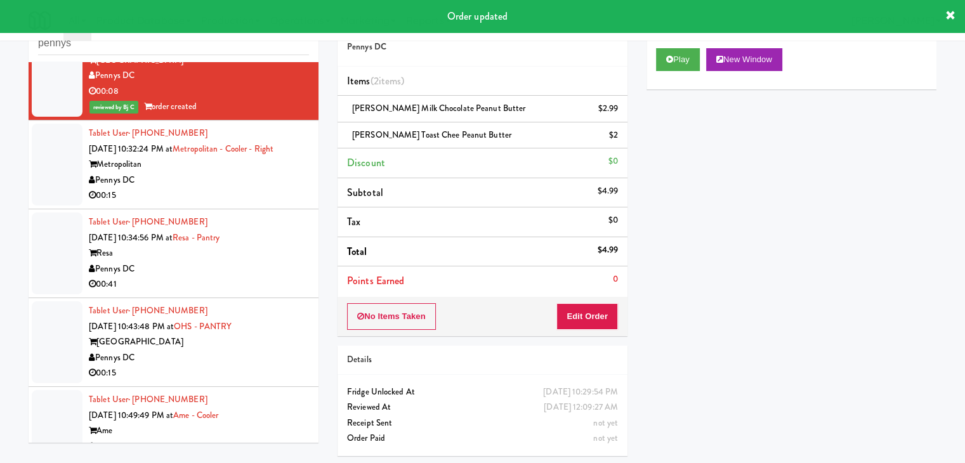
scroll to position [2109, 0]
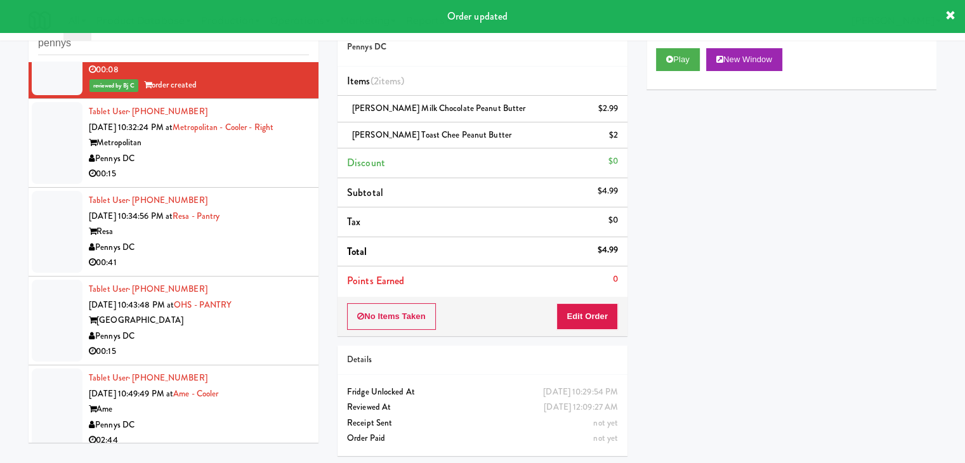
click at [246, 161] on div "Pennys DC" at bounding box center [199, 159] width 220 height 16
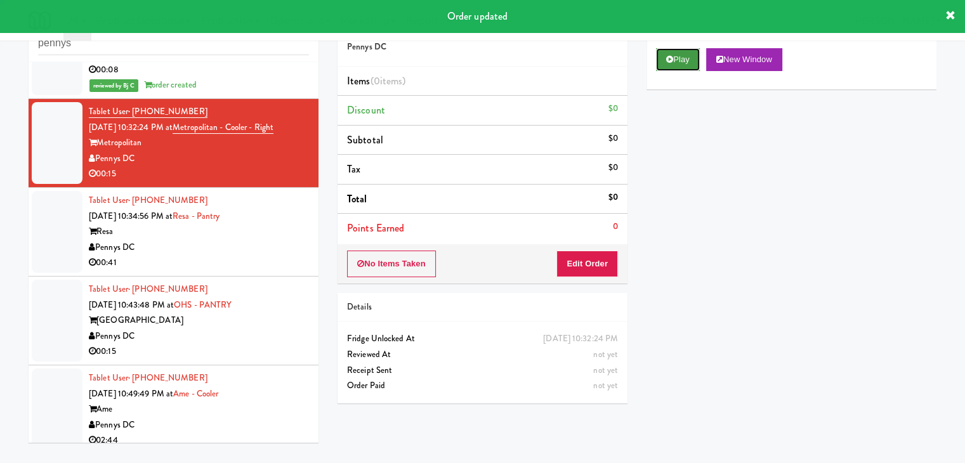
click at [695, 67] on button "Play" at bounding box center [678, 59] width 44 height 23
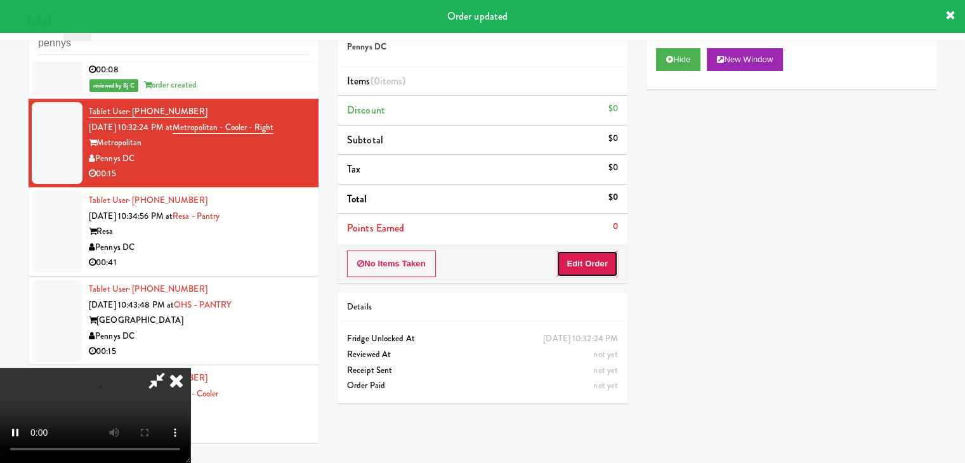
click at [601, 251] on button "Edit Order" at bounding box center [587, 264] width 62 height 27
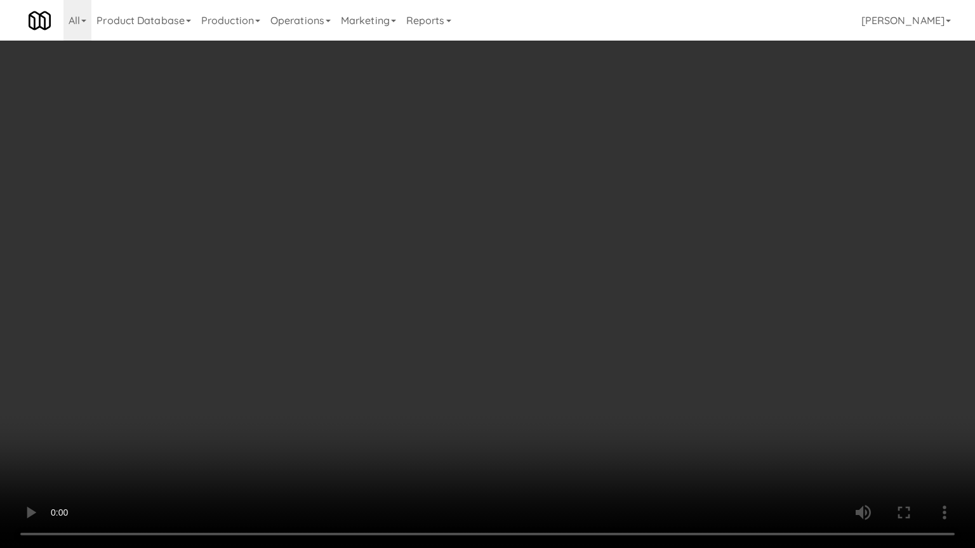
click at [584, 315] on video at bounding box center [487, 274] width 975 height 548
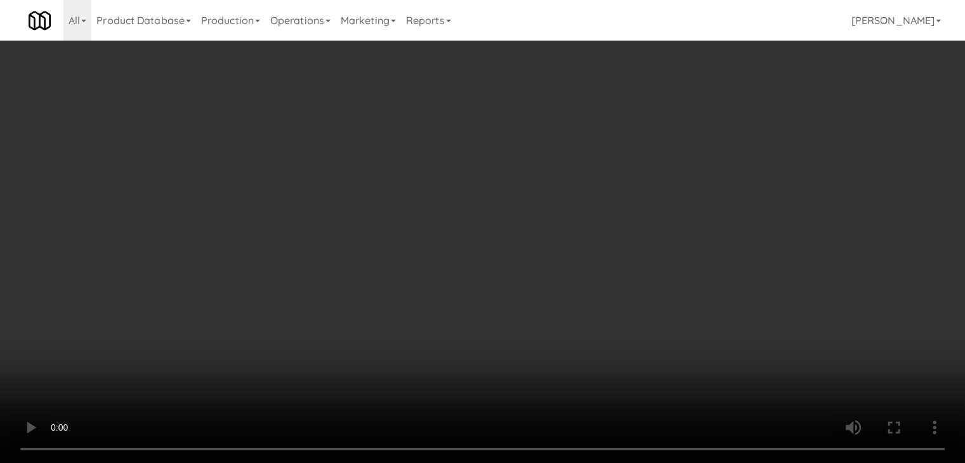
click at [685, 133] on button "Planogram" at bounding box center [687, 134] width 62 height 19
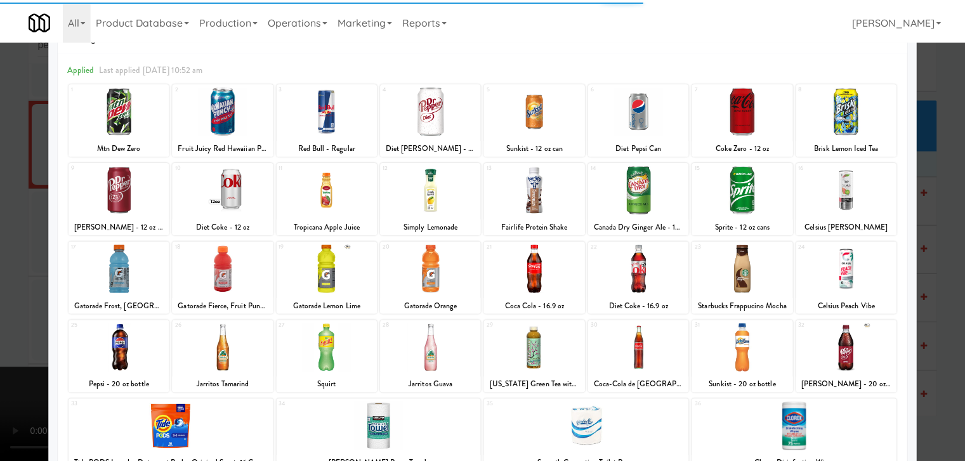
scroll to position [63, 0]
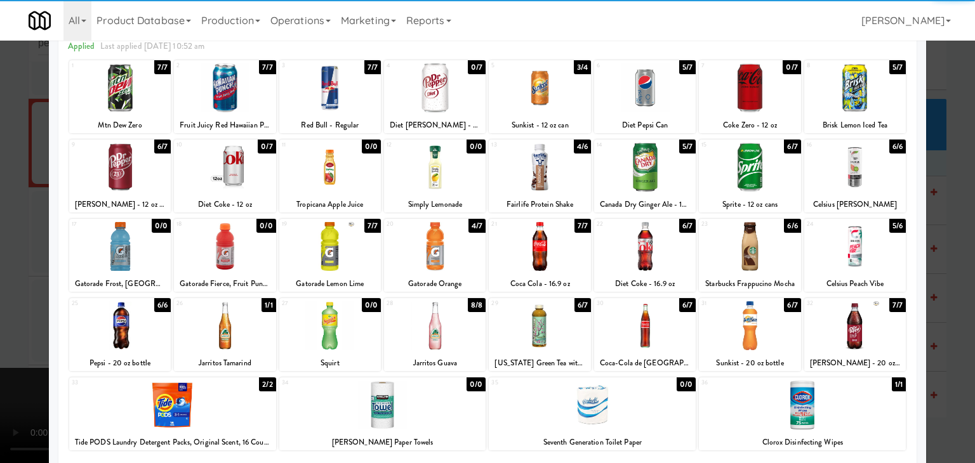
click at [326, 253] on div at bounding box center [330, 246] width 102 height 49
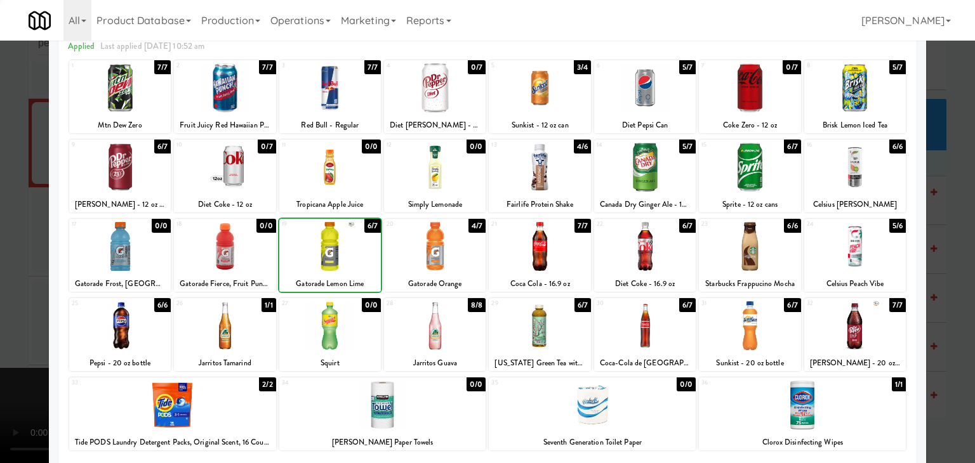
drag, startPoint x: 0, startPoint y: 256, endPoint x: 107, endPoint y: 254, distance: 107.2
click at [15, 255] on div at bounding box center [487, 231] width 975 height 463
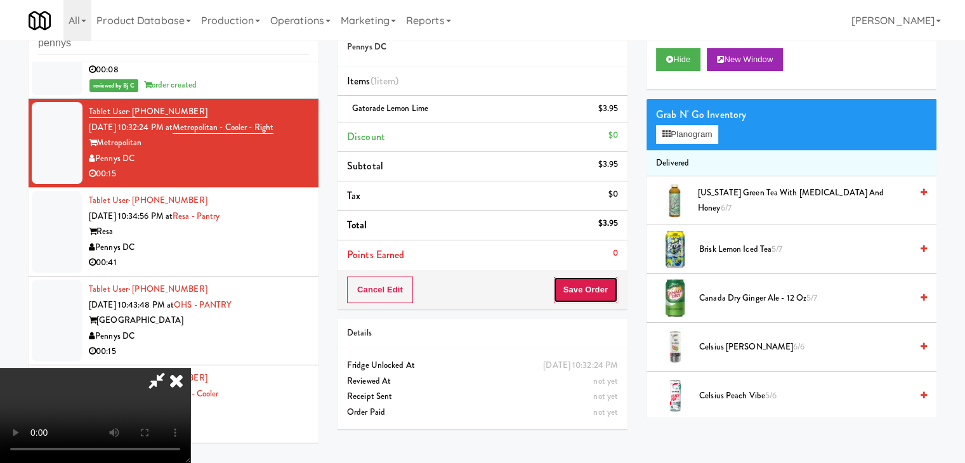
click at [598, 298] on button "Save Order" at bounding box center [585, 290] width 65 height 27
click at [599, 295] on button "Save Order" at bounding box center [585, 290] width 65 height 27
click at [600, 292] on button "Save Order" at bounding box center [585, 290] width 65 height 27
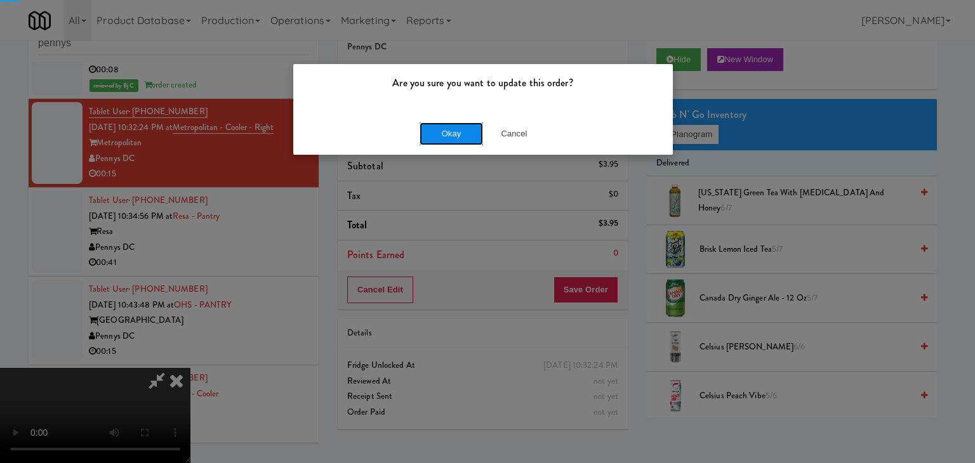
click at [447, 138] on button "Okay" at bounding box center [450, 133] width 63 height 23
click at [447, 138] on div "Okay Cancel" at bounding box center [482, 133] width 379 height 43
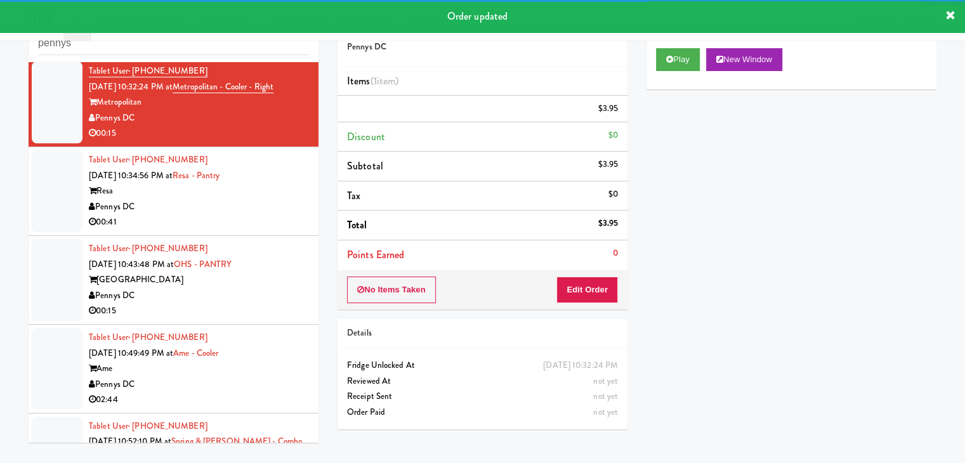
scroll to position [2172, 0]
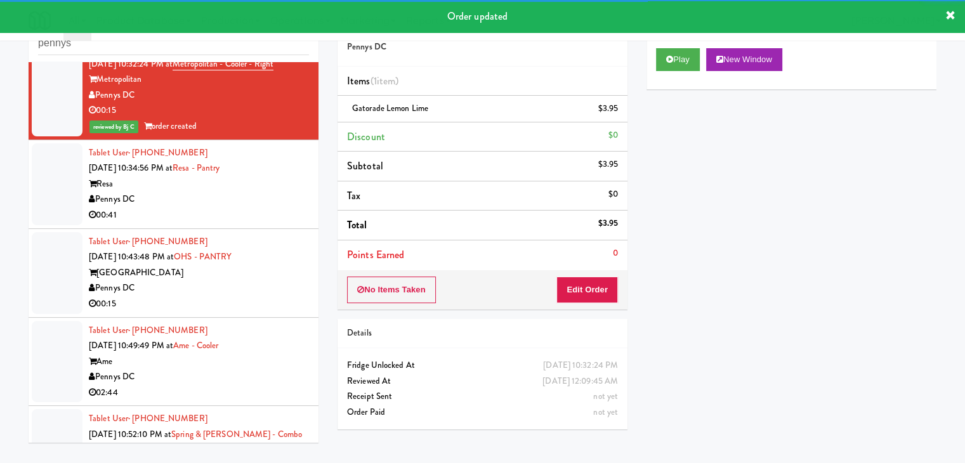
drag, startPoint x: 261, startPoint y: 187, endPoint x: 266, endPoint y: 191, distance: 7.2
click at [263, 188] on div "Resa" at bounding box center [199, 184] width 220 height 16
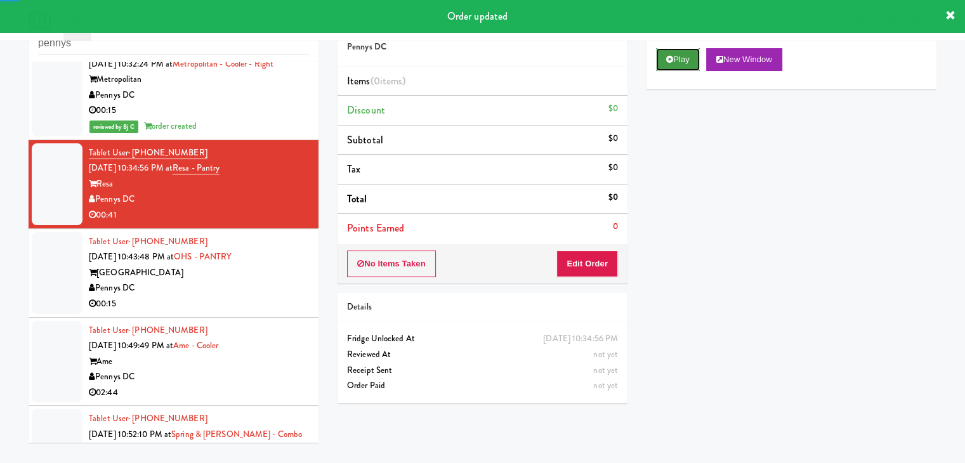
click at [688, 59] on button "Play" at bounding box center [678, 59] width 44 height 23
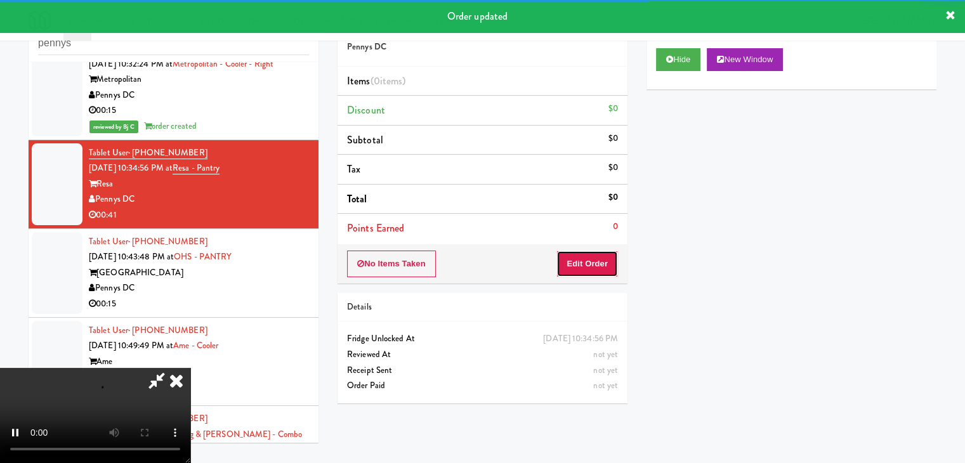
click at [596, 258] on button "Edit Order" at bounding box center [587, 264] width 62 height 27
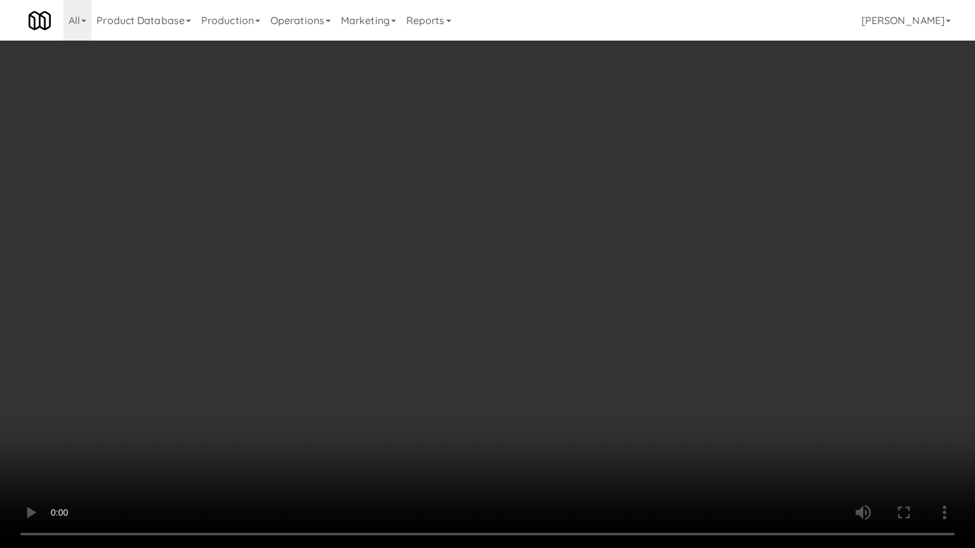
click at [533, 355] on video at bounding box center [487, 274] width 975 height 548
click at [537, 365] on video at bounding box center [487, 274] width 975 height 548
click at [543, 370] on video at bounding box center [487, 274] width 975 height 548
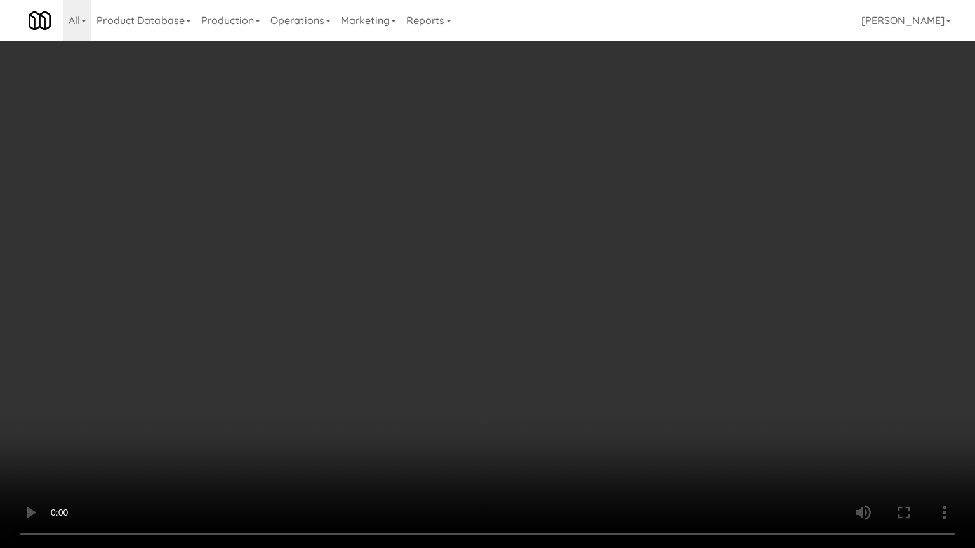
click at [543, 370] on video at bounding box center [487, 274] width 975 height 548
click at [548, 379] on video at bounding box center [487, 274] width 975 height 548
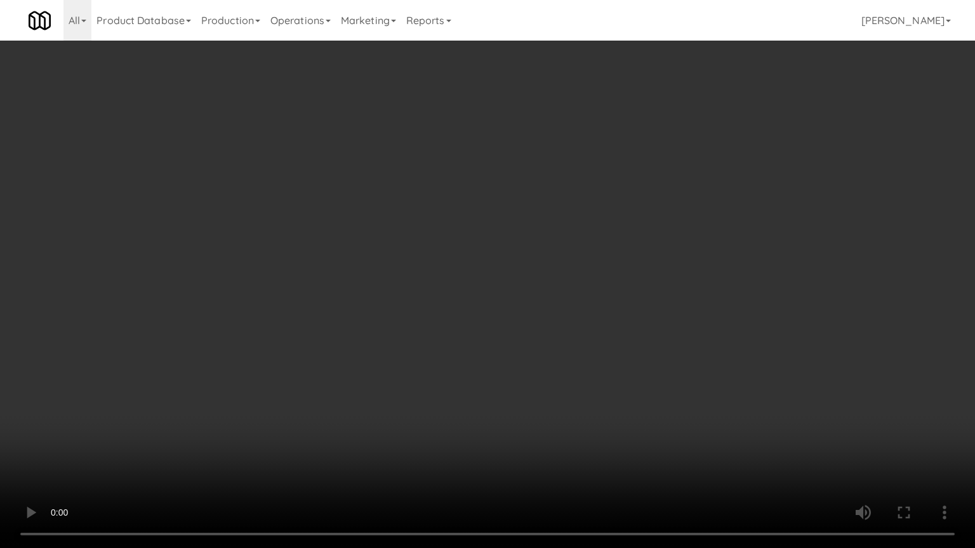
click at [548, 340] on video at bounding box center [487, 274] width 975 height 548
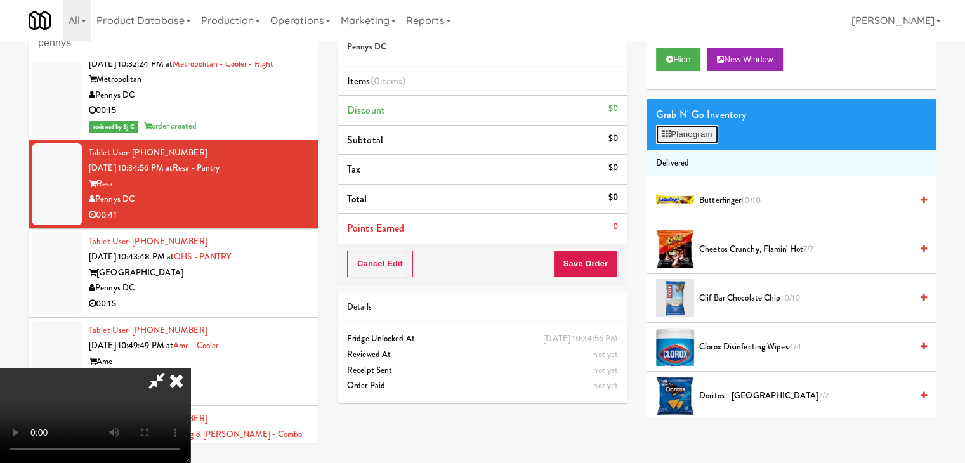
click at [691, 135] on button "Planogram" at bounding box center [687, 134] width 62 height 19
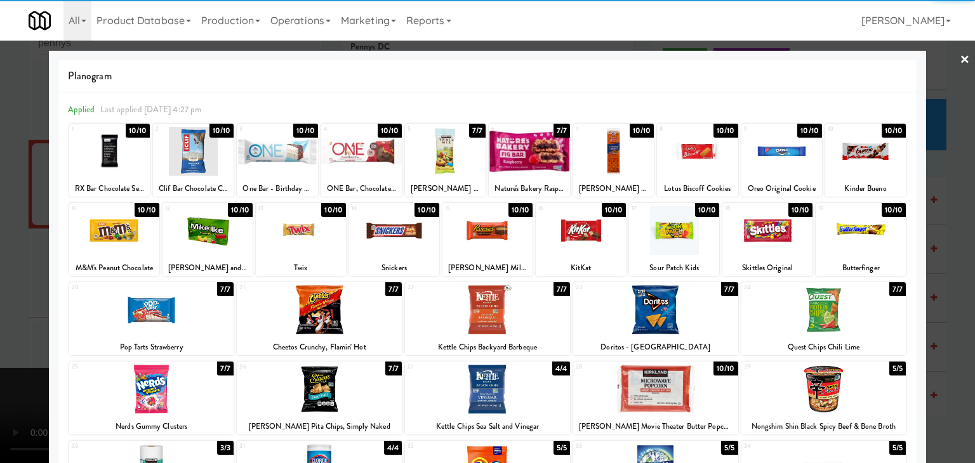
click at [617, 142] on div at bounding box center [613, 151] width 81 height 49
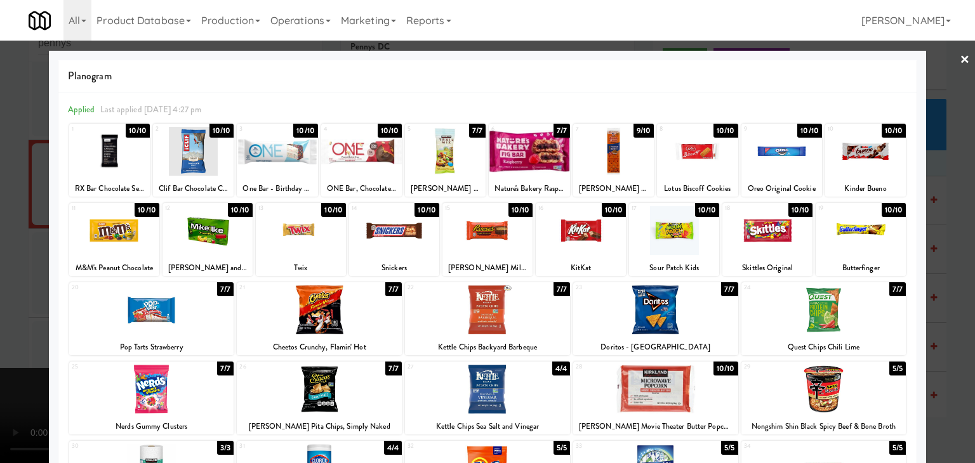
click at [685, 160] on div at bounding box center [697, 151] width 81 height 49
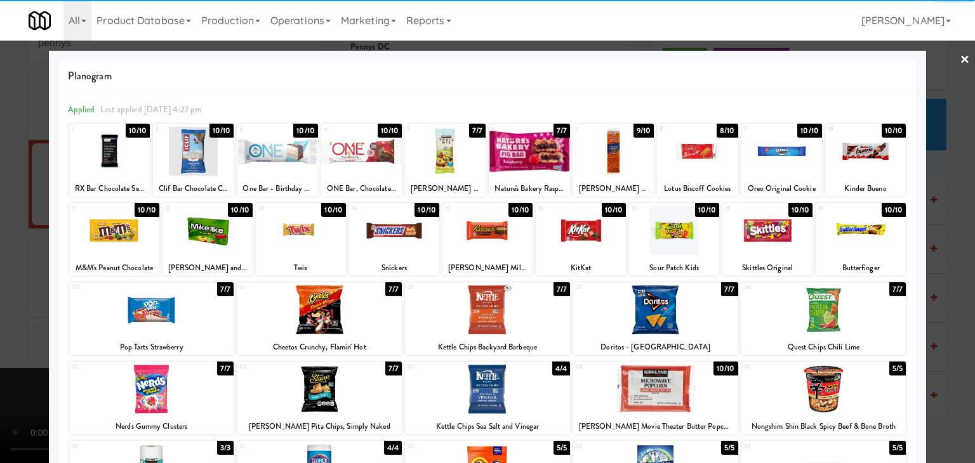
click at [958, 233] on div at bounding box center [487, 231] width 975 height 463
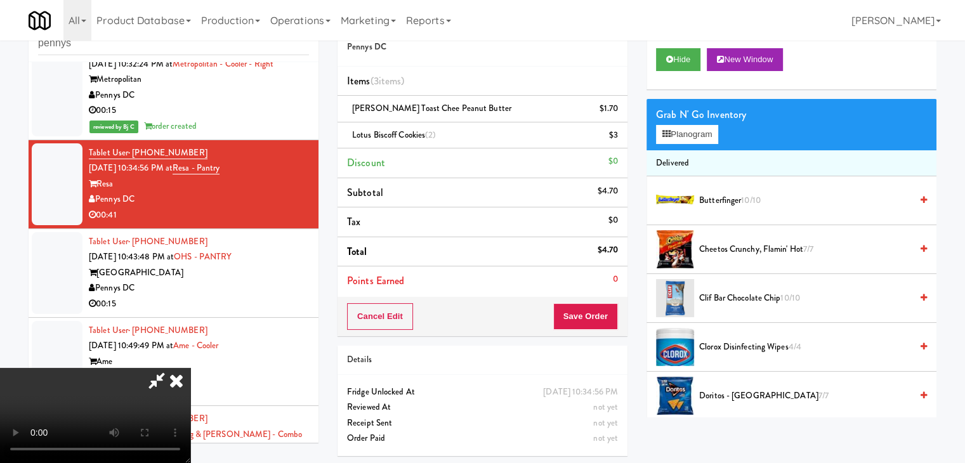
drag, startPoint x: 572, startPoint y: 308, endPoint x: 600, endPoint y: 310, distance: 28.6
click at [190, 368] on div at bounding box center [95, 415] width 190 height 95
click at [600, 310] on button "Save Order" at bounding box center [585, 316] width 65 height 27
click at [601, 312] on button "Save Order" at bounding box center [585, 316] width 65 height 27
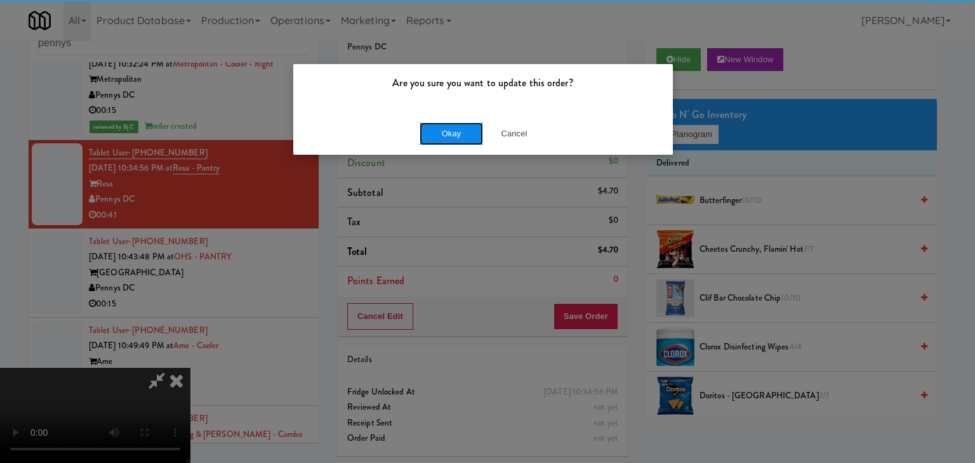
click at [456, 129] on button "Okay" at bounding box center [450, 133] width 63 height 23
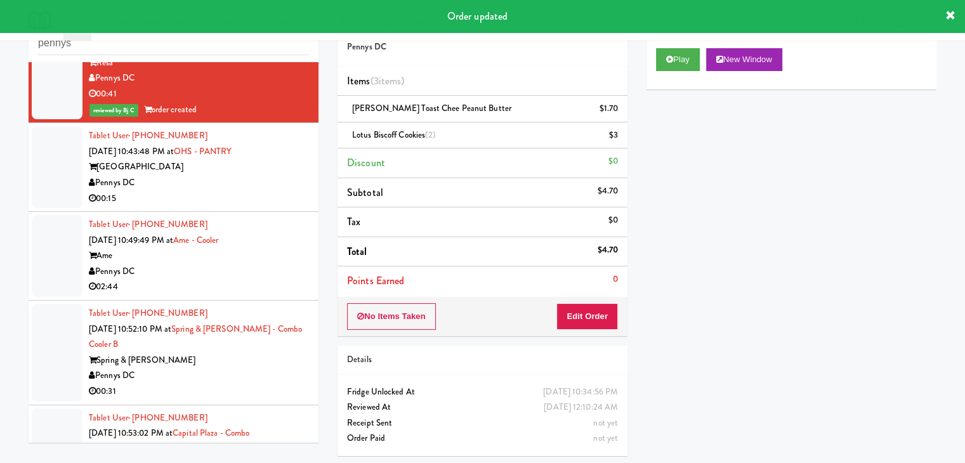
scroll to position [2299, 0]
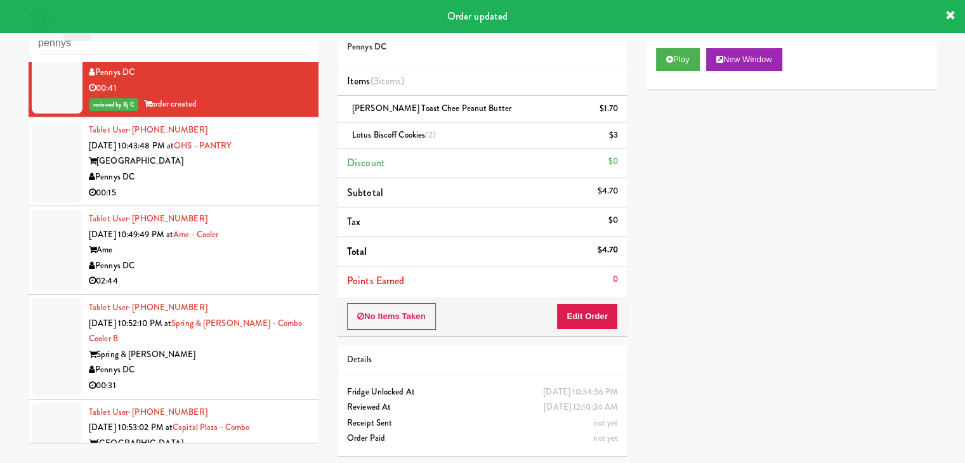
click at [245, 185] on div "00:15" at bounding box center [199, 193] width 220 height 16
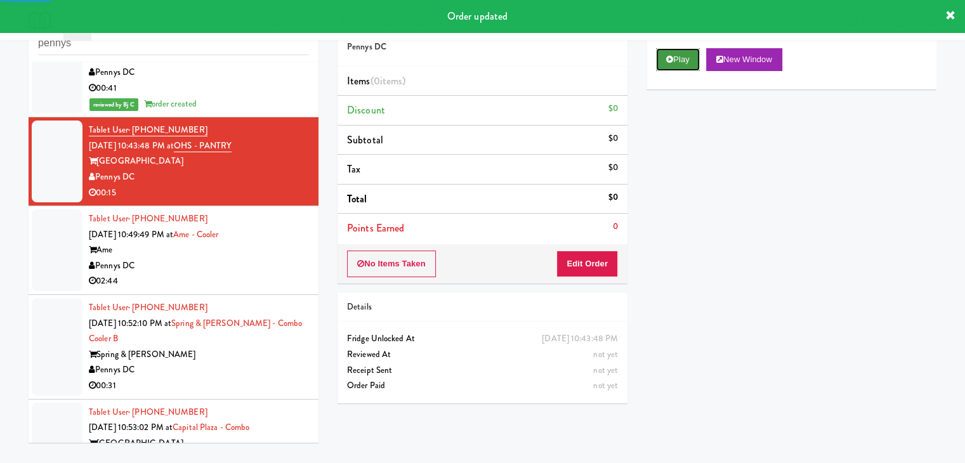
click at [693, 69] on button "Play" at bounding box center [678, 59] width 44 height 23
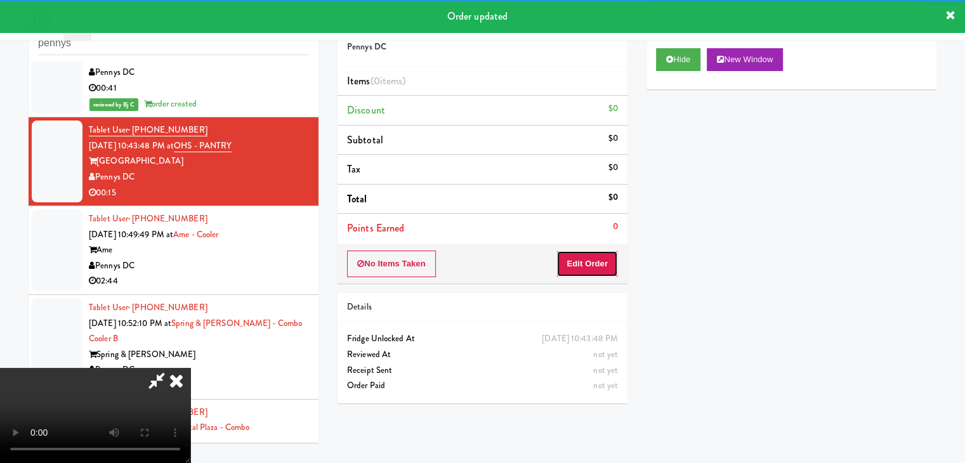
click at [594, 257] on button "Edit Order" at bounding box center [587, 264] width 62 height 27
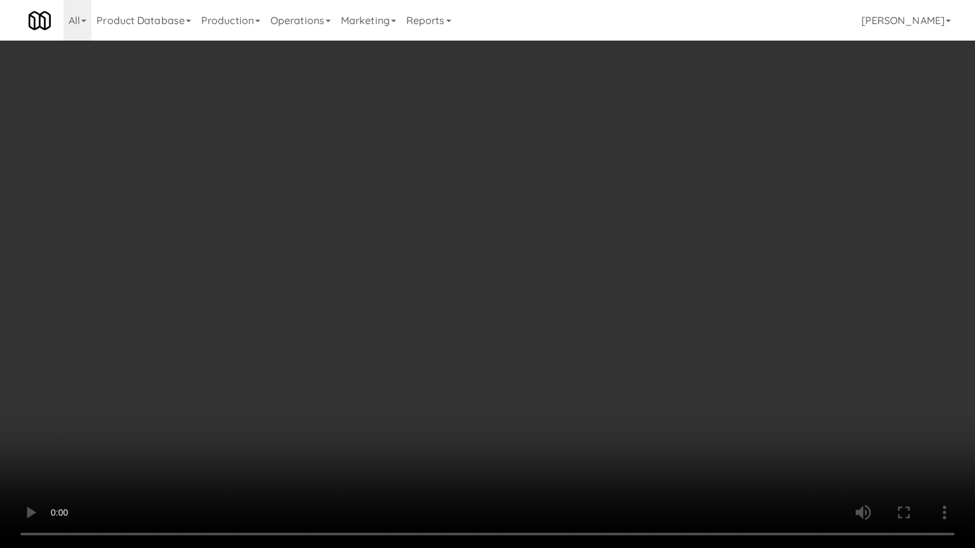
click at [589, 320] on video at bounding box center [487, 274] width 975 height 548
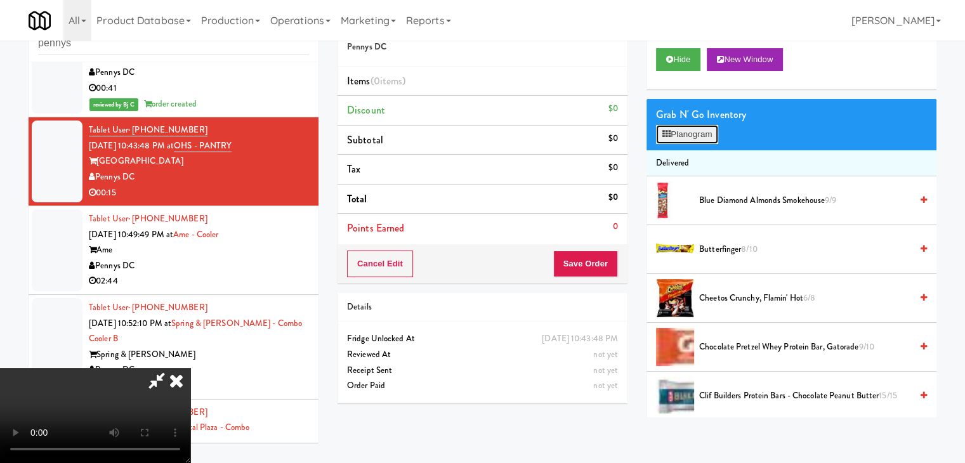
click at [696, 138] on button "Planogram" at bounding box center [687, 134] width 62 height 19
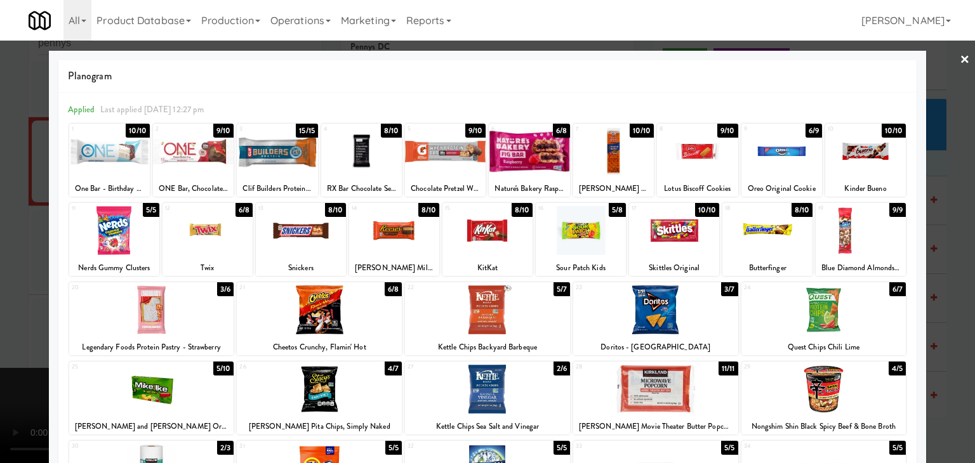
click at [607, 158] on div at bounding box center [613, 151] width 81 height 49
click at [865, 232] on div at bounding box center [860, 230] width 90 height 49
drag, startPoint x: 0, startPoint y: 185, endPoint x: 193, endPoint y: 214, distance: 195.0
click at [6, 185] on div at bounding box center [487, 231] width 975 height 463
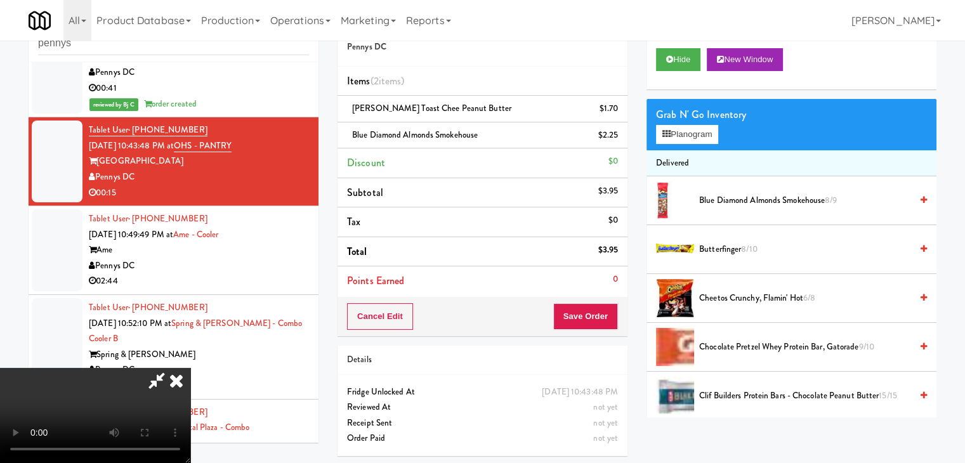
click at [190, 368] on video at bounding box center [95, 415] width 190 height 95
click at [620, 115] on icon at bounding box center [619, 113] width 6 height 8
click at [620, 136] on icon at bounding box center [619, 140] width 6 height 8
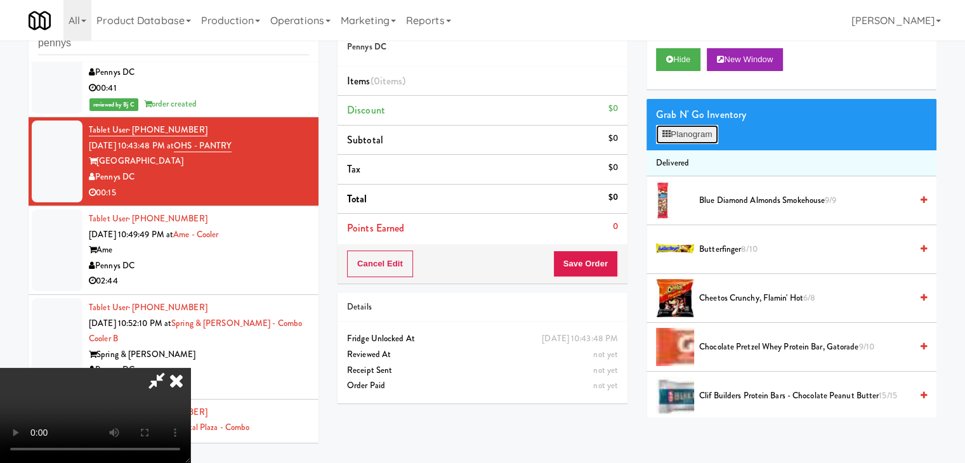
click at [693, 135] on button "Planogram" at bounding box center [687, 134] width 62 height 19
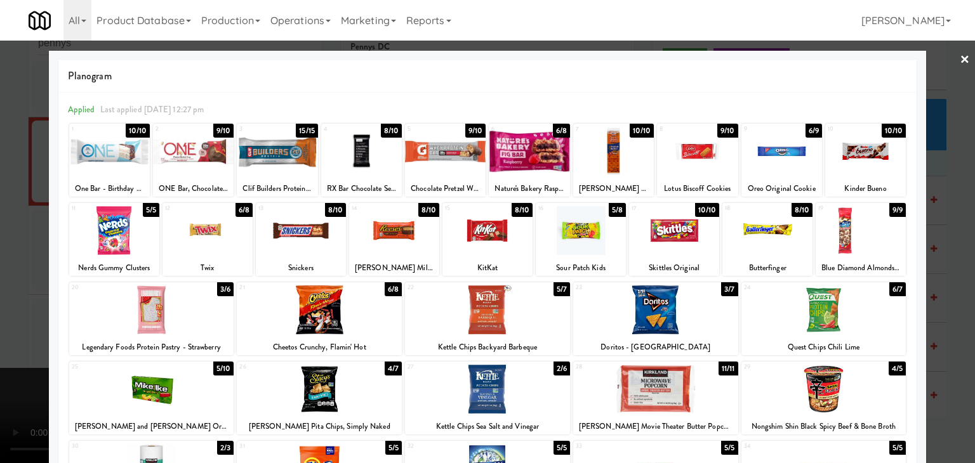
click at [865, 230] on div at bounding box center [860, 230] width 90 height 49
click at [680, 155] on div at bounding box center [697, 151] width 81 height 49
drag, startPoint x: 0, startPoint y: 180, endPoint x: 87, endPoint y: 201, distance: 89.4
click at [0, 181] on div at bounding box center [487, 231] width 975 height 463
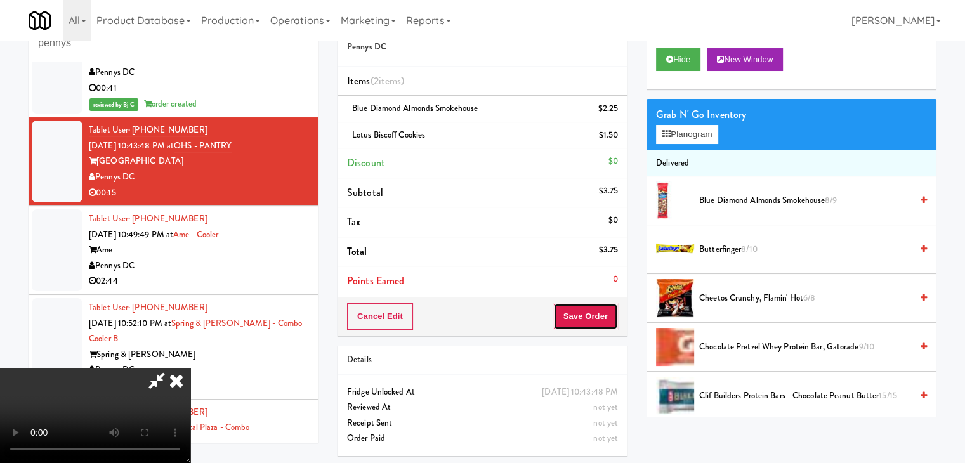
click at [593, 314] on button "Save Order" at bounding box center [585, 316] width 65 height 27
click at [596, 313] on button "Save Order" at bounding box center [585, 316] width 65 height 27
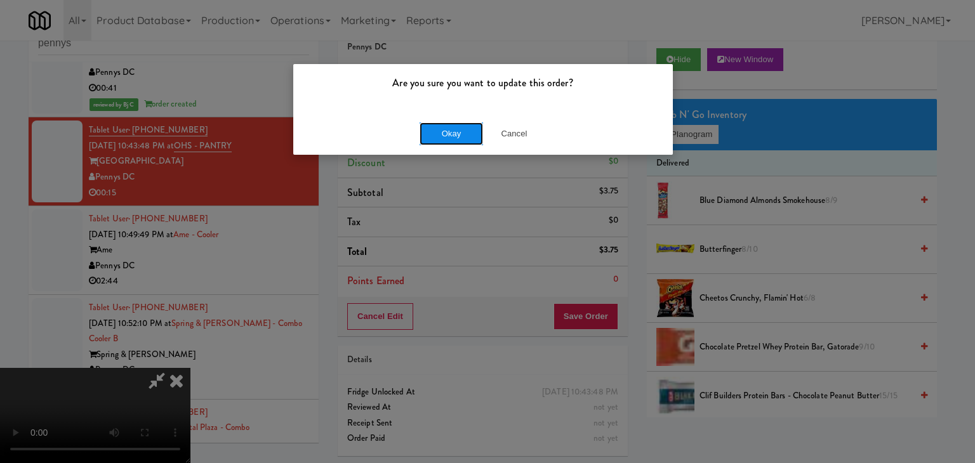
click at [467, 130] on button "Okay" at bounding box center [450, 133] width 63 height 23
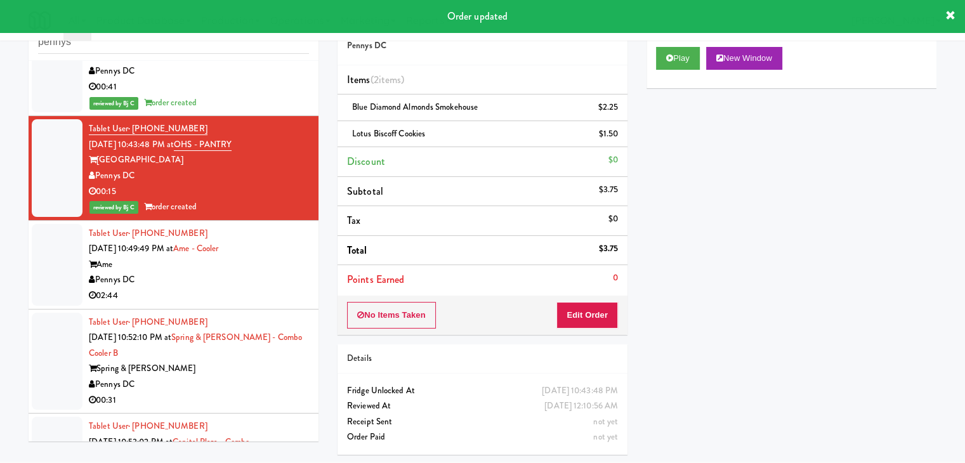
click at [264, 276] on div "Pennys DC" at bounding box center [199, 280] width 220 height 16
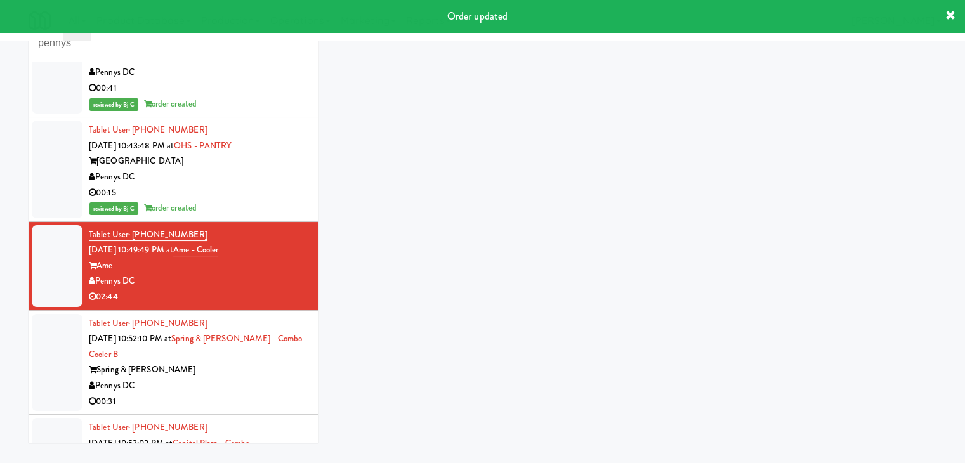
scroll to position [41, 0]
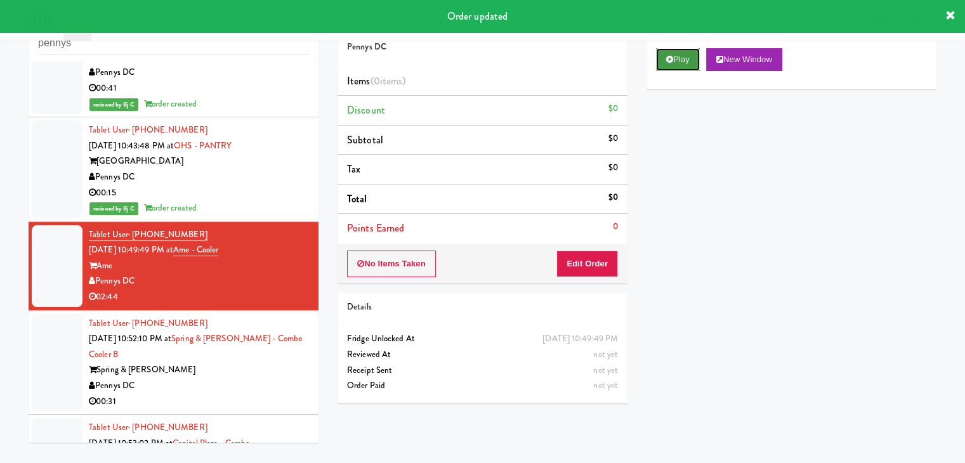
click at [677, 68] on button "Play" at bounding box center [678, 59] width 44 height 23
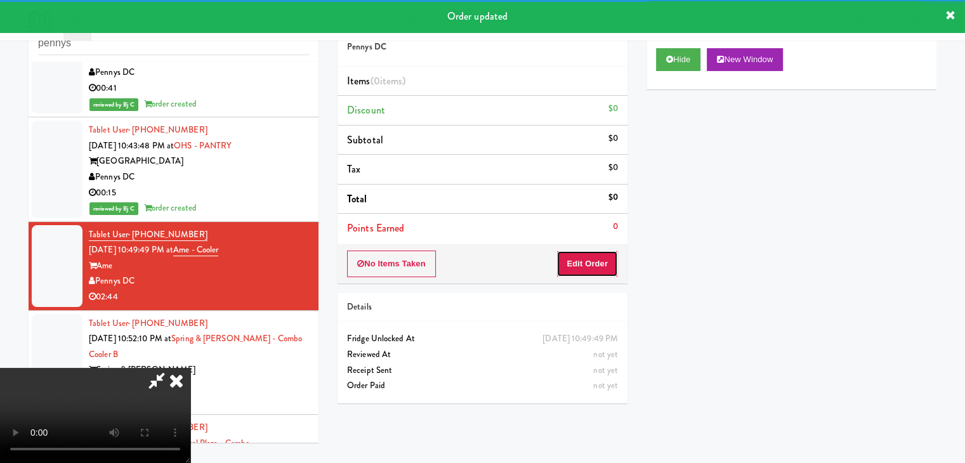
click at [591, 264] on button "Edit Order" at bounding box center [587, 264] width 62 height 27
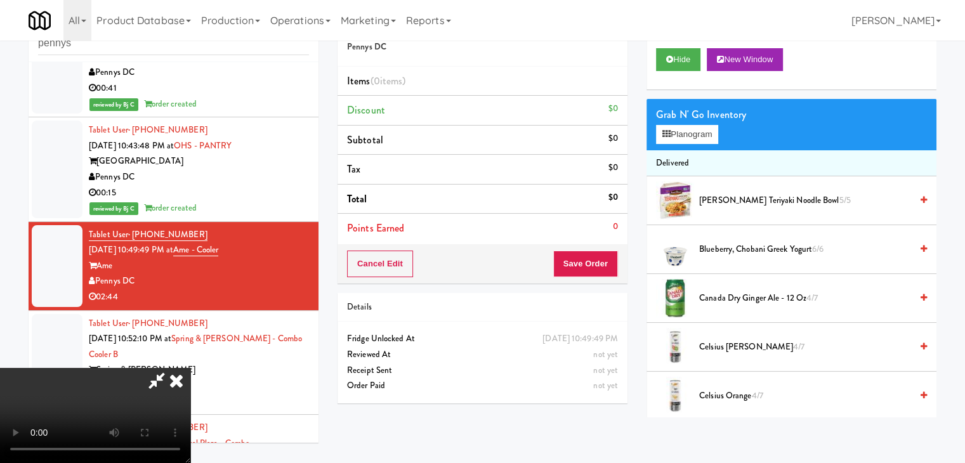
scroll to position [0, 0]
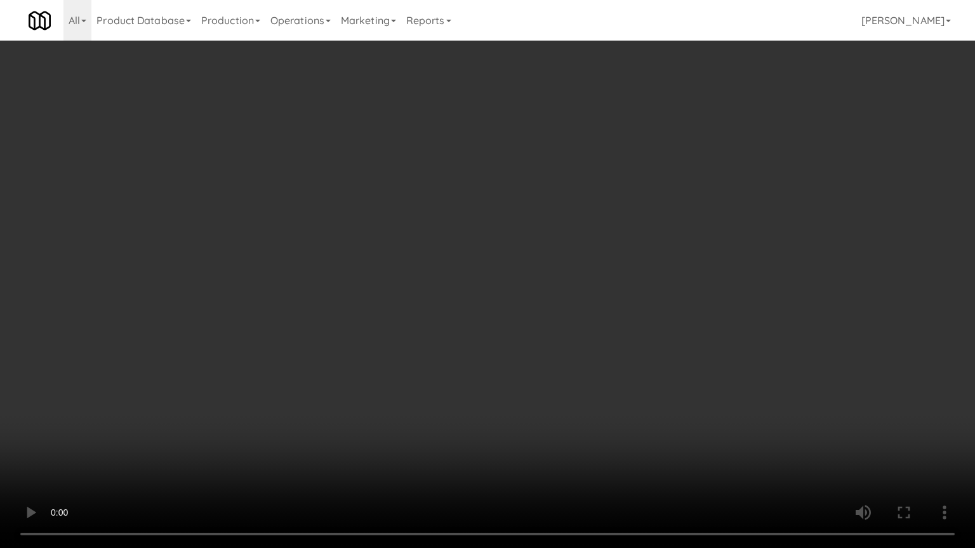
click at [628, 353] on video at bounding box center [487, 274] width 975 height 548
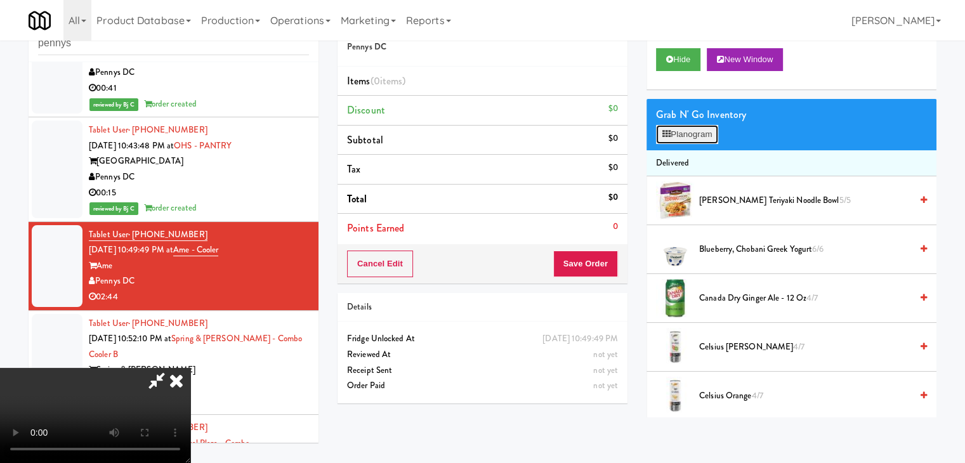
click at [704, 136] on button "Planogram" at bounding box center [687, 134] width 62 height 19
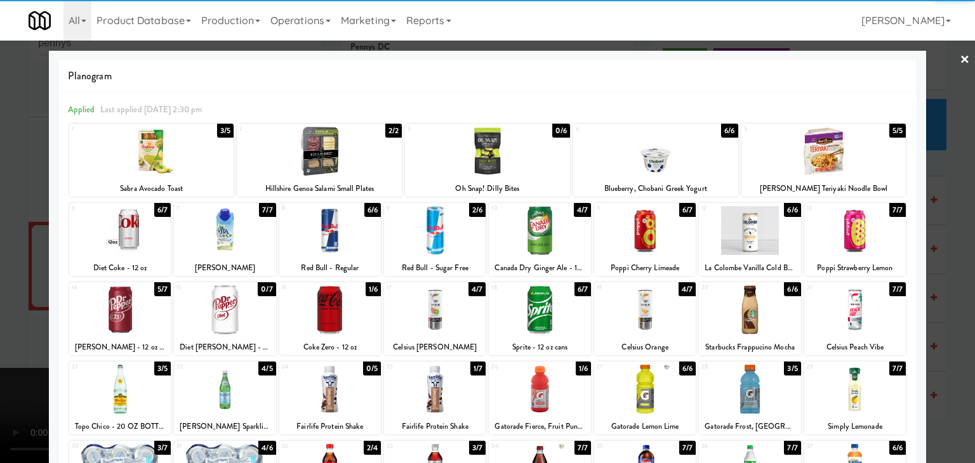
click at [500, 153] on div at bounding box center [487, 151] width 165 height 49
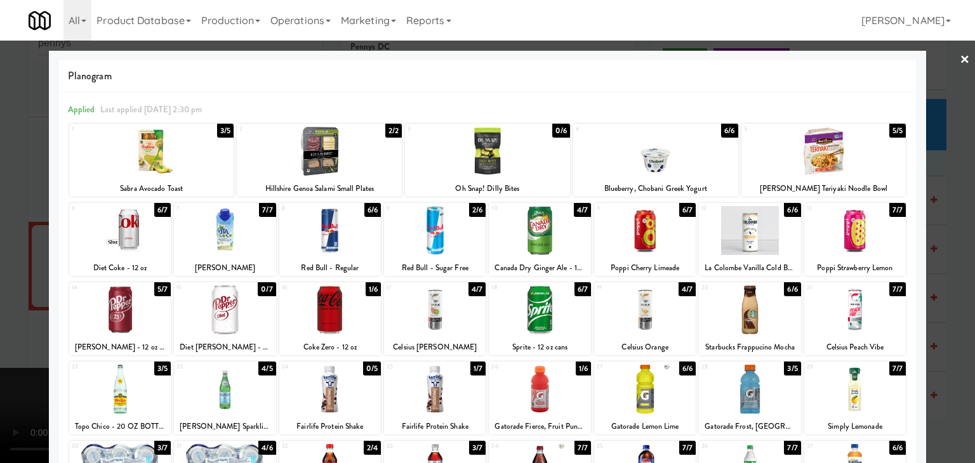
click at [0, 242] on div at bounding box center [487, 231] width 975 height 463
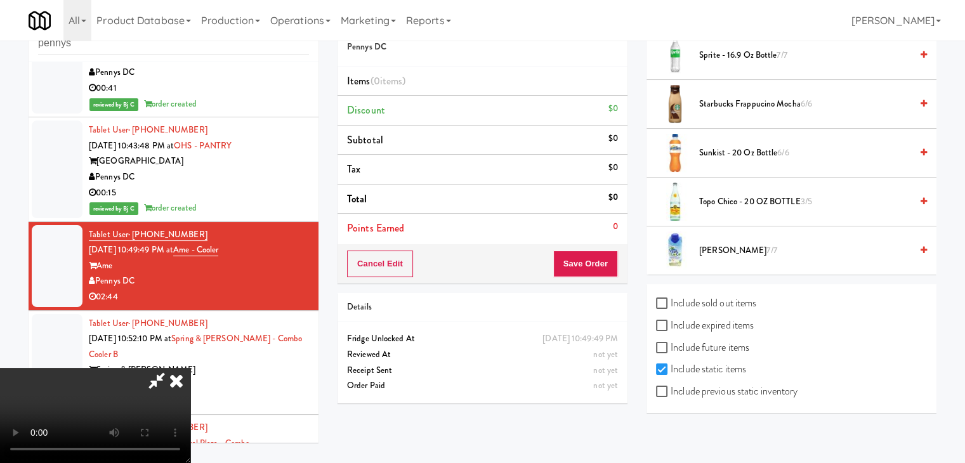
click at [744, 384] on label "Include previous static inventory" at bounding box center [726, 391] width 141 height 19
click at [671, 387] on input "Include previous static inventory" at bounding box center [663, 392] width 15 height 10
checkbox input "true"
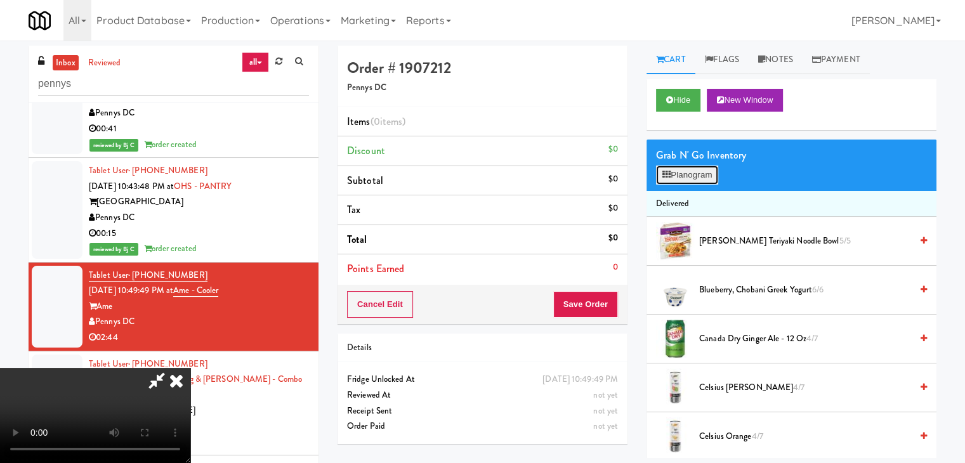
click at [707, 168] on button "Planogram" at bounding box center [687, 175] width 62 height 19
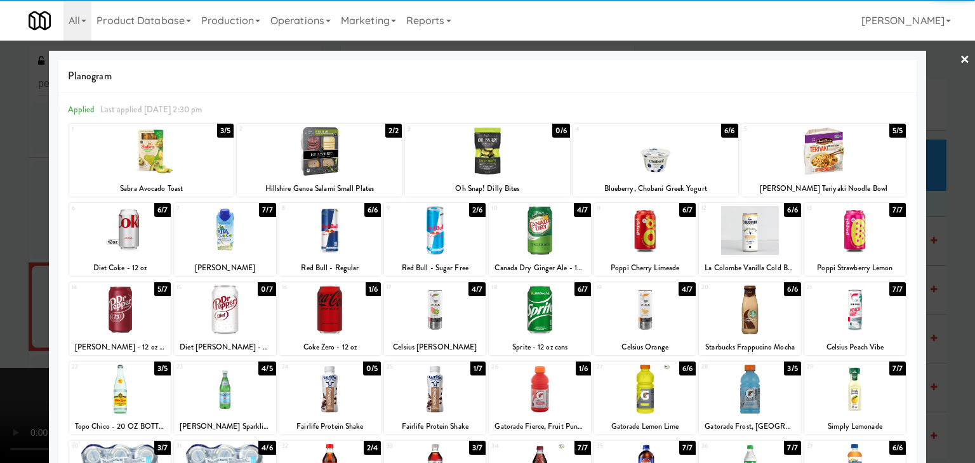
click at [499, 151] on div at bounding box center [487, 151] width 165 height 49
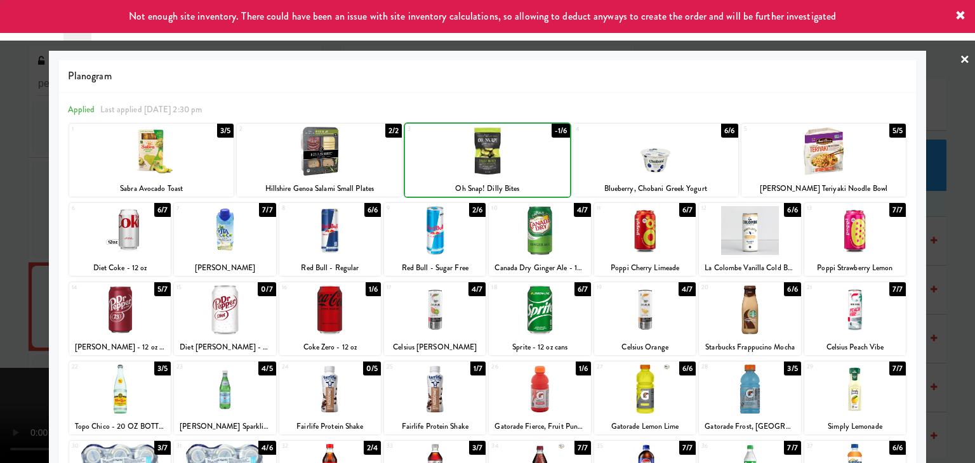
drag, startPoint x: 2, startPoint y: 226, endPoint x: 81, endPoint y: 226, distance: 78.7
click at [5, 226] on div at bounding box center [487, 231] width 975 height 463
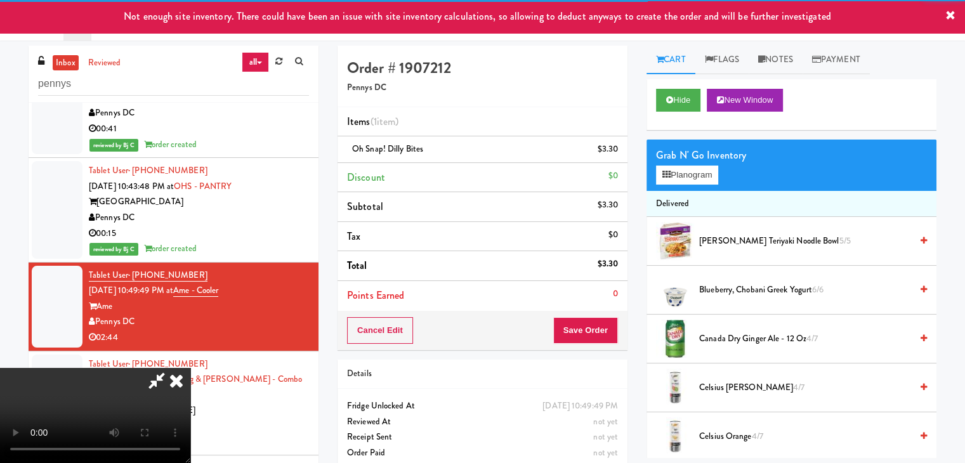
click at [190, 368] on video at bounding box center [95, 415] width 190 height 95
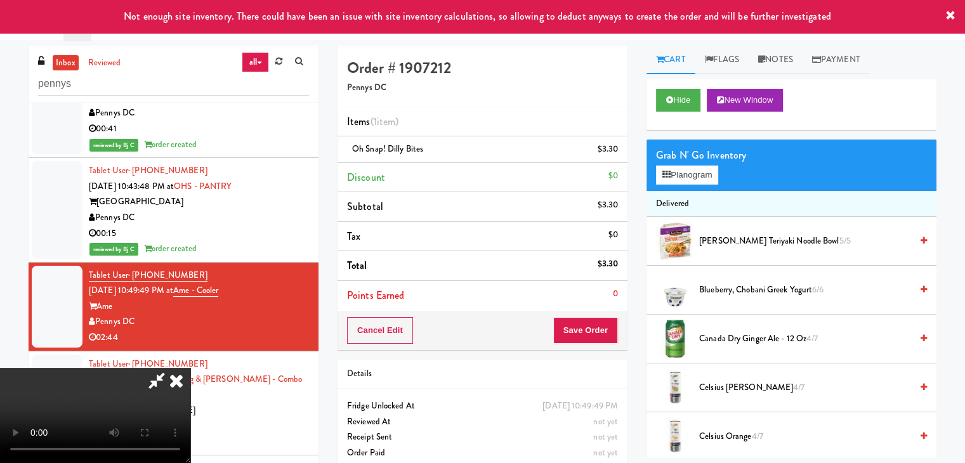
scroll to position [178, 0]
click at [190, 378] on video at bounding box center [95, 415] width 190 height 95
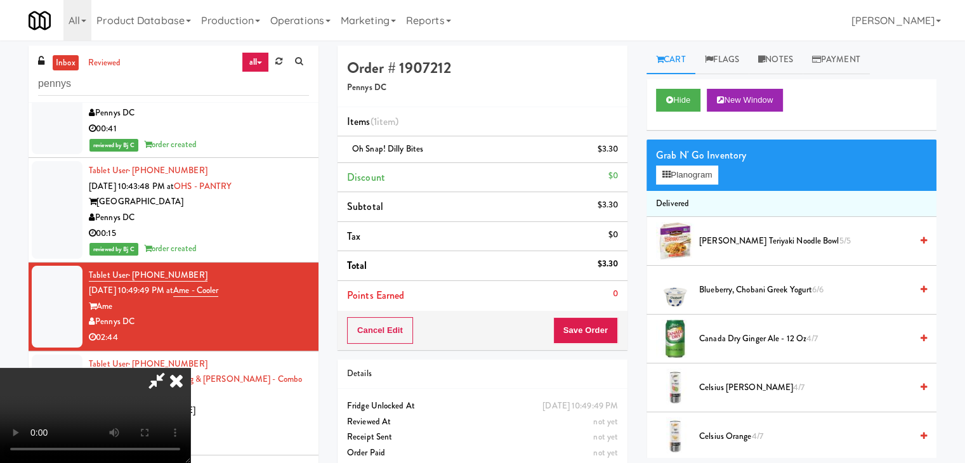
scroll to position [63, 0]
click at [601, 325] on button "Save Order" at bounding box center [585, 330] width 65 height 27
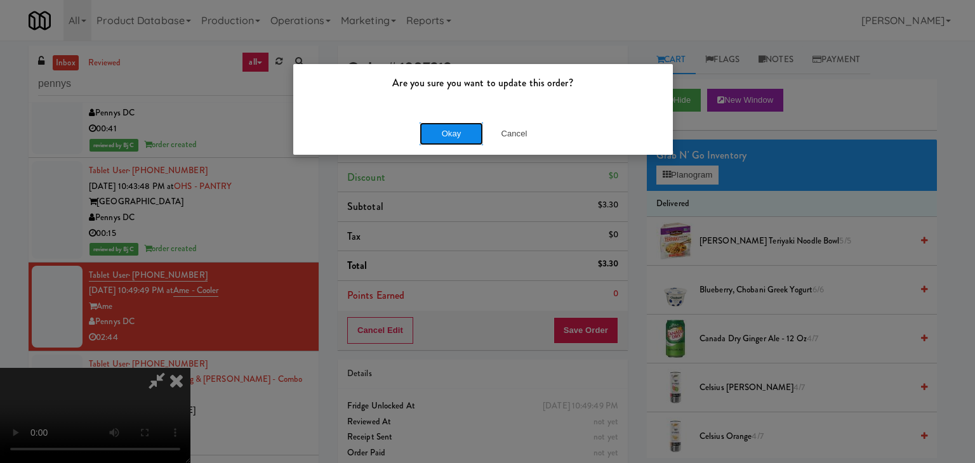
click at [447, 133] on button "Okay" at bounding box center [450, 133] width 63 height 23
click at [447, 133] on div "Okay Cancel" at bounding box center [482, 133] width 379 height 43
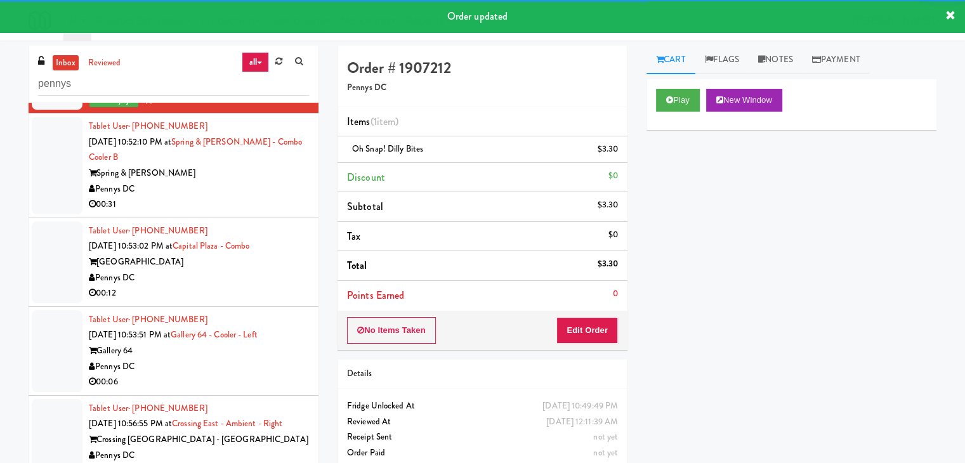
scroll to position [2553, 0]
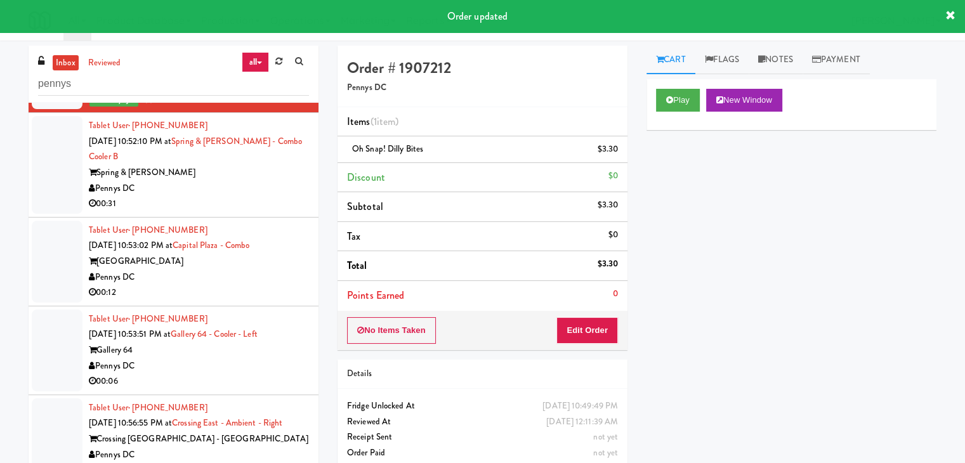
click at [258, 213] on li "Tablet User · (443) 977-1129 Sep 4, 2025 10:52:10 PM at Spring & Thayer - Combo…" at bounding box center [174, 165] width 290 height 105
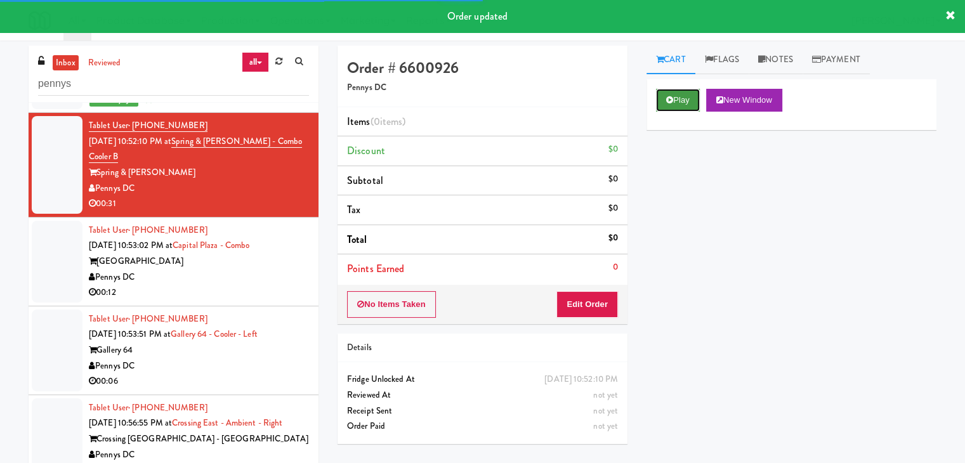
click at [673, 103] on button "Play" at bounding box center [678, 100] width 44 height 23
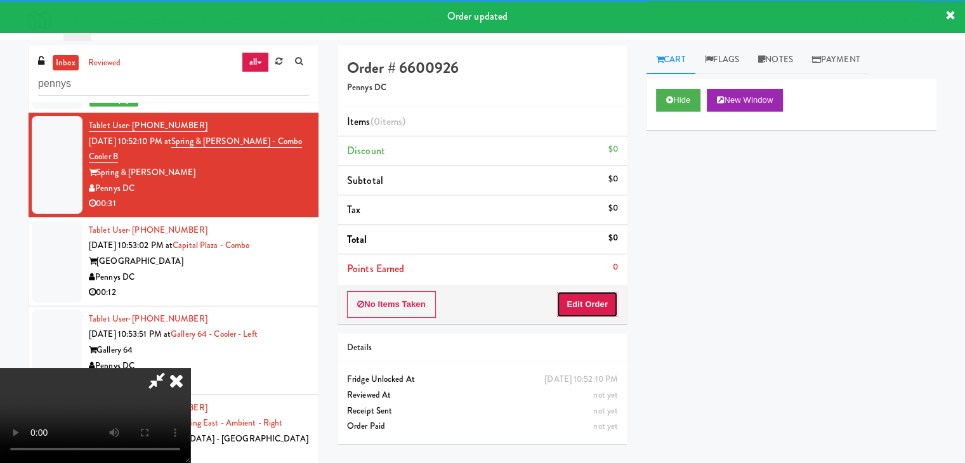
click at [589, 298] on button "Edit Order" at bounding box center [587, 304] width 62 height 27
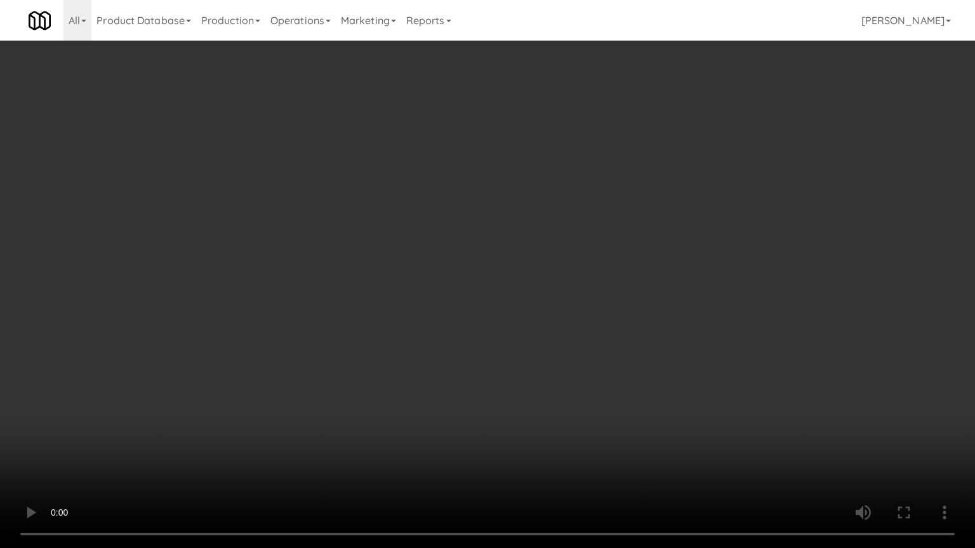
click at [561, 350] on video at bounding box center [487, 274] width 975 height 548
click at [563, 350] on video at bounding box center [487, 274] width 975 height 548
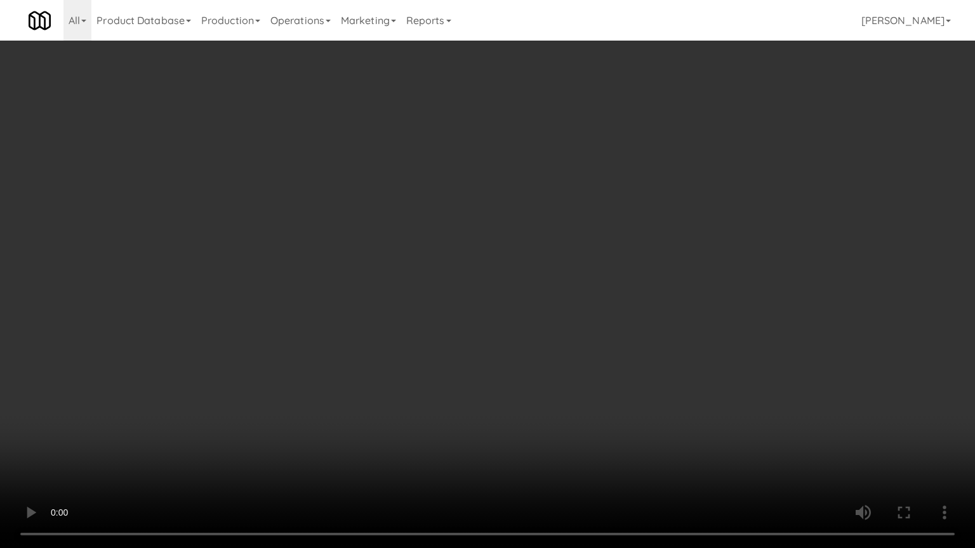
click at [565, 350] on video at bounding box center [487, 274] width 975 height 548
click at [567, 350] on video at bounding box center [487, 274] width 975 height 548
click at [567, 346] on video at bounding box center [487, 274] width 975 height 548
click at [490, 380] on video at bounding box center [487, 274] width 975 height 548
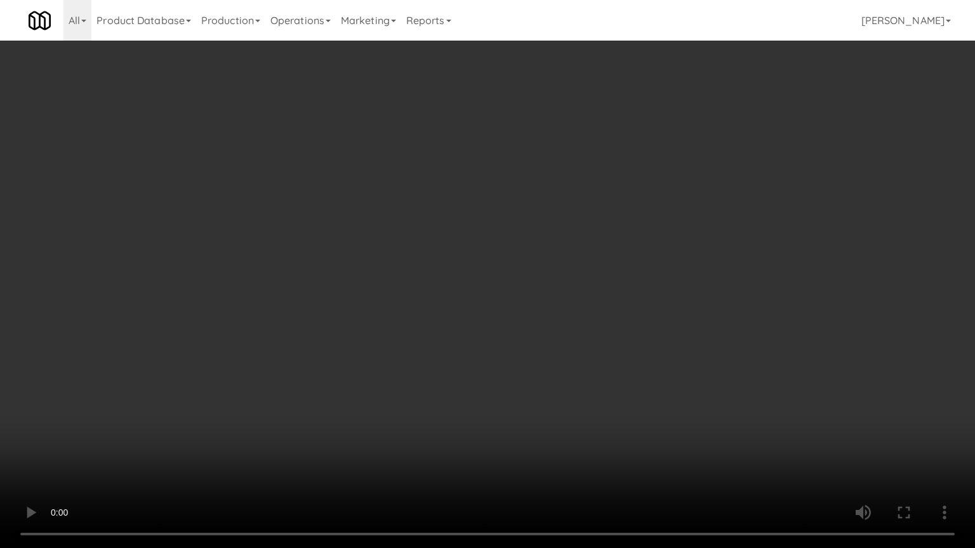
click at [490, 380] on video at bounding box center [487, 274] width 975 height 548
click at [490, 381] on video at bounding box center [487, 274] width 975 height 548
click at [617, 287] on video at bounding box center [487, 274] width 975 height 548
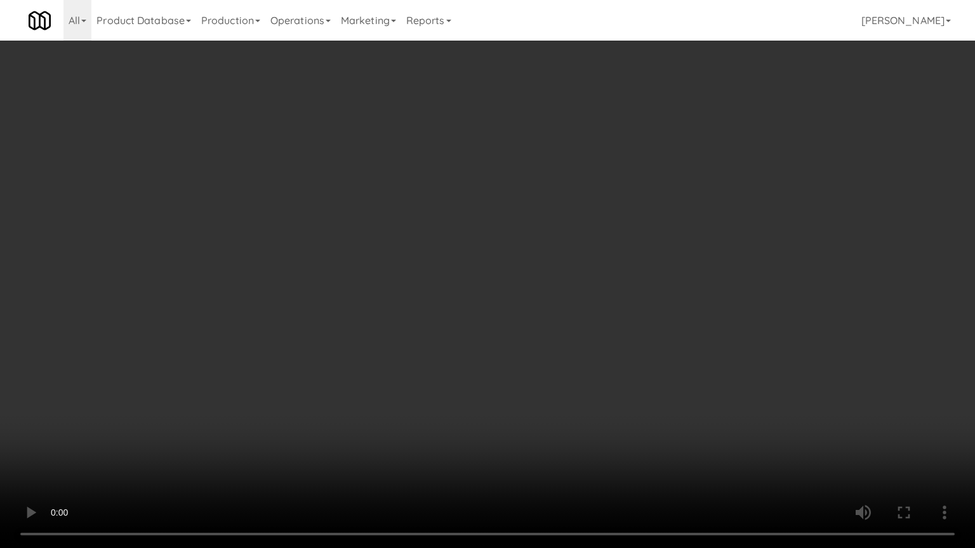
click at [688, 416] on video at bounding box center [487, 274] width 975 height 548
click at [685, 408] on video at bounding box center [487, 274] width 975 height 548
drag, startPoint x: 685, startPoint y: 408, endPoint x: 689, endPoint y: 334, distance: 74.3
click at [685, 400] on video at bounding box center [487, 274] width 975 height 548
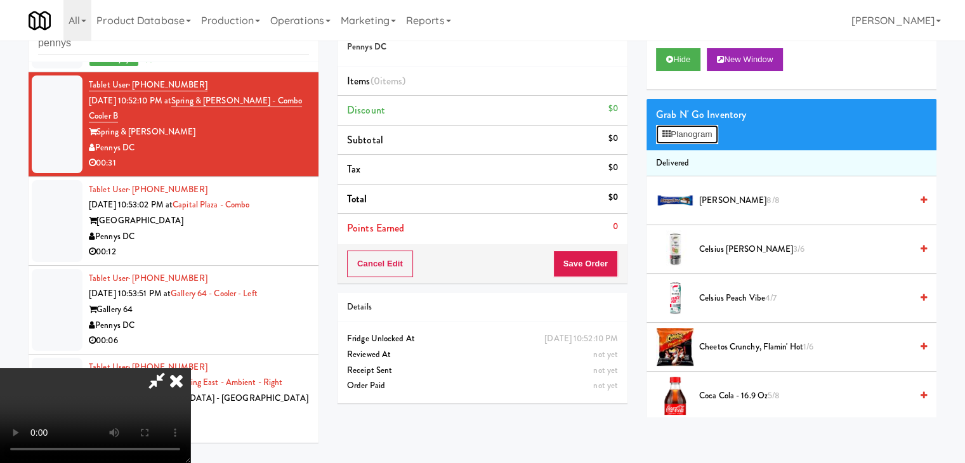
click at [704, 112] on div "Grab N' Go Inventory Planogram" at bounding box center [792, 124] width 290 height 51
click at [695, 130] on div "Grab N' Go Inventory Planogram" at bounding box center [792, 124] width 290 height 51
click at [697, 130] on button "Planogram" at bounding box center [687, 134] width 62 height 19
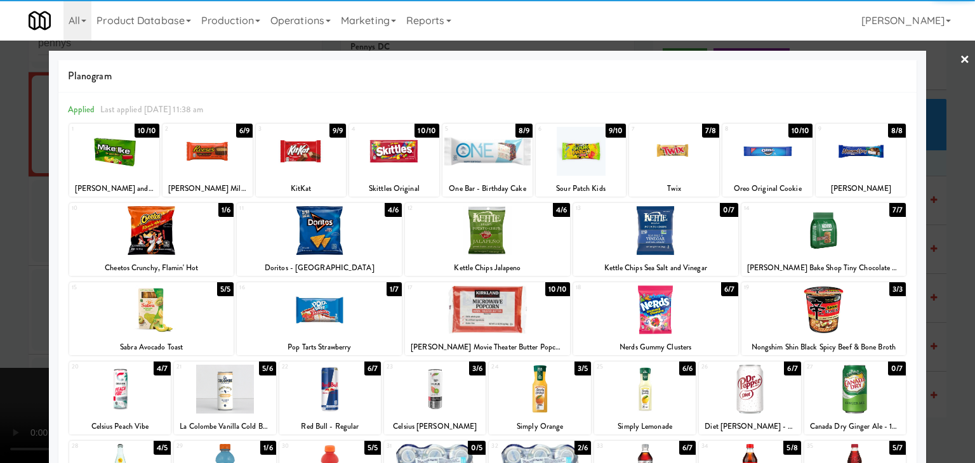
click at [831, 153] on div at bounding box center [860, 151] width 90 height 49
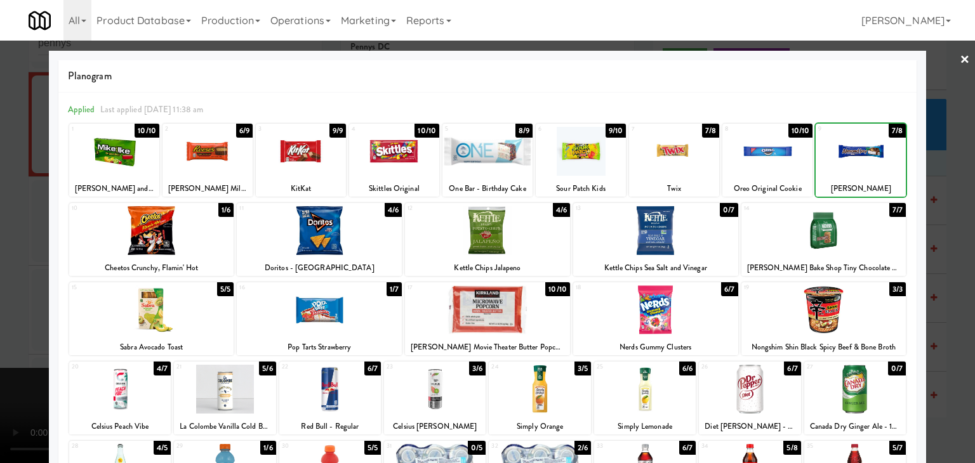
click at [683, 148] on div at bounding box center [674, 151] width 90 height 49
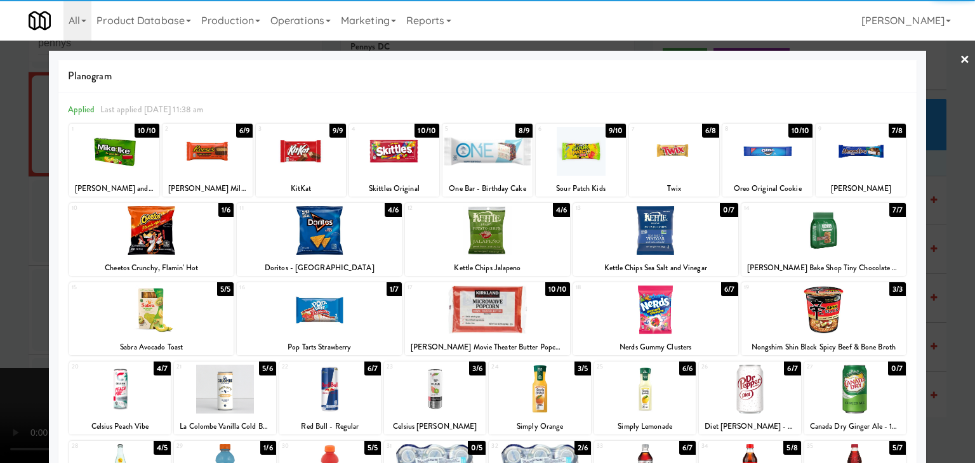
click at [0, 188] on div at bounding box center [487, 231] width 975 height 463
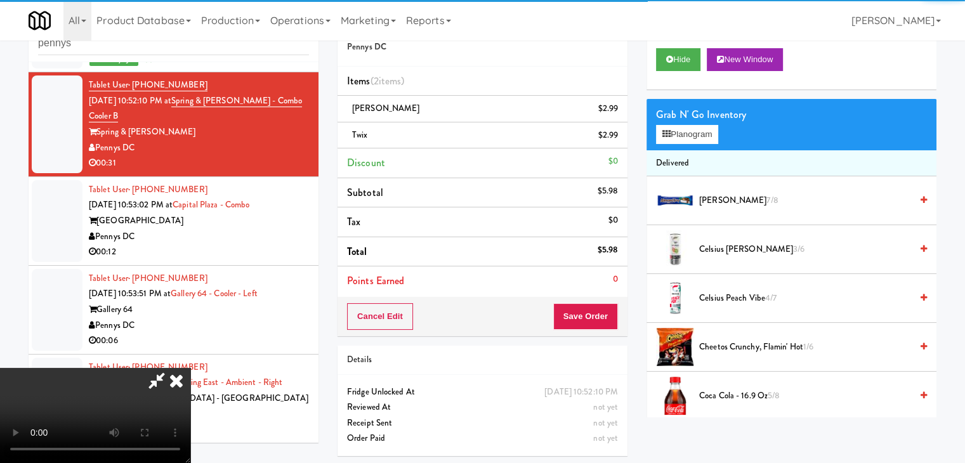
click at [190, 368] on video at bounding box center [95, 415] width 190 height 95
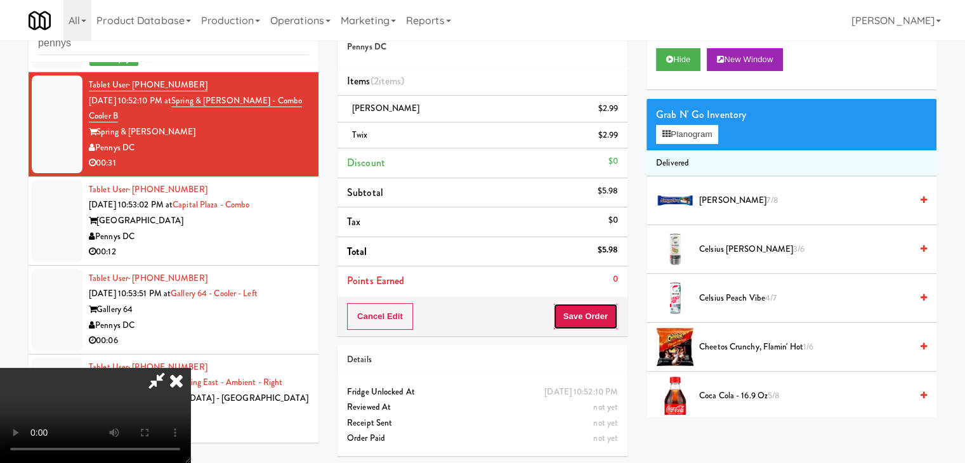
click at [604, 315] on button "Save Order" at bounding box center [585, 316] width 65 height 27
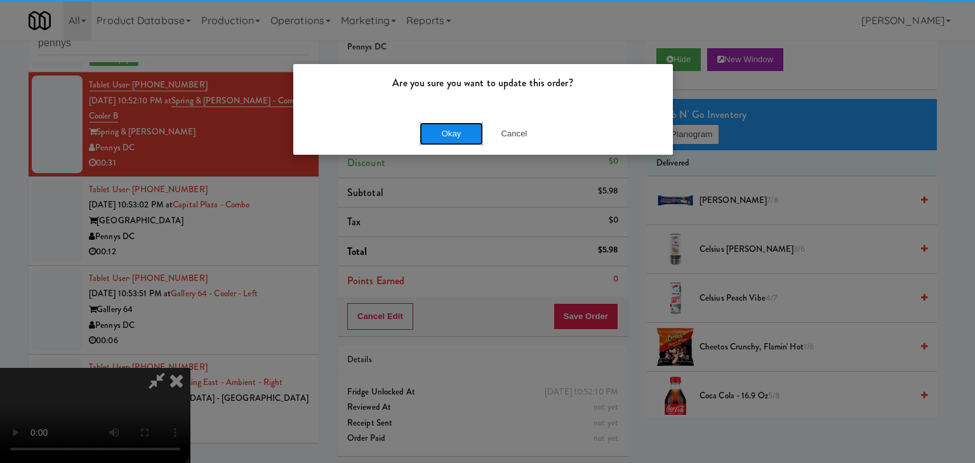
click at [462, 131] on button "Okay" at bounding box center [450, 133] width 63 height 23
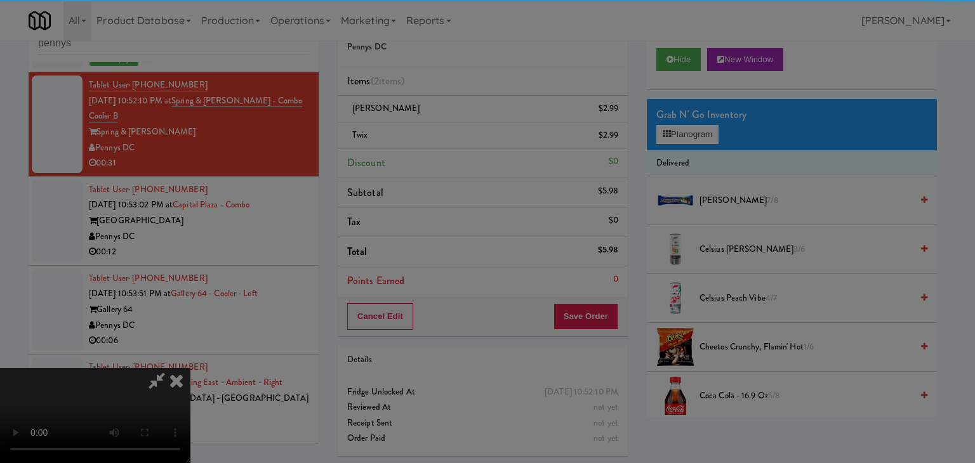
click at [462, 122] on button "Okay" at bounding box center [450, 110] width 63 height 23
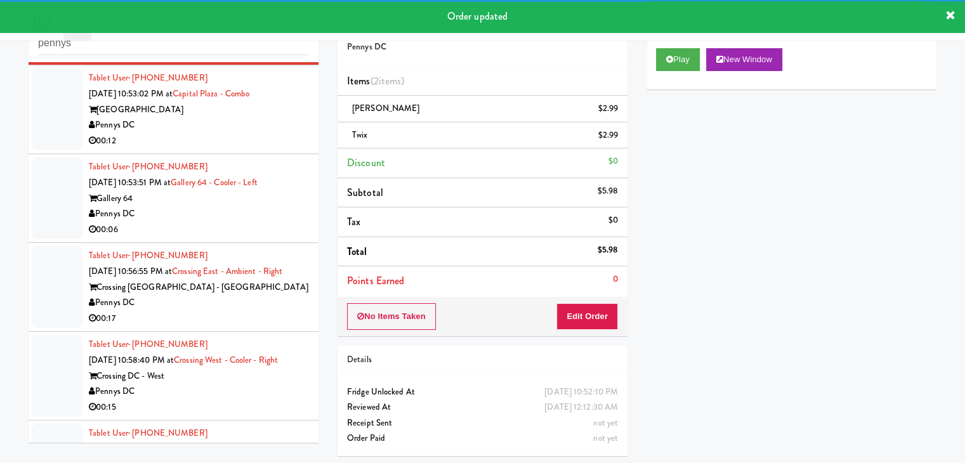
scroll to position [2695, 0]
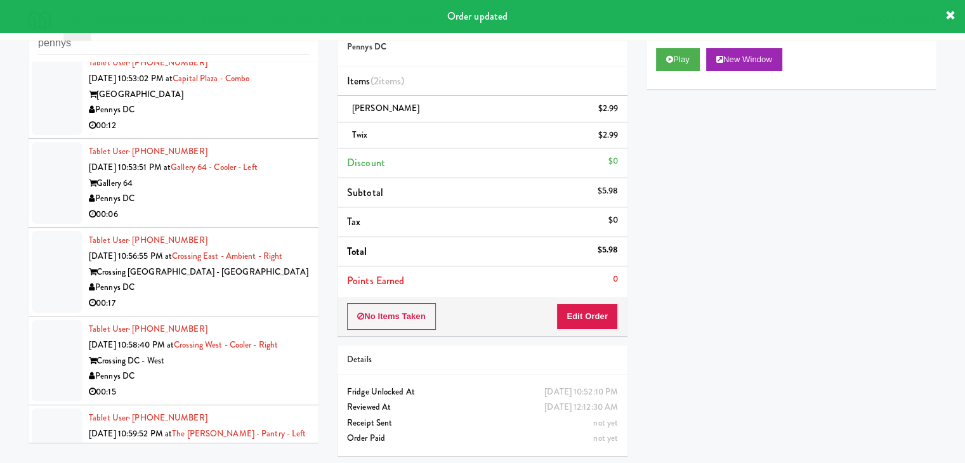
click at [268, 112] on div "Pennys DC" at bounding box center [199, 110] width 220 height 16
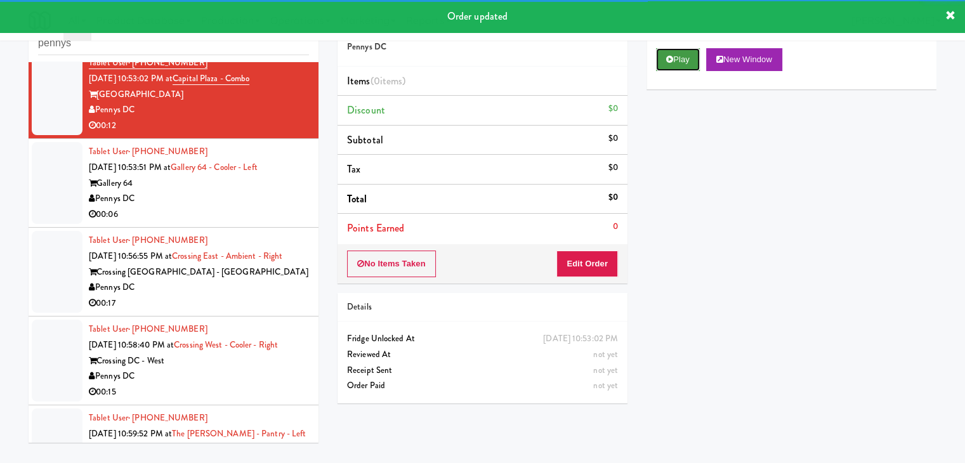
click at [673, 54] on button "Play" at bounding box center [678, 59] width 44 height 23
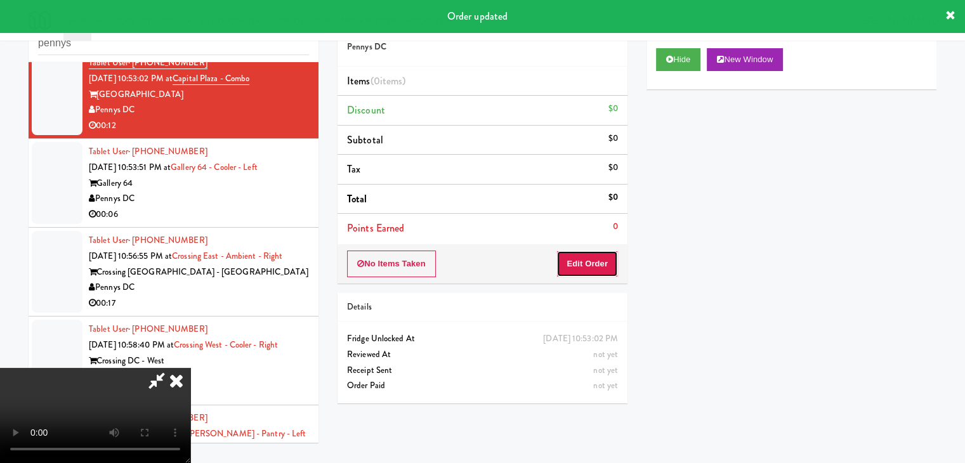
click at [600, 268] on button "Edit Order" at bounding box center [587, 264] width 62 height 27
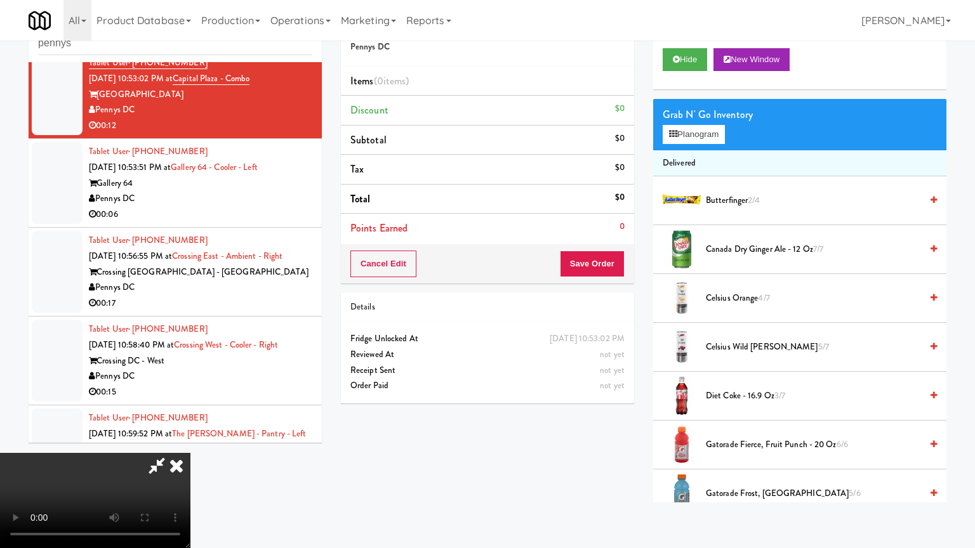
click at [190, 453] on video at bounding box center [95, 500] width 190 height 95
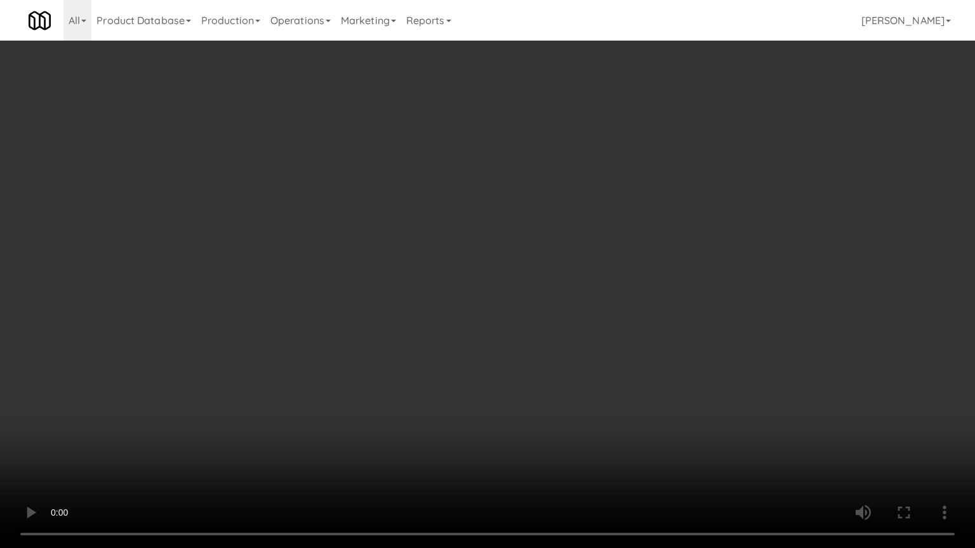
click at [598, 336] on video at bounding box center [487, 274] width 975 height 548
click at [598, 335] on video at bounding box center [487, 274] width 975 height 548
click at [598, 334] on video at bounding box center [487, 274] width 975 height 548
click at [617, 328] on video at bounding box center [487, 274] width 975 height 548
drag, startPoint x: 617, startPoint y: 328, endPoint x: 629, endPoint y: 249, distance: 79.6
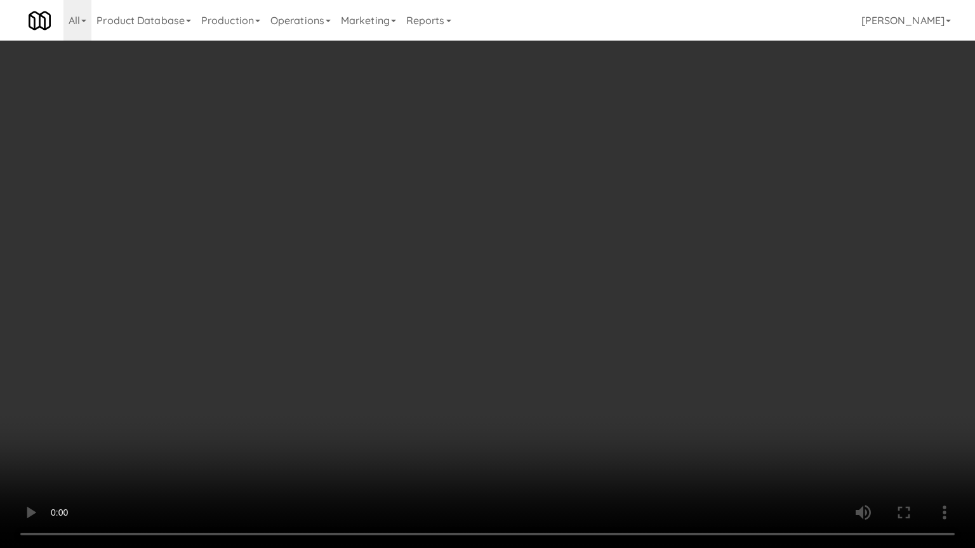
click at [617, 328] on video at bounding box center [487, 274] width 975 height 548
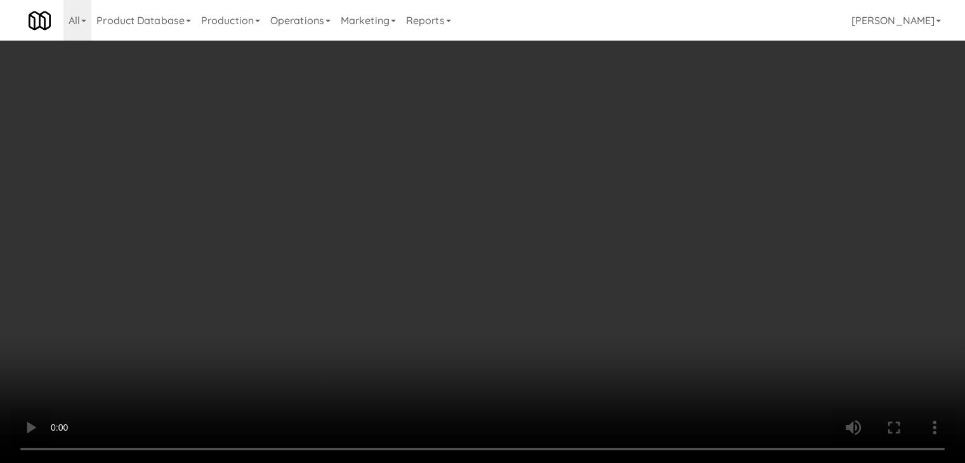
click at [521, 232] on video at bounding box center [482, 231] width 965 height 463
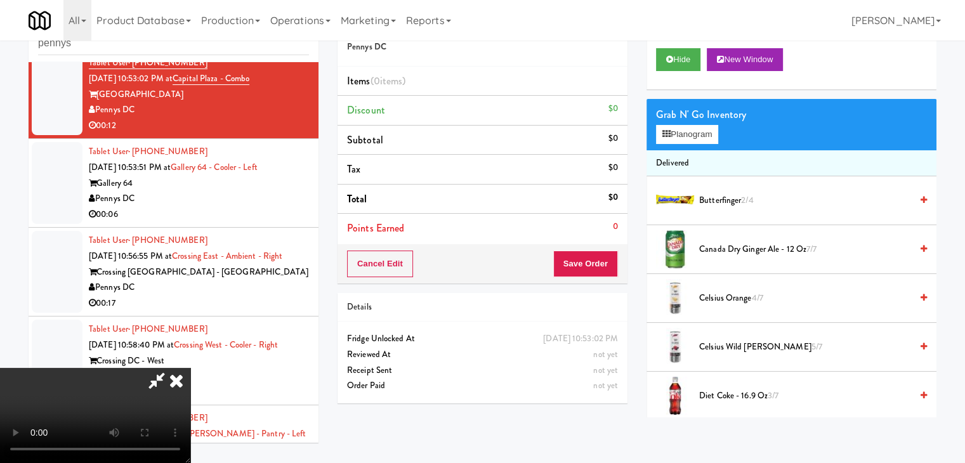
click at [190, 368] on video at bounding box center [95, 415] width 190 height 95
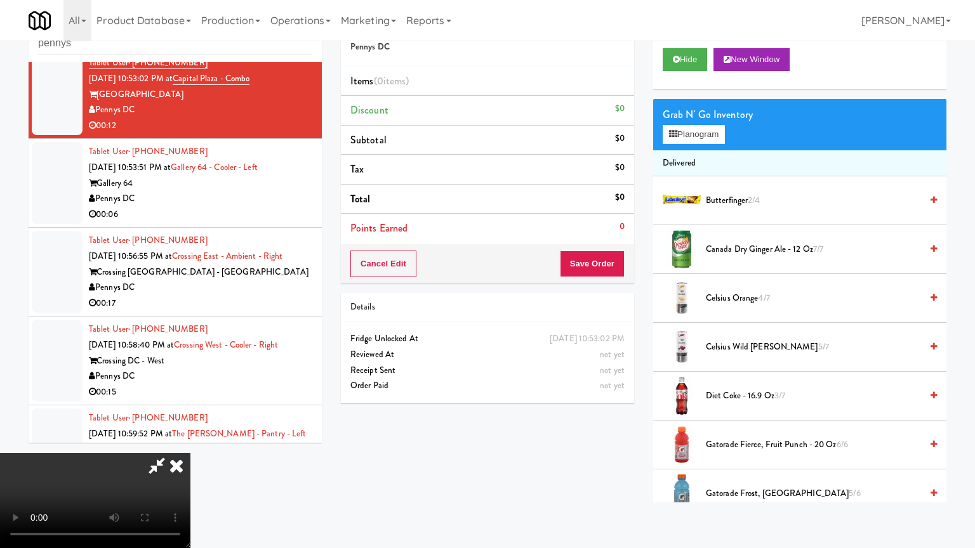
click at [190, 453] on video at bounding box center [95, 500] width 190 height 95
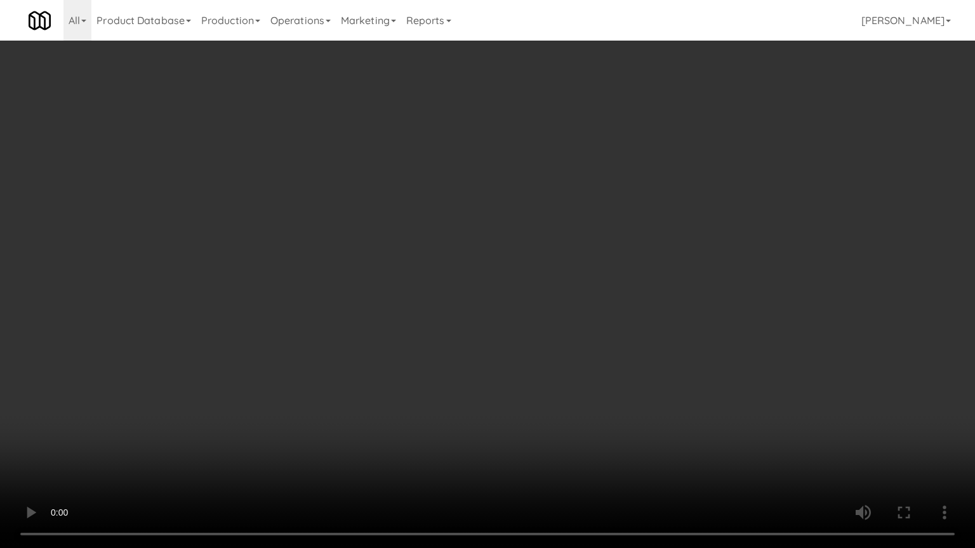
click at [596, 377] on video at bounding box center [487, 274] width 975 height 548
click at [596, 376] on video at bounding box center [487, 274] width 975 height 548
click at [597, 375] on video at bounding box center [487, 274] width 975 height 548
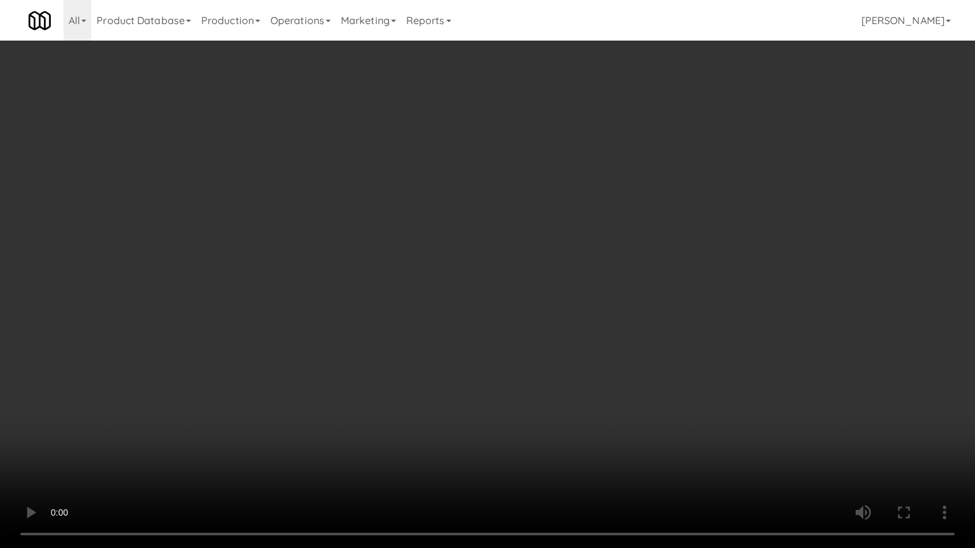
click at [597, 375] on video at bounding box center [487, 274] width 975 height 548
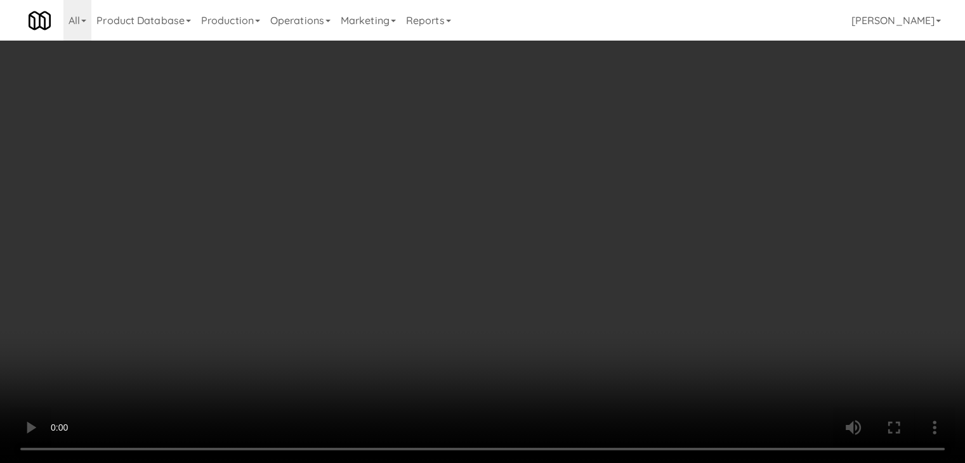
drag, startPoint x: 504, startPoint y: 308, endPoint x: 528, endPoint y: 300, distance: 24.7
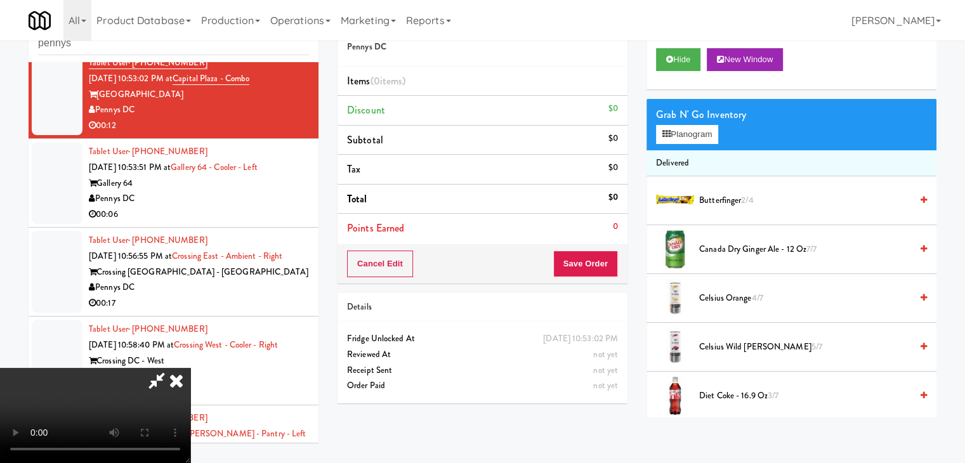
click at [190, 368] on video at bounding box center [95, 415] width 190 height 95
click at [718, 245] on span "Canada Dry Ginger Ale - 12 oz 7/7" at bounding box center [805, 250] width 212 height 16
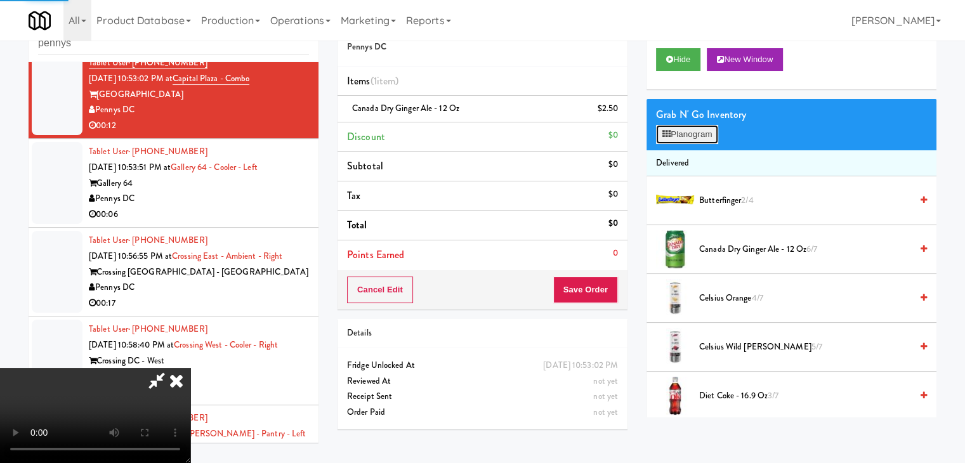
click at [703, 135] on button "Planogram" at bounding box center [687, 134] width 62 height 19
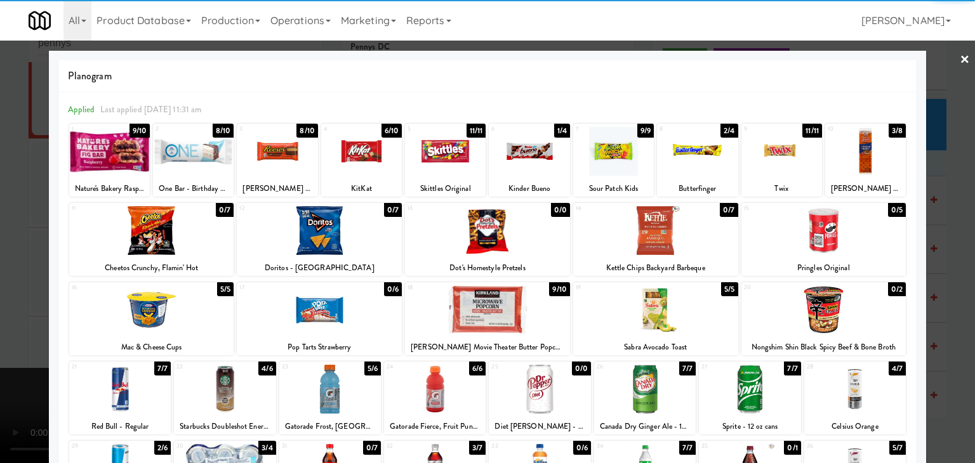
click at [851, 154] on div at bounding box center [865, 151] width 81 height 49
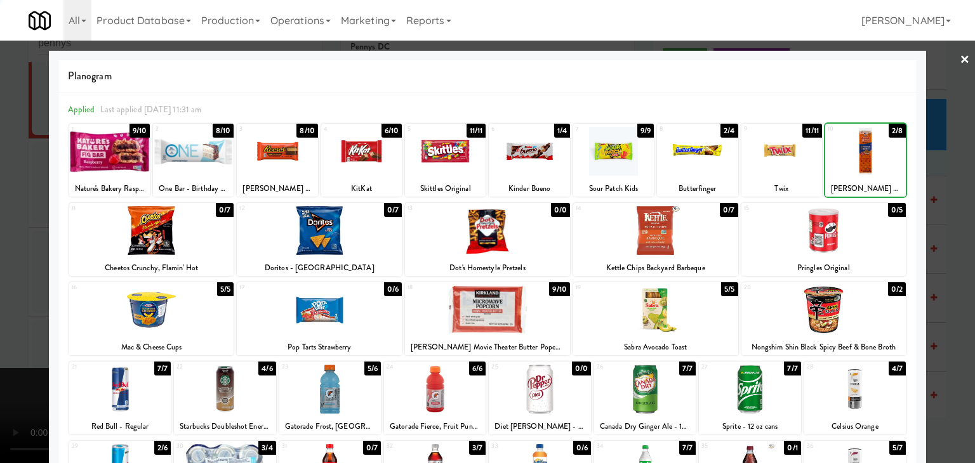
click at [949, 204] on div at bounding box center [487, 231] width 975 height 463
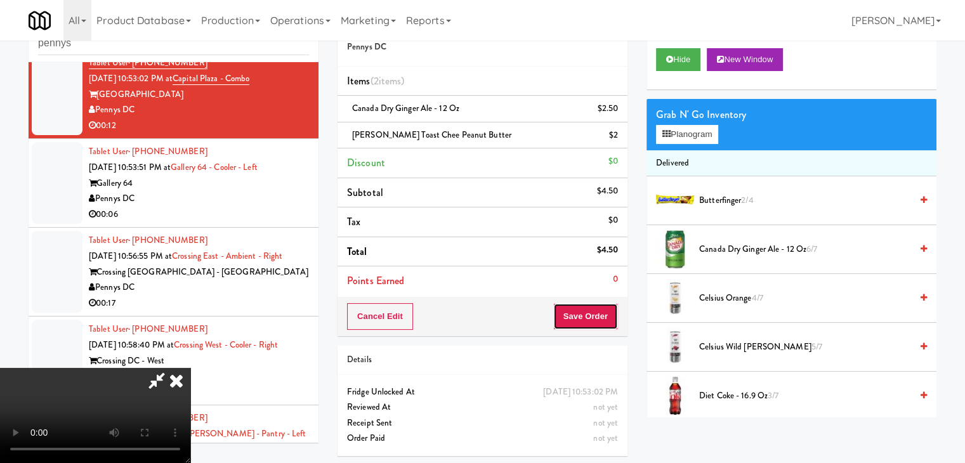
click at [605, 319] on button "Save Order" at bounding box center [585, 316] width 65 height 27
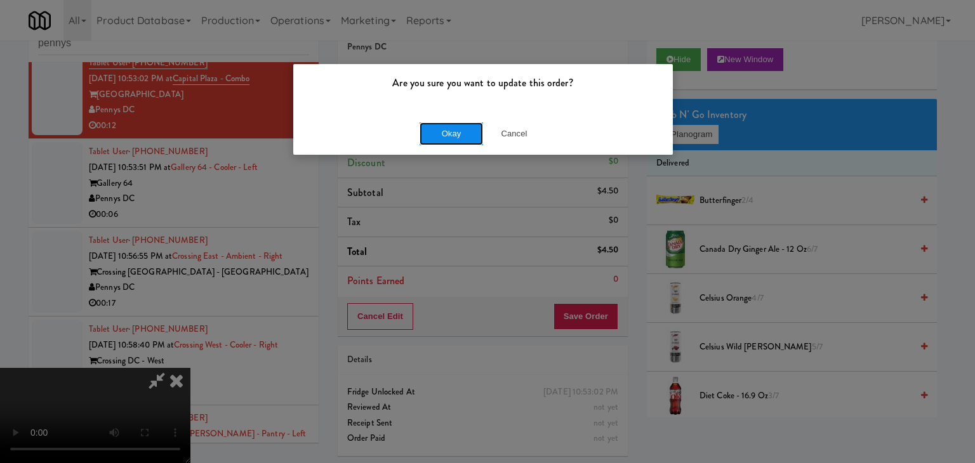
click at [464, 136] on button "Okay" at bounding box center [450, 133] width 63 height 23
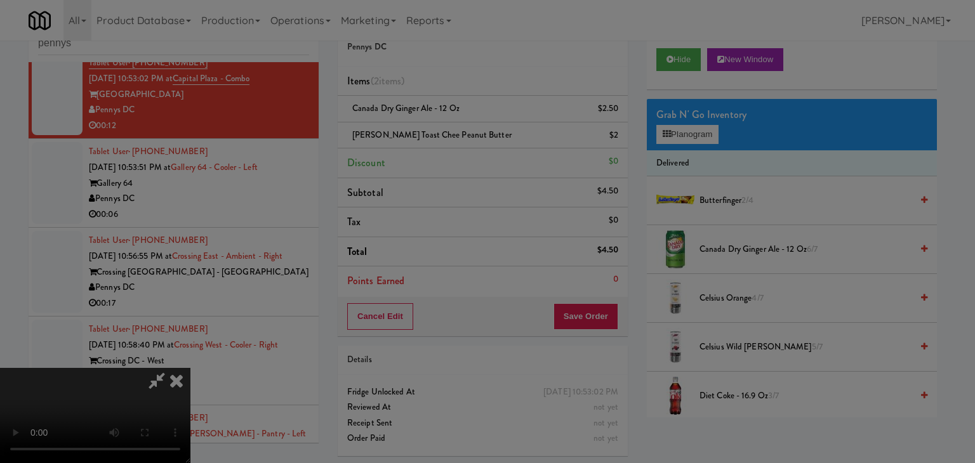
click at [464, 131] on div "Okay Cancel" at bounding box center [482, 110] width 379 height 43
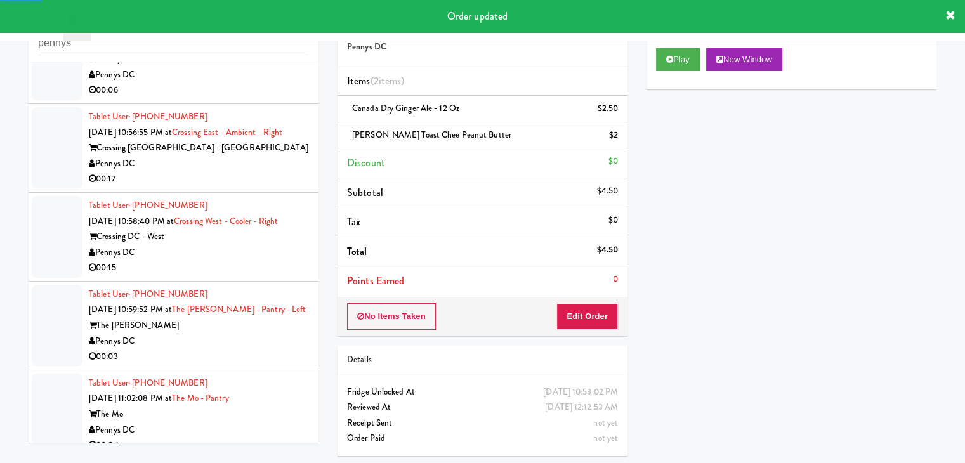
scroll to position [2711, 0]
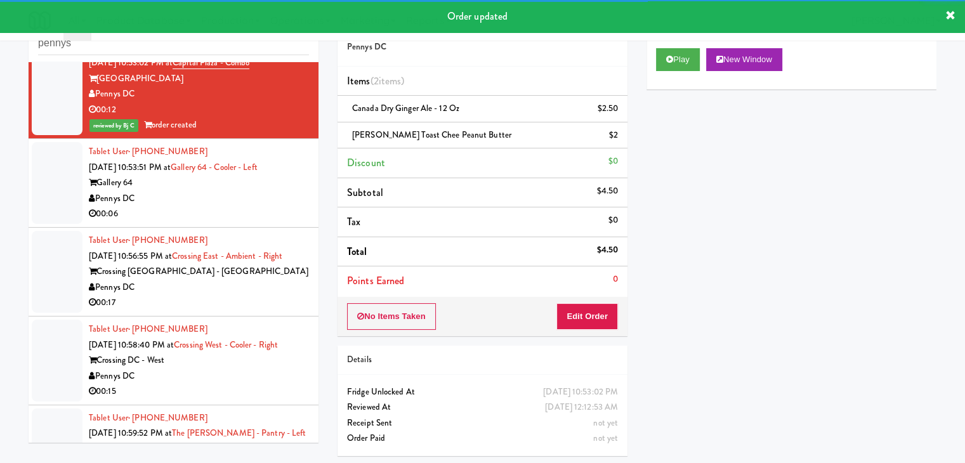
click at [247, 223] on li "Tablet User · (832) 428-9823 Sep 4, 2025 10:53:51 PM at Gallery 64 - Cooler - L…" at bounding box center [174, 183] width 290 height 89
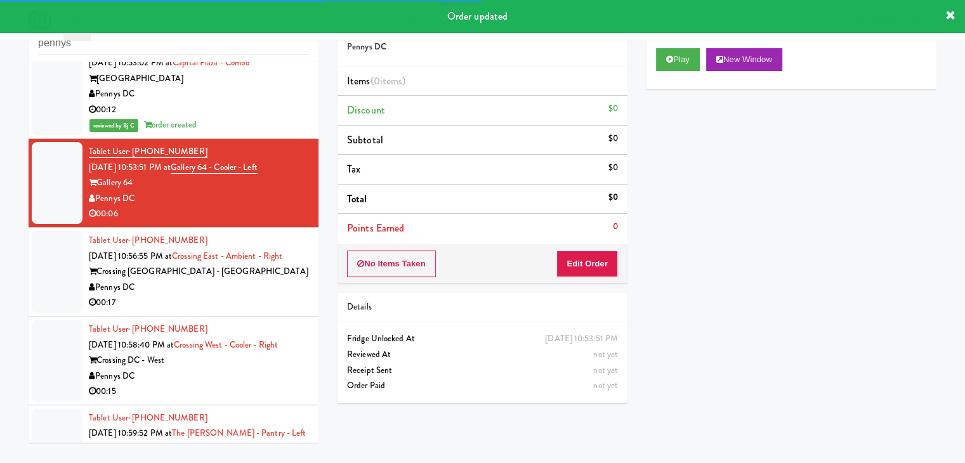
click at [667, 72] on div "Play New Window" at bounding box center [792, 64] width 290 height 51
click at [672, 64] on button "Play" at bounding box center [678, 59] width 44 height 23
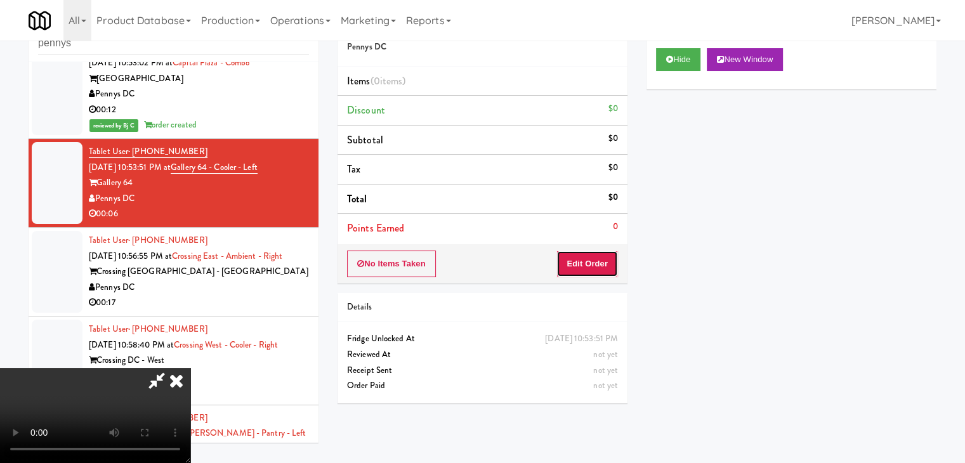
click at [588, 259] on button "Edit Order" at bounding box center [587, 264] width 62 height 27
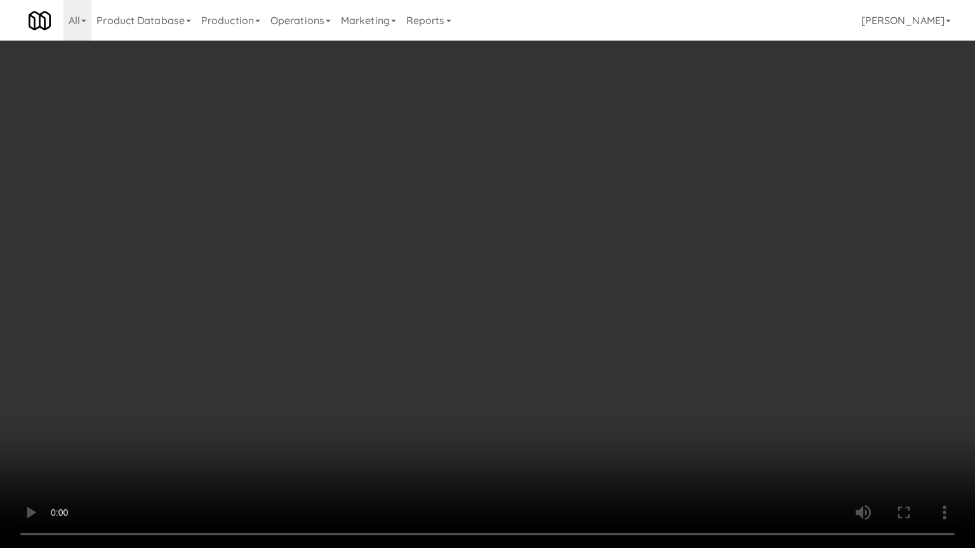
click at [502, 350] on video at bounding box center [487, 274] width 975 height 548
click at [504, 350] on video at bounding box center [487, 274] width 975 height 548
click at [506, 348] on video at bounding box center [487, 274] width 975 height 548
click at [508, 346] on video at bounding box center [487, 274] width 975 height 548
click at [529, 338] on video at bounding box center [487, 274] width 975 height 548
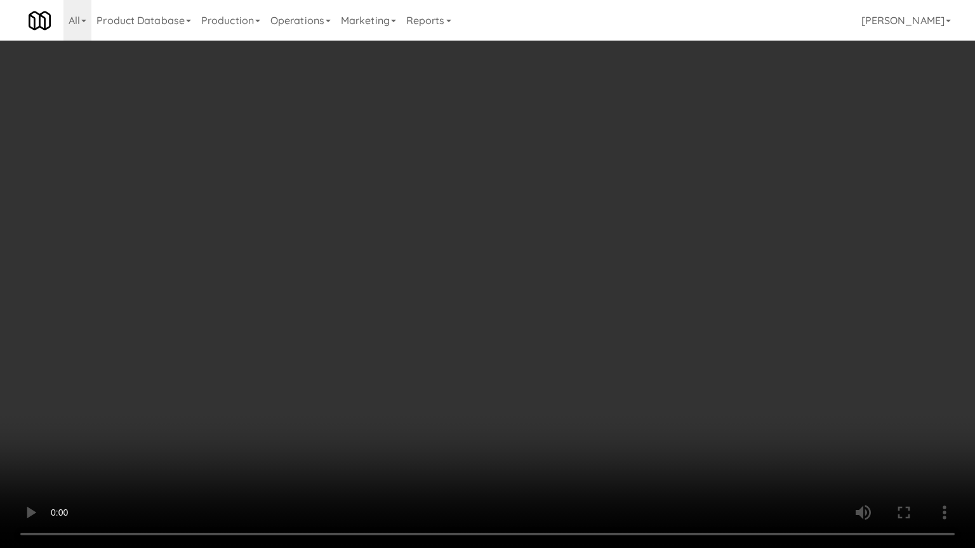
drag, startPoint x: 529, startPoint y: 338, endPoint x: 543, endPoint y: 261, distance: 77.5
click at [529, 337] on video at bounding box center [487, 274] width 975 height 548
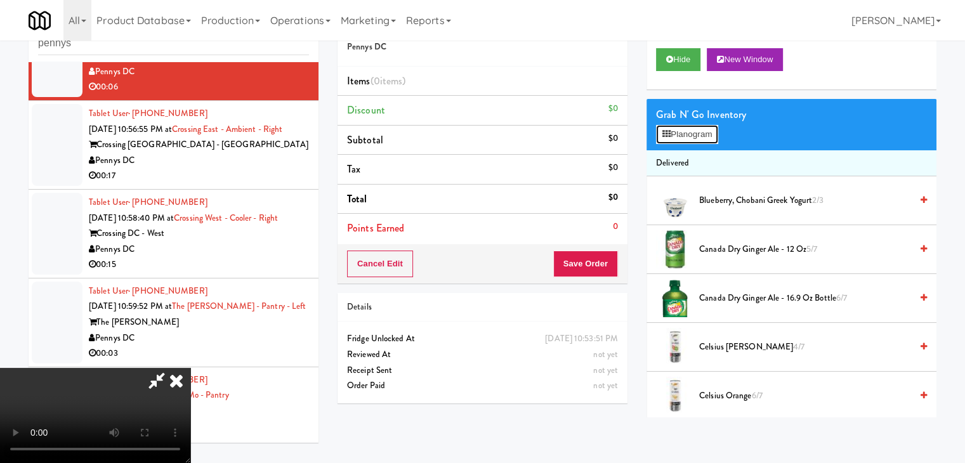
drag, startPoint x: 692, startPoint y: 143, endPoint x: 698, endPoint y: 136, distance: 9.4
click at [692, 143] on button "Planogram" at bounding box center [687, 134] width 62 height 19
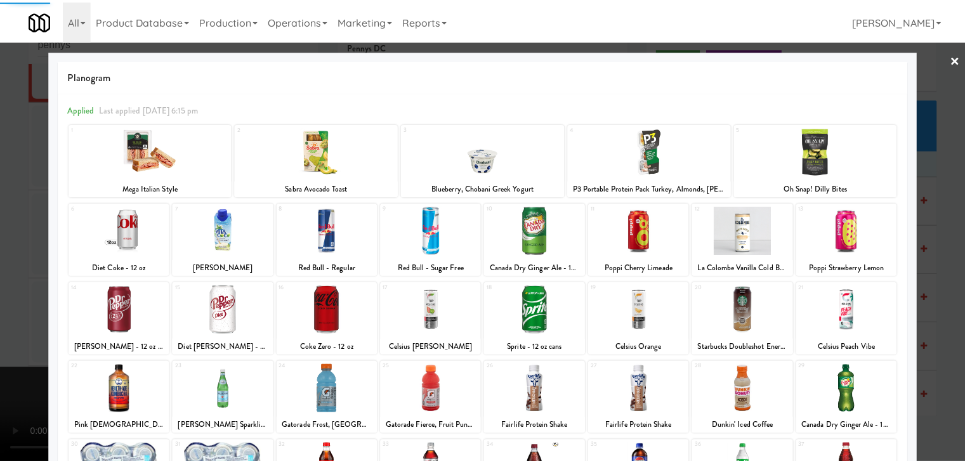
scroll to position [160, 0]
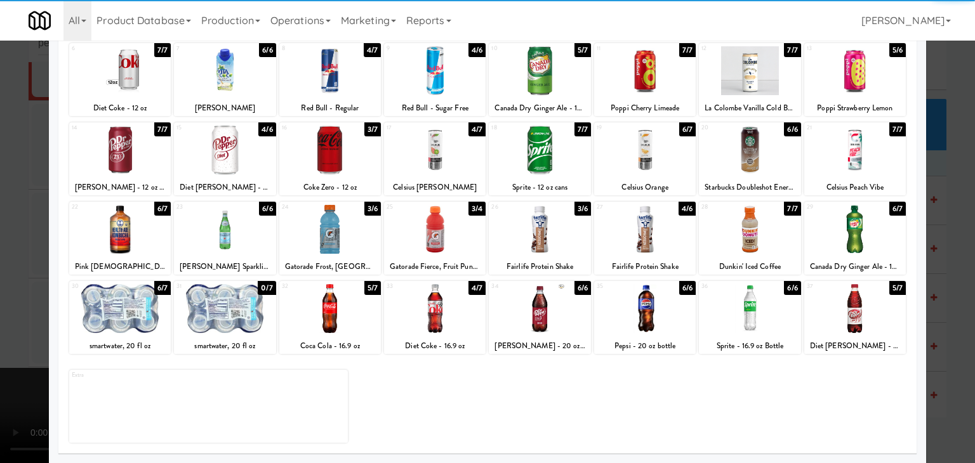
click at [429, 317] on div at bounding box center [435, 308] width 102 height 49
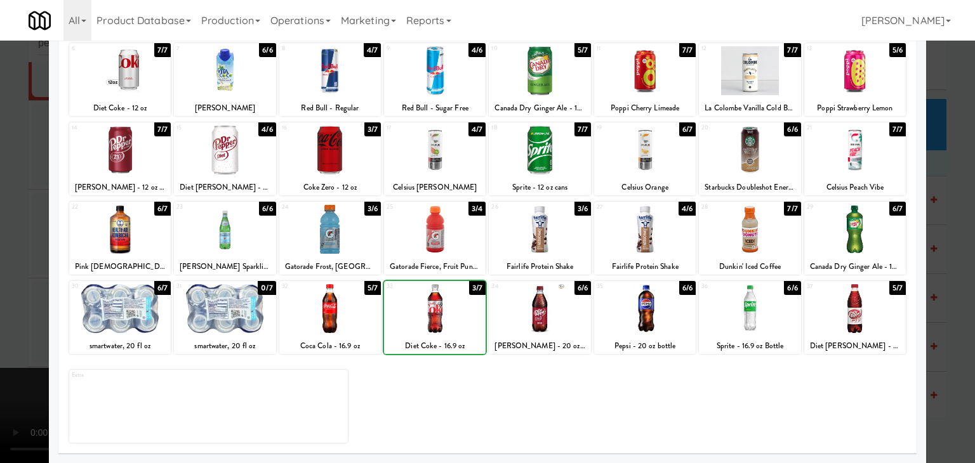
drag, startPoint x: 429, startPoint y: 317, endPoint x: 0, endPoint y: 317, distance: 428.9
click at [428, 317] on div at bounding box center [435, 308] width 102 height 49
drag, startPoint x: 0, startPoint y: 317, endPoint x: 348, endPoint y: 322, distance: 348.4
click at [12, 316] on div at bounding box center [487, 231] width 975 height 463
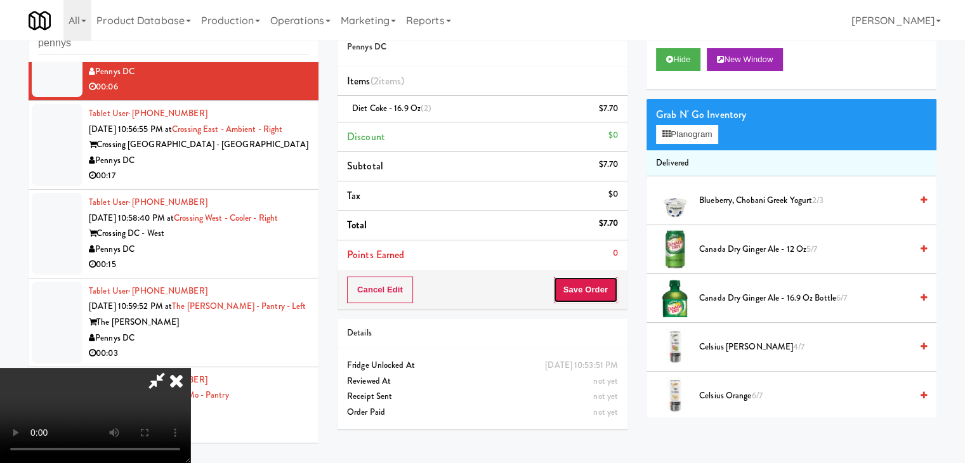
click at [602, 287] on button "Save Order" at bounding box center [585, 290] width 65 height 27
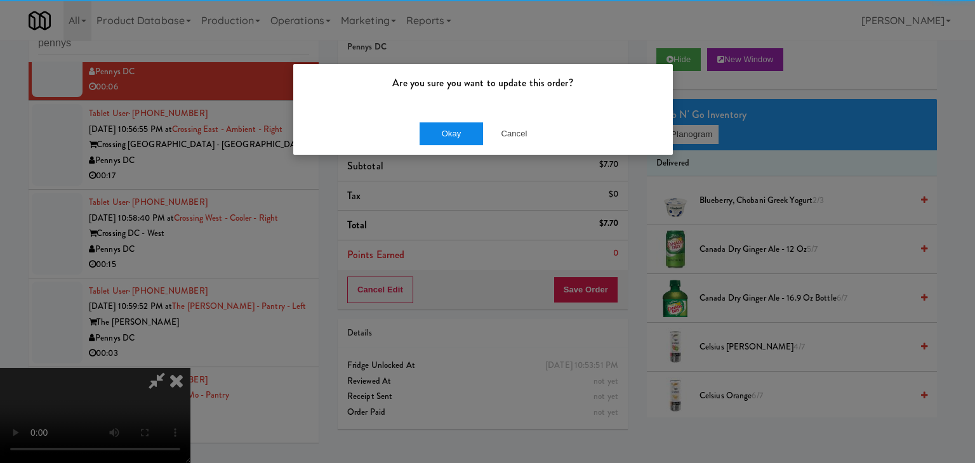
drag, startPoint x: 437, startPoint y: 120, endPoint x: 433, endPoint y: 132, distance: 12.6
click at [433, 131] on div "Okay Cancel" at bounding box center [482, 133] width 379 height 43
click at [433, 132] on button "Okay" at bounding box center [450, 133] width 63 height 23
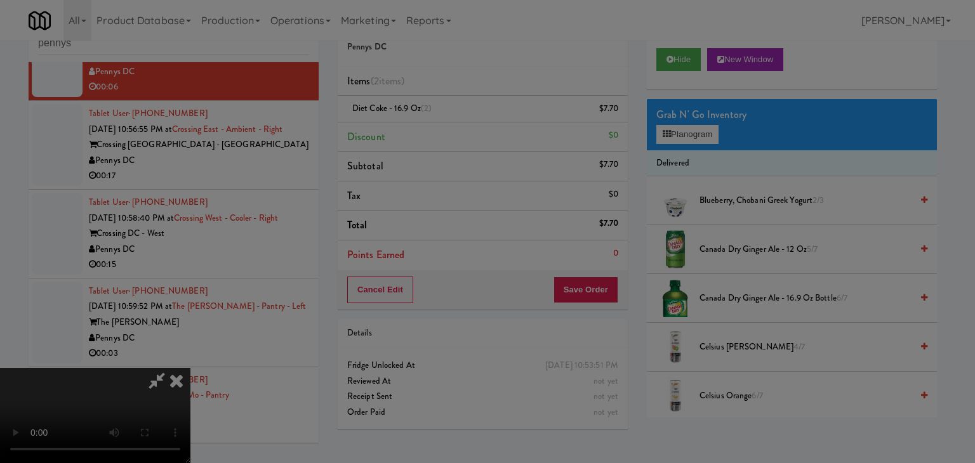
click at [433, 122] on button "Okay" at bounding box center [450, 110] width 63 height 23
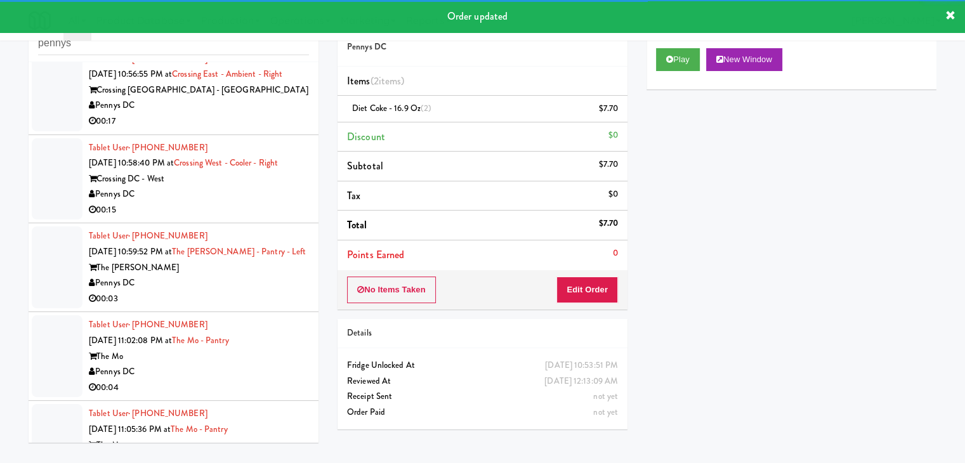
scroll to position [2854, 0]
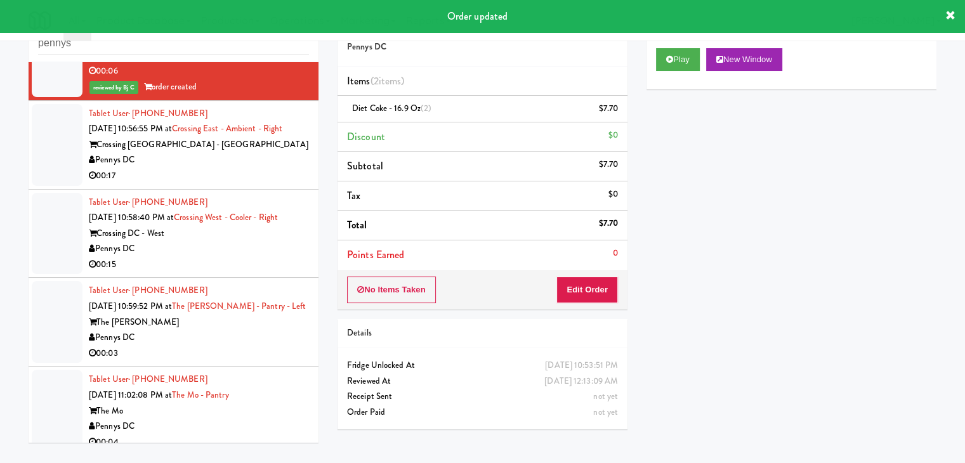
click at [254, 169] on div "00:17" at bounding box center [199, 176] width 220 height 16
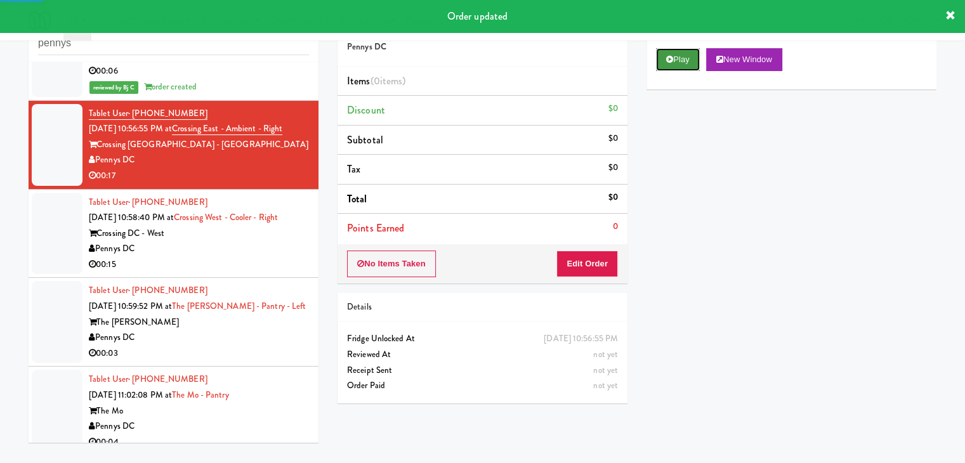
drag, startPoint x: 686, startPoint y: 56, endPoint x: 662, endPoint y: 142, distance: 89.6
click at [686, 56] on button "Play" at bounding box center [678, 59] width 44 height 23
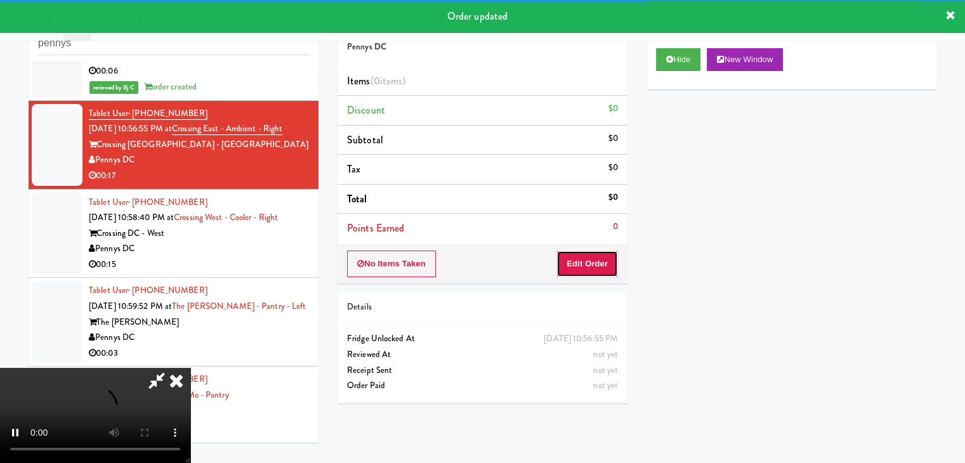
click at [606, 267] on button "Edit Order" at bounding box center [587, 264] width 62 height 27
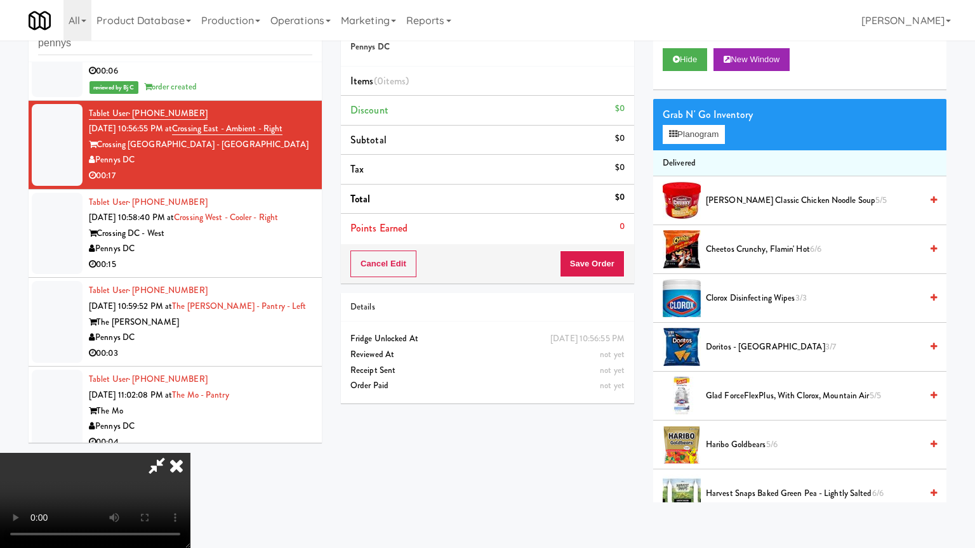
click at [190, 453] on video at bounding box center [95, 500] width 190 height 95
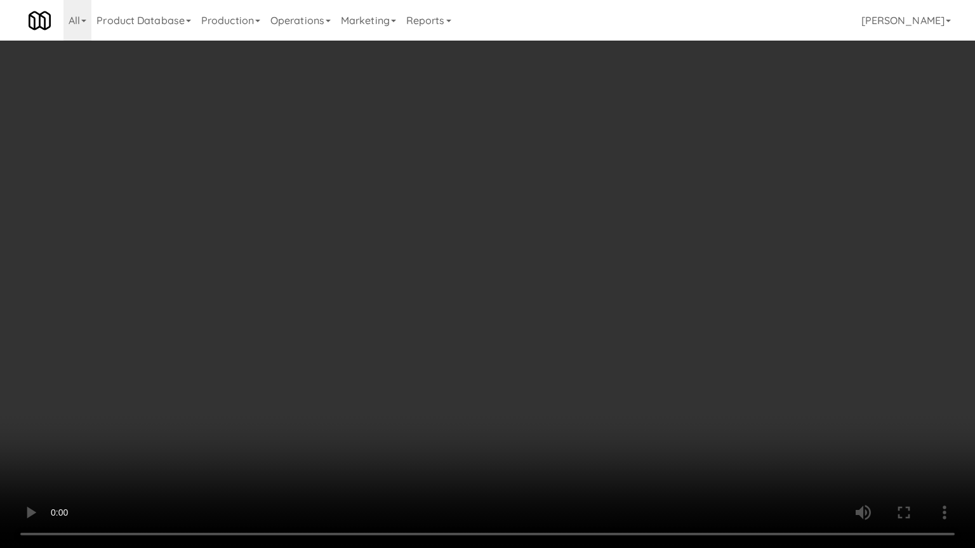
click at [631, 289] on video at bounding box center [487, 274] width 975 height 548
click at [629, 287] on video at bounding box center [487, 274] width 975 height 548
click at [629, 285] on video at bounding box center [487, 274] width 975 height 548
click at [638, 280] on video at bounding box center [487, 274] width 975 height 548
click at [640, 279] on video at bounding box center [487, 274] width 975 height 548
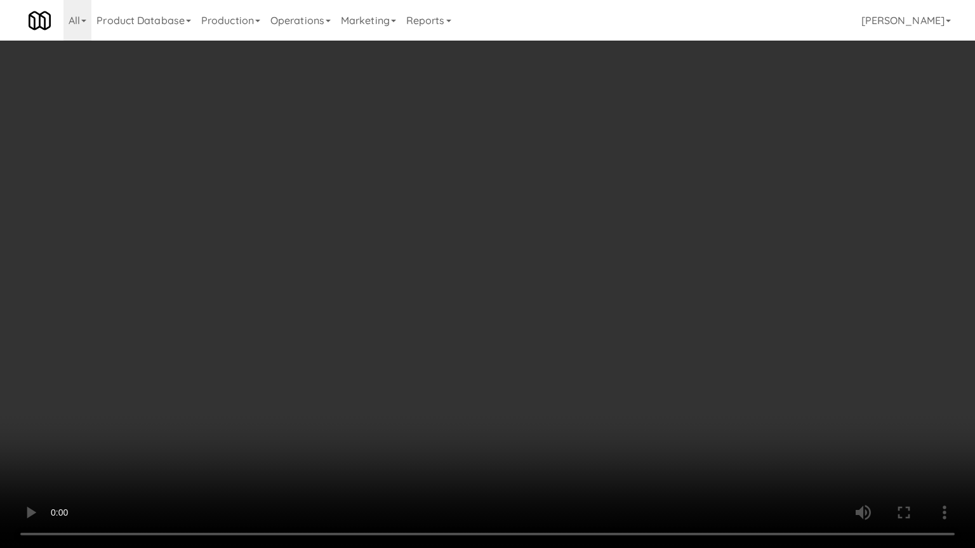
click at [645, 278] on video at bounding box center [487, 274] width 975 height 548
click at [557, 463] on video at bounding box center [487, 274] width 975 height 548
click at [608, 365] on video at bounding box center [487, 274] width 975 height 548
click at [617, 337] on video at bounding box center [487, 274] width 975 height 548
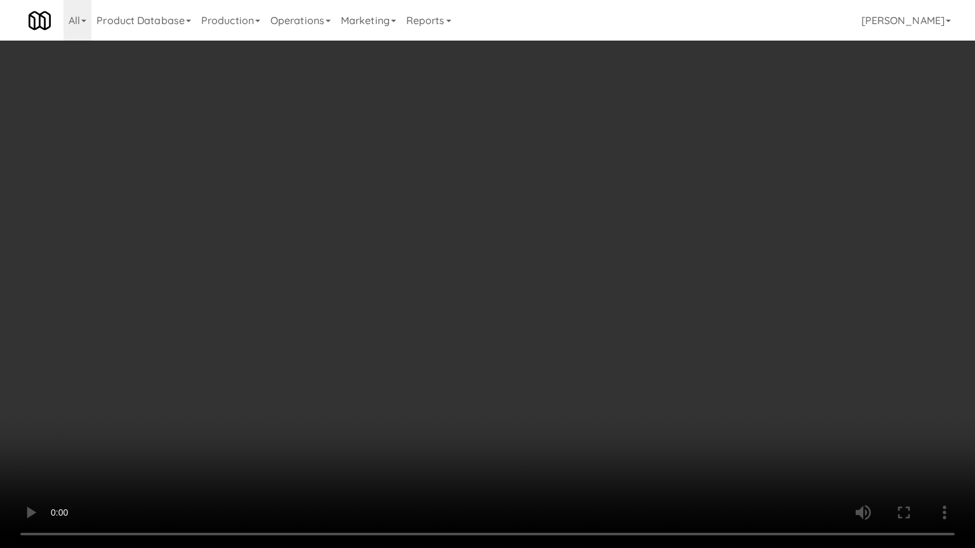
click at [617, 337] on video at bounding box center [487, 274] width 975 height 548
click at [617, 338] on video at bounding box center [487, 274] width 975 height 548
click at [621, 296] on video at bounding box center [487, 274] width 975 height 548
click at [619, 292] on video at bounding box center [487, 274] width 975 height 548
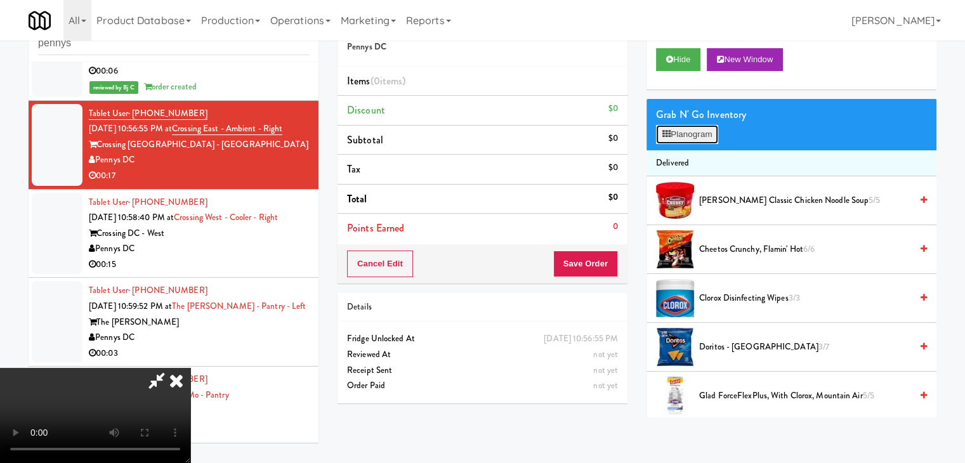
click at [688, 128] on button "Planogram" at bounding box center [687, 134] width 62 height 19
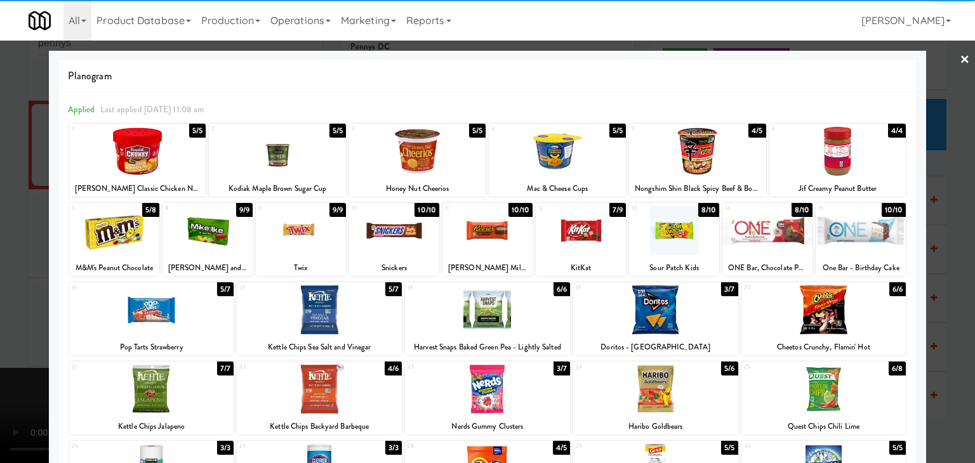
click at [635, 312] on div at bounding box center [655, 310] width 165 height 49
click at [317, 223] on div at bounding box center [301, 230] width 90 height 49
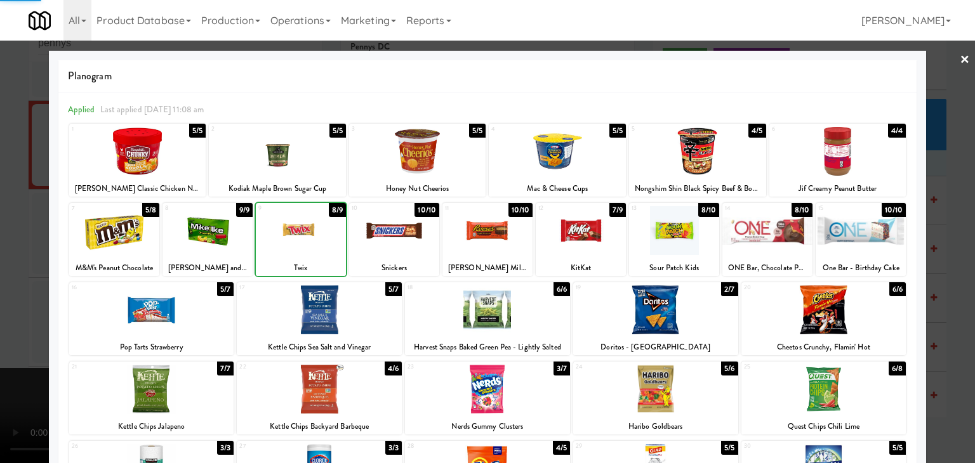
click at [693, 233] on div at bounding box center [674, 230] width 90 height 49
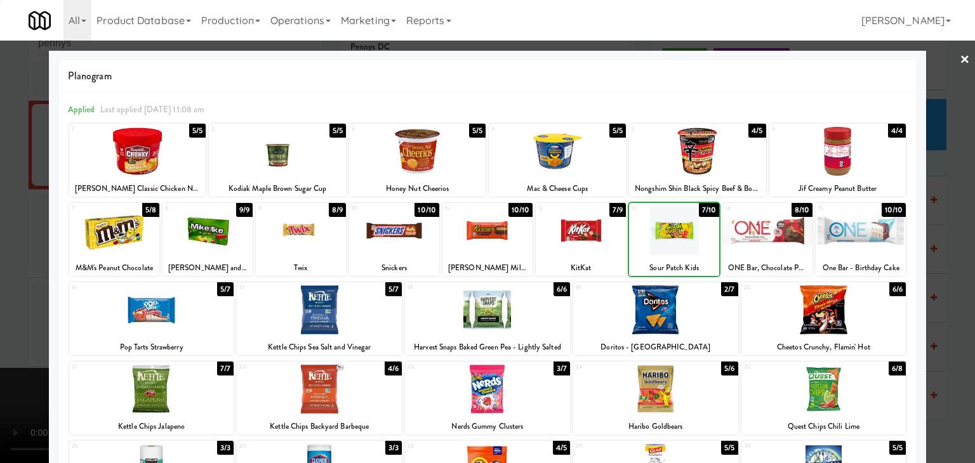
drag, startPoint x: 0, startPoint y: 268, endPoint x: 328, endPoint y: 273, distance: 328.0
click at [12, 268] on div at bounding box center [487, 231] width 975 height 463
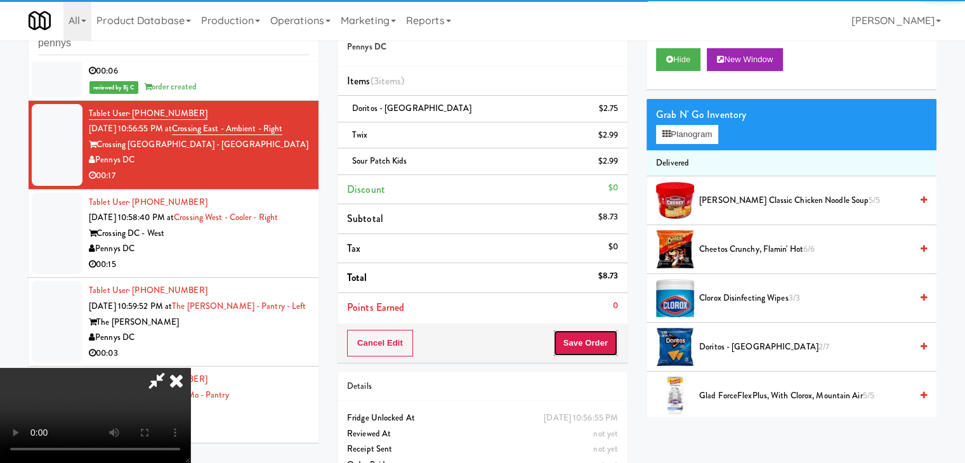
click at [611, 336] on button "Save Order" at bounding box center [585, 343] width 65 height 27
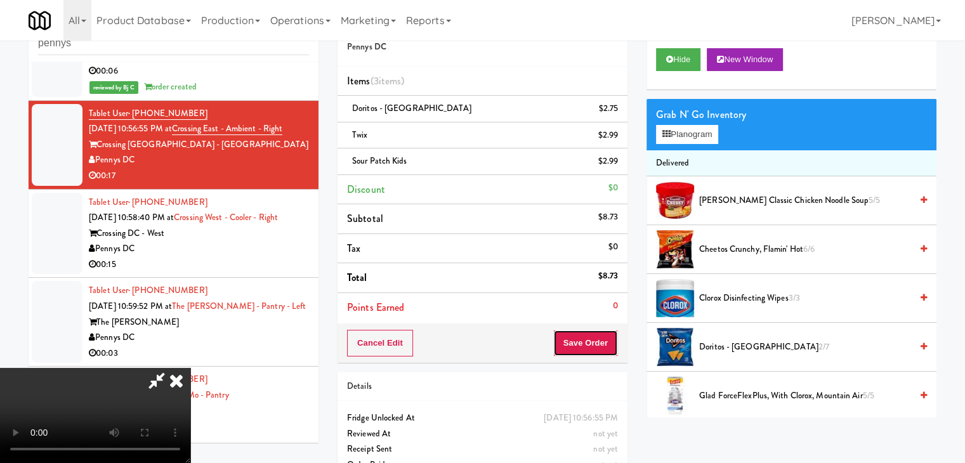
click at [612, 336] on button "Save Order" at bounding box center [585, 343] width 65 height 27
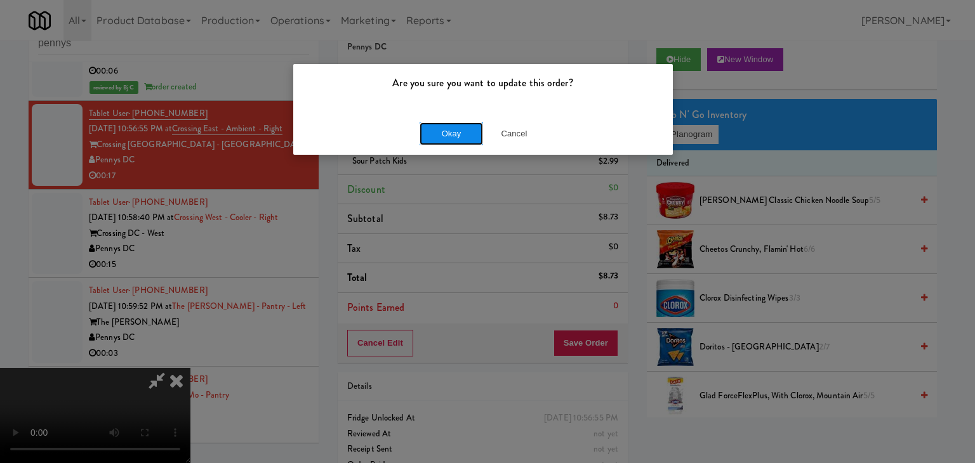
click at [459, 140] on button "Okay" at bounding box center [450, 133] width 63 height 23
click at [458, 140] on div "Okay Cancel" at bounding box center [482, 133] width 379 height 43
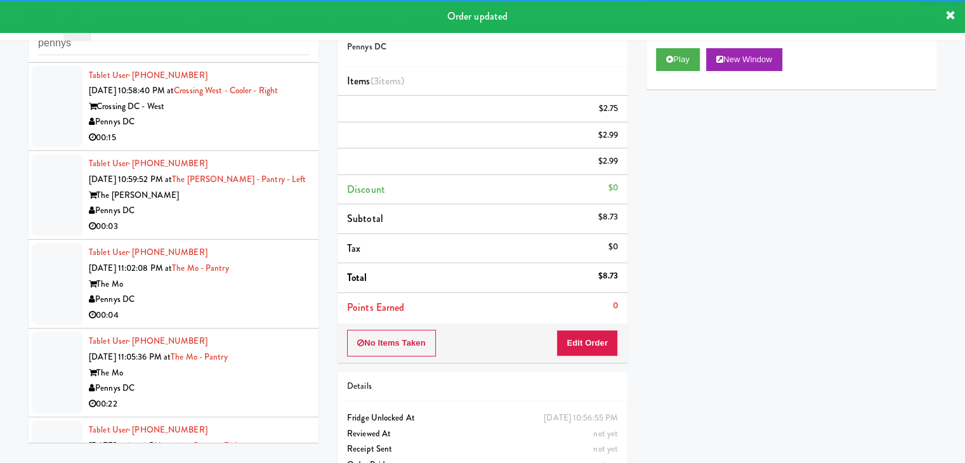
scroll to position [2997, 0]
drag, startPoint x: 263, startPoint y: 120, endPoint x: 269, endPoint y: 126, distance: 8.1
click at [265, 121] on div "Pennys DC" at bounding box center [199, 122] width 220 height 16
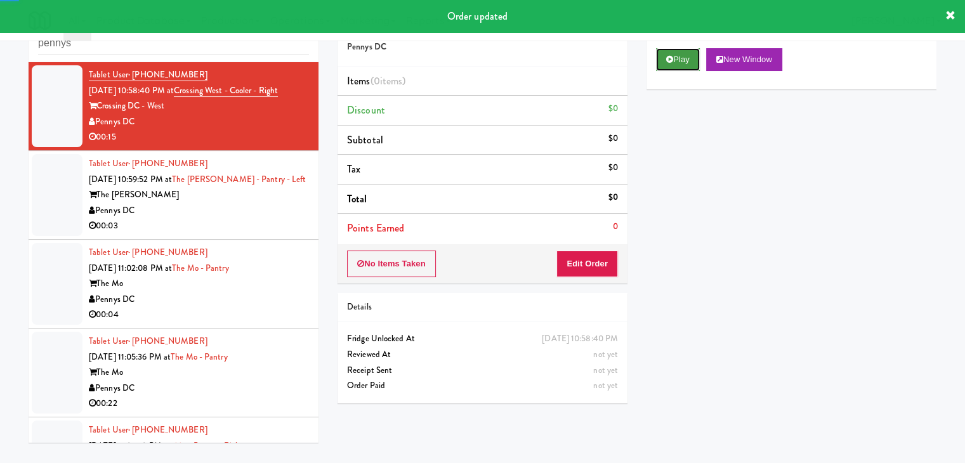
click at [678, 51] on button "Play" at bounding box center [678, 59] width 44 height 23
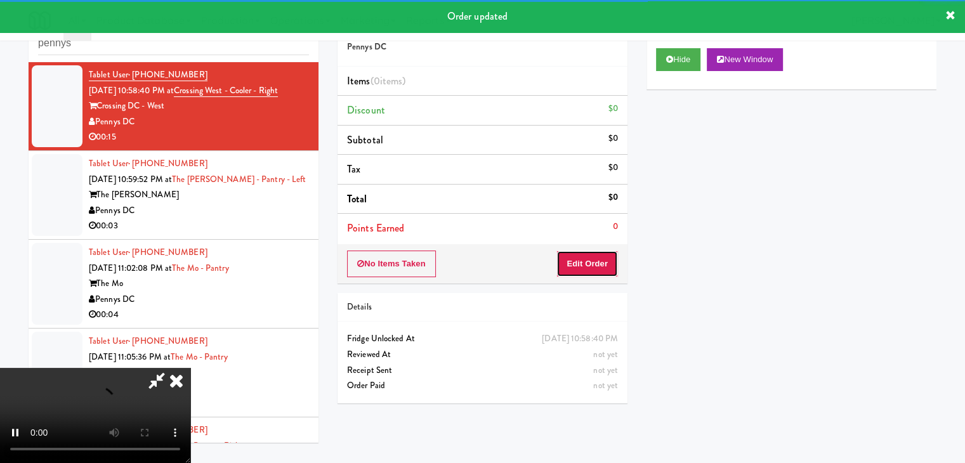
click at [589, 257] on button "Edit Order" at bounding box center [587, 264] width 62 height 27
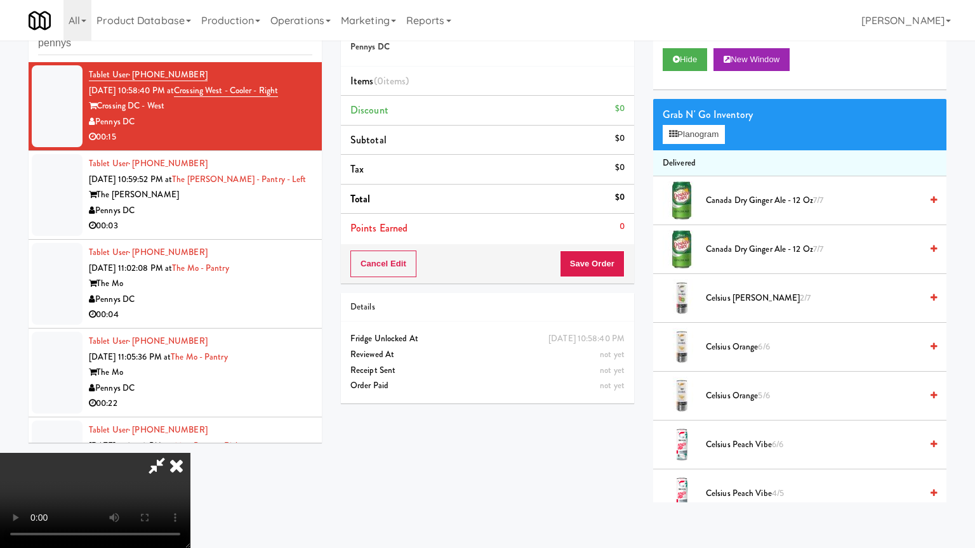
click at [190, 453] on video at bounding box center [95, 500] width 190 height 95
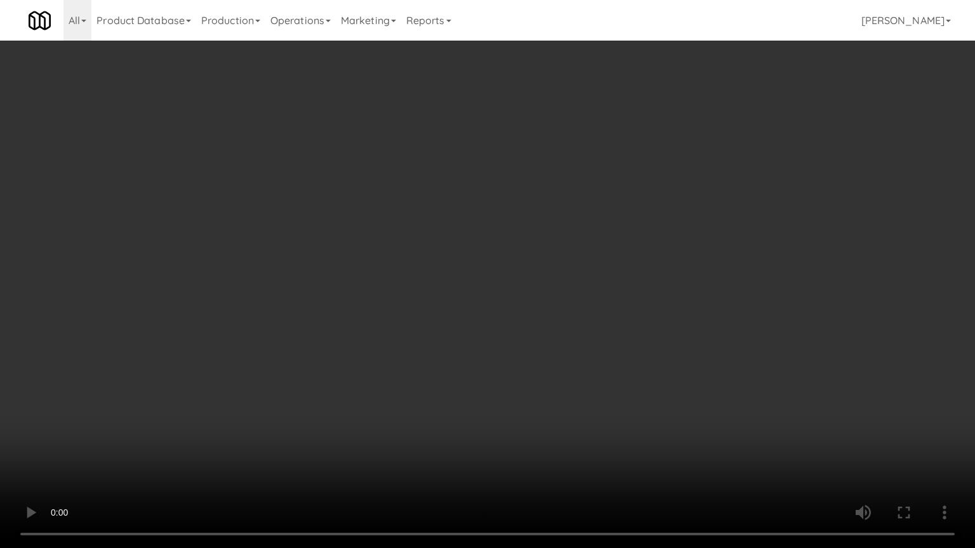
click at [561, 386] on video at bounding box center [487, 274] width 975 height 548
drag, startPoint x: 561, startPoint y: 386, endPoint x: 560, endPoint y: 339, distance: 46.3
click at [561, 386] on video at bounding box center [487, 274] width 975 height 548
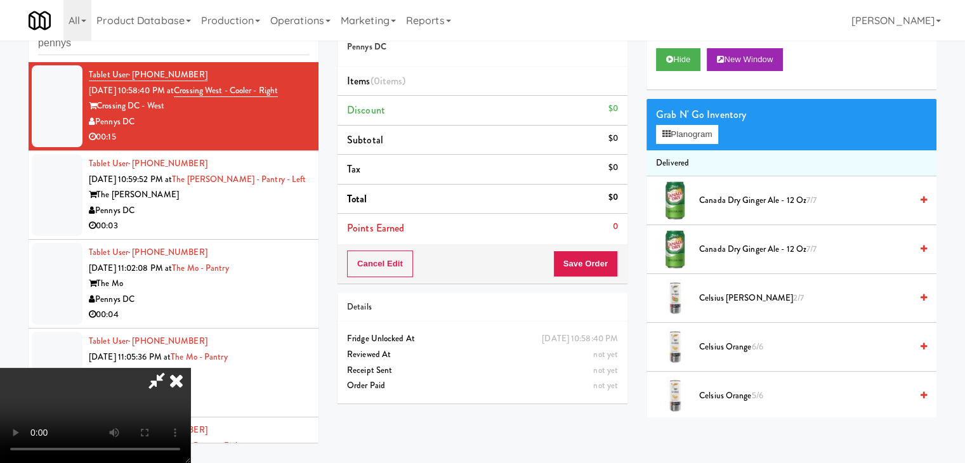
click at [190, 368] on icon at bounding box center [176, 380] width 28 height 25
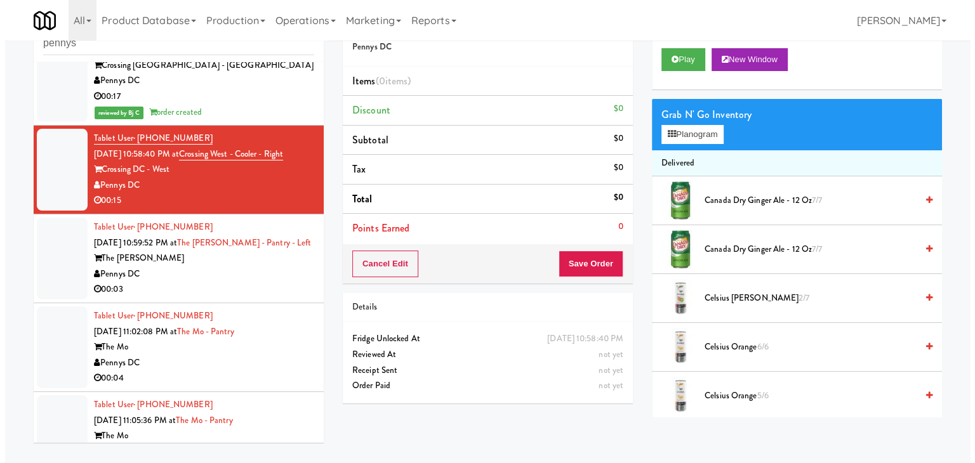
scroll to position [2929, 0]
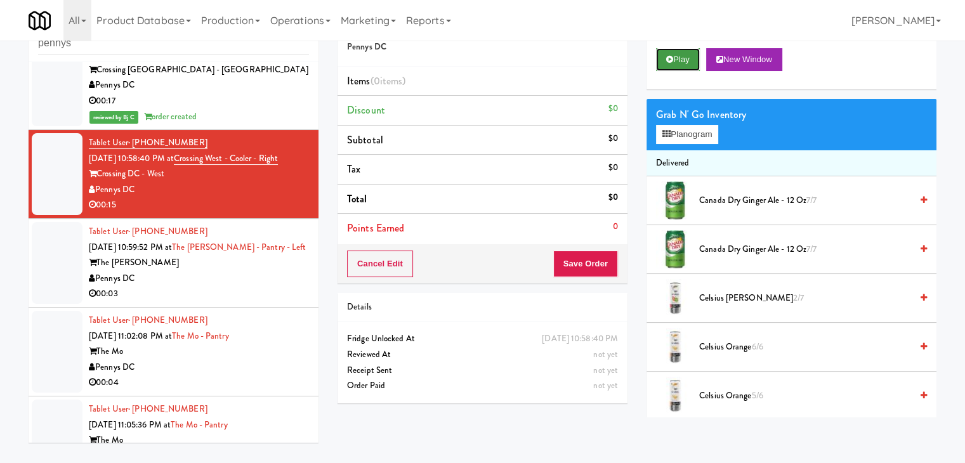
drag, startPoint x: 683, startPoint y: 51, endPoint x: 680, endPoint y: 76, distance: 24.9
click at [683, 51] on button "Play" at bounding box center [678, 59] width 44 height 23
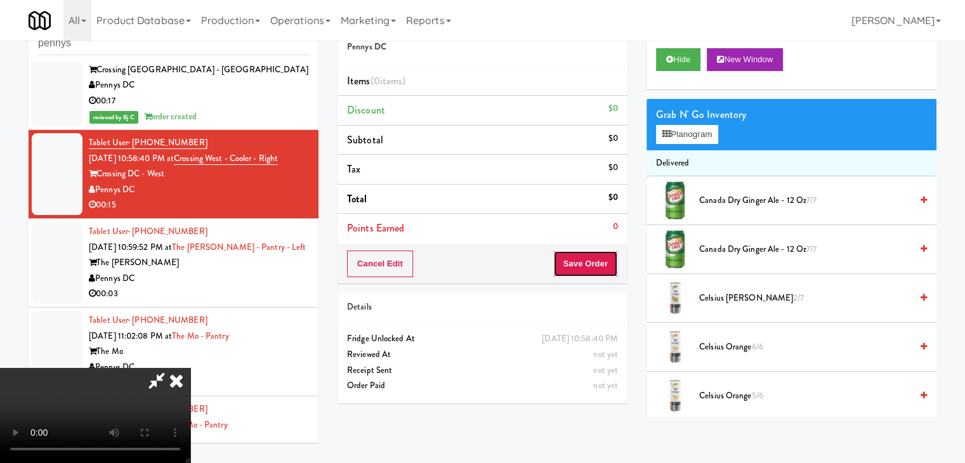
click at [587, 265] on button "Save Order" at bounding box center [585, 264] width 65 height 27
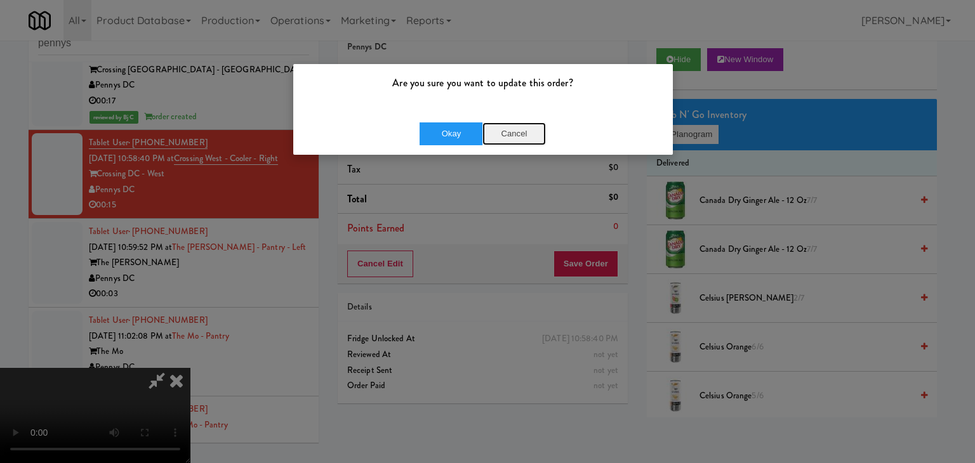
click at [520, 135] on button "Cancel" at bounding box center [513, 133] width 63 height 23
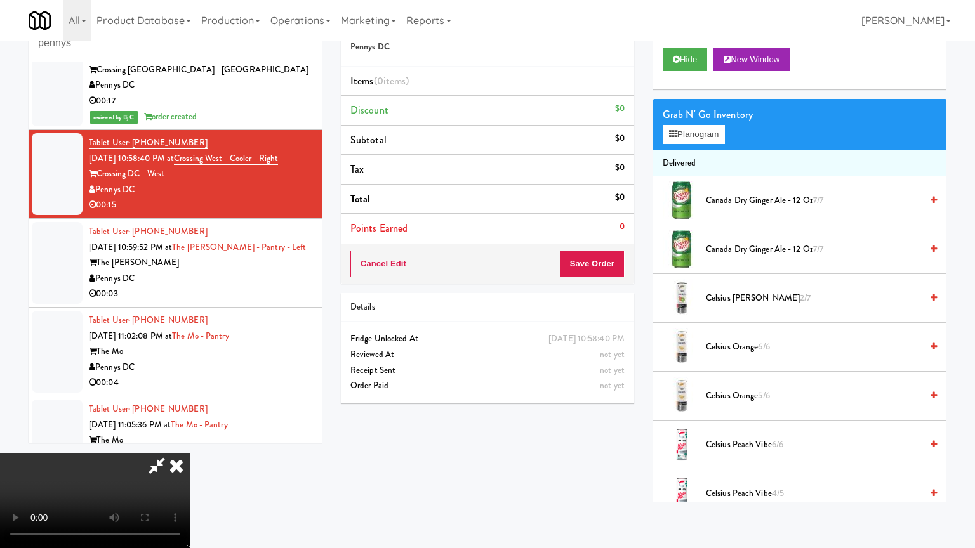
click at [190, 453] on video at bounding box center [95, 500] width 190 height 95
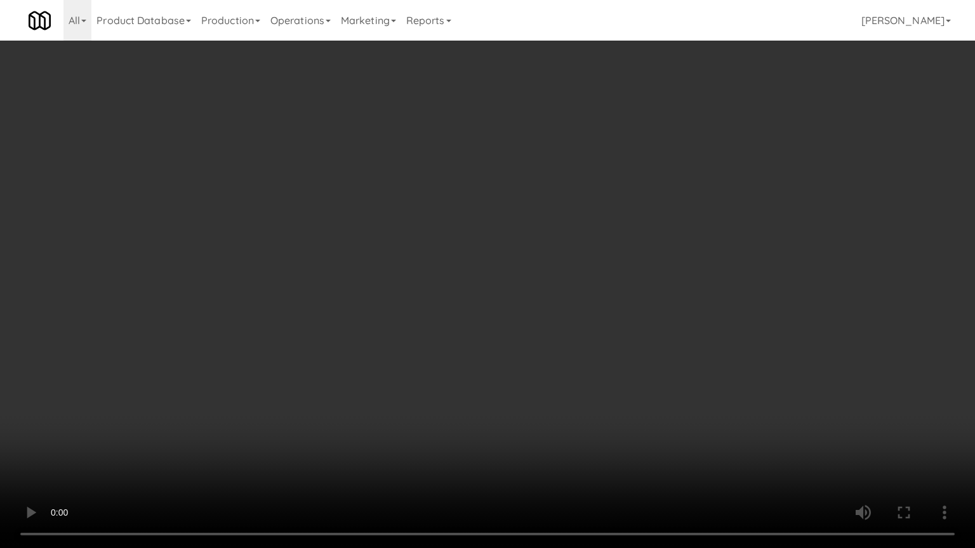
click at [572, 353] on video at bounding box center [487, 274] width 975 height 548
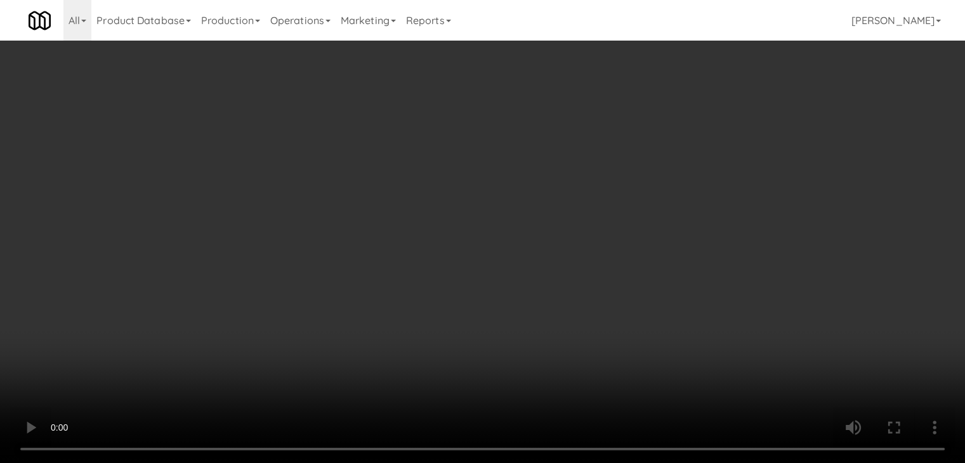
click at [414, 287] on video at bounding box center [482, 231] width 965 height 463
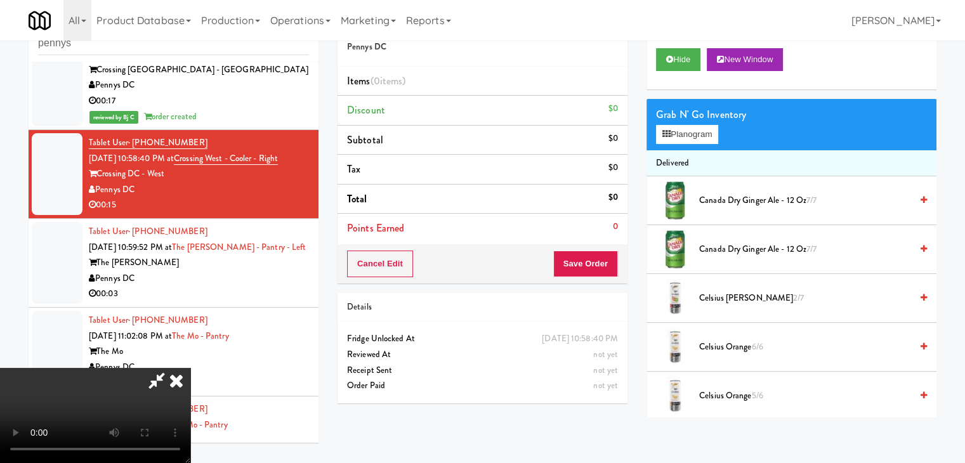
click at [190, 368] on video at bounding box center [95, 415] width 190 height 95
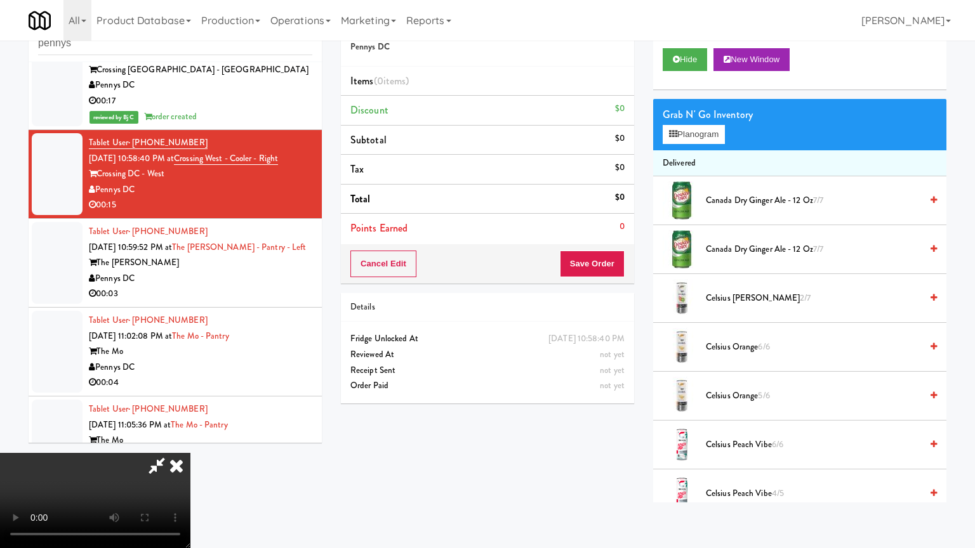
click at [190, 453] on video at bounding box center [95, 500] width 190 height 95
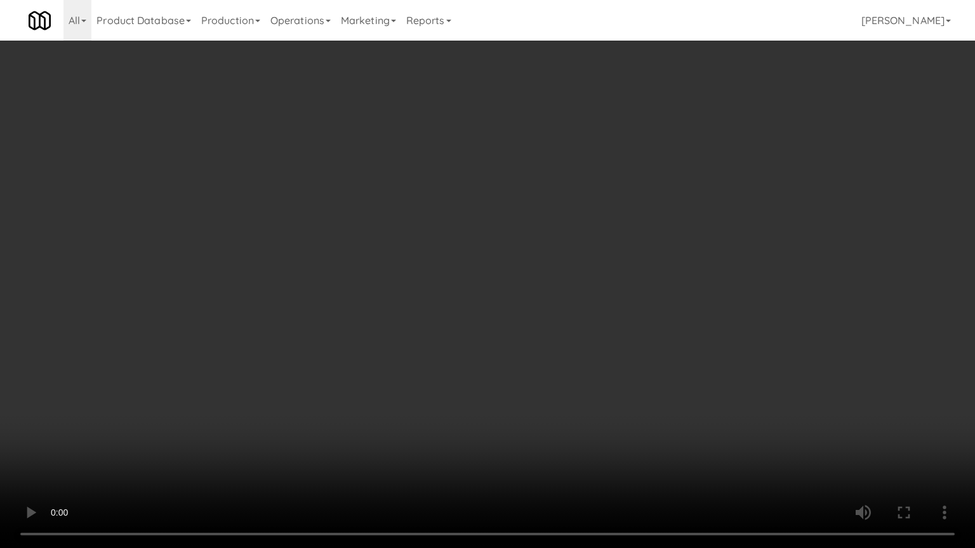
click at [561, 346] on video at bounding box center [487, 274] width 975 height 548
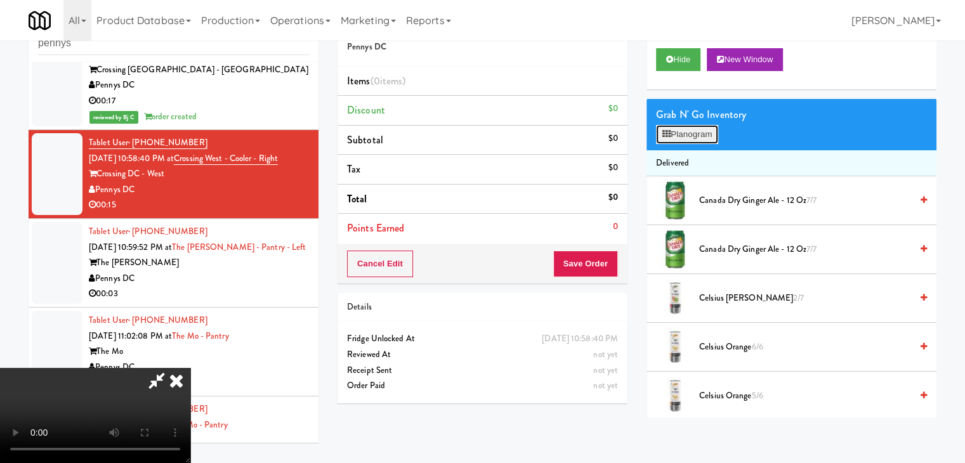
click at [699, 125] on button "Planogram" at bounding box center [687, 134] width 62 height 19
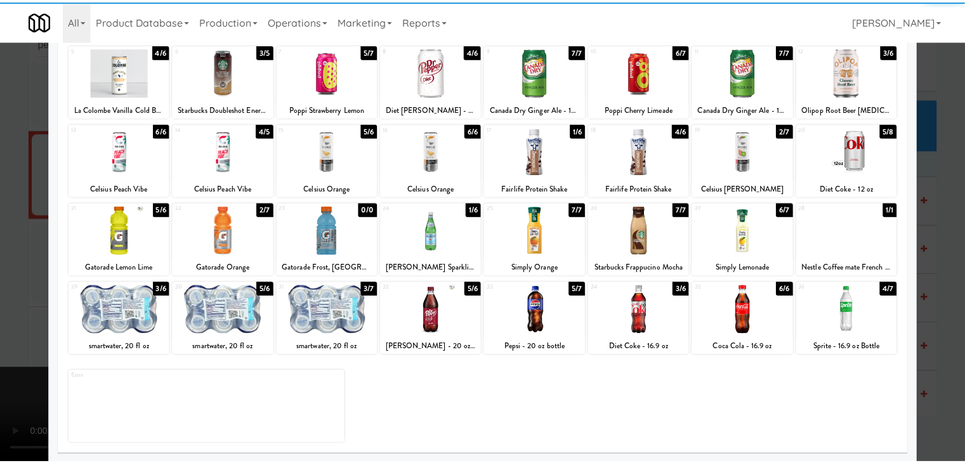
scroll to position [160, 0]
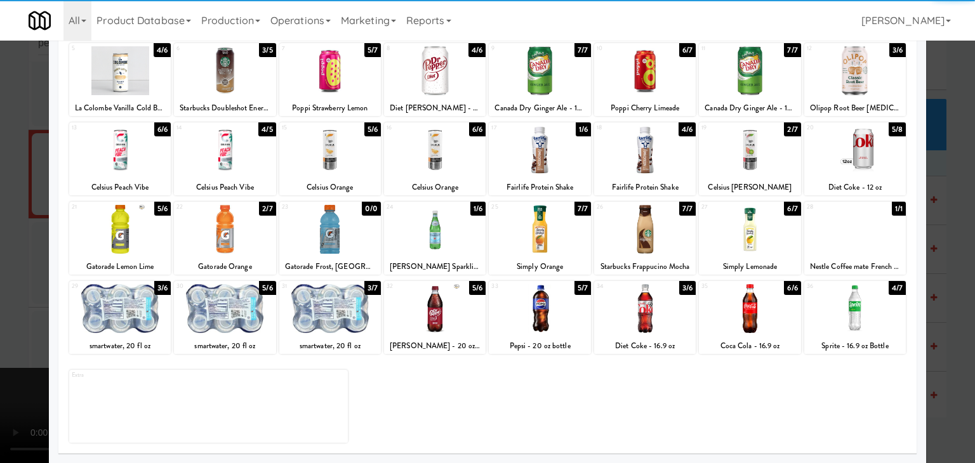
click at [232, 228] on div at bounding box center [225, 229] width 102 height 49
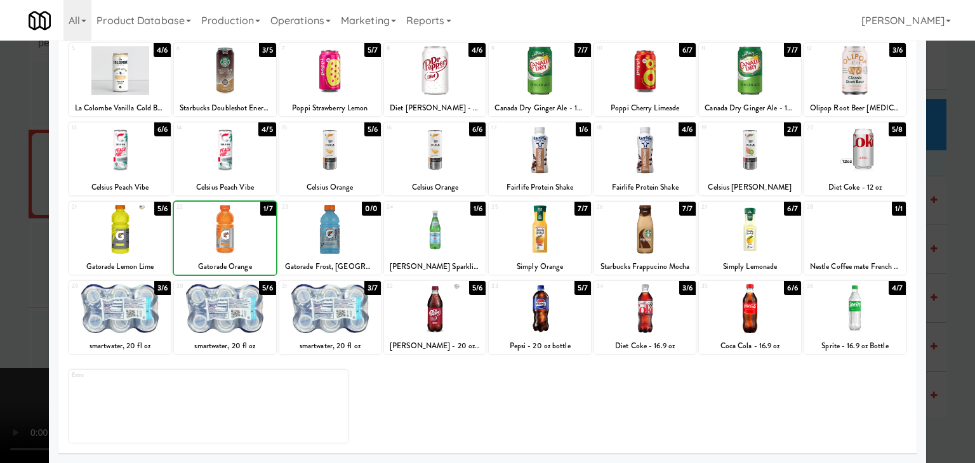
drag, startPoint x: 232, startPoint y: 228, endPoint x: 0, endPoint y: 228, distance: 232.2
click at [230, 228] on div at bounding box center [225, 229] width 102 height 49
drag, startPoint x: 0, startPoint y: 228, endPoint x: 389, endPoint y: 233, distance: 389.0
click at [6, 228] on div at bounding box center [487, 231] width 975 height 463
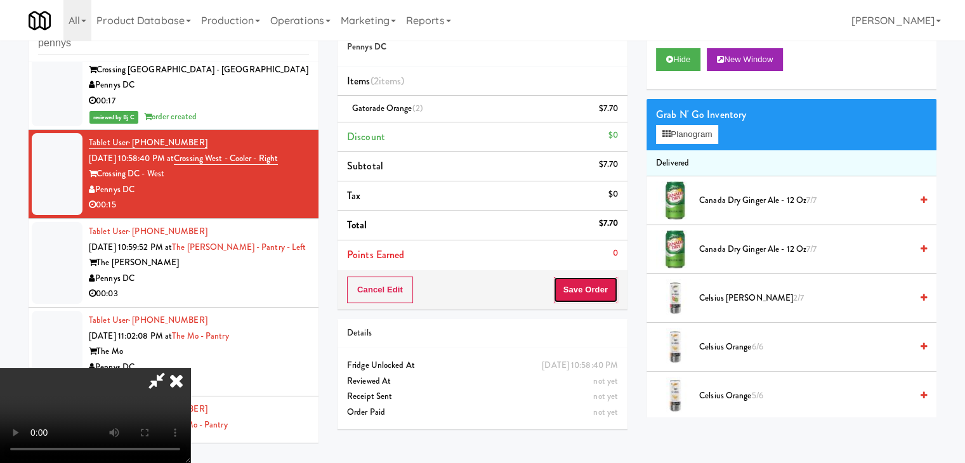
drag, startPoint x: 586, startPoint y: 279, endPoint x: 588, endPoint y: 287, distance: 8.3
click at [588, 287] on button "Save Order" at bounding box center [585, 290] width 65 height 27
drag, startPoint x: 588, startPoint y: 287, endPoint x: 577, endPoint y: 280, distance: 12.7
click at [587, 287] on button "Save Order" at bounding box center [585, 290] width 65 height 27
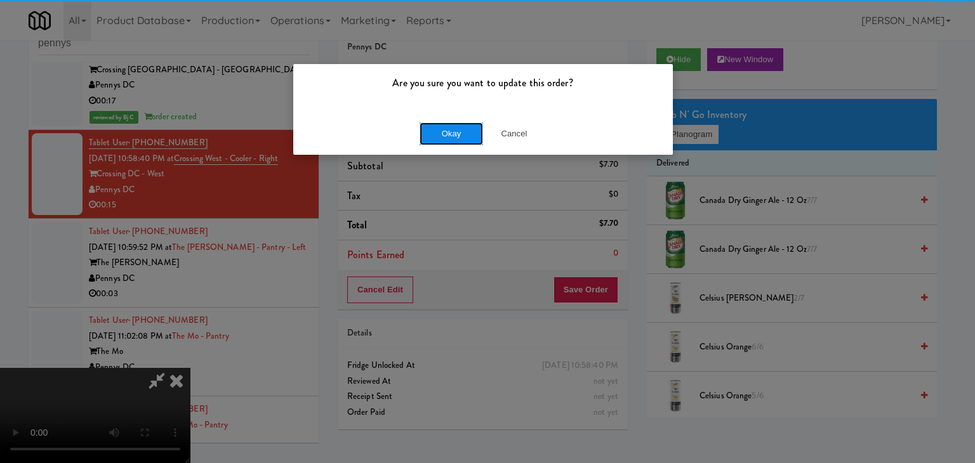
click at [454, 140] on button "Okay" at bounding box center [450, 133] width 63 height 23
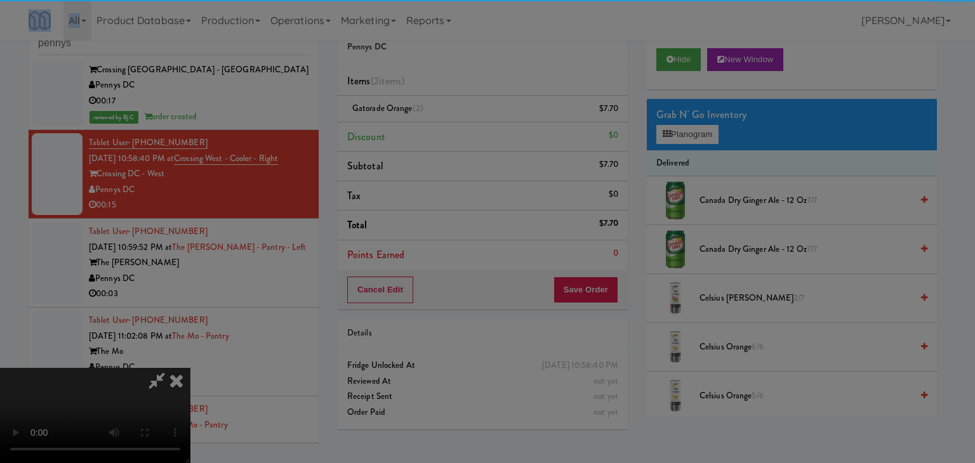
click at [454, 133] on div "Are you sure you want to update this order? Okay Cancel" at bounding box center [482, 87] width 381 height 92
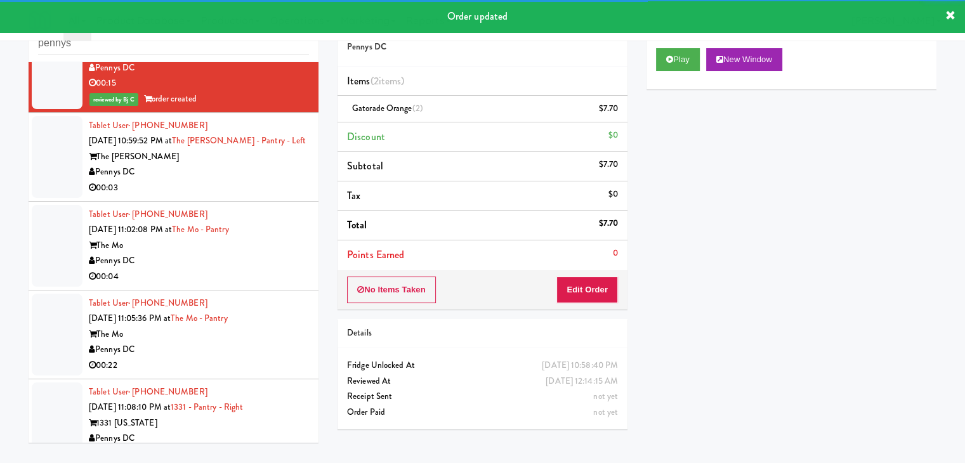
scroll to position [3056, 0]
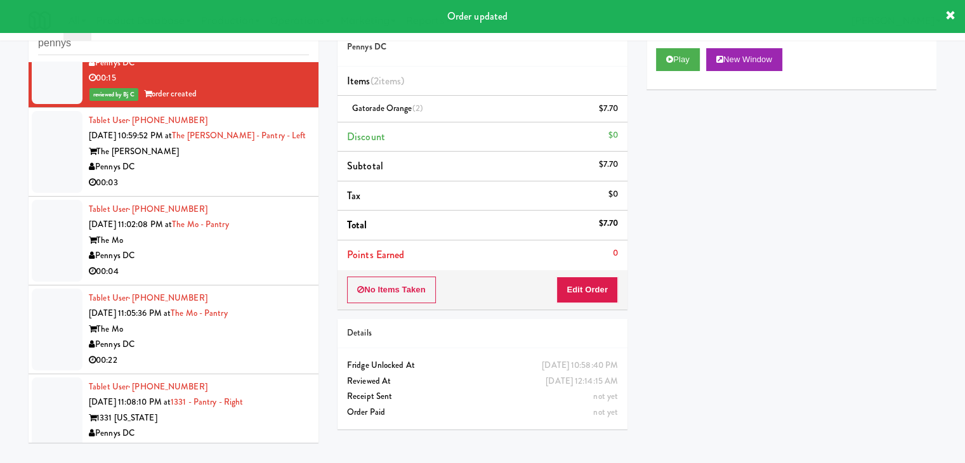
click at [232, 182] on div "00:03" at bounding box center [199, 183] width 220 height 16
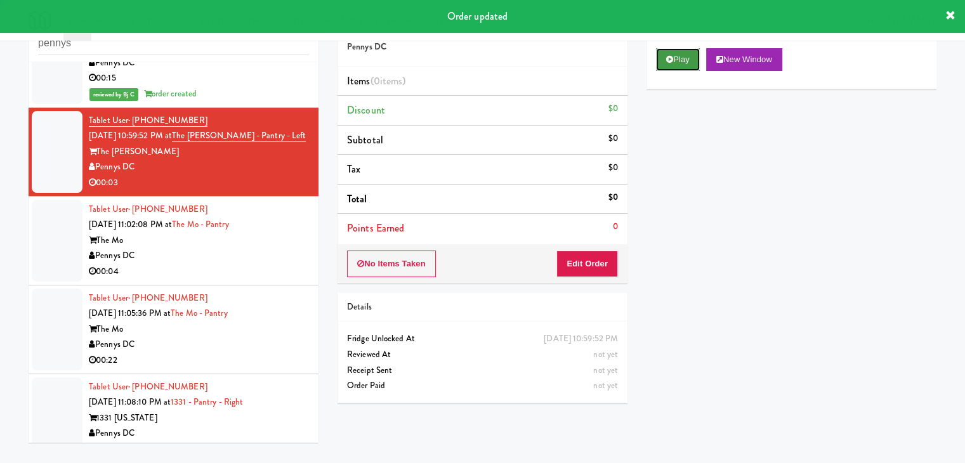
click at [669, 65] on button "Play" at bounding box center [678, 59] width 44 height 23
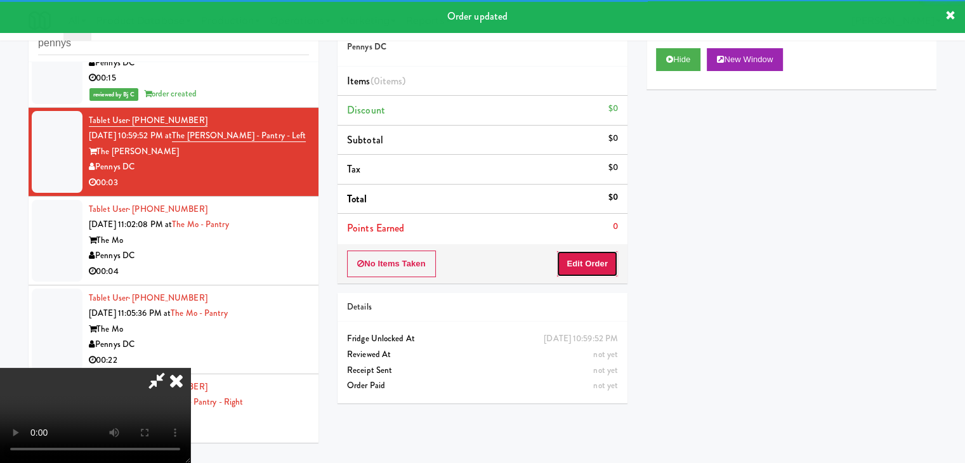
click at [588, 265] on button "Edit Order" at bounding box center [587, 264] width 62 height 27
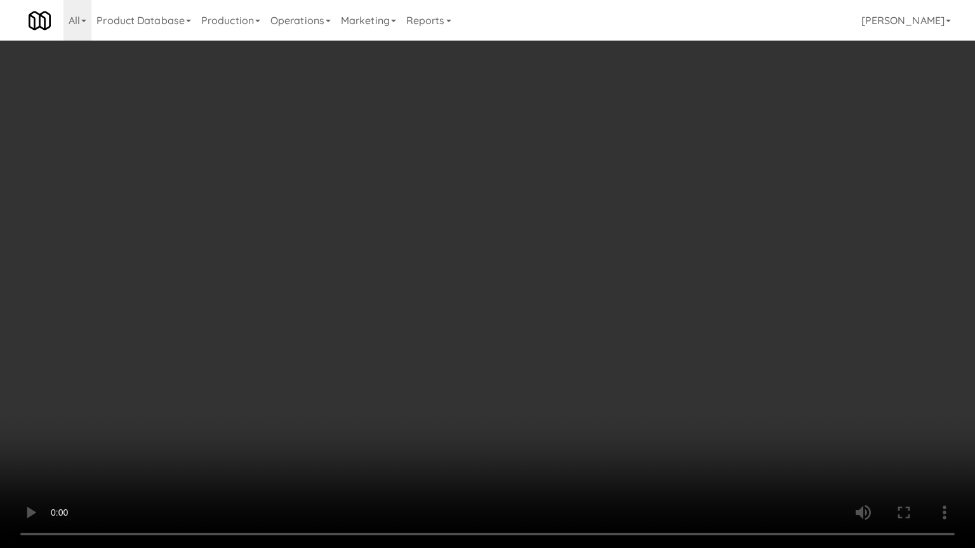
click at [530, 373] on video at bounding box center [487, 274] width 975 height 548
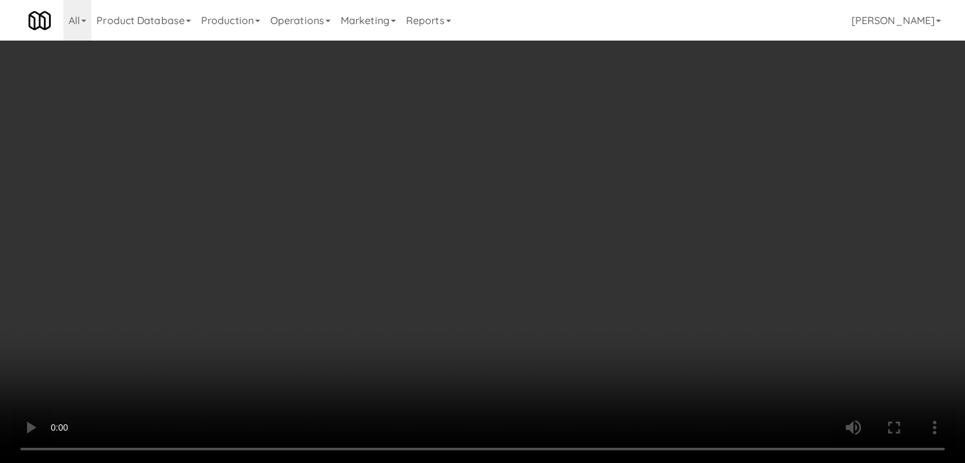
click at [429, 292] on video at bounding box center [482, 231] width 965 height 463
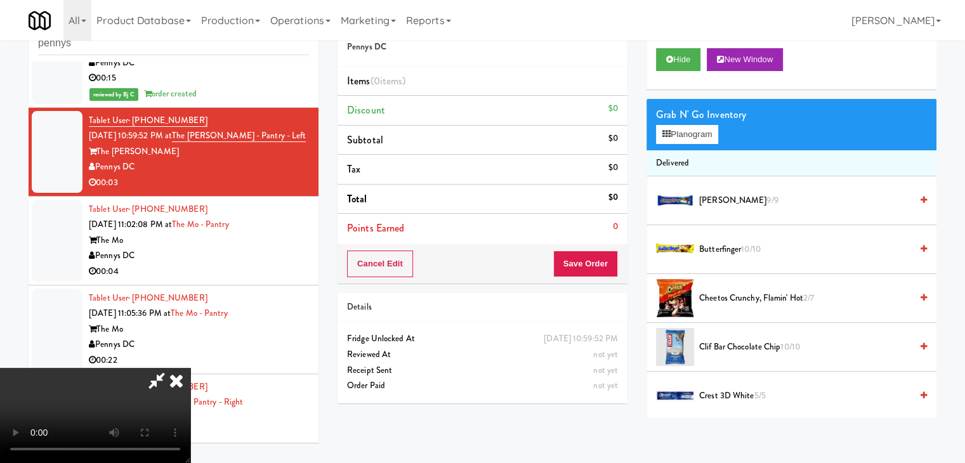
click at [190, 368] on video at bounding box center [95, 415] width 190 height 95
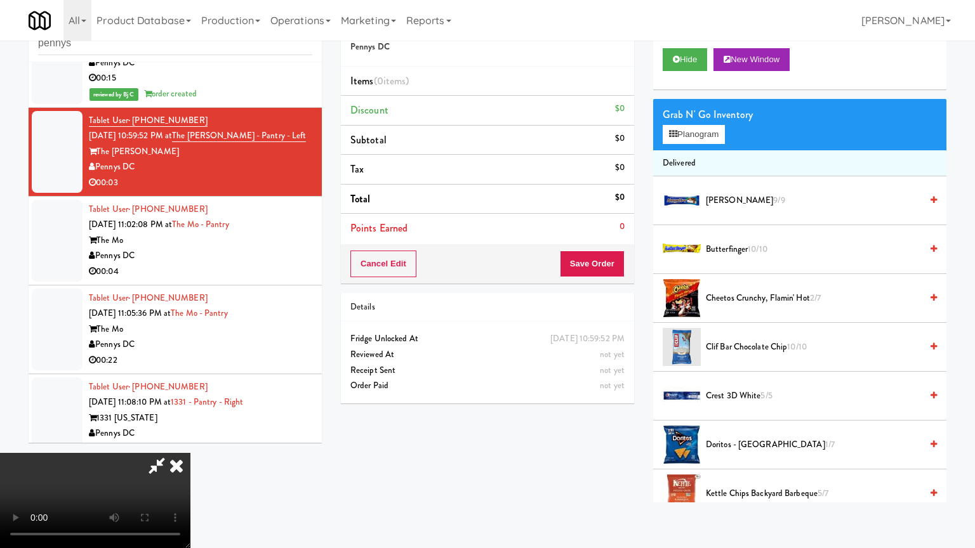
click at [190, 453] on video at bounding box center [95, 500] width 190 height 95
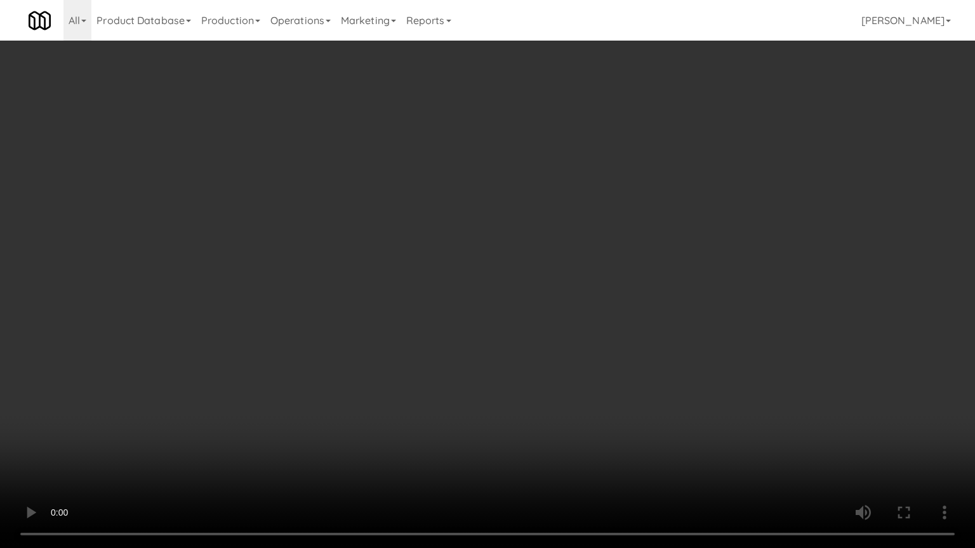
drag, startPoint x: 453, startPoint y: 351, endPoint x: 452, endPoint y: 296, distance: 54.6
click at [452, 351] on video at bounding box center [487, 274] width 975 height 548
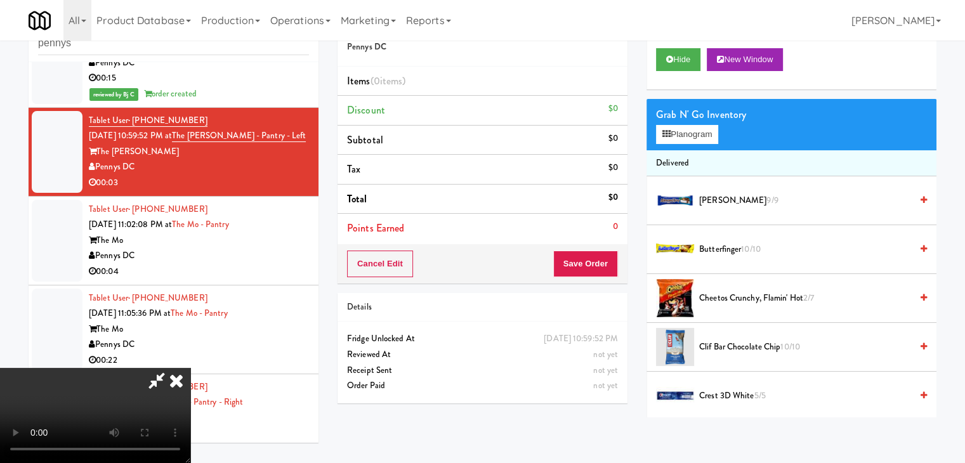
click at [190, 368] on icon at bounding box center [176, 380] width 28 height 25
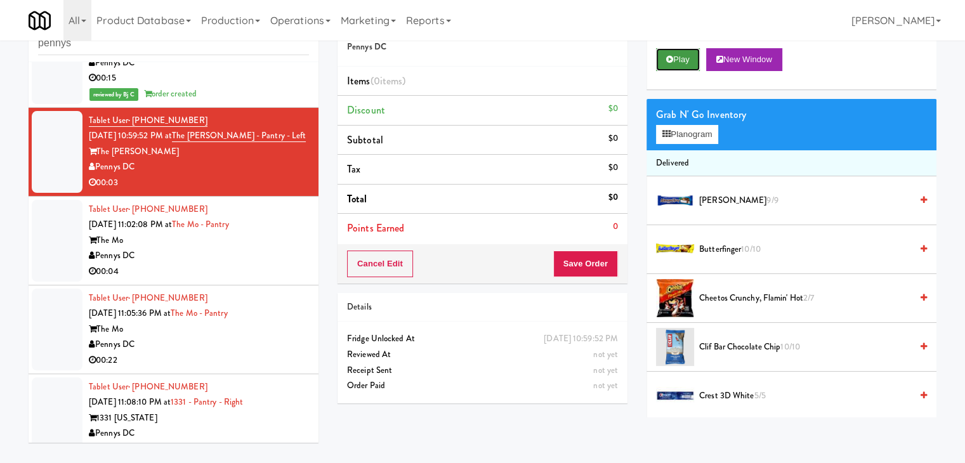
click at [678, 53] on button "Play" at bounding box center [678, 59] width 44 height 23
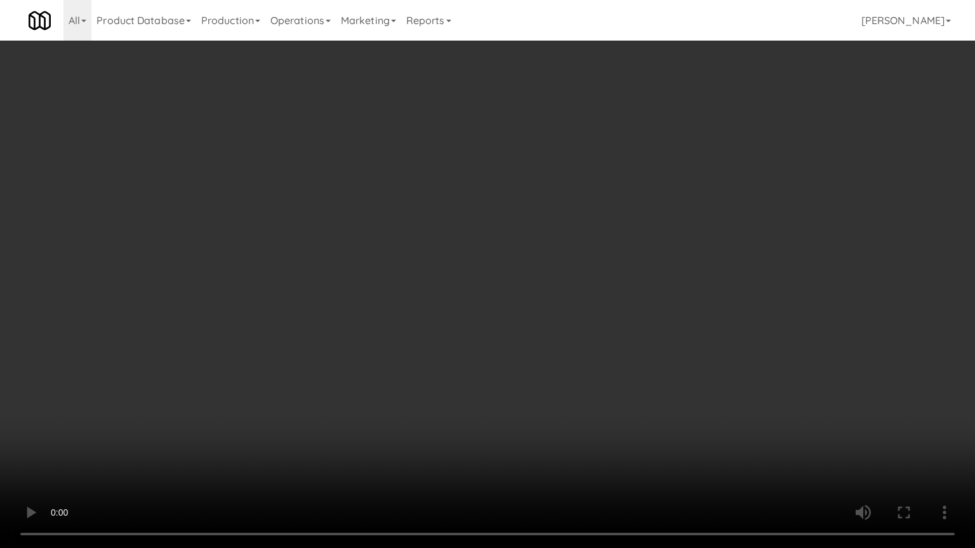
click at [538, 438] on video at bounding box center [487, 274] width 975 height 548
click at [541, 438] on video at bounding box center [487, 274] width 975 height 548
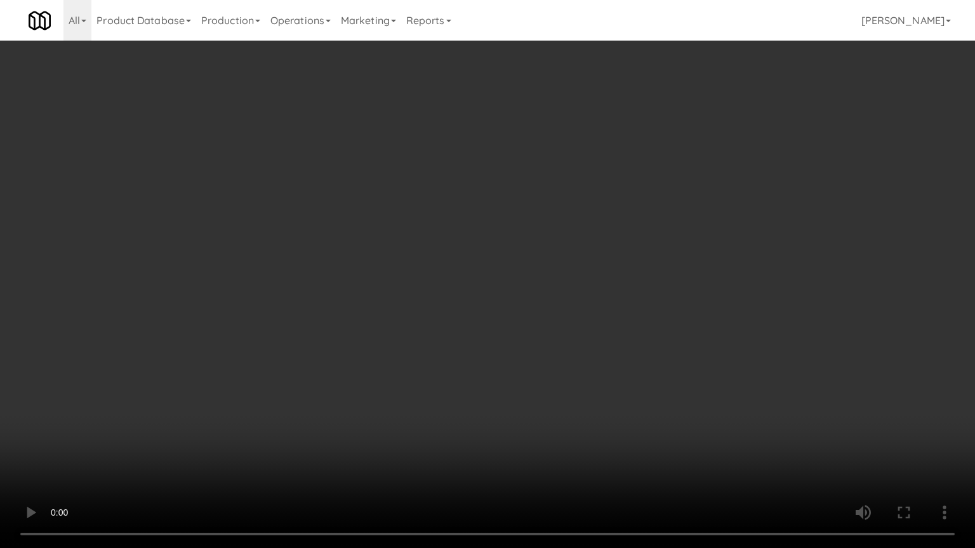
click at [541, 438] on video at bounding box center [487, 274] width 975 height 548
click at [539, 417] on video at bounding box center [487, 274] width 975 height 548
drag, startPoint x: 539, startPoint y: 417, endPoint x: 561, endPoint y: 308, distance: 112.0
click at [539, 414] on video at bounding box center [487, 274] width 975 height 548
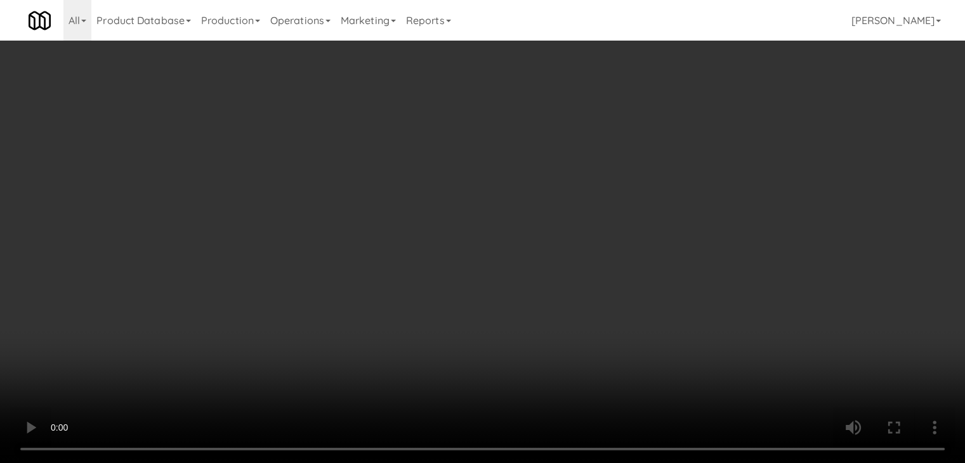
click at [695, 139] on button "Planogram" at bounding box center [687, 134] width 62 height 19
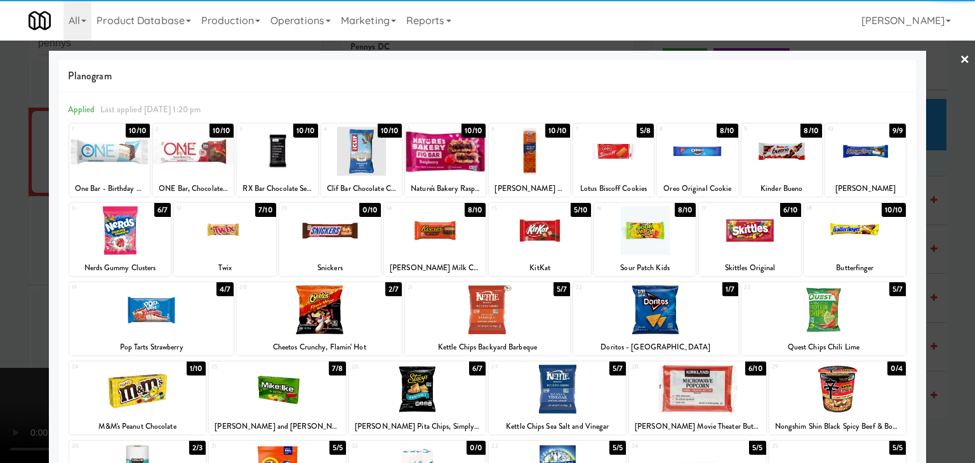
click at [534, 223] on div at bounding box center [540, 230] width 102 height 49
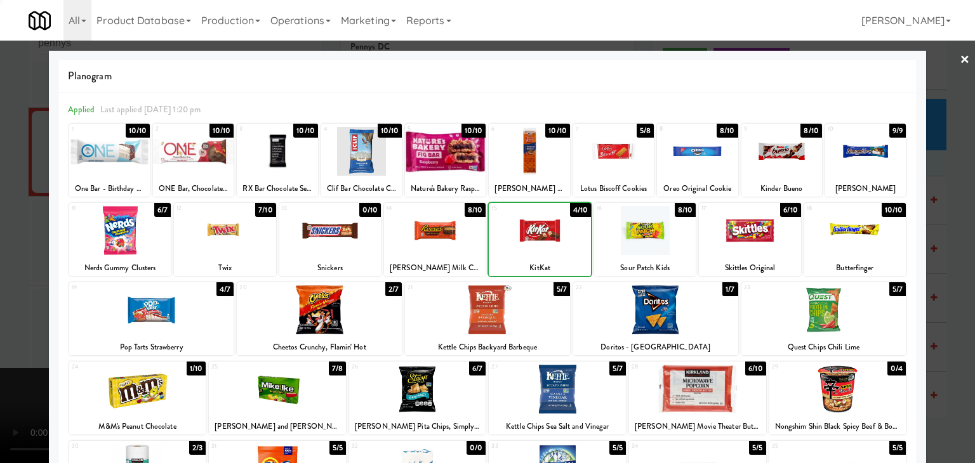
click at [0, 299] on div at bounding box center [487, 231] width 975 height 463
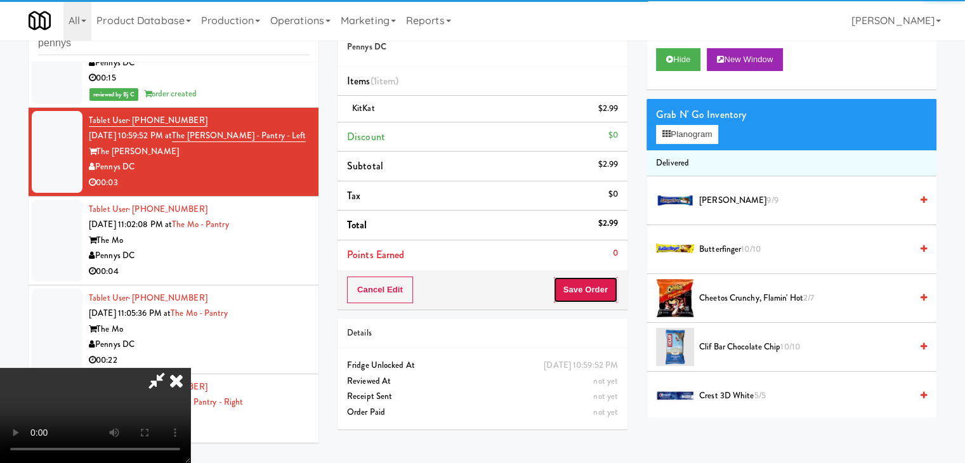
click at [607, 292] on button "Save Order" at bounding box center [585, 290] width 65 height 27
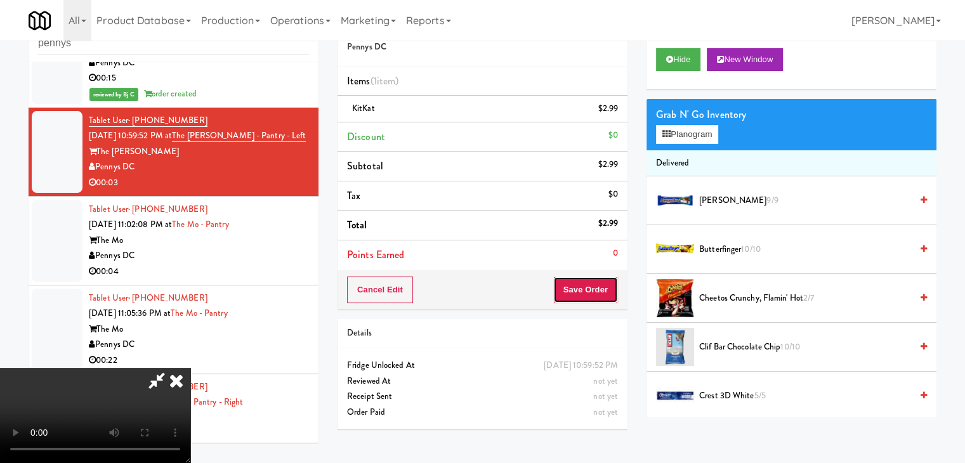
click at [607, 292] on button "Save Order" at bounding box center [585, 290] width 65 height 27
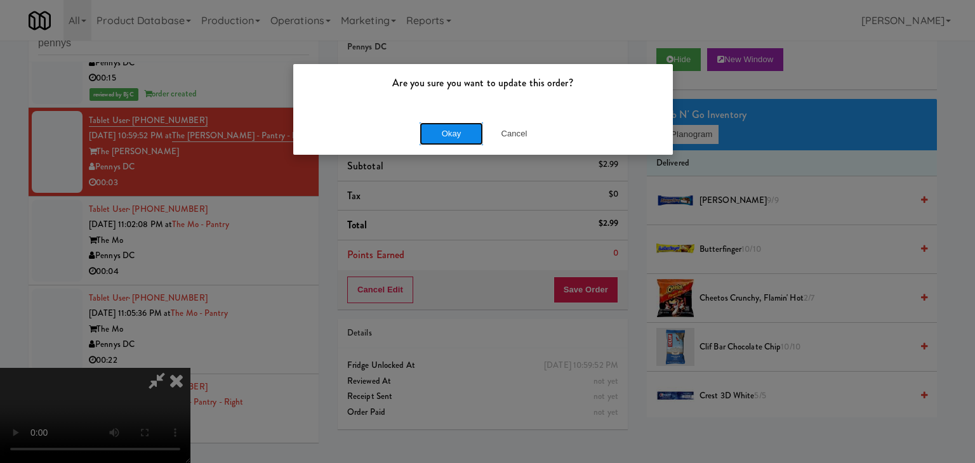
click at [439, 133] on button "Okay" at bounding box center [450, 133] width 63 height 23
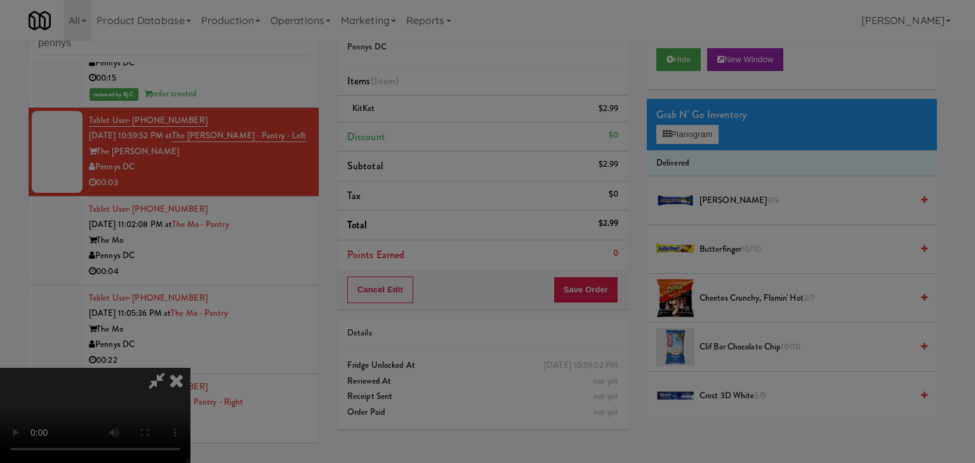
click at [439, 131] on div "Okay Cancel" at bounding box center [482, 110] width 379 height 43
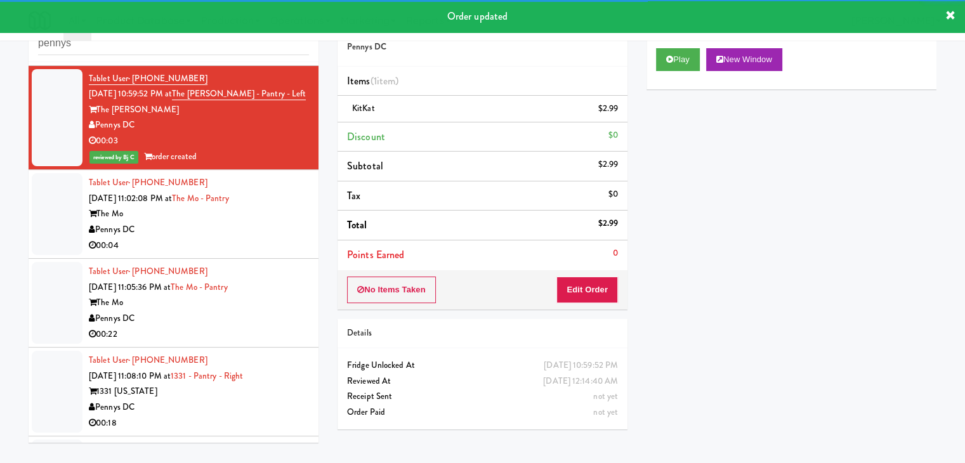
scroll to position [3119, 0]
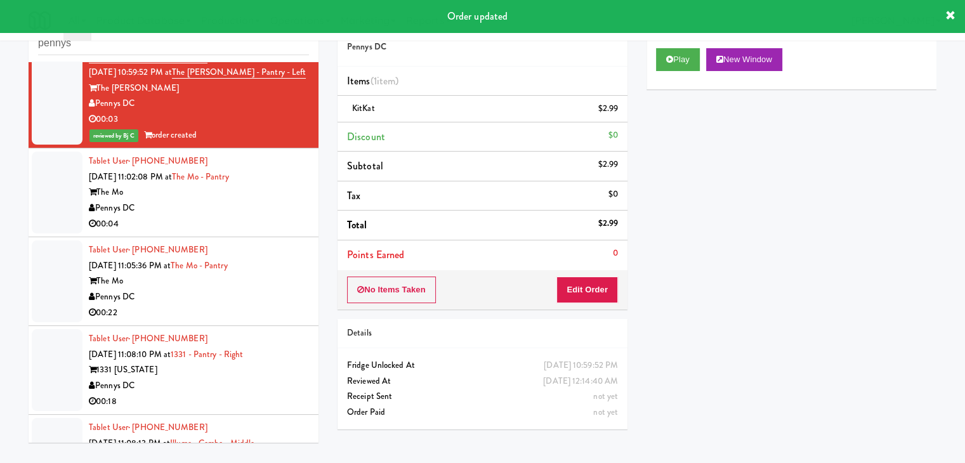
click at [257, 206] on div "Pennys DC" at bounding box center [199, 208] width 220 height 16
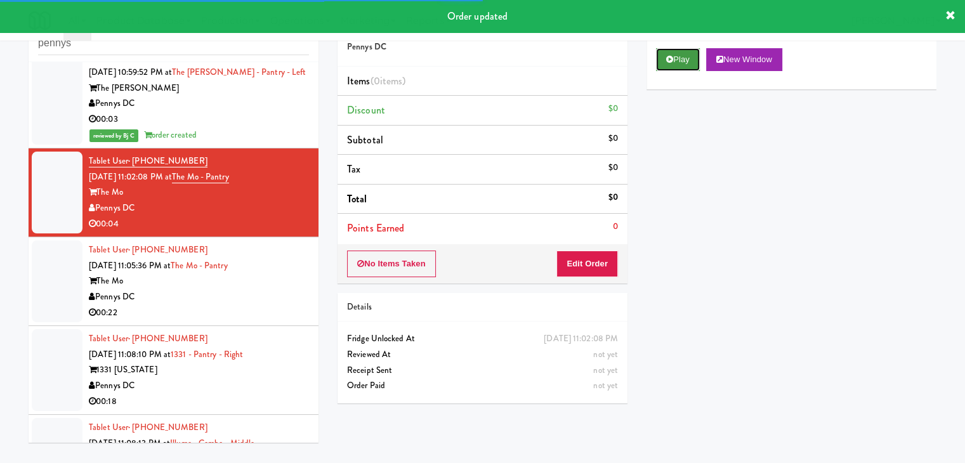
click at [690, 63] on button "Play" at bounding box center [678, 59] width 44 height 23
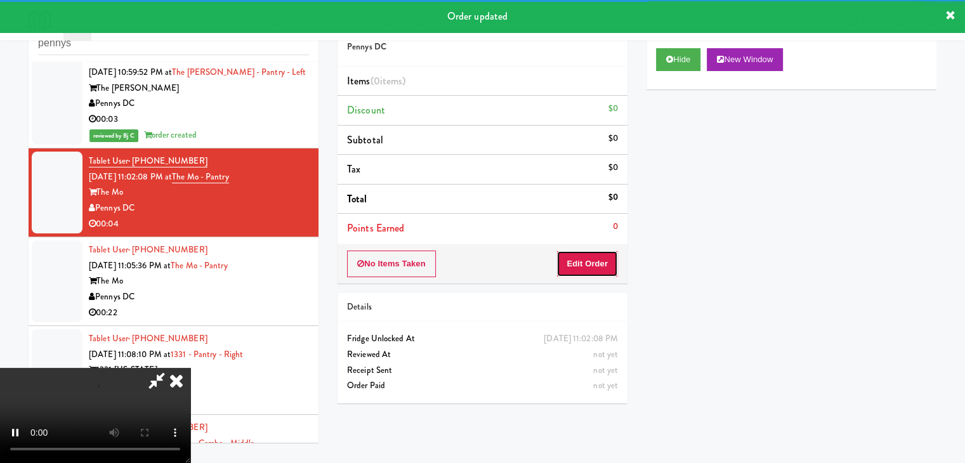
click at [574, 266] on button "Edit Order" at bounding box center [587, 264] width 62 height 27
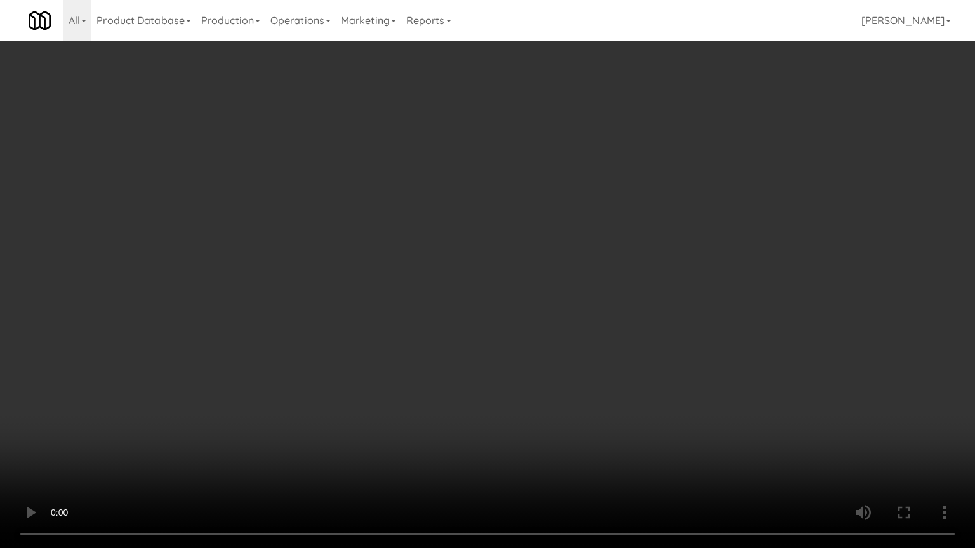
click at [522, 346] on video at bounding box center [487, 274] width 975 height 548
drag, startPoint x: 608, startPoint y: 395, endPoint x: 600, endPoint y: 393, distance: 8.3
click at [608, 394] on video at bounding box center [487, 274] width 975 height 548
click at [599, 389] on video at bounding box center [487, 274] width 975 height 548
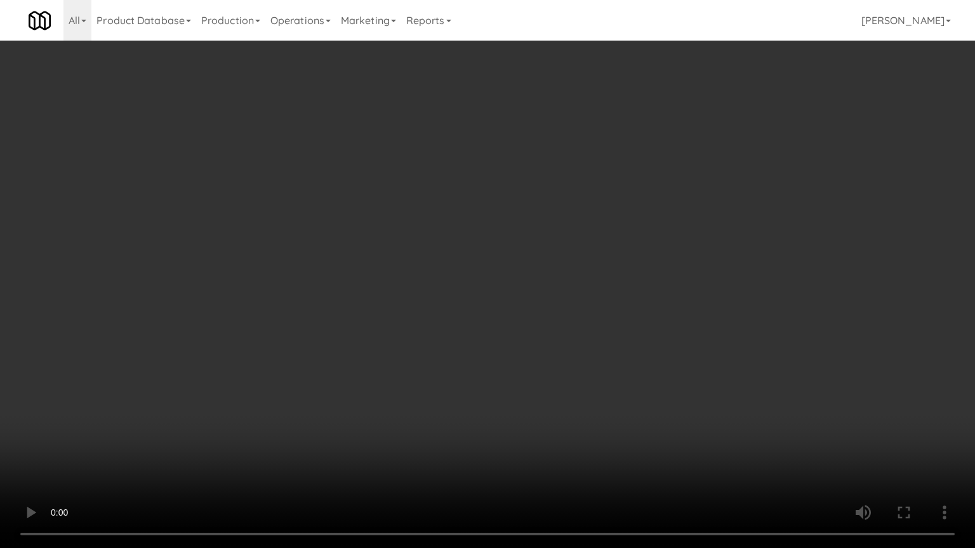
click at [601, 388] on video at bounding box center [487, 274] width 975 height 548
drag, startPoint x: 601, startPoint y: 388, endPoint x: 656, endPoint y: 237, distance: 161.4
click at [601, 384] on video at bounding box center [487, 274] width 975 height 548
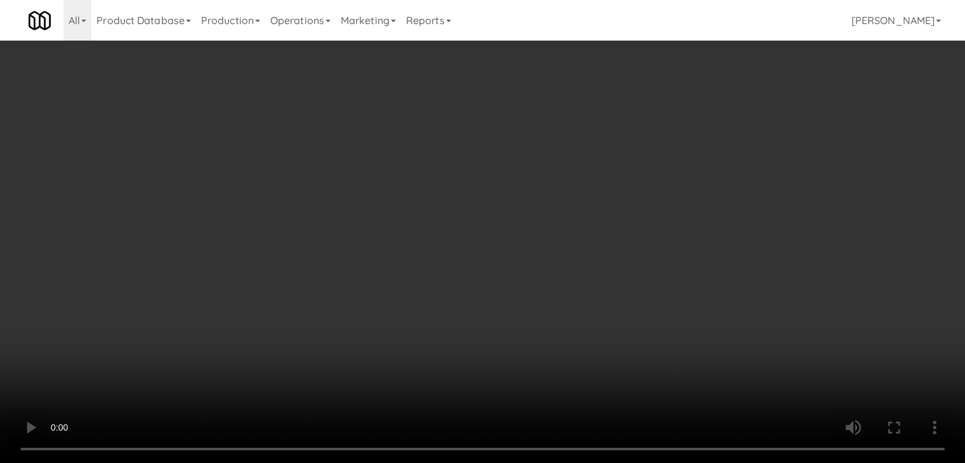
click at [703, 126] on button "Planogram" at bounding box center [687, 134] width 62 height 19
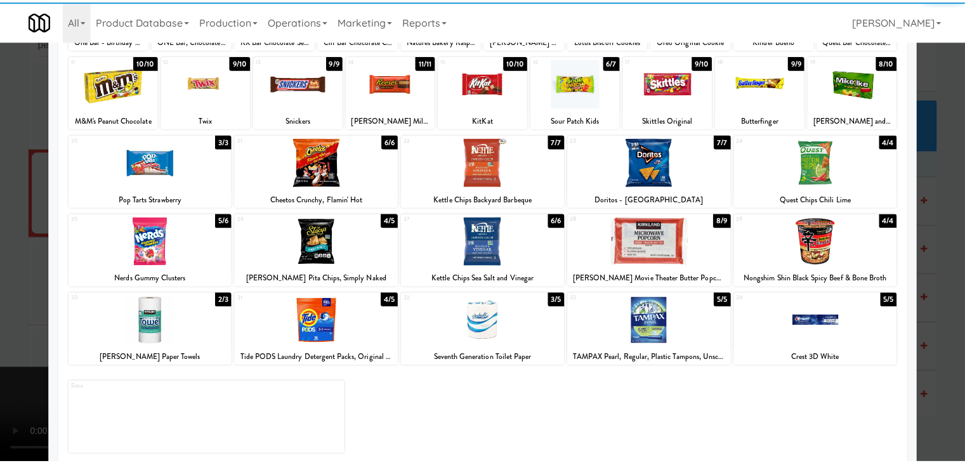
scroll to position [160, 0]
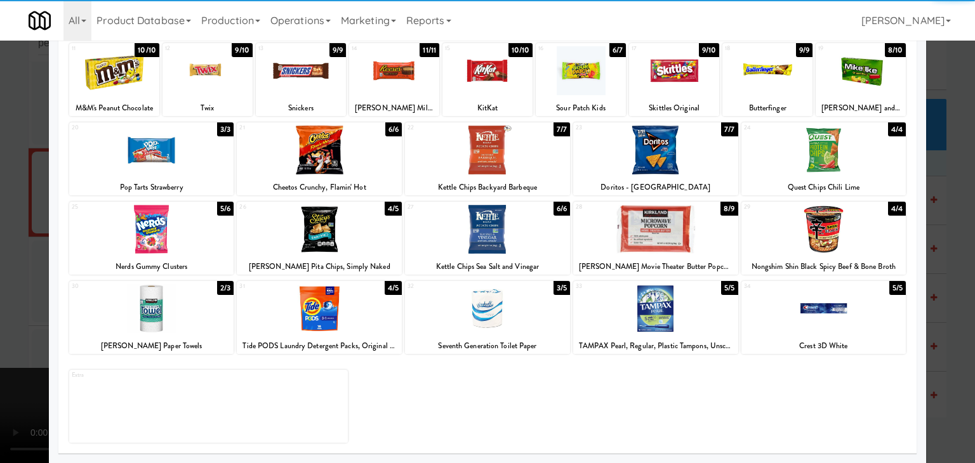
click at [643, 317] on div at bounding box center [655, 308] width 165 height 49
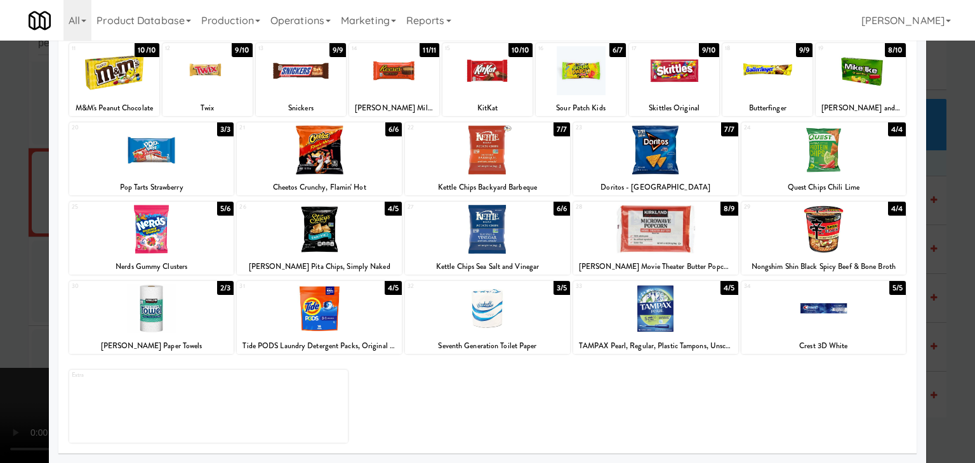
drag, startPoint x: 0, startPoint y: 296, endPoint x: 77, endPoint y: 296, distance: 76.8
click at [1, 296] on div at bounding box center [487, 231] width 975 height 463
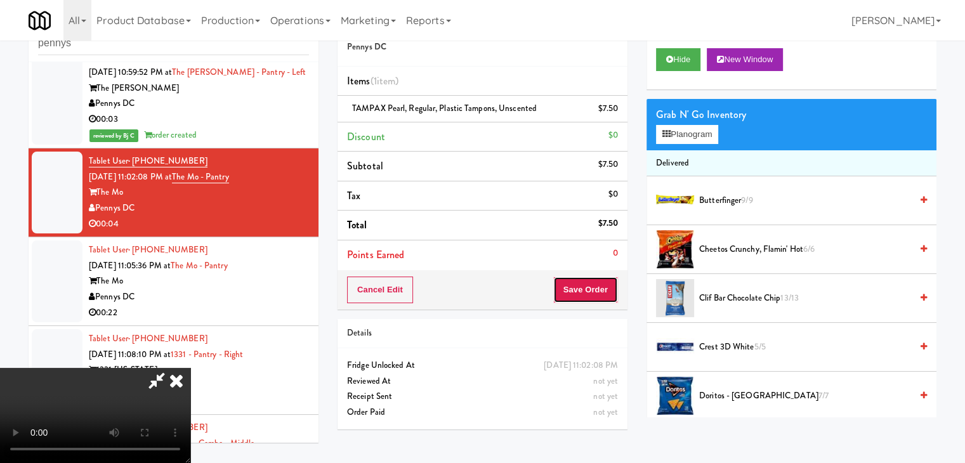
click at [597, 300] on button "Save Order" at bounding box center [585, 290] width 65 height 27
click at [594, 299] on button "Save Order" at bounding box center [585, 290] width 65 height 27
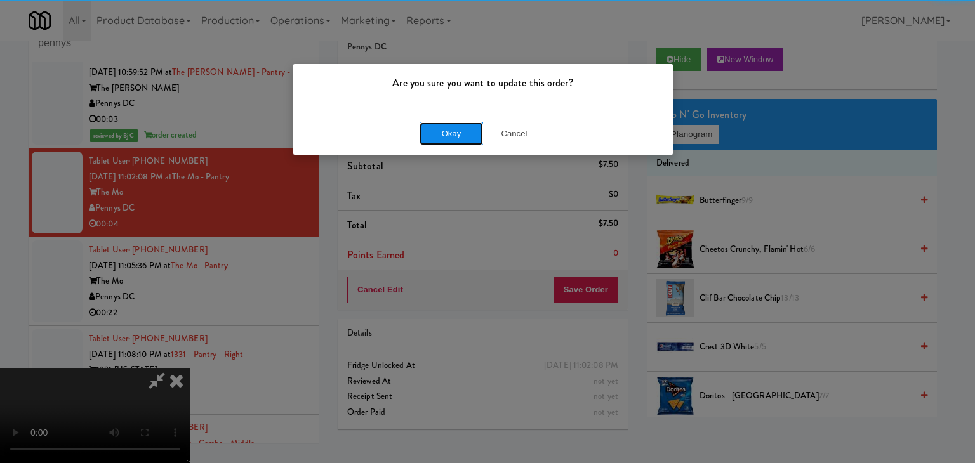
click at [433, 144] on button "Okay" at bounding box center [450, 133] width 63 height 23
click at [433, 145] on div "Are you sure you want to update this order? Okay Cancel" at bounding box center [487, 231] width 975 height 463
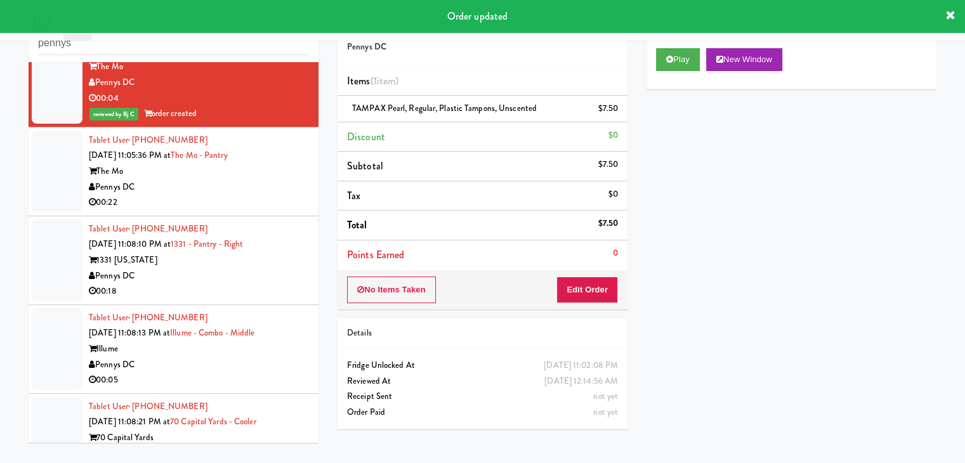
scroll to position [3246, 0]
click at [261, 190] on div "Tablet User · (515) 577-4233 Sep 4, 2025 11:05:36 PM at The Mo - Pantry The Mo …" at bounding box center [199, 170] width 220 height 78
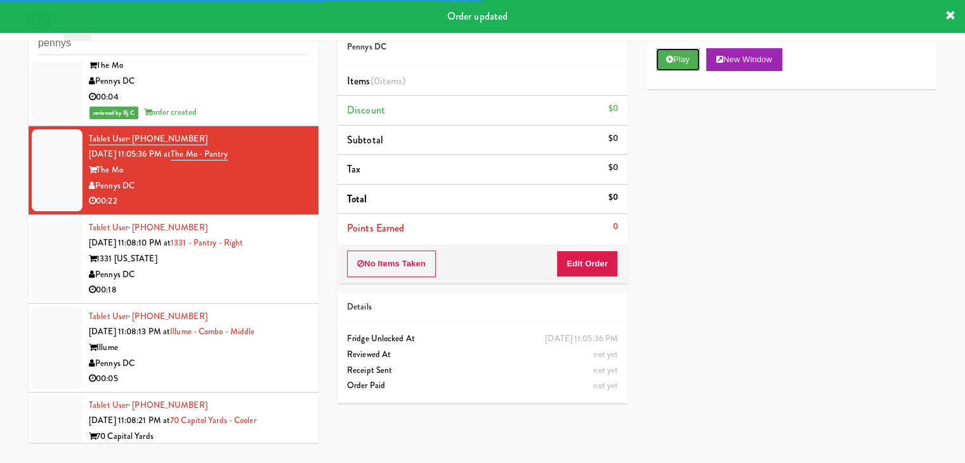
drag, startPoint x: 684, startPoint y: 57, endPoint x: 650, endPoint y: 131, distance: 80.9
click at [682, 58] on button "Play" at bounding box center [678, 59] width 44 height 23
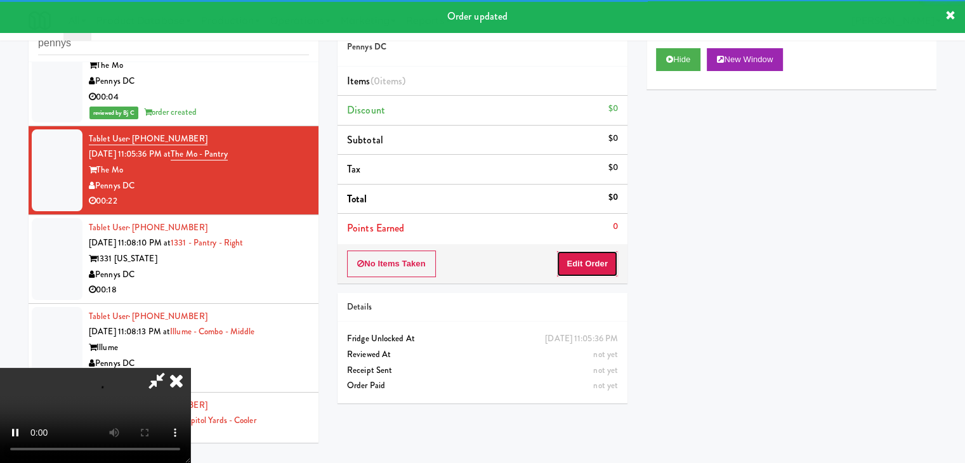
click at [593, 270] on button "Edit Order" at bounding box center [587, 264] width 62 height 27
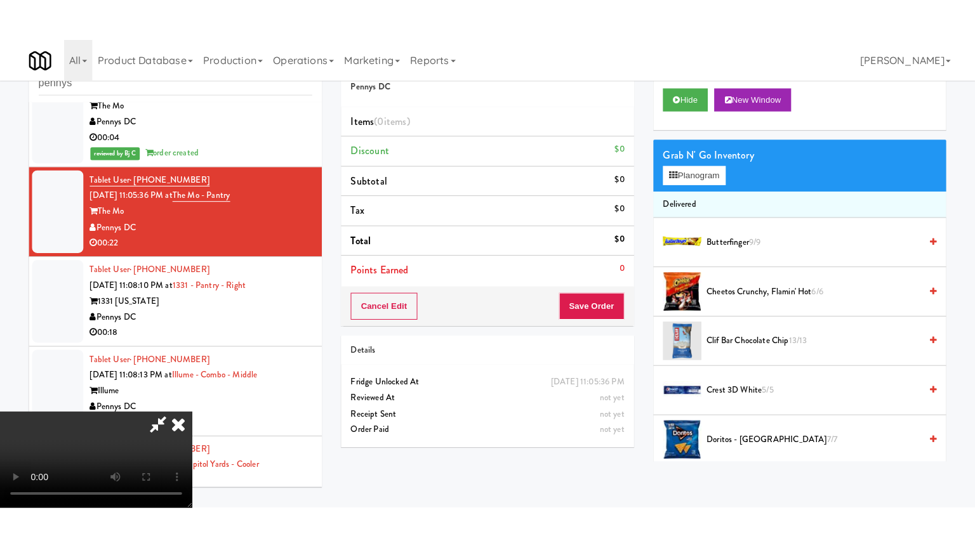
scroll to position [178, 0]
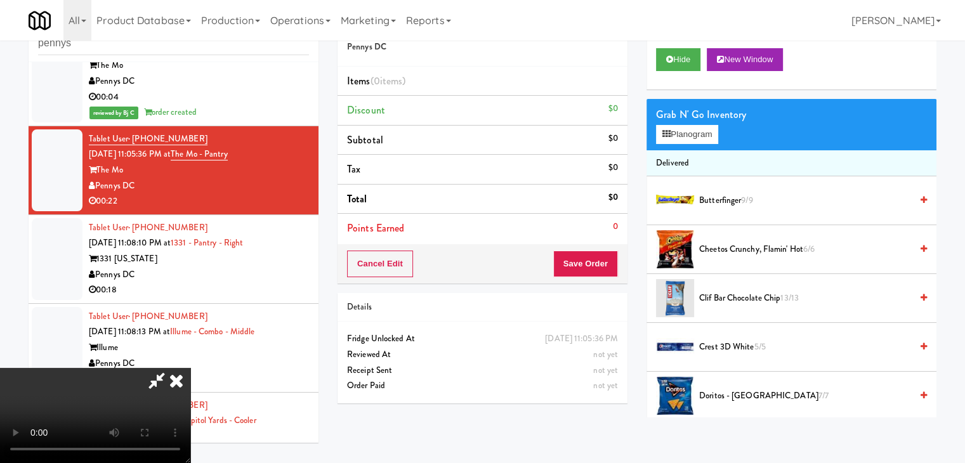
click at [190, 416] on video at bounding box center [95, 415] width 190 height 95
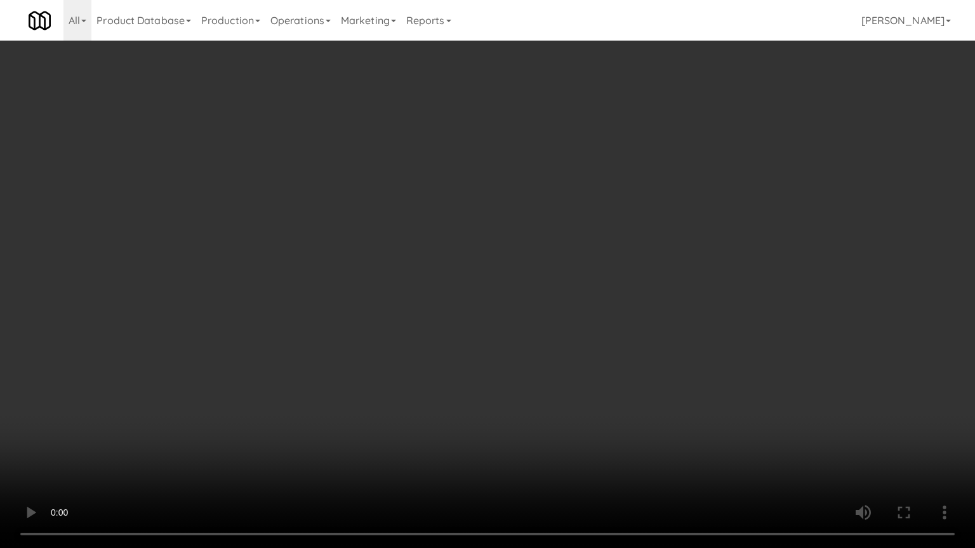
click at [591, 361] on video at bounding box center [487, 274] width 975 height 548
click at [601, 294] on video at bounding box center [487, 274] width 975 height 548
click at [602, 295] on video at bounding box center [487, 274] width 975 height 548
click at [603, 296] on video at bounding box center [487, 274] width 975 height 548
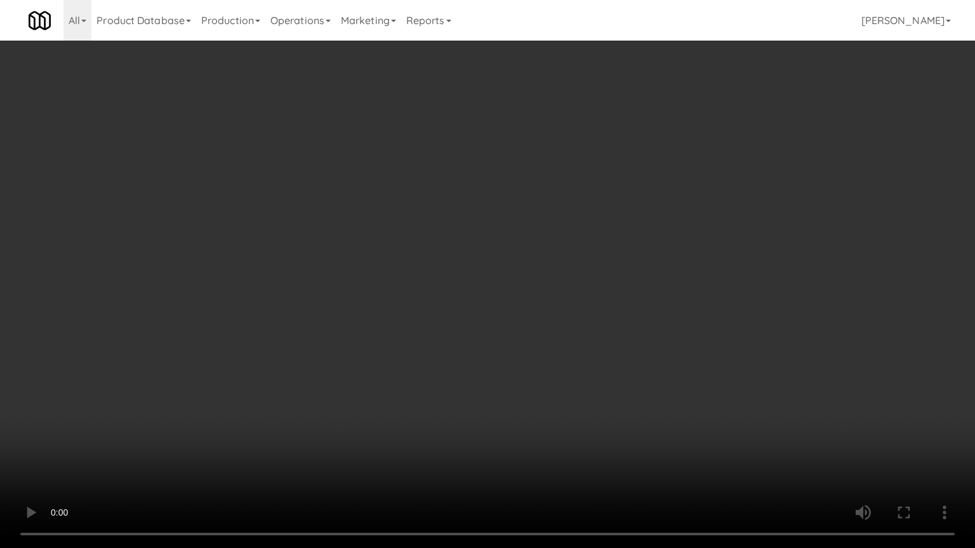
click at [615, 272] on video at bounding box center [487, 274] width 975 height 548
drag, startPoint x: 615, startPoint y: 272, endPoint x: 624, endPoint y: 185, distance: 87.4
click at [615, 270] on video at bounding box center [487, 274] width 975 height 548
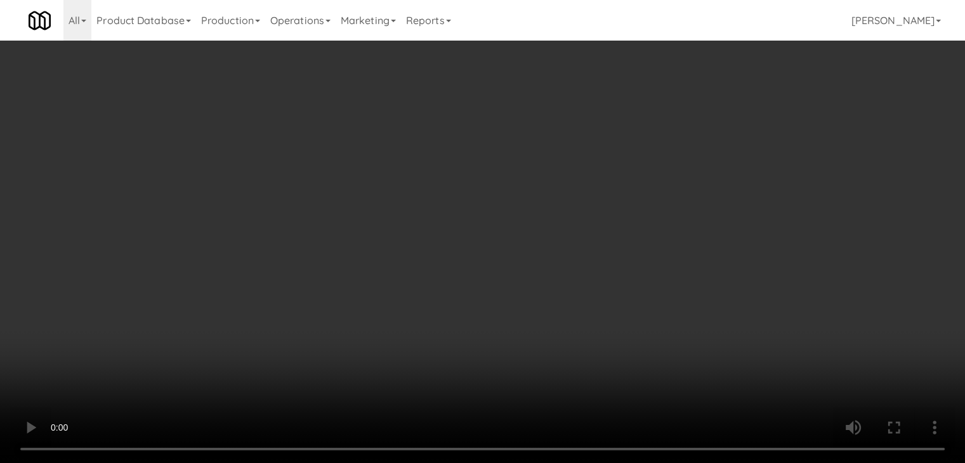
drag, startPoint x: 691, startPoint y: 143, endPoint x: 692, endPoint y: 135, distance: 9.0
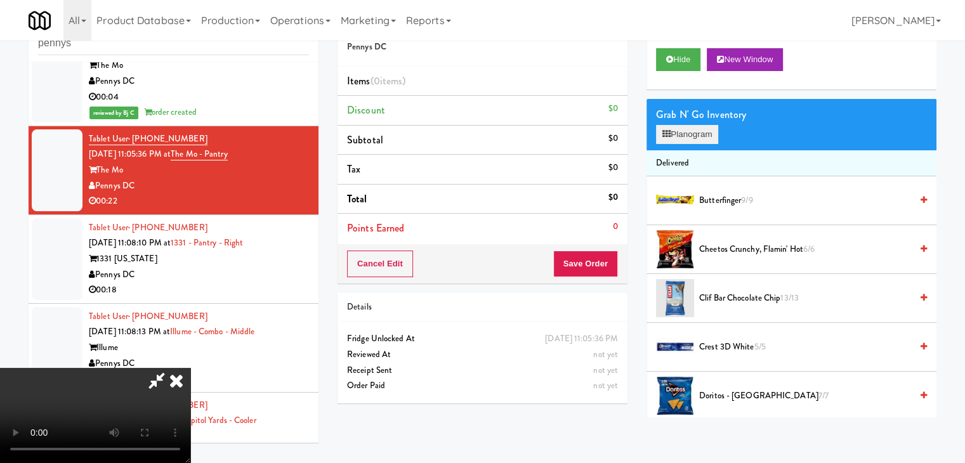
click at [691, 143] on div "Grab N' Go Inventory Planogram" at bounding box center [792, 124] width 290 height 51
click at [693, 132] on button "Planogram" at bounding box center [687, 134] width 62 height 19
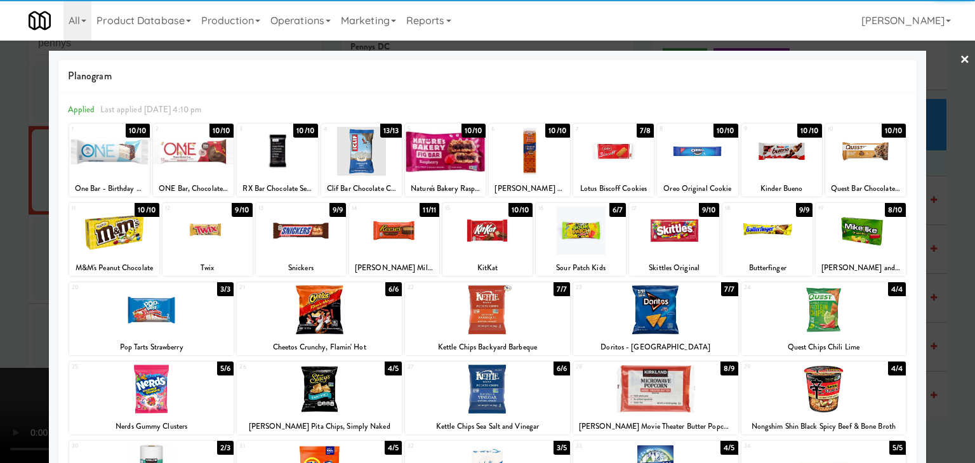
click at [352, 150] on div at bounding box center [361, 151] width 81 height 49
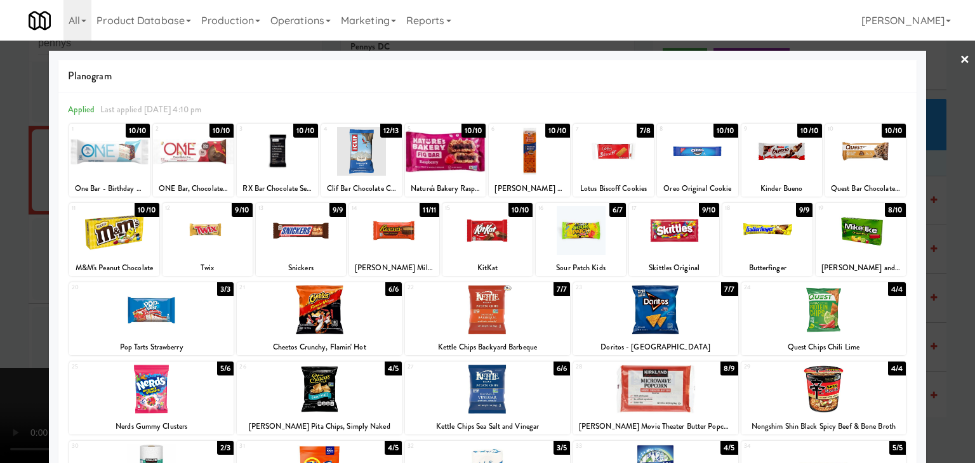
click at [490, 249] on div at bounding box center [487, 230] width 90 height 49
click at [4, 244] on div at bounding box center [487, 231] width 975 height 463
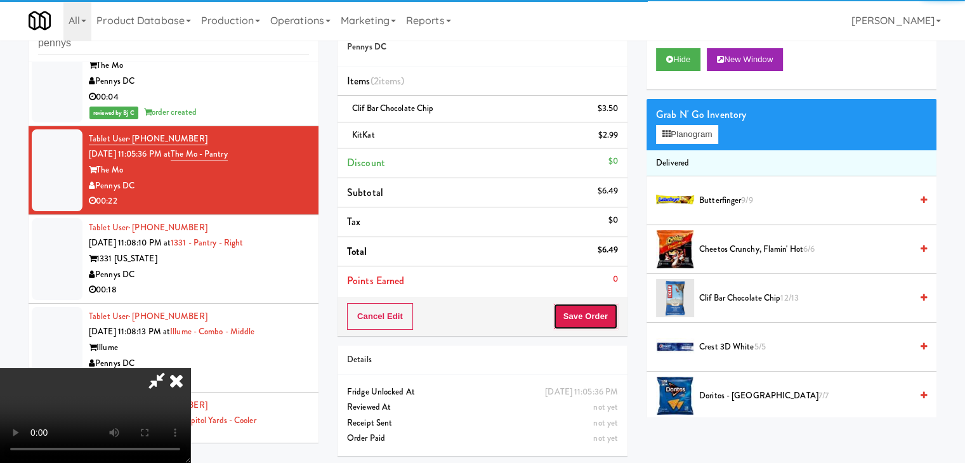
click at [589, 317] on button "Save Order" at bounding box center [585, 316] width 65 height 27
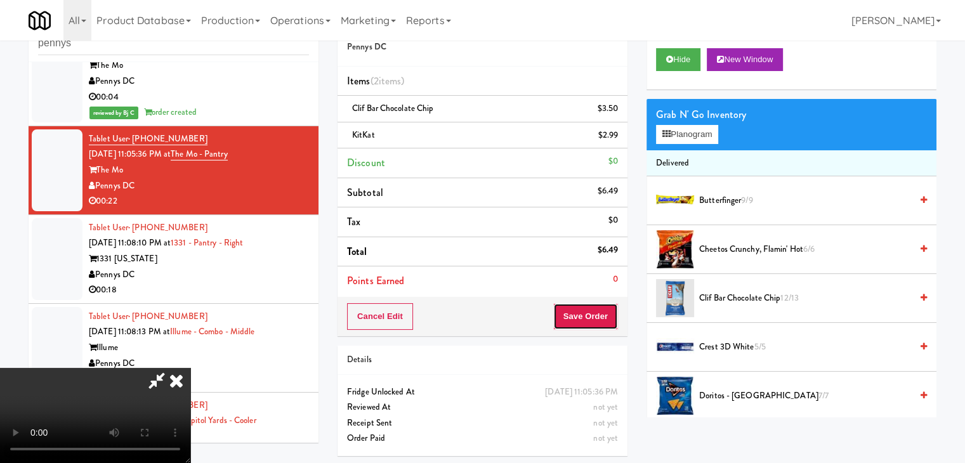
click at [591, 317] on button "Save Order" at bounding box center [585, 316] width 65 height 27
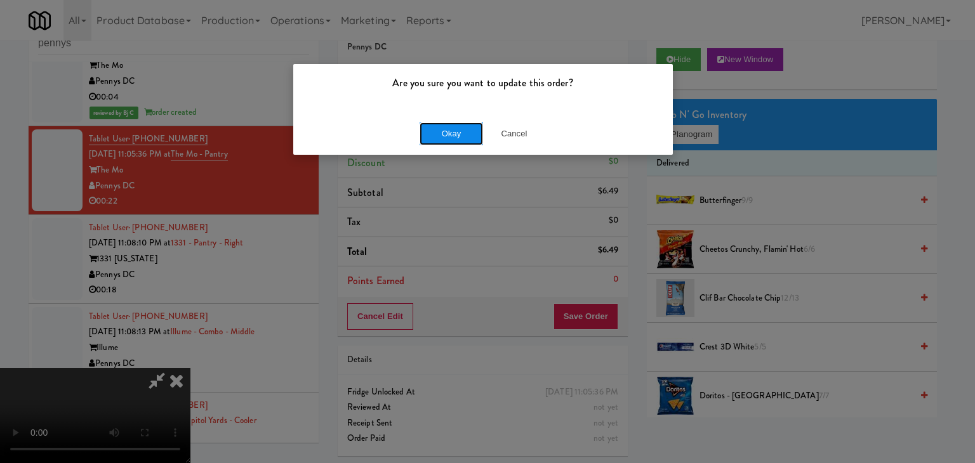
click at [431, 125] on button "Okay" at bounding box center [450, 133] width 63 height 23
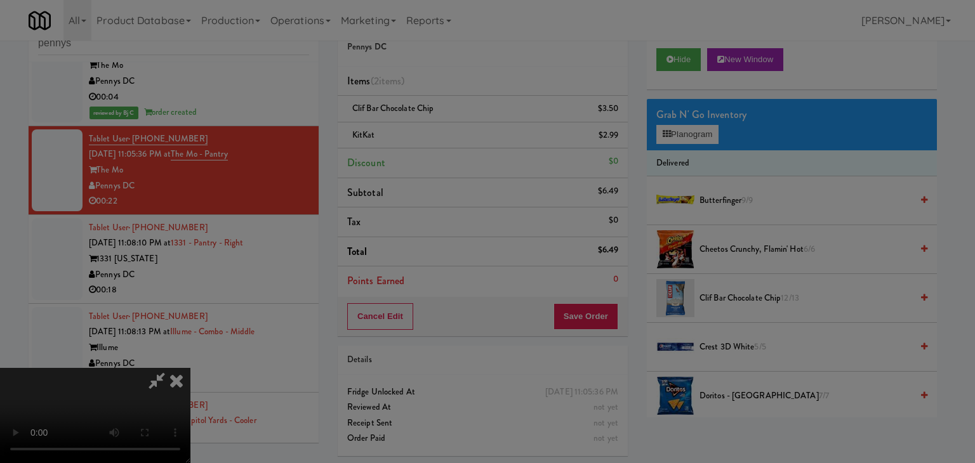
click at [431, 125] on body "Are you sure you want to update this order? Okay Cancel Okay Are you sure you w…" at bounding box center [487, 231] width 975 height 463
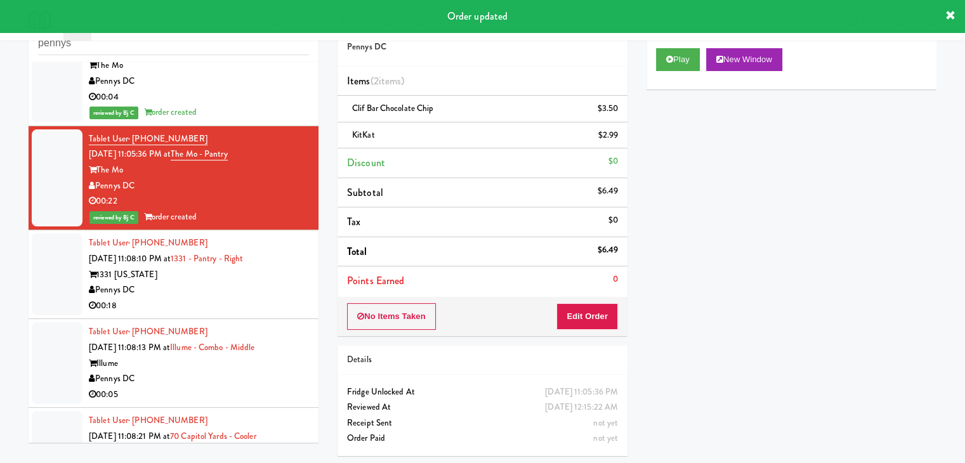
click at [249, 298] on div "00:18" at bounding box center [199, 306] width 220 height 16
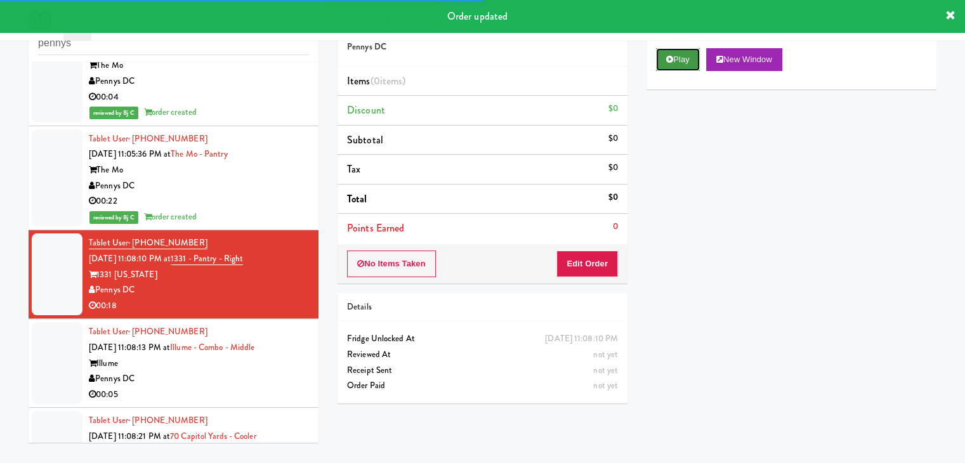
click at [692, 64] on button "Play" at bounding box center [678, 59] width 44 height 23
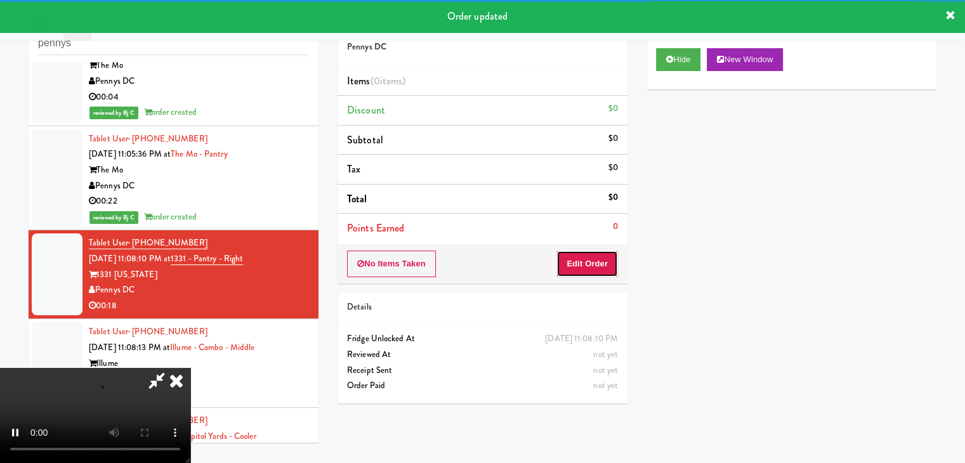
click at [600, 265] on button "Edit Order" at bounding box center [587, 264] width 62 height 27
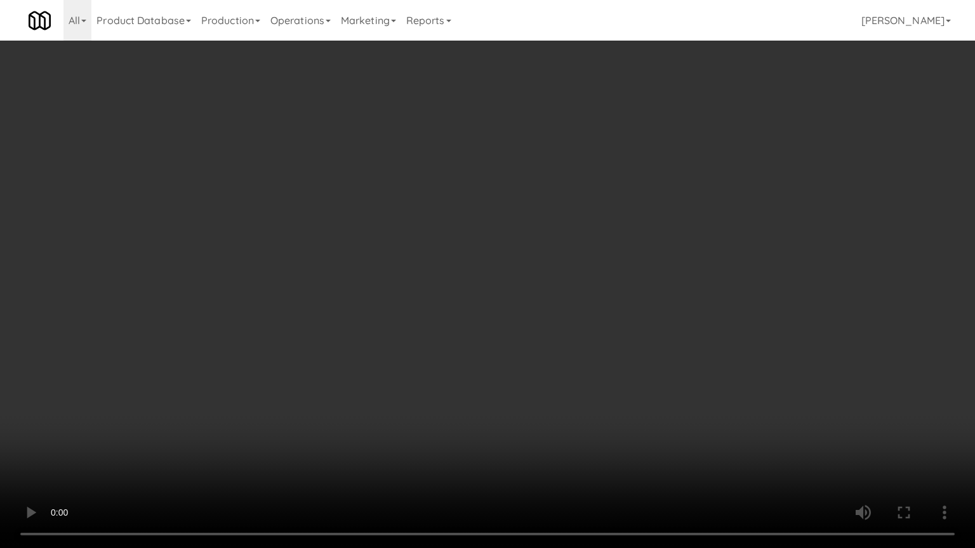
click at [489, 454] on video at bounding box center [487, 274] width 975 height 548
click at [489, 457] on video at bounding box center [487, 274] width 975 height 548
click at [498, 457] on video at bounding box center [487, 274] width 975 height 548
click at [545, 439] on video at bounding box center [487, 274] width 975 height 548
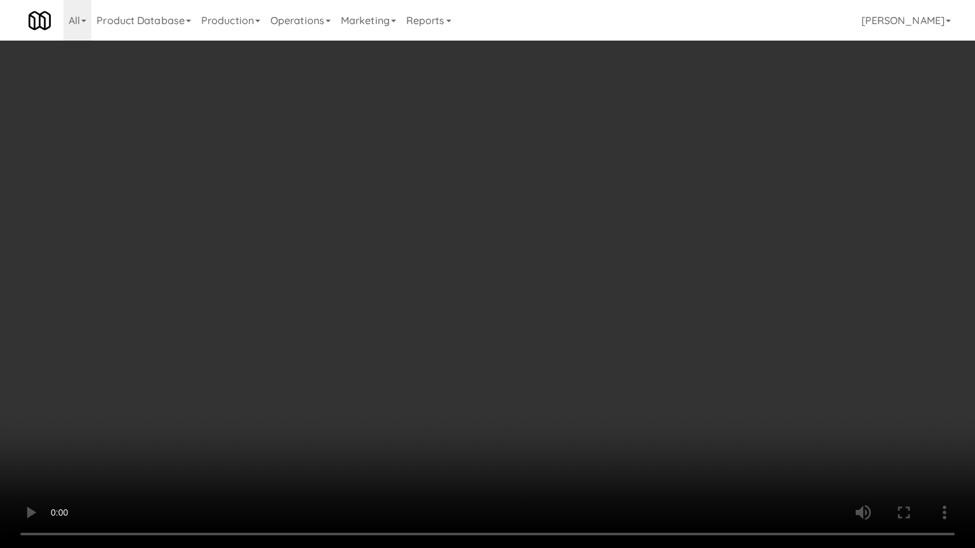
click at [545, 439] on video at bounding box center [487, 274] width 975 height 548
click at [564, 421] on video at bounding box center [487, 274] width 975 height 548
drag, startPoint x: 564, startPoint y: 421, endPoint x: 623, endPoint y: 299, distance: 135.4
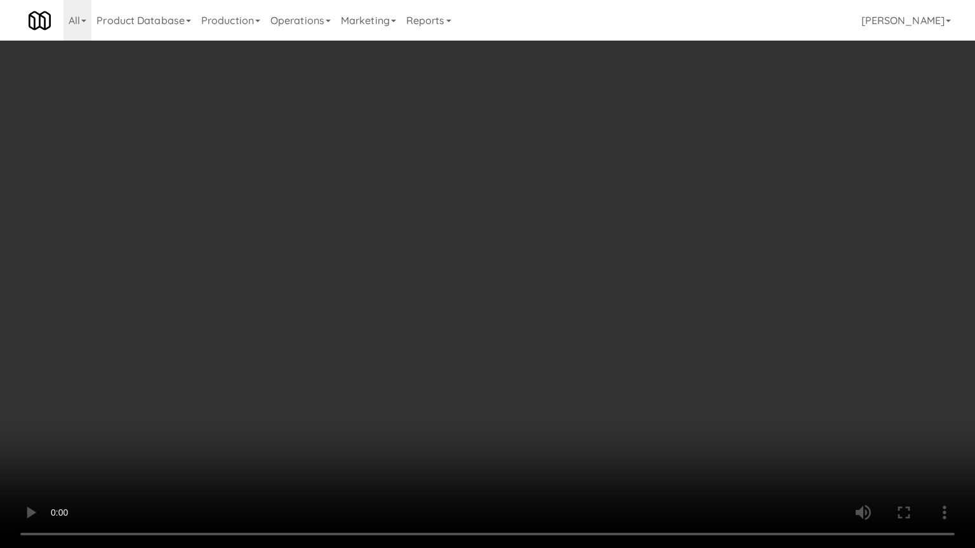
click at [567, 416] on video at bounding box center [487, 274] width 975 height 548
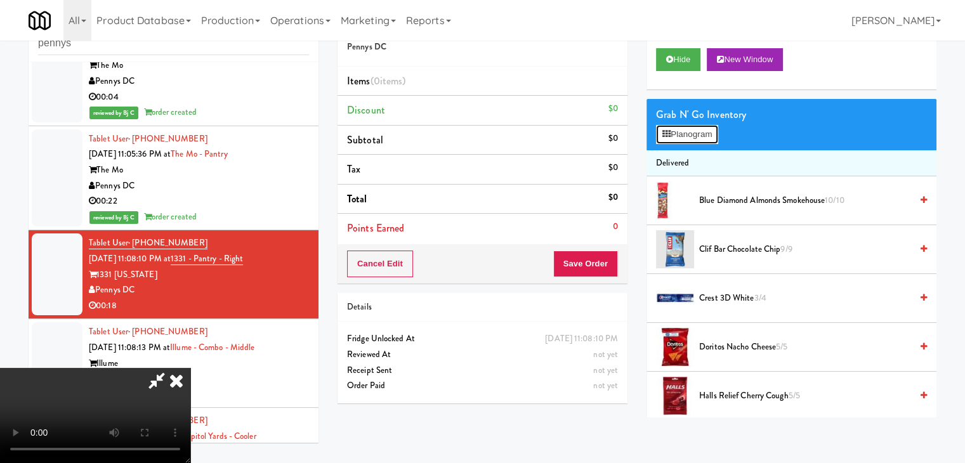
click at [709, 133] on button "Planogram" at bounding box center [687, 134] width 62 height 19
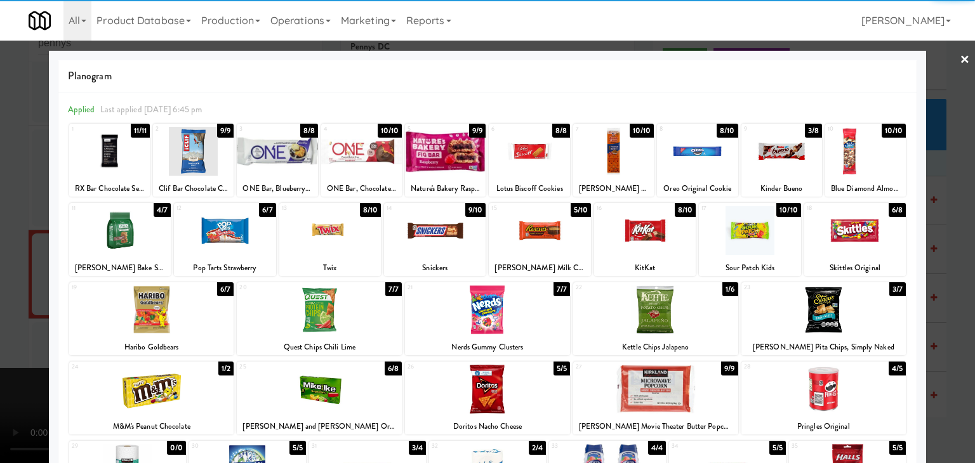
click at [766, 158] on div at bounding box center [781, 151] width 81 height 49
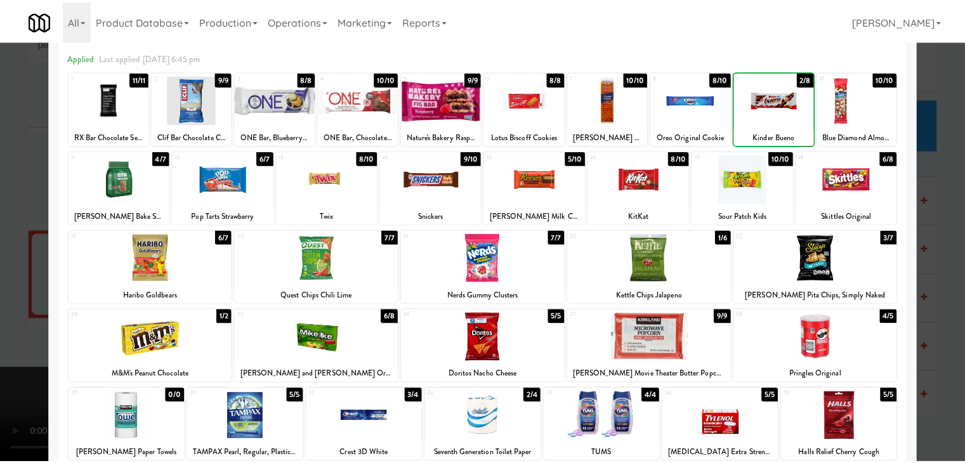
scroll to position [127, 0]
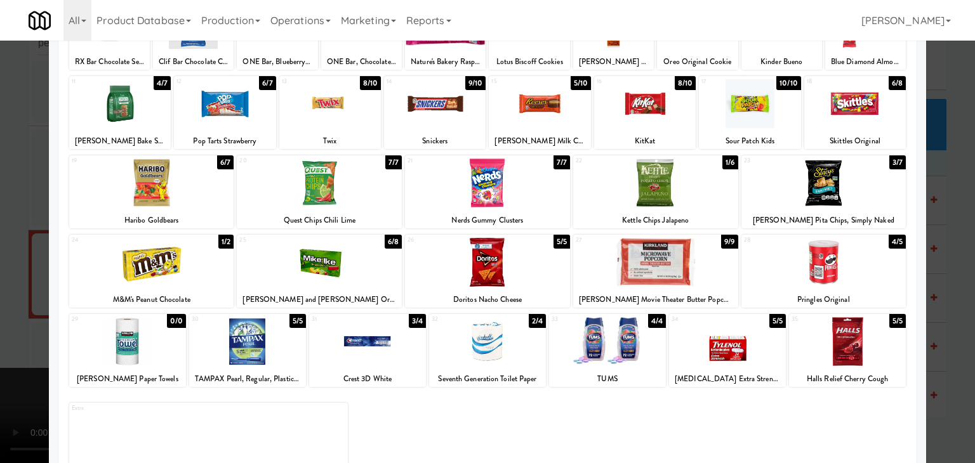
click at [653, 201] on div at bounding box center [655, 183] width 165 height 49
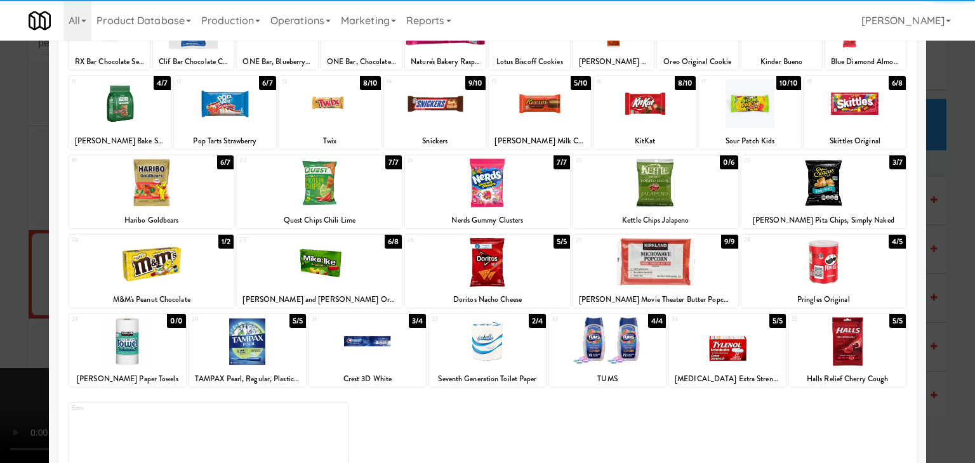
drag, startPoint x: 0, startPoint y: 211, endPoint x: 360, endPoint y: 240, distance: 360.9
click at [20, 211] on div at bounding box center [487, 231] width 975 height 463
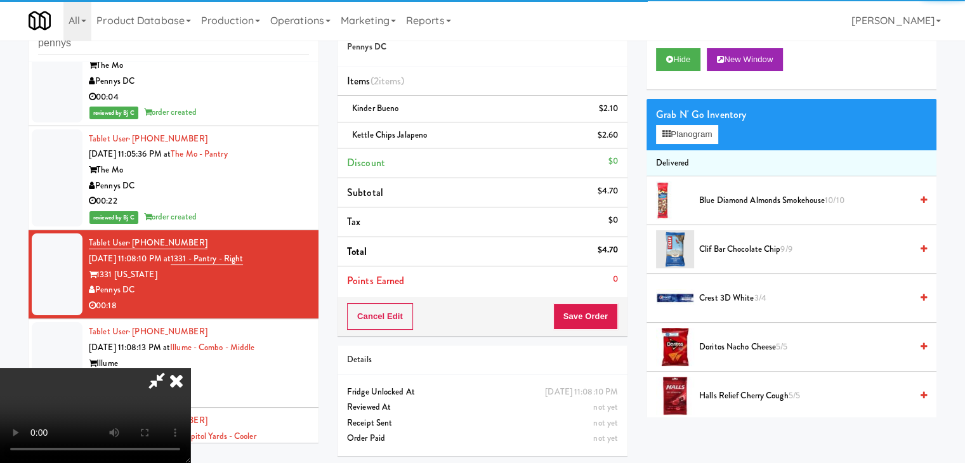
drag, startPoint x: 410, startPoint y: 253, endPoint x: 435, endPoint y: 254, distance: 25.4
click at [190, 368] on video at bounding box center [95, 415] width 190 height 95
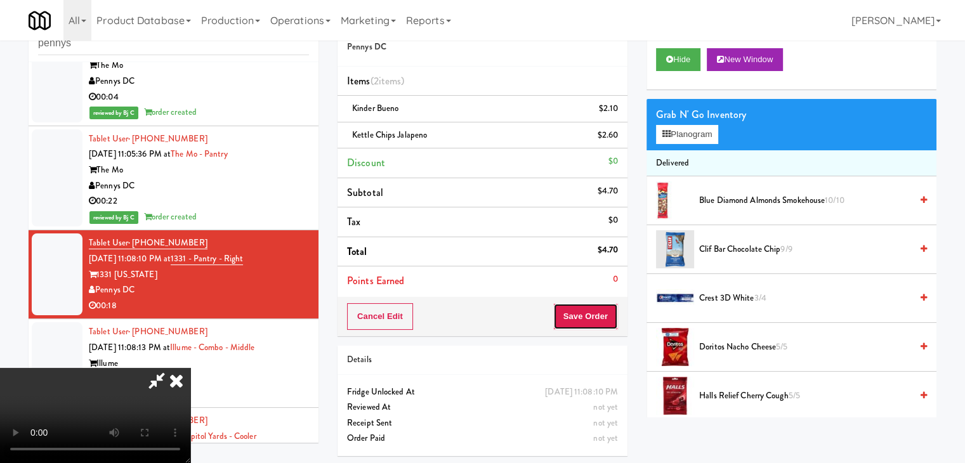
click at [591, 318] on button "Save Order" at bounding box center [585, 316] width 65 height 27
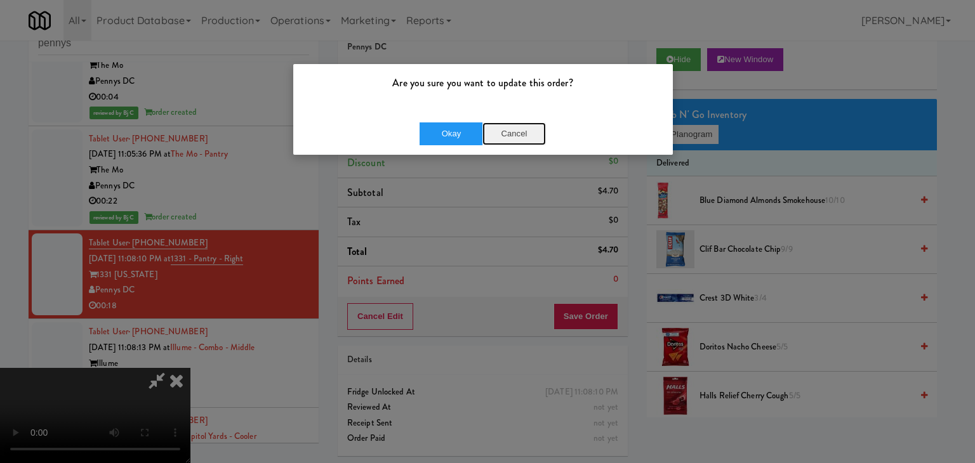
click at [496, 133] on button "Cancel" at bounding box center [513, 133] width 63 height 23
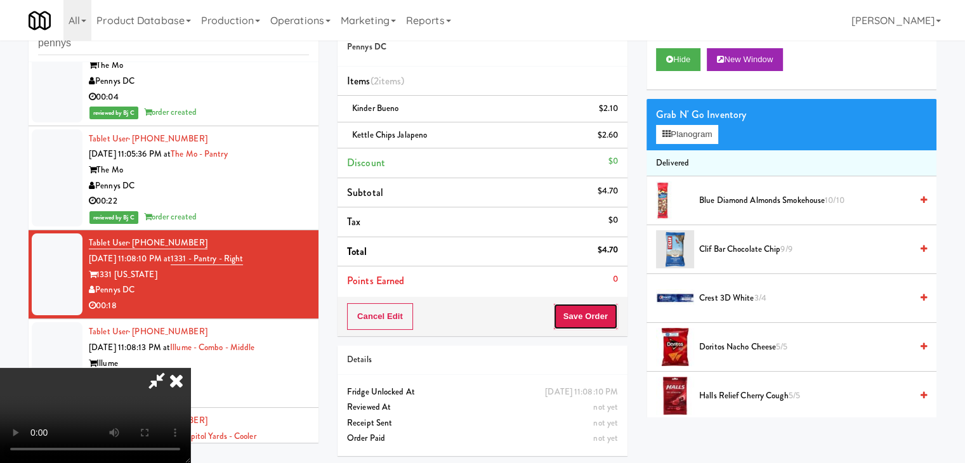
click at [601, 314] on button "Save Order" at bounding box center [585, 316] width 65 height 27
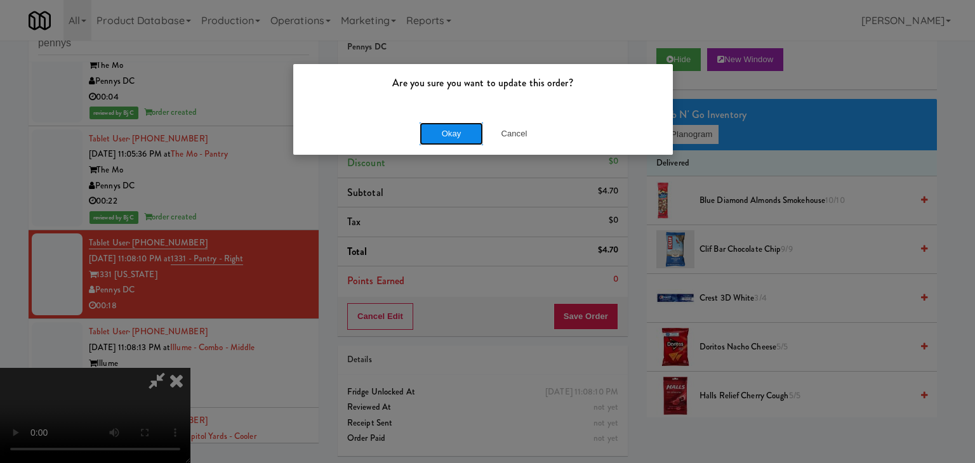
click at [449, 135] on button "Okay" at bounding box center [450, 133] width 63 height 23
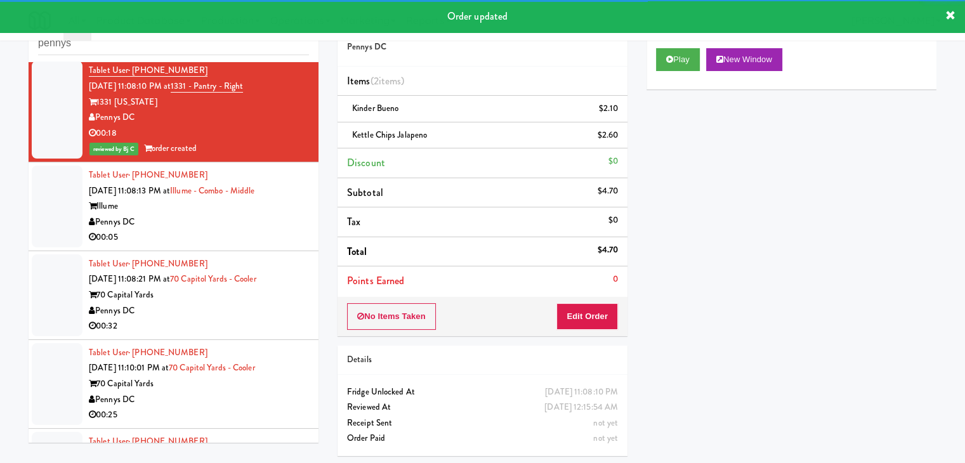
scroll to position [3436, 0]
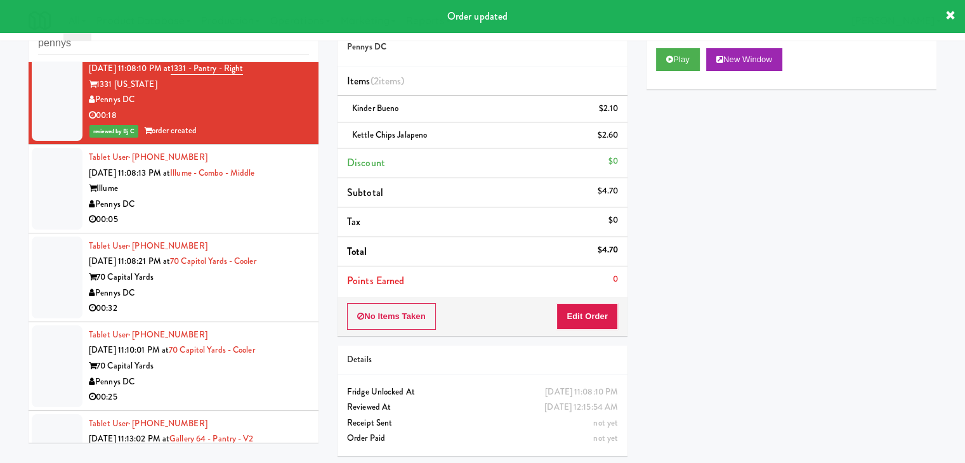
click at [236, 215] on div "00:05" at bounding box center [199, 220] width 220 height 16
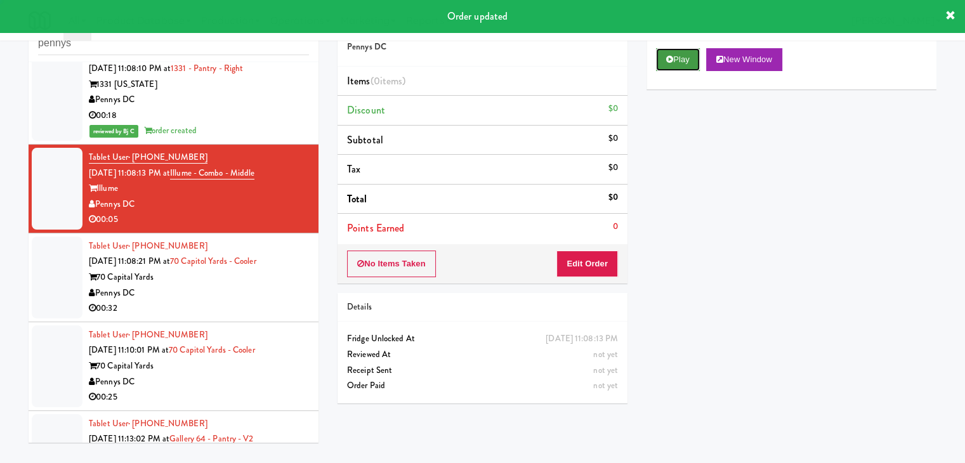
click at [673, 64] on button "Play" at bounding box center [678, 59] width 44 height 23
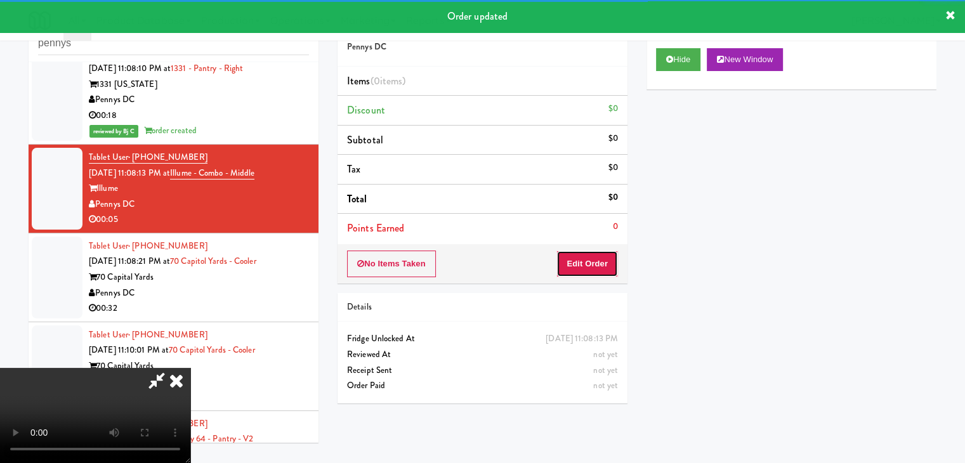
click at [589, 259] on button "Edit Order" at bounding box center [587, 264] width 62 height 27
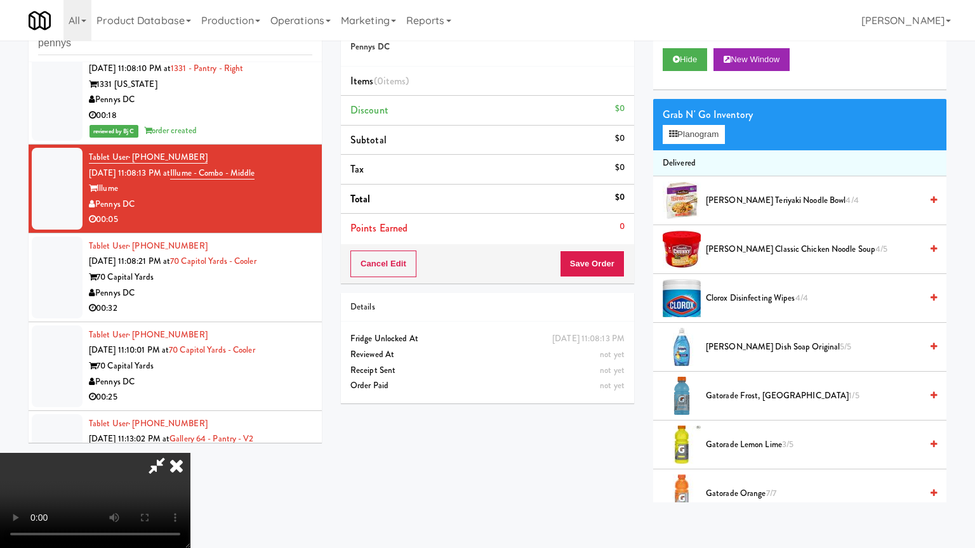
click at [190, 453] on video at bounding box center [95, 500] width 190 height 95
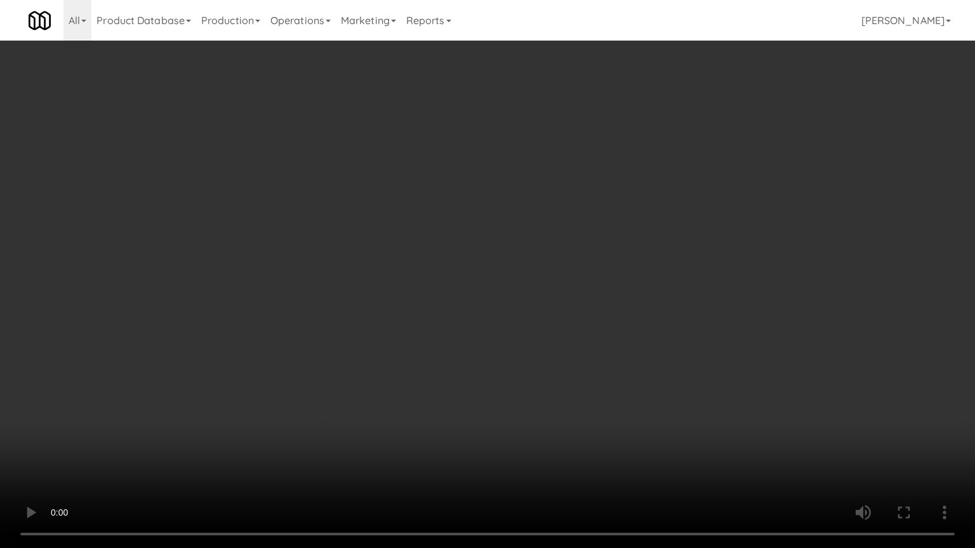
click at [542, 373] on video at bounding box center [487, 274] width 975 height 548
click at [544, 376] on video at bounding box center [487, 274] width 975 height 548
click at [545, 377] on video at bounding box center [487, 274] width 975 height 548
click at [553, 362] on video at bounding box center [487, 274] width 975 height 548
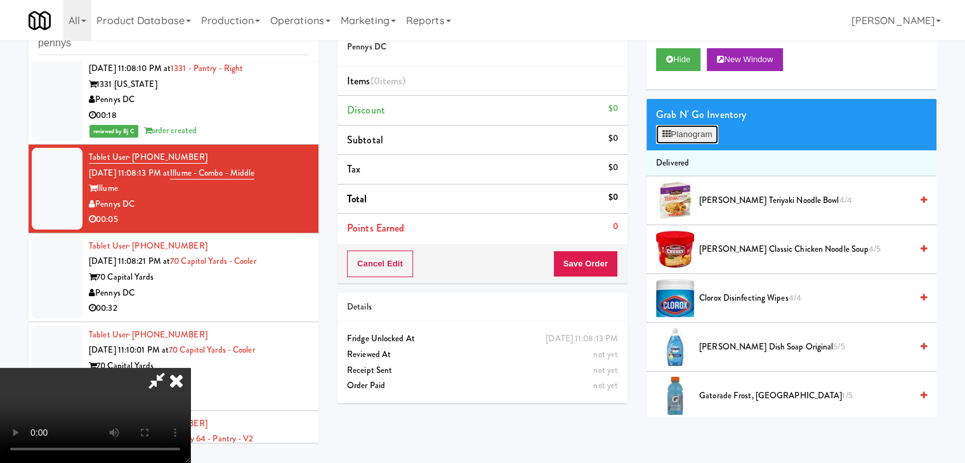
click at [700, 134] on button "Planogram" at bounding box center [687, 134] width 62 height 19
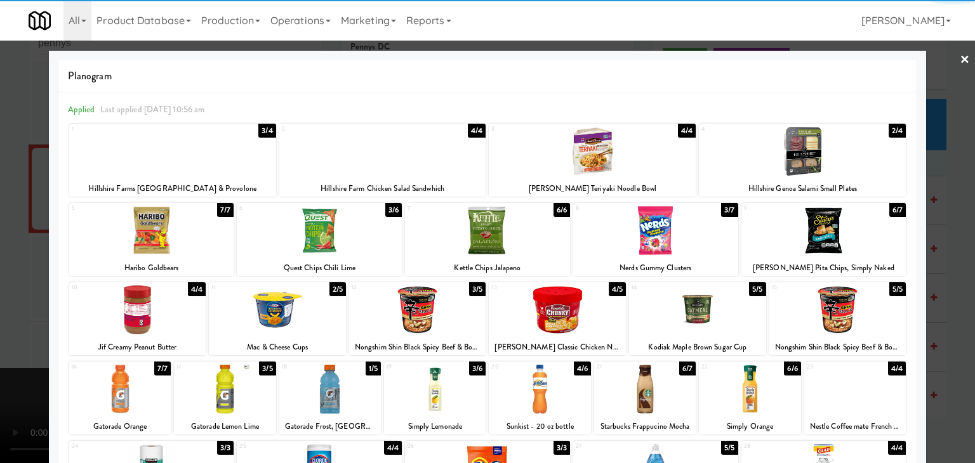
click at [655, 234] on div at bounding box center [655, 230] width 165 height 49
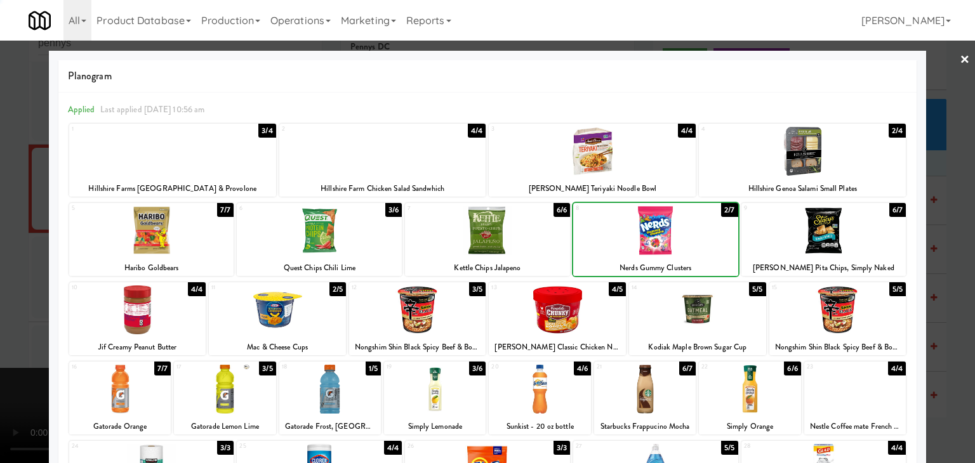
click at [10, 230] on div at bounding box center [487, 231] width 975 height 463
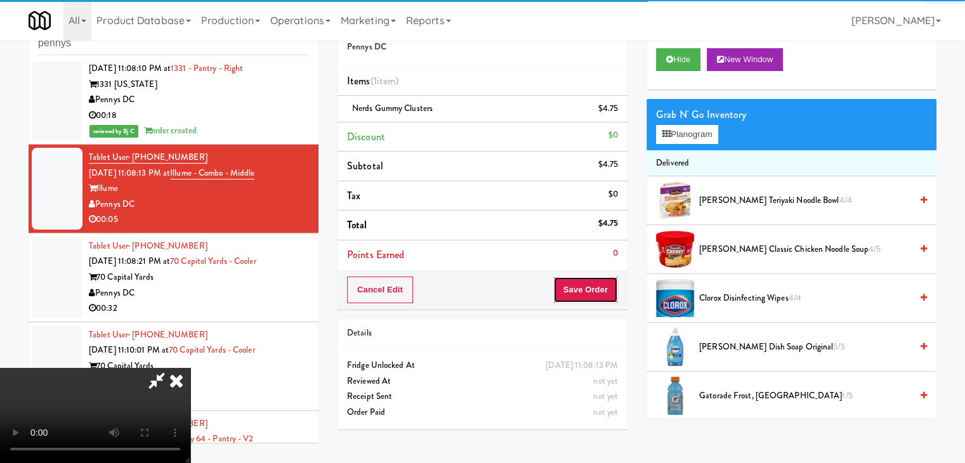
click at [599, 282] on button "Save Order" at bounding box center [585, 290] width 65 height 27
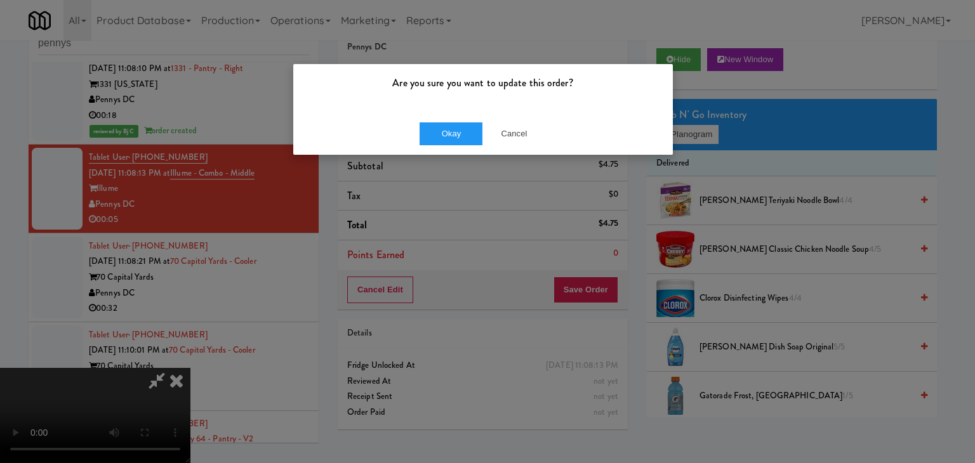
click at [449, 120] on div "Okay Cancel" at bounding box center [482, 133] width 379 height 43
click at [449, 133] on button "Okay" at bounding box center [450, 133] width 63 height 23
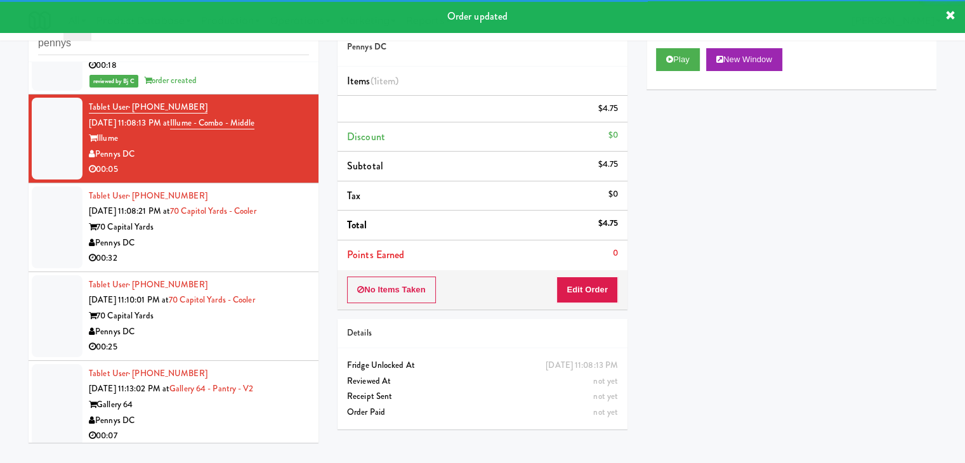
scroll to position [3500, 0]
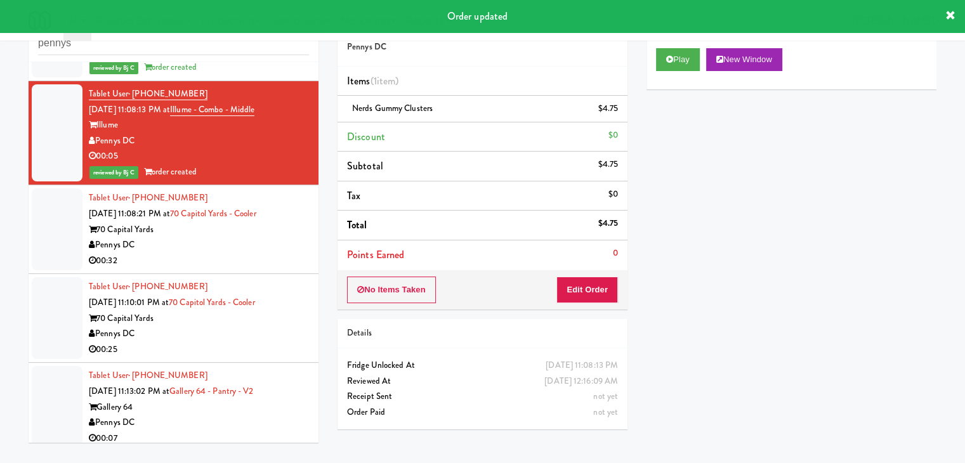
click at [226, 238] on div "Pennys DC" at bounding box center [199, 245] width 220 height 16
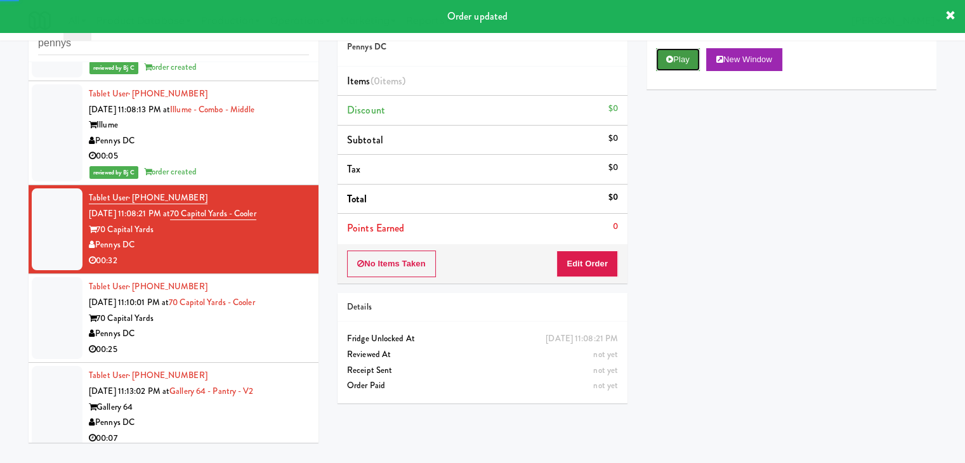
click at [666, 61] on icon at bounding box center [669, 59] width 7 height 8
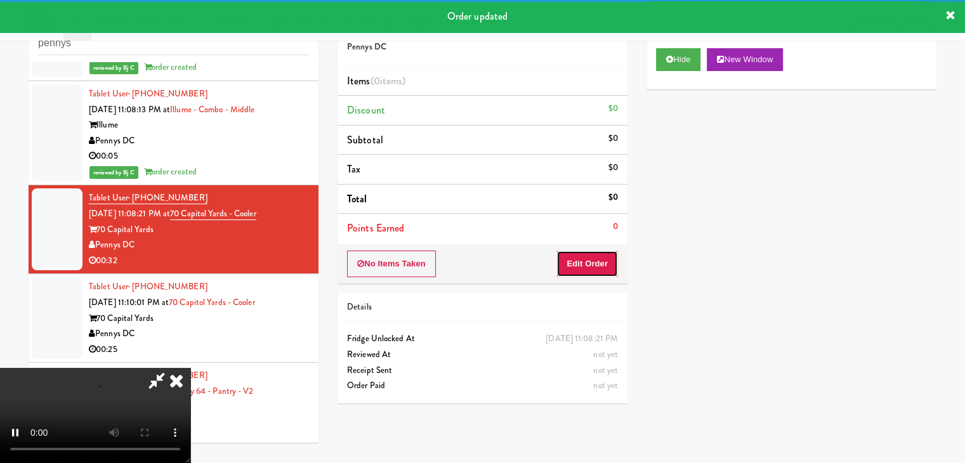
click at [583, 267] on button "Edit Order" at bounding box center [587, 264] width 62 height 27
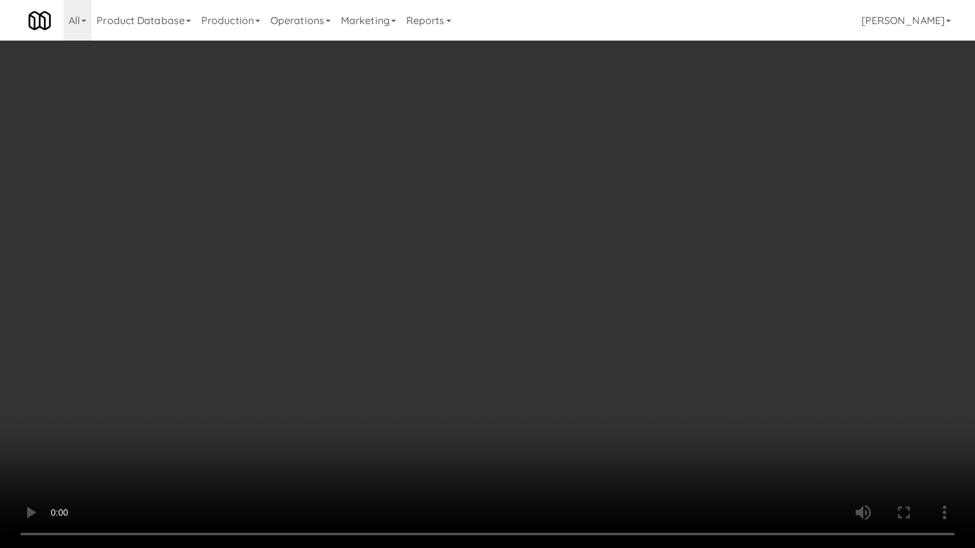
click at [541, 294] on video at bounding box center [487, 274] width 975 height 548
click at [544, 294] on video at bounding box center [487, 274] width 975 height 548
click at [545, 294] on video at bounding box center [487, 274] width 975 height 548
click at [566, 284] on video at bounding box center [487, 274] width 975 height 548
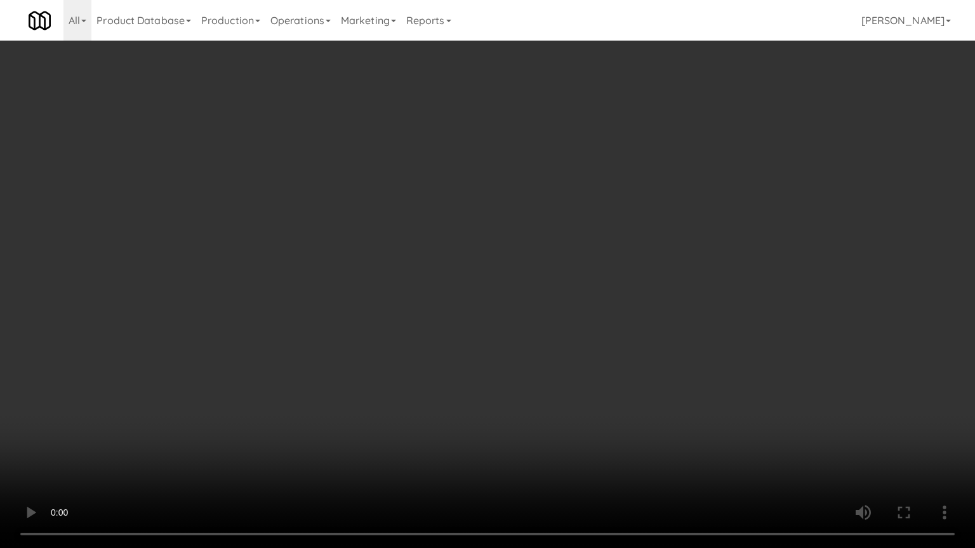
click at [566, 284] on video at bounding box center [487, 274] width 975 height 548
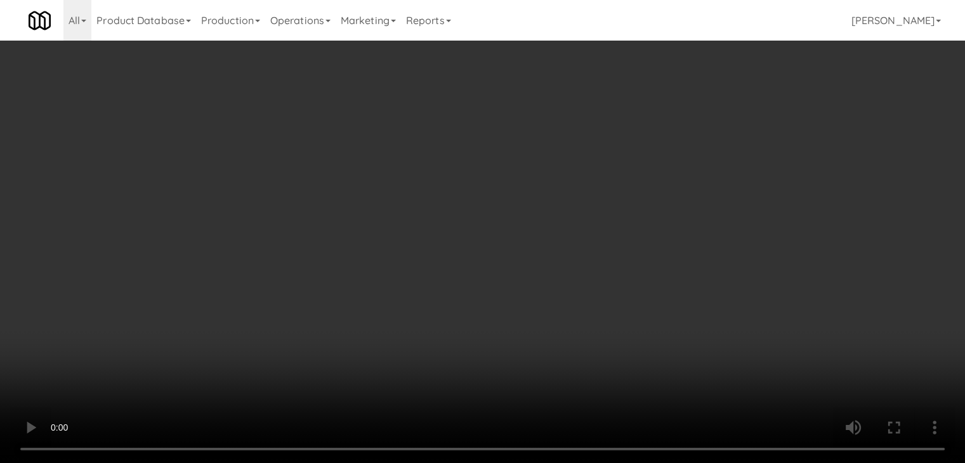
click at [432, 205] on video at bounding box center [482, 231] width 965 height 463
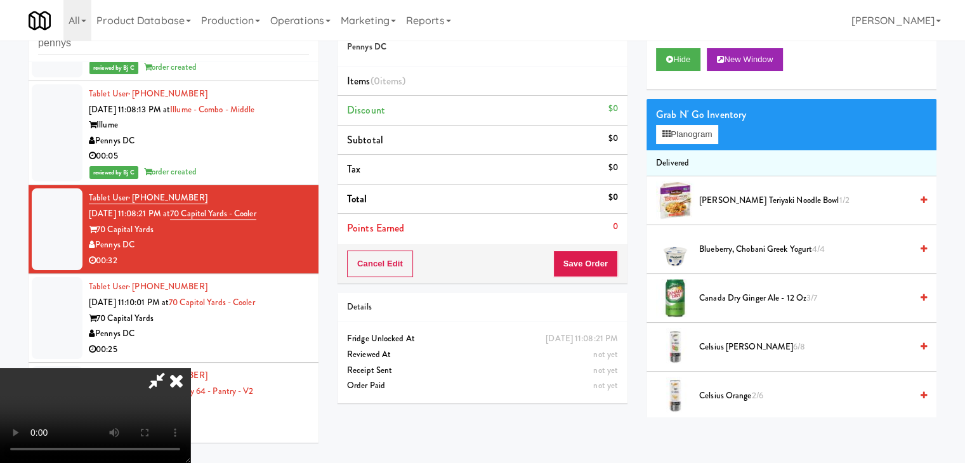
click at [190, 368] on video at bounding box center [95, 415] width 190 height 95
click at [680, 133] on button "Planogram" at bounding box center [687, 134] width 62 height 19
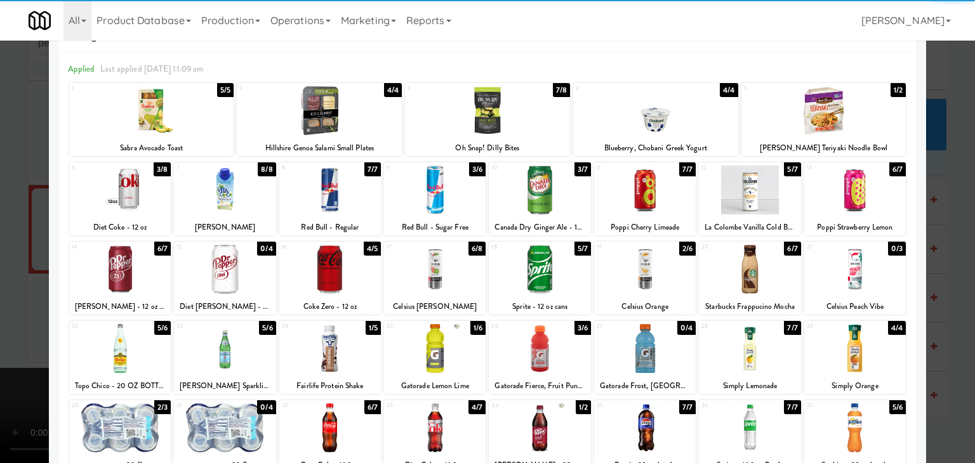
scroll to position [63, 0]
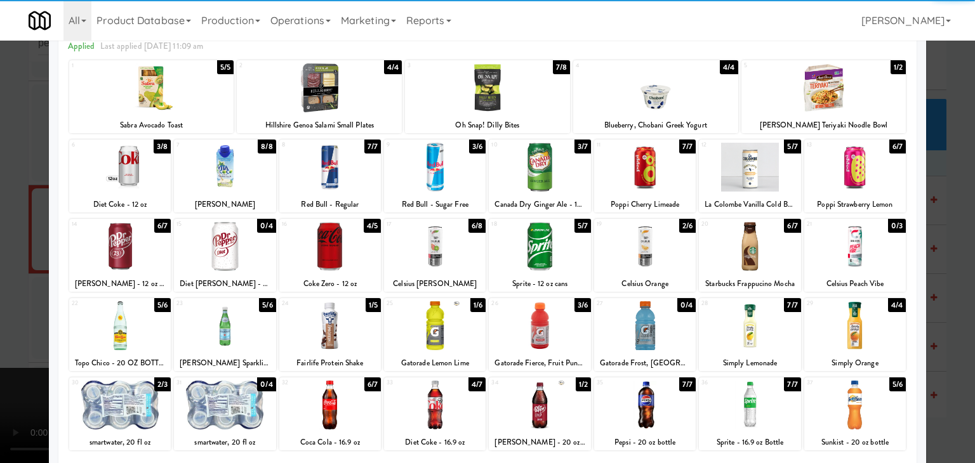
click at [537, 254] on div at bounding box center [540, 246] width 102 height 49
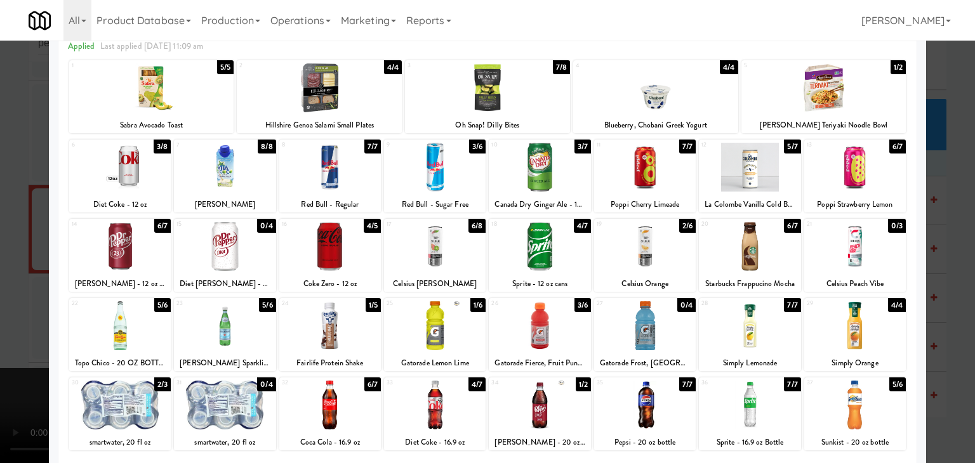
click at [427, 320] on div at bounding box center [435, 325] width 102 height 49
click at [3, 317] on div at bounding box center [487, 231] width 975 height 463
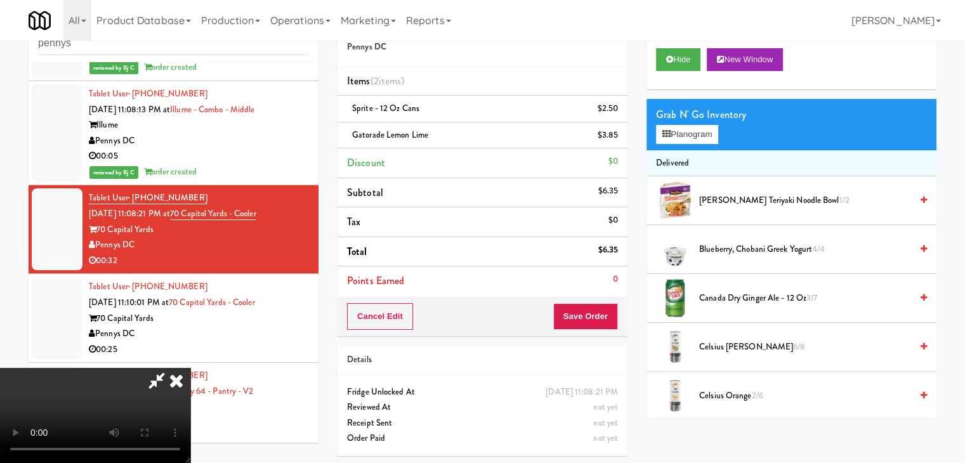
click at [190, 368] on video at bounding box center [95, 415] width 190 height 95
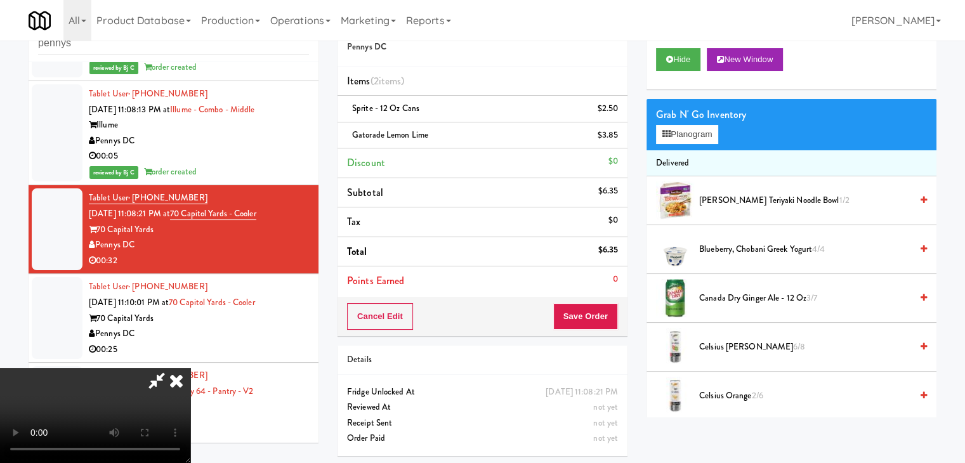
click at [190, 368] on video at bounding box center [95, 415] width 190 height 95
click at [702, 130] on button "Planogram" at bounding box center [687, 134] width 62 height 19
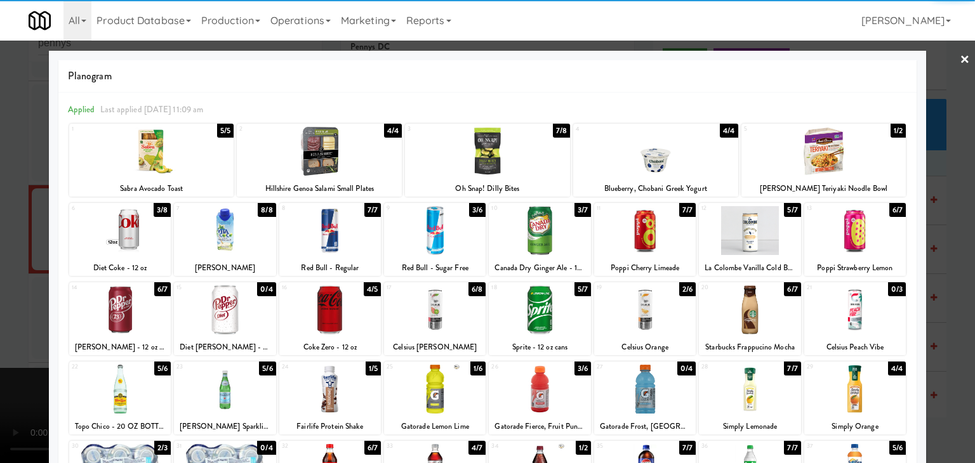
click at [159, 161] on div at bounding box center [151, 151] width 165 height 49
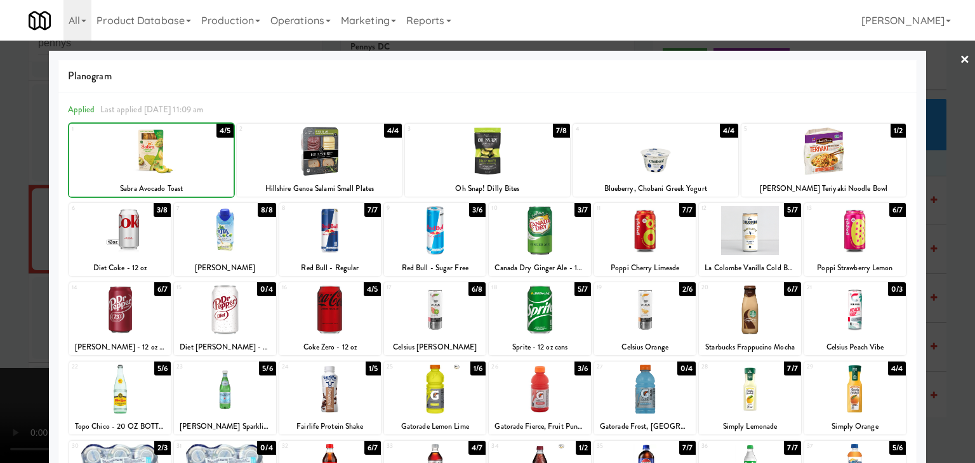
click at [1, 224] on div at bounding box center [487, 231] width 975 height 463
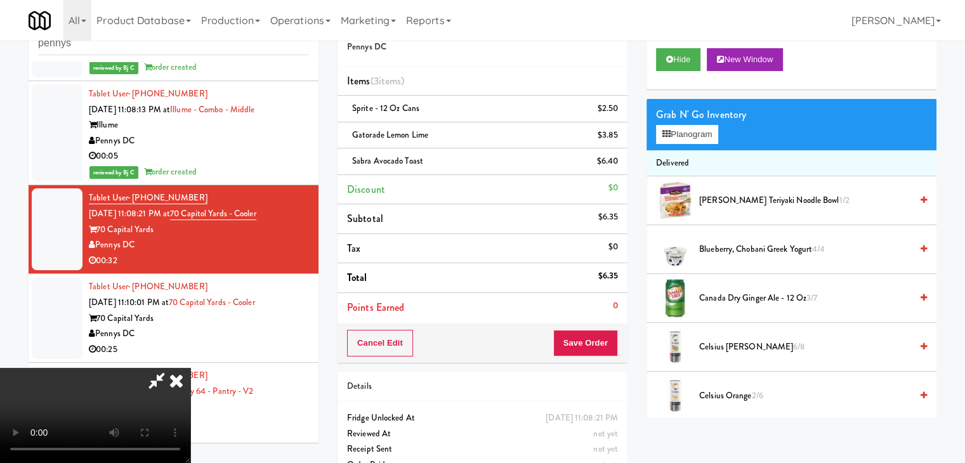
scroll to position [127, 0]
click at [190, 368] on video at bounding box center [95, 415] width 190 height 95
click at [190, 368] on icon at bounding box center [176, 380] width 28 height 25
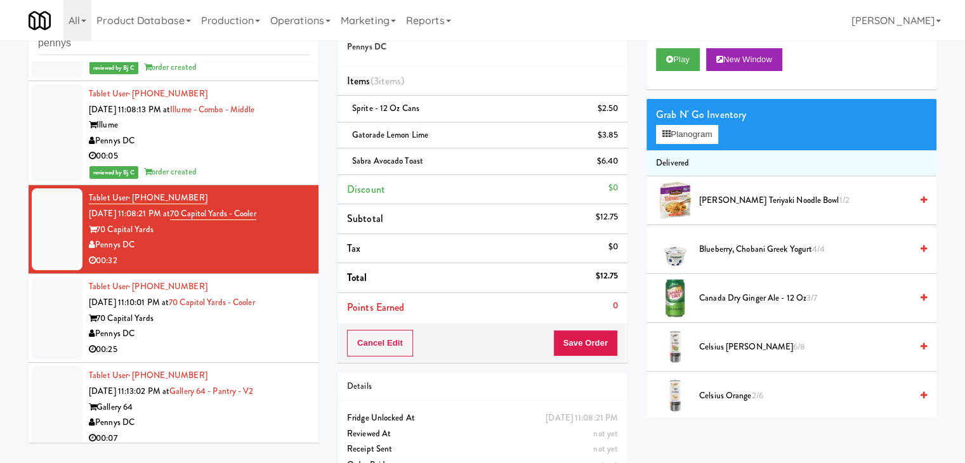
drag, startPoint x: 564, startPoint y: 358, endPoint x: 571, endPoint y: 356, distance: 7.4
click at [568, 357] on div "Cancel Edit Save Order" at bounding box center [483, 343] width 290 height 39
click at [571, 356] on div "Cancel Edit Save Order" at bounding box center [483, 343] width 290 height 39
click at [570, 344] on button "Save Order" at bounding box center [585, 343] width 65 height 27
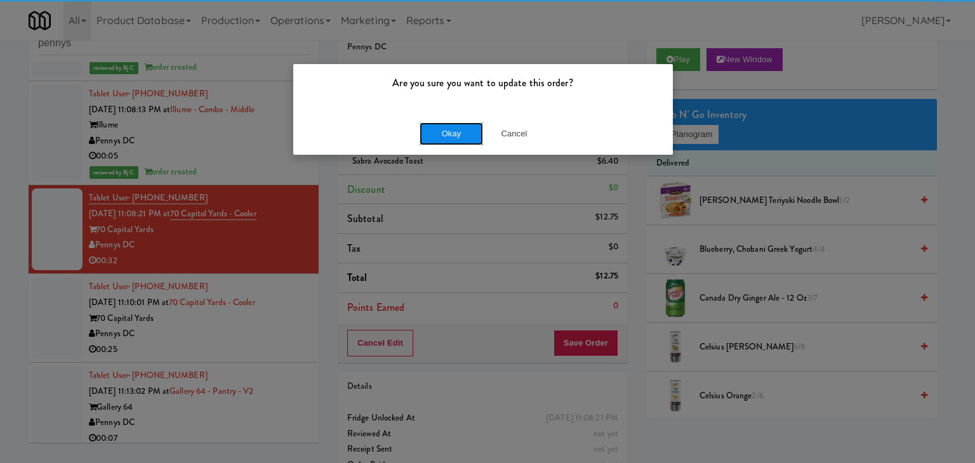
click at [447, 136] on button "Okay" at bounding box center [450, 133] width 63 height 23
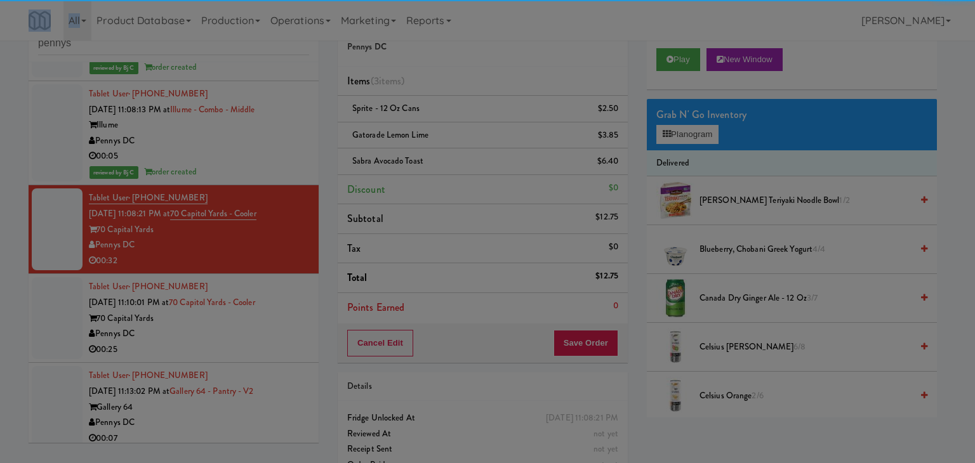
click at [447, 131] on div "Okay Cancel" at bounding box center [482, 110] width 379 height 43
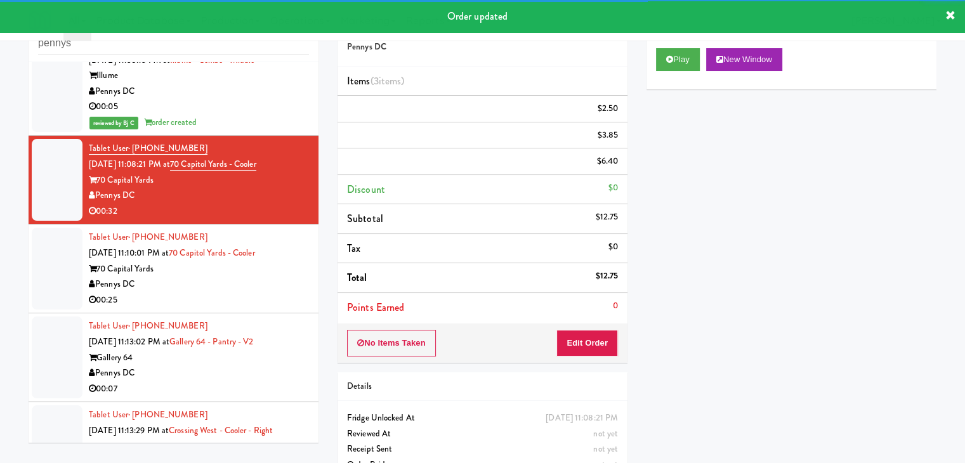
scroll to position [3563, 0]
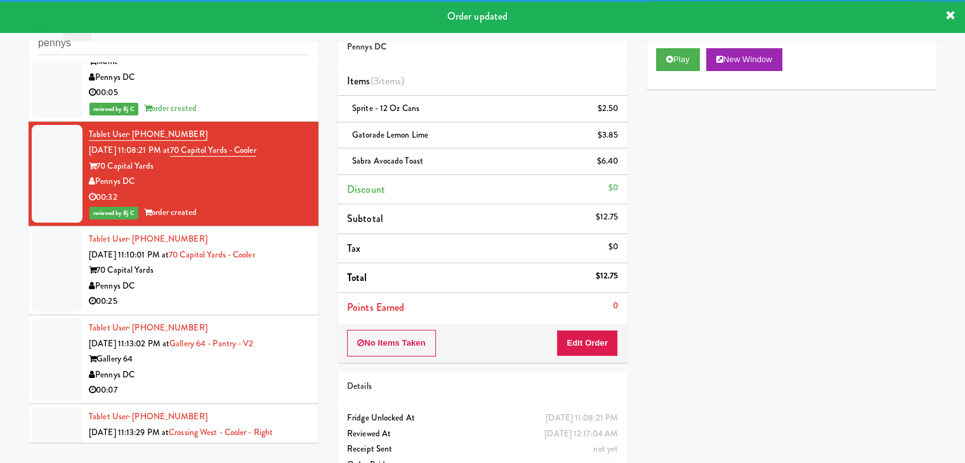
drag, startPoint x: 215, startPoint y: 262, endPoint x: 220, endPoint y: 267, distance: 7.2
click at [219, 265] on div "70 Capital Yards" at bounding box center [199, 271] width 220 height 16
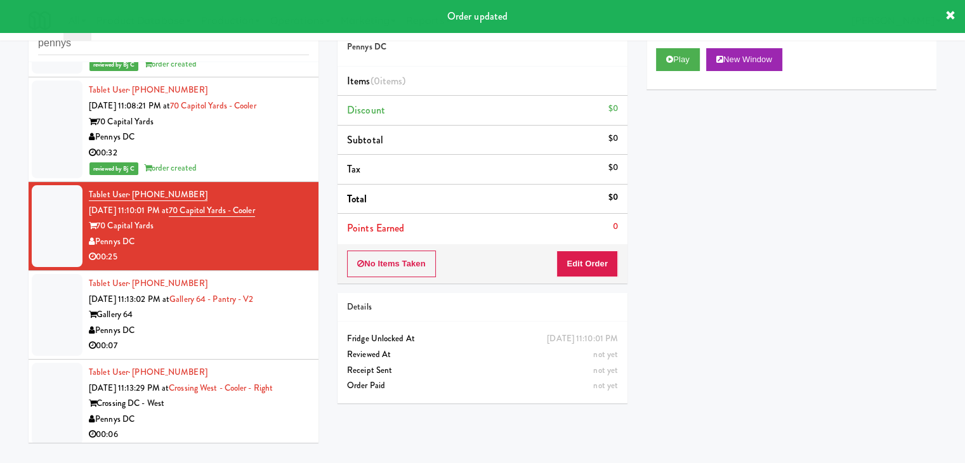
scroll to position [3690, 0]
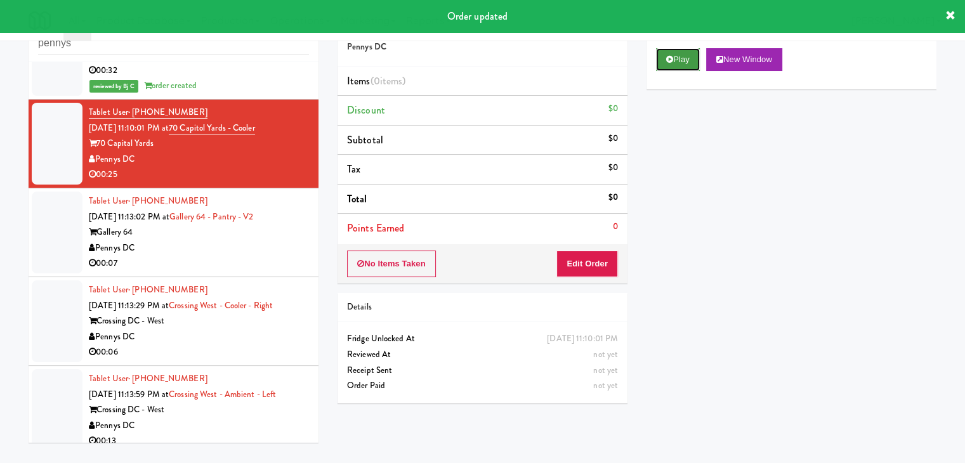
click at [683, 54] on button "Play" at bounding box center [678, 59] width 44 height 23
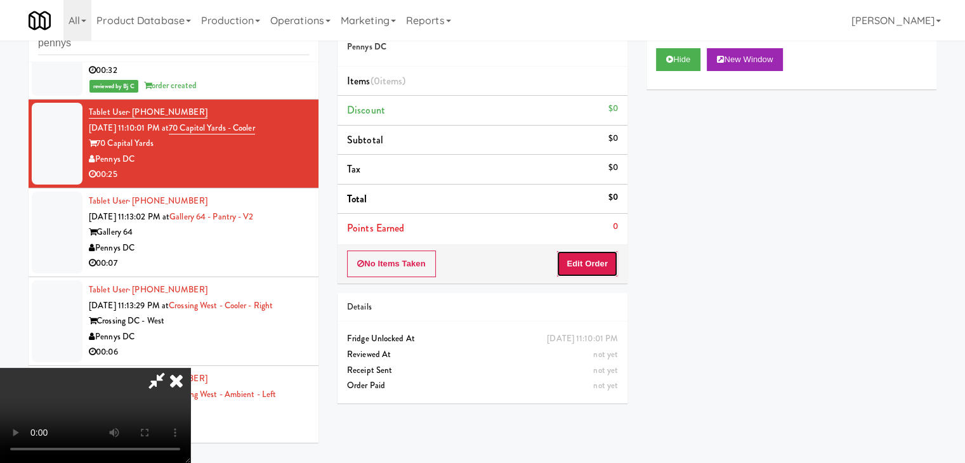
click at [574, 267] on button "Edit Order" at bounding box center [587, 264] width 62 height 27
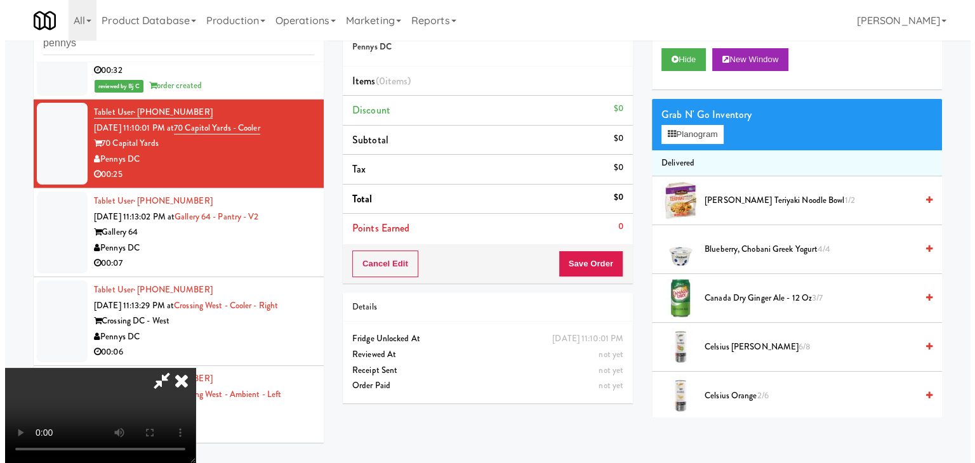
scroll to position [0, 0]
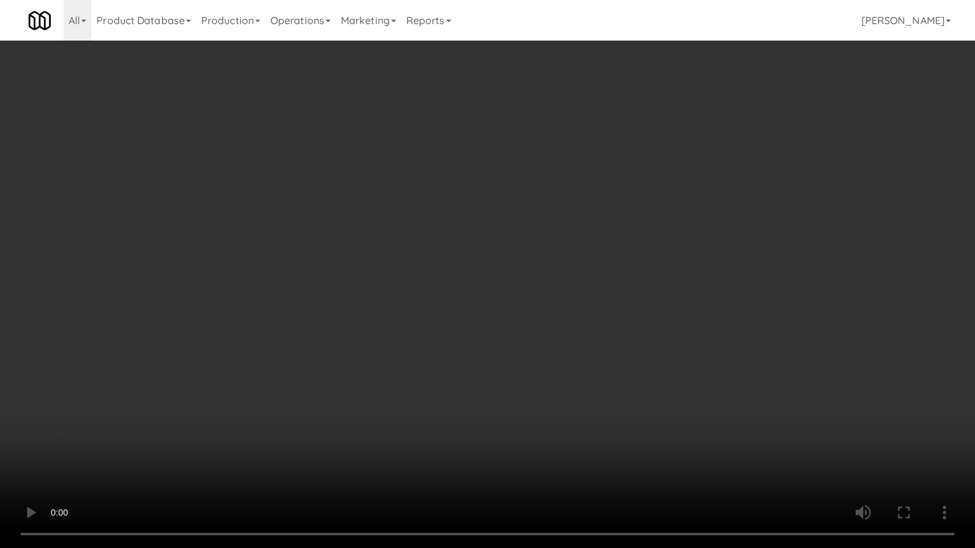
click at [523, 463] on video at bounding box center [487, 274] width 975 height 548
click at [517, 463] on video at bounding box center [487, 274] width 975 height 548
click at [529, 463] on video at bounding box center [487, 274] width 975 height 548
click at [530, 463] on video at bounding box center [487, 274] width 975 height 548
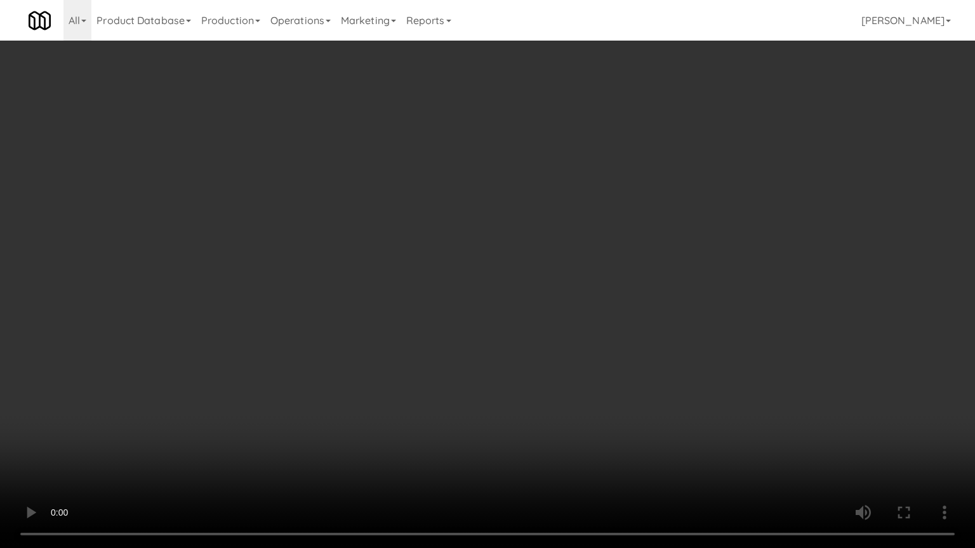
click at [530, 463] on video at bounding box center [487, 274] width 975 height 548
click at [558, 381] on video at bounding box center [487, 274] width 975 height 548
click at [591, 342] on video at bounding box center [487, 274] width 975 height 548
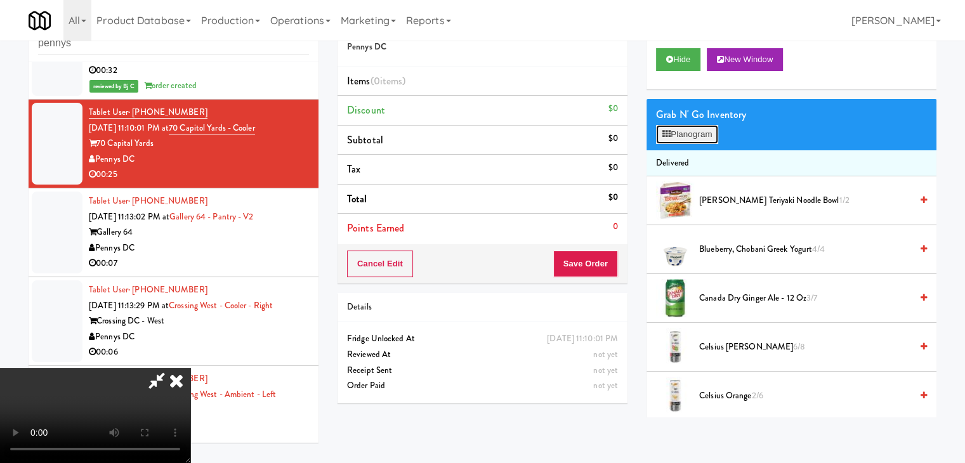
click at [701, 125] on button "Planogram" at bounding box center [687, 134] width 62 height 19
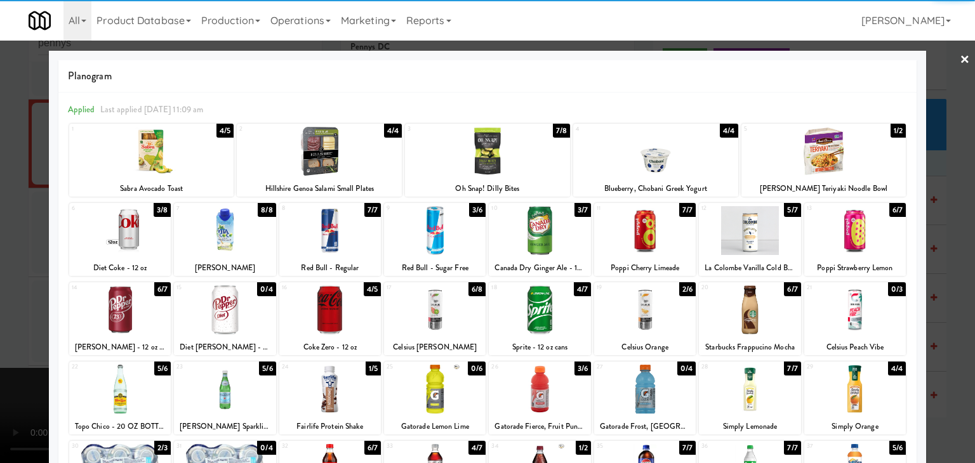
click at [641, 305] on div at bounding box center [645, 310] width 102 height 49
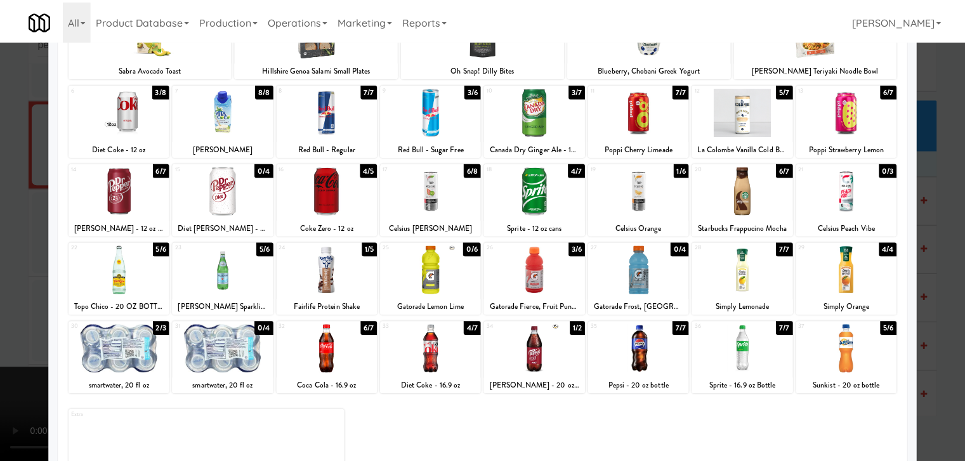
scroll to position [127, 0]
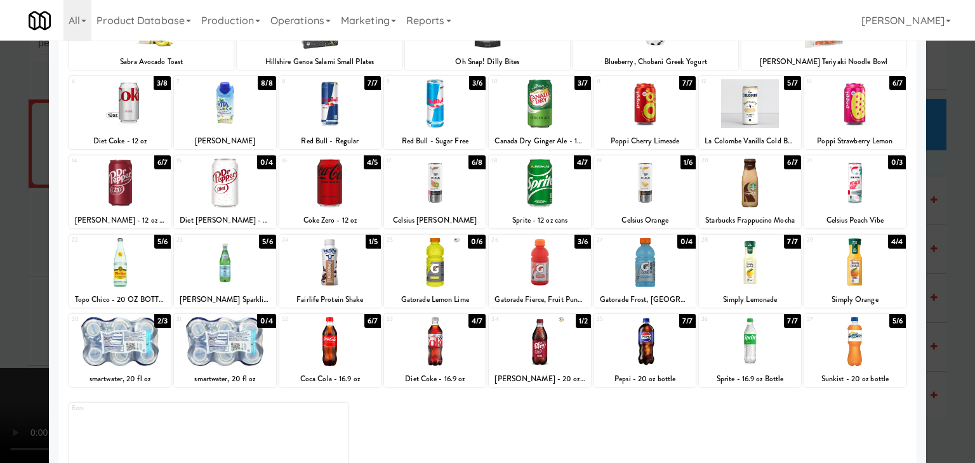
click at [548, 275] on div at bounding box center [540, 262] width 102 height 49
drag, startPoint x: 733, startPoint y: 346, endPoint x: 886, endPoint y: 355, distance: 152.5
click at [733, 346] on div at bounding box center [750, 341] width 102 height 49
click at [944, 358] on div at bounding box center [487, 231] width 975 height 463
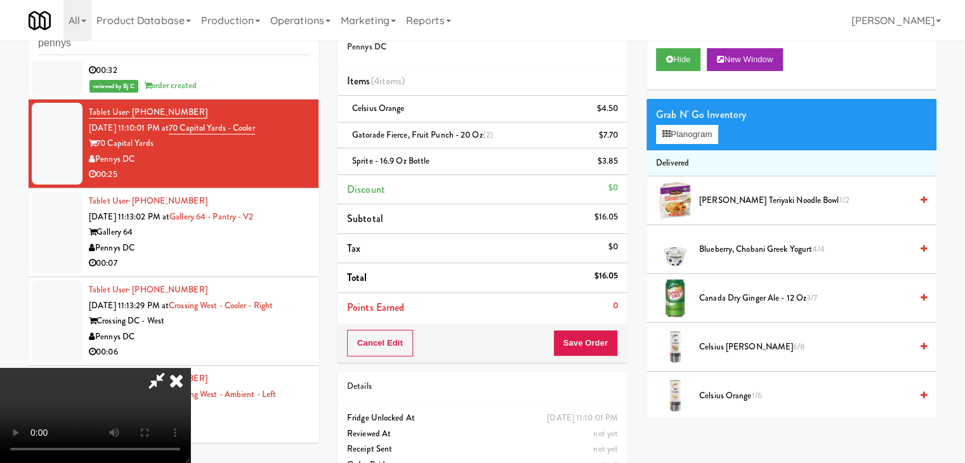
drag, startPoint x: 589, startPoint y: 325, endPoint x: 596, endPoint y: 327, distance: 7.2
click at [593, 325] on div "Cancel Edit Save Order" at bounding box center [483, 343] width 290 height 39
click at [596, 327] on div "Cancel Edit Save Order" at bounding box center [483, 343] width 290 height 39
click at [596, 336] on button "Save Order" at bounding box center [585, 343] width 65 height 27
click at [596, 338] on button "Save Order" at bounding box center [585, 343] width 65 height 27
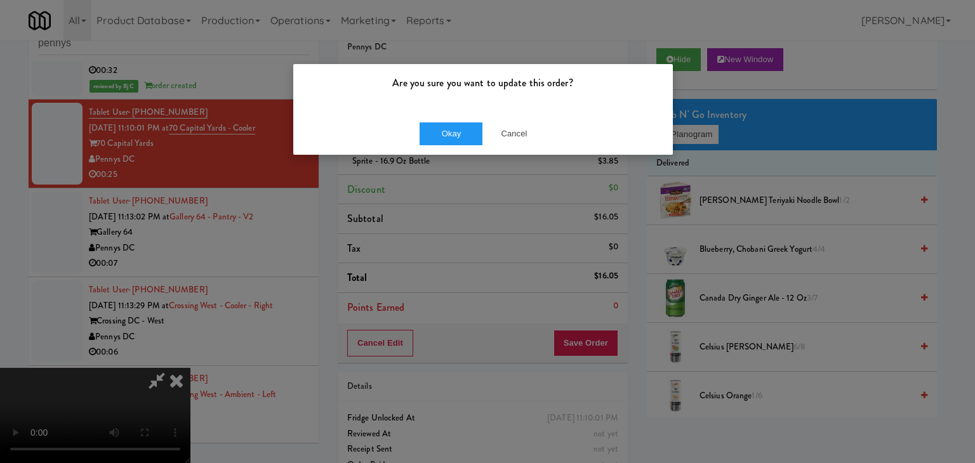
drag, startPoint x: 412, startPoint y: 125, endPoint x: 426, endPoint y: 130, distance: 14.3
click at [414, 125] on div "Okay Cancel" at bounding box center [482, 133] width 379 height 43
click at [435, 135] on button "Okay" at bounding box center [450, 133] width 63 height 23
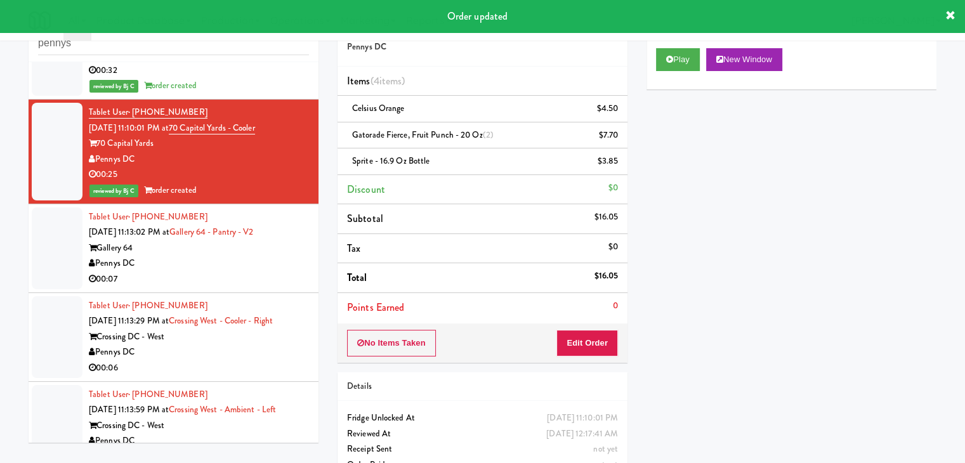
drag, startPoint x: 244, startPoint y: 262, endPoint x: 238, endPoint y: 267, distance: 7.6
click at [244, 262] on div "Pennys DC" at bounding box center [199, 264] width 220 height 16
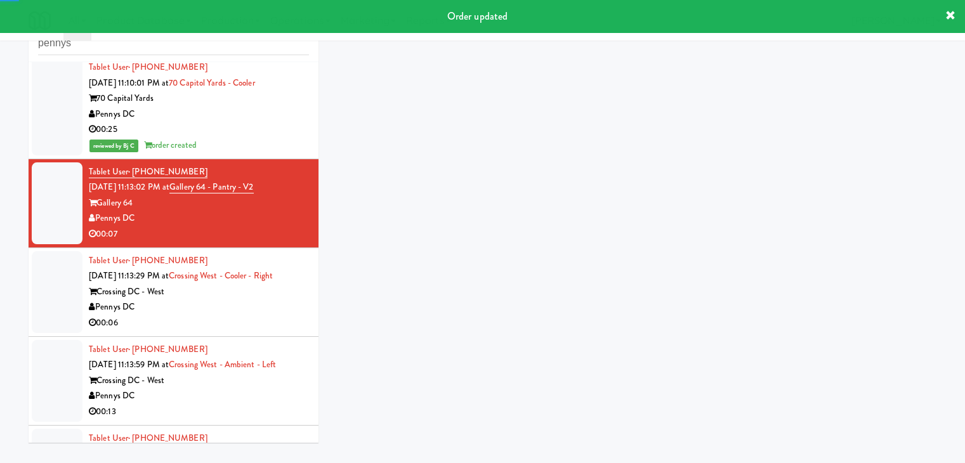
scroll to position [3817, 0]
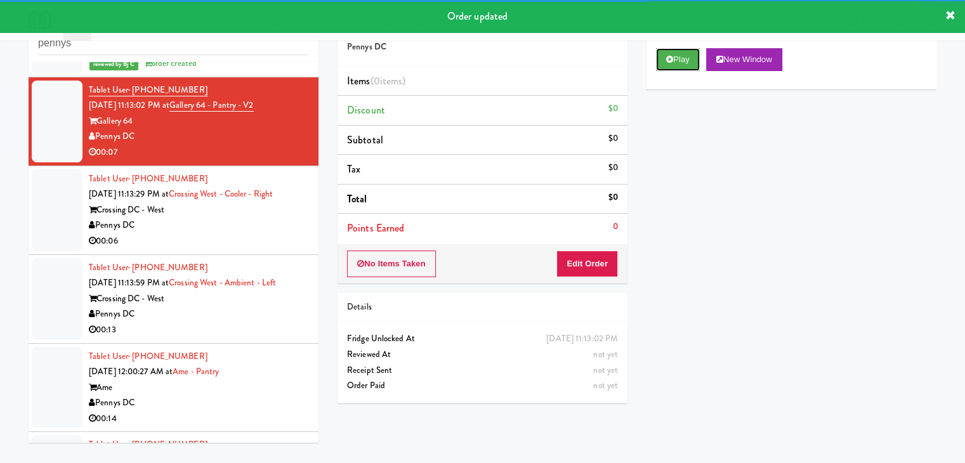
drag, startPoint x: 678, startPoint y: 58, endPoint x: 667, endPoint y: 89, distance: 32.9
click at [678, 58] on button "Play" at bounding box center [678, 59] width 44 height 23
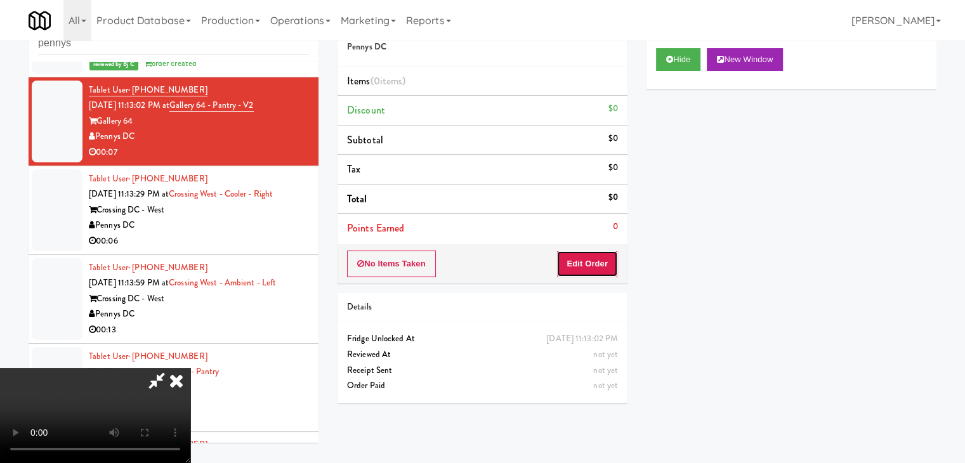
click at [562, 259] on button "Edit Order" at bounding box center [587, 264] width 62 height 27
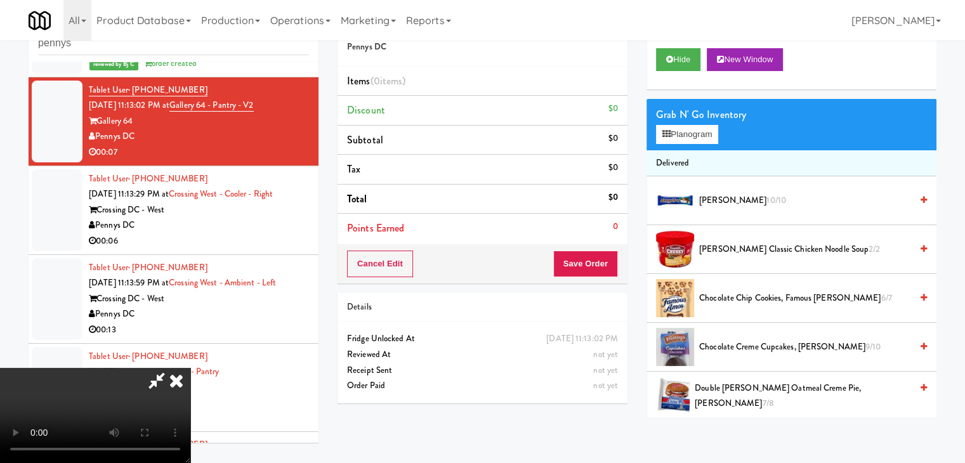
click at [562, 260] on button "Save Order" at bounding box center [585, 264] width 65 height 27
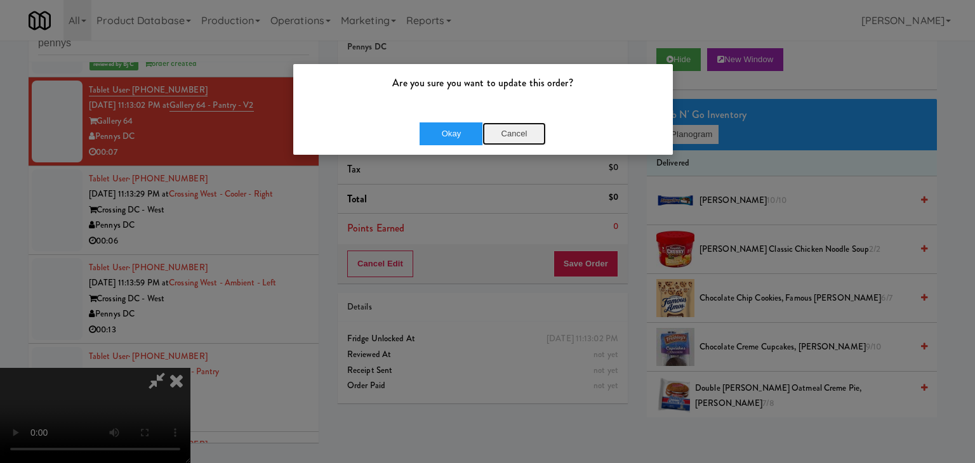
click at [518, 128] on button "Cancel" at bounding box center [513, 133] width 63 height 23
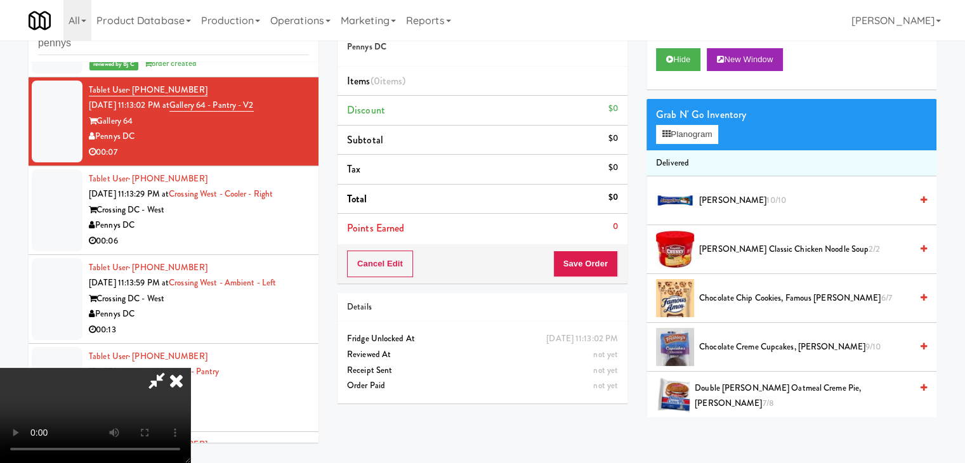
scroll to position [0, 0]
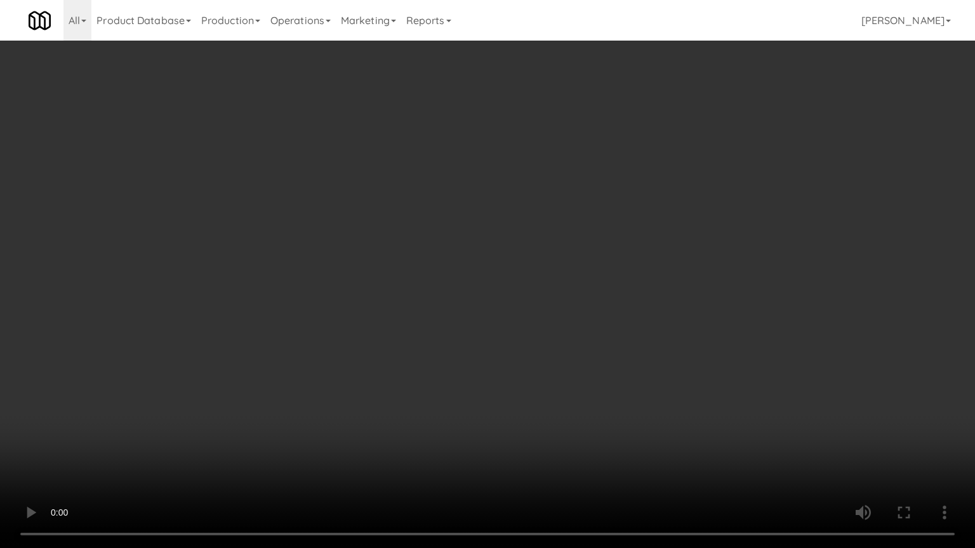
click at [567, 334] on video at bounding box center [487, 274] width 975 height 548
click at [604, 353] on video at bounding box center [487, 274] width 975 height 548
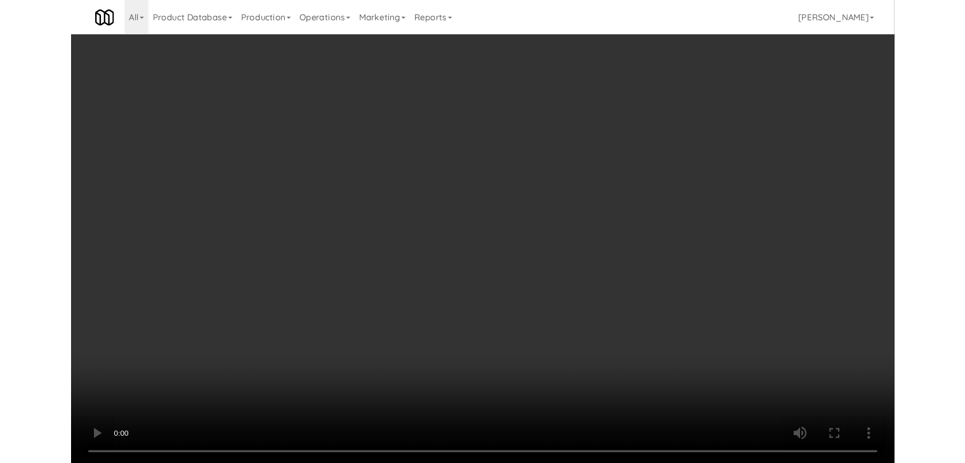
click
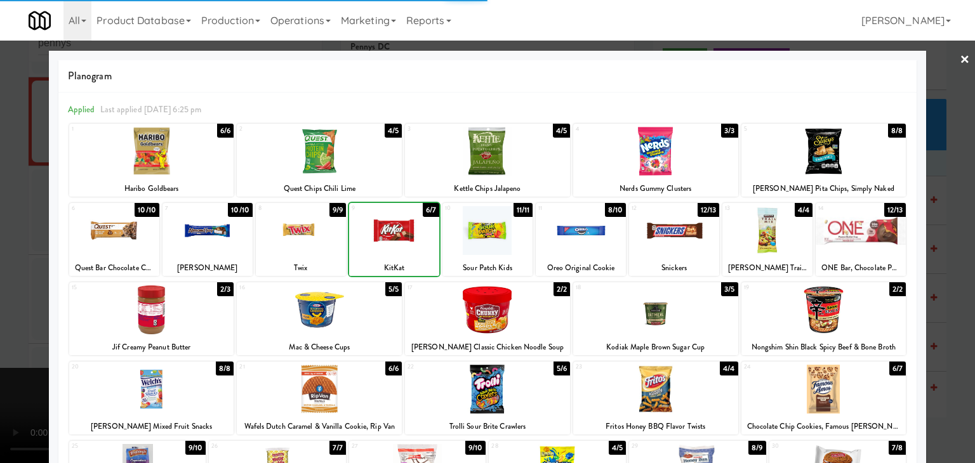
drag, startPoint x: 0, startPoint y: 277, endPoint x: 43, endPoint y: 275, distance: 42.6
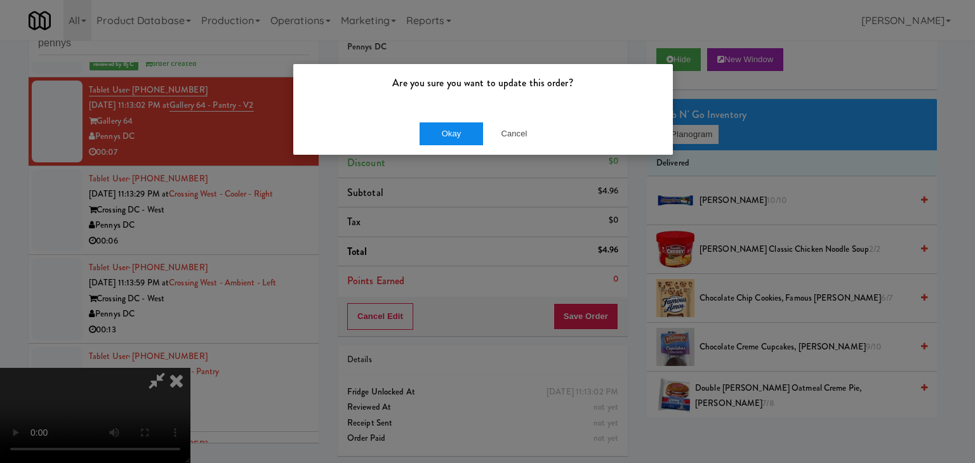
drag, startPoint x: 439, startPoint y: 148, endPoint x: 449, endPoint y: 140, distance: 12.7
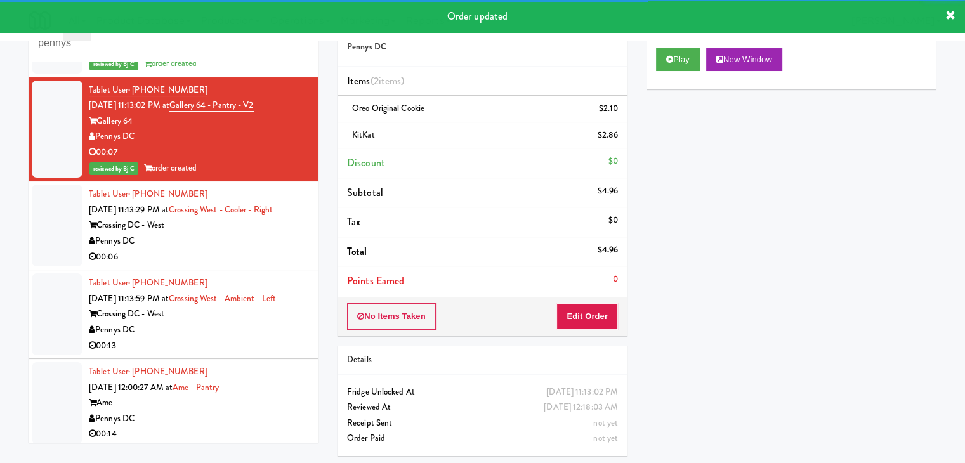
drag, startPoint x: 265, startPoint y: 223, endPoint x: 264, endPoint y: 234, distance: 10.9
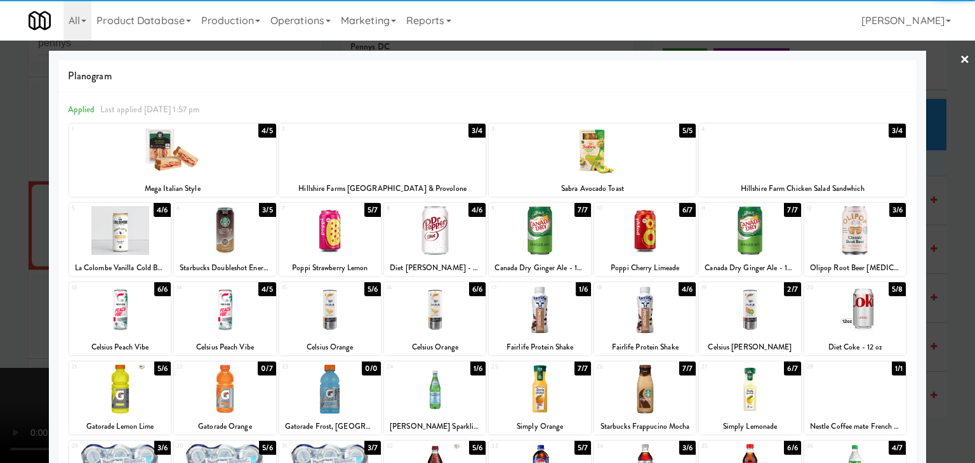
drag, startPoint x: 444, startPoint y: 236, endPoint x: 360, endPoint y: 239, distance: 84.4
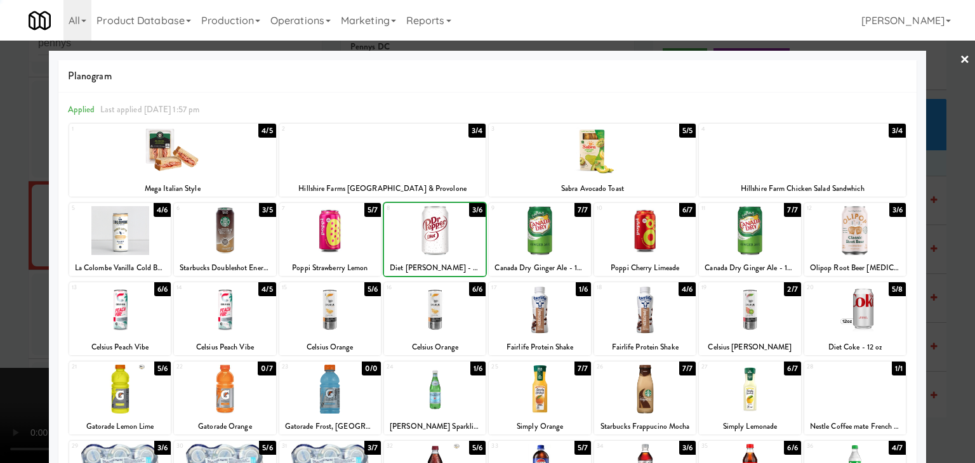
drag, startPoint x: 1, startPoint y: 250, endPoint x: 65, endPoint y: 252, distance: 64.7
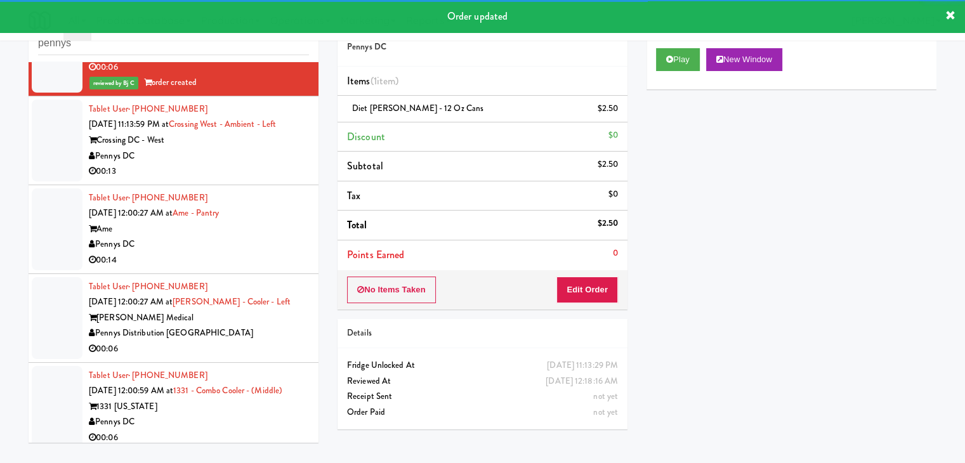
scroll to position [4007, 0]
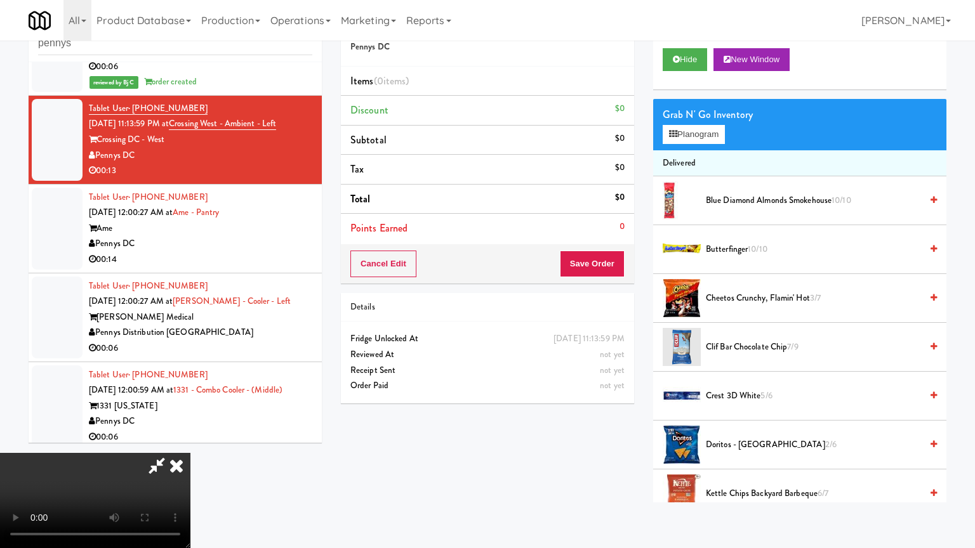
drag, startPoint x: 515, startPoint y: 333, endPoint x: 597, endPoint y: 244, distance: 121.2
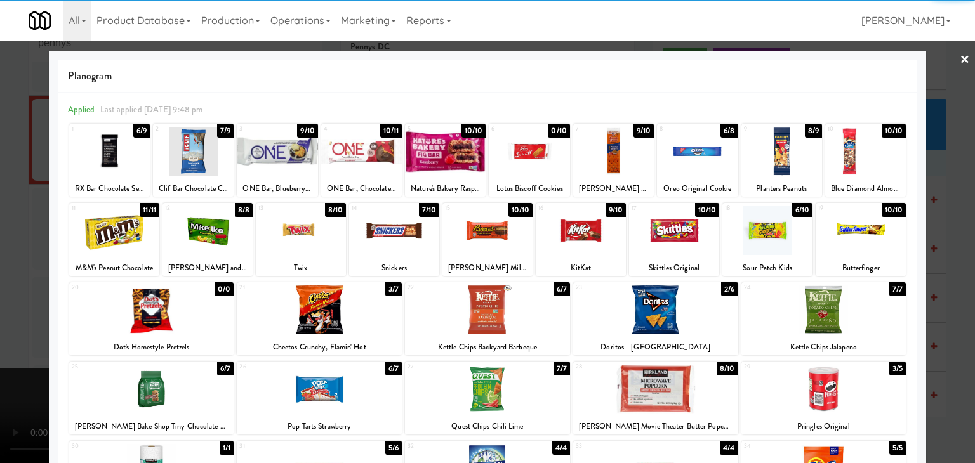
drag, startPoint x: 0, startPoint y: 298, endPoint x: 215, endPoint y: 293, distance: 215.1
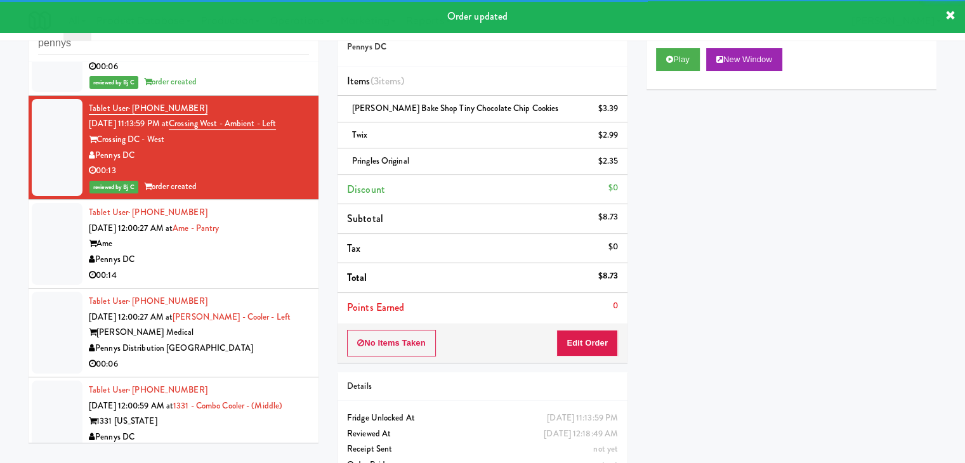
scroll to position [4071, 0]
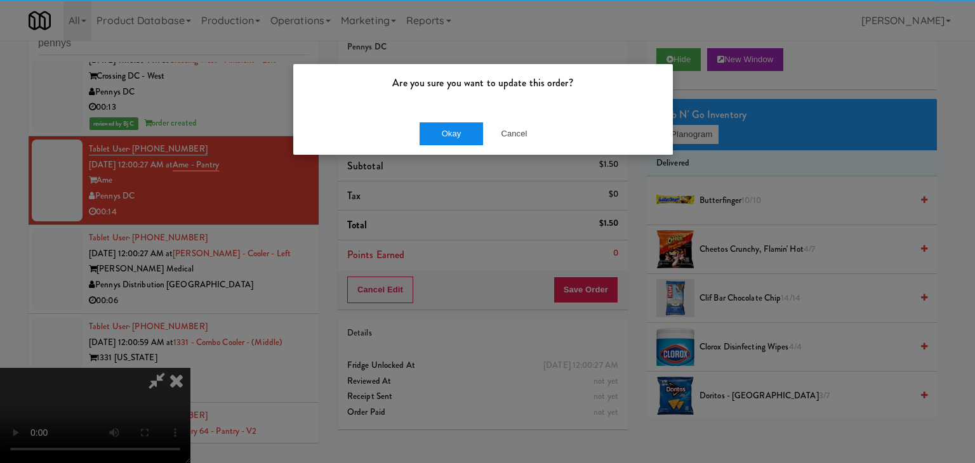
drag, startPoint x: 483, startPoint y: 119, endPoint x: 475, endPoint y: 122, distance: 9.7
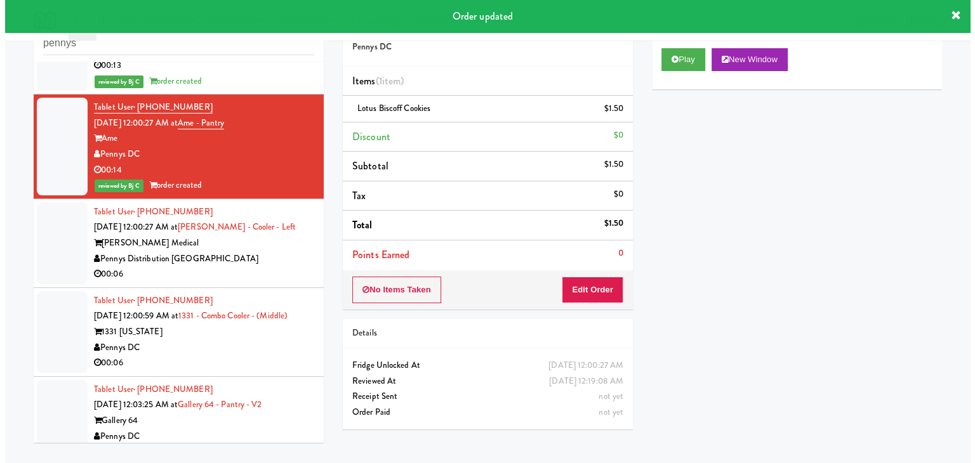
scroll to position [4134, 0]
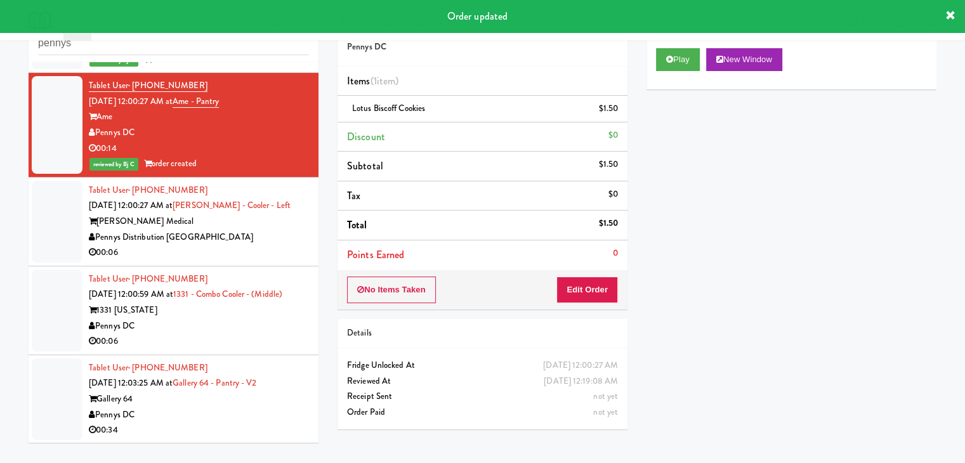
drag, startPoint x: 254, startPoint y: 224, endPoint x: 256, endPoint y: 234, distance: 10.5
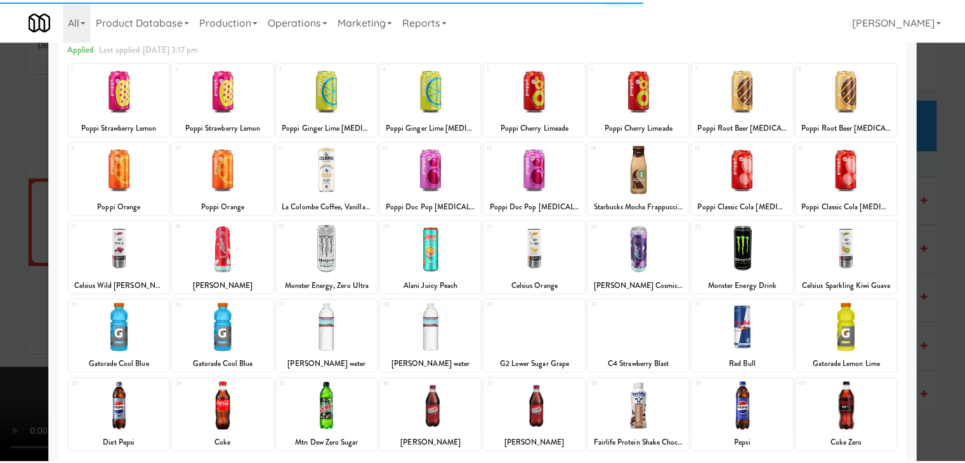
scroll to position [127, 0]
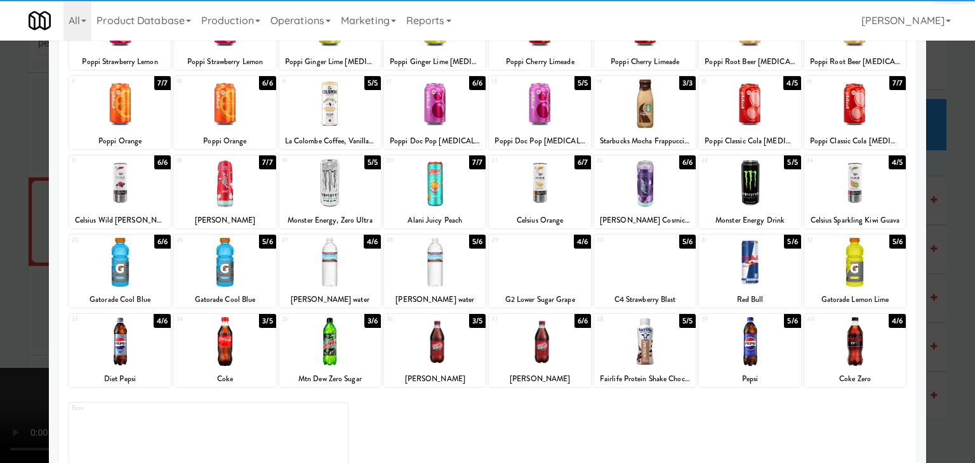
drag, startPoint x: 645, startPoint y: 341, endPoint x: 711, endPoint y: 344, distance: 66.7
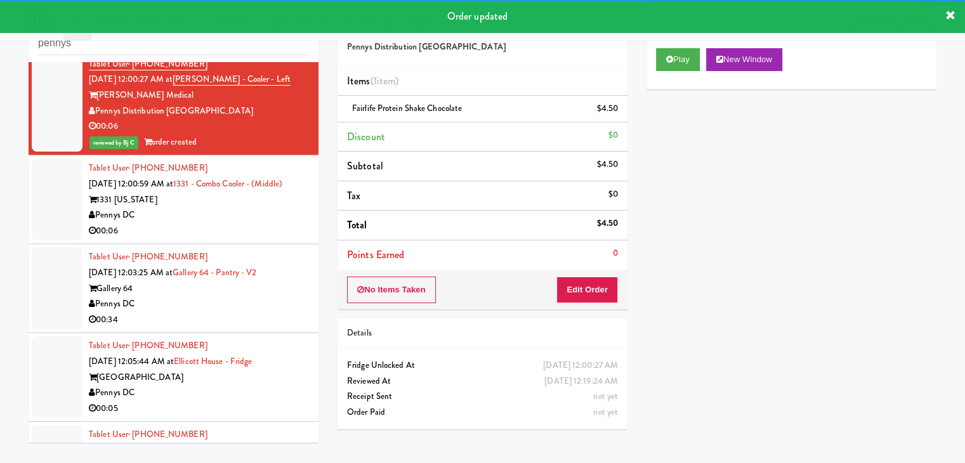
scroll to position [4324, 0]
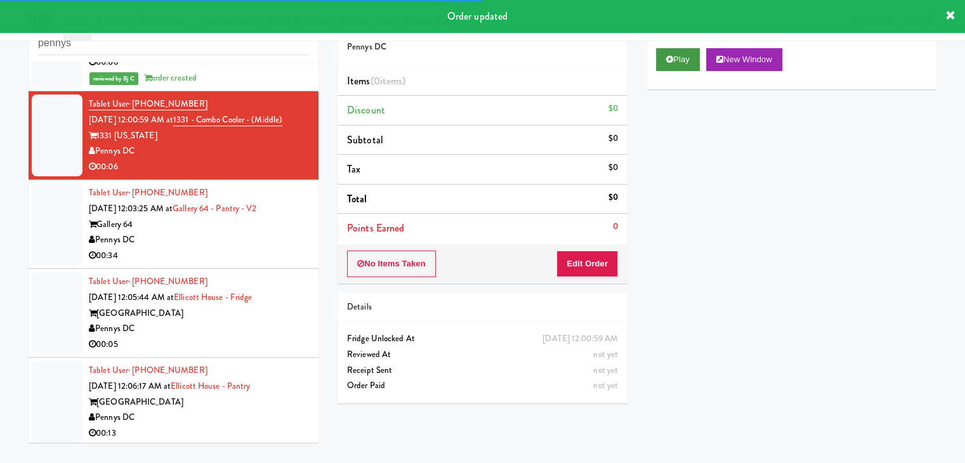
drag, startPoint x: 656, startPoint y: 44, endPoint x: 667, endPoint y: 62, distance: 20.2
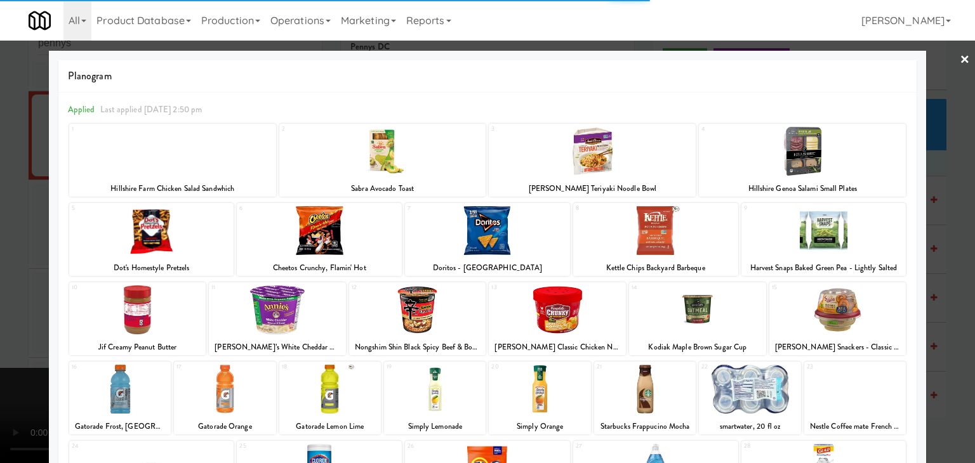
drag, startPoint x: 828, startPoint y: 239, endPoint x: 744, endPoint y: 218, distance: 87.1
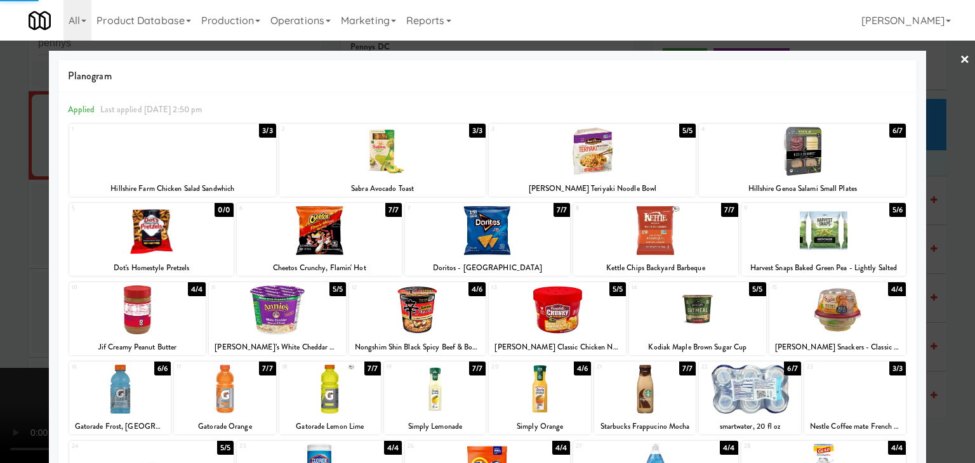
drag, startPoint x: 374, startPoint y: 139, endPoint x: 353, endPoint y: 144, distance: 22.2
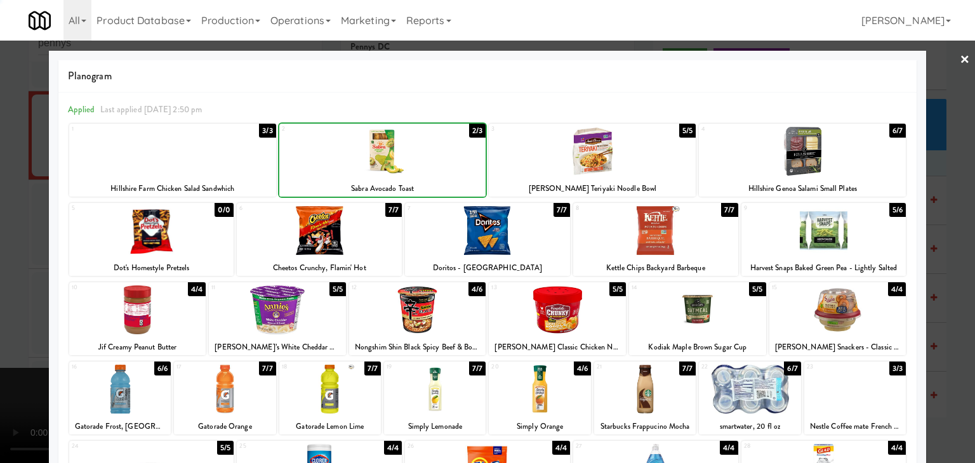
drag, startPoint x: 0, startPoint y: 187, endPoint x: 33, endPoint y: 188, distance: 33.0
